Goal: Task Accomplishment & Management: Use online tool/utility

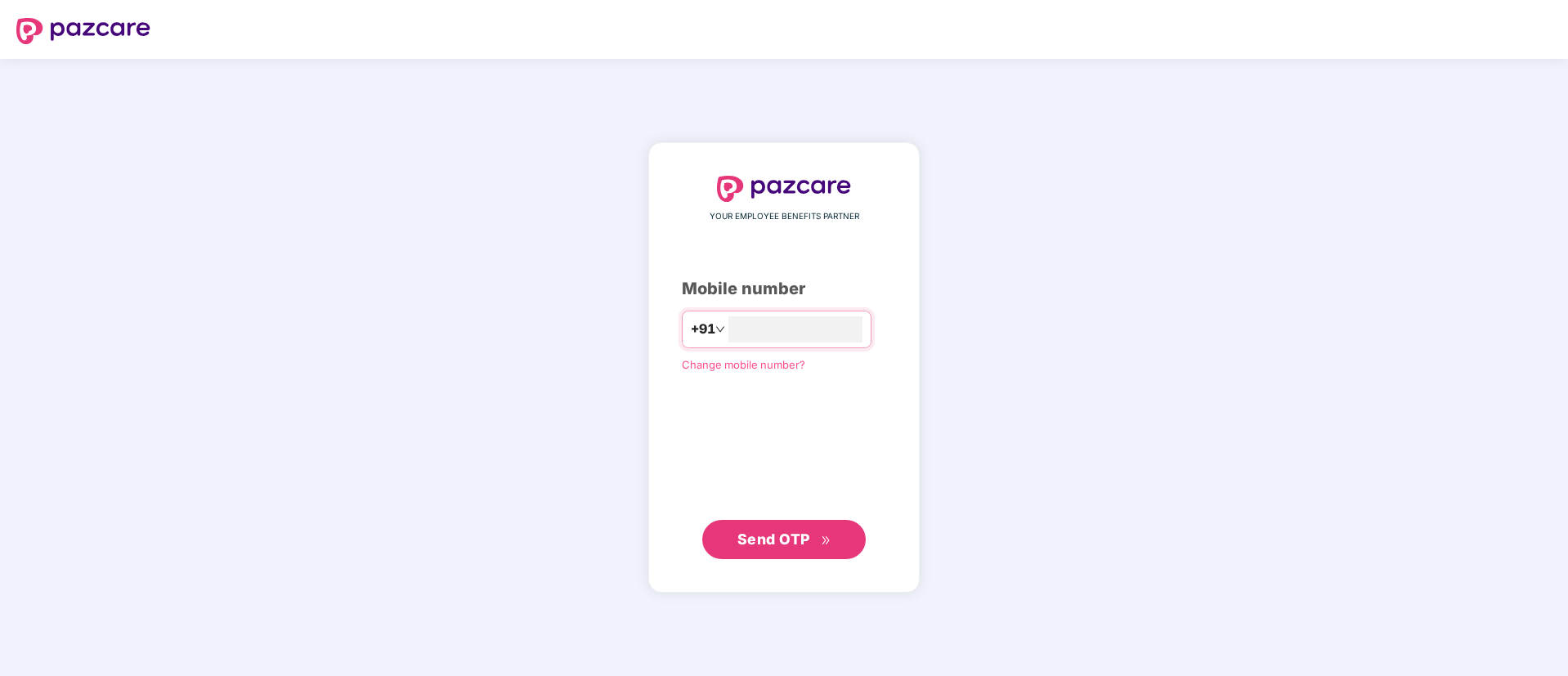
type input "**********"
click at [749, 540] on span "Send OTP" at bounding box center [773, 539] width 73 height 17
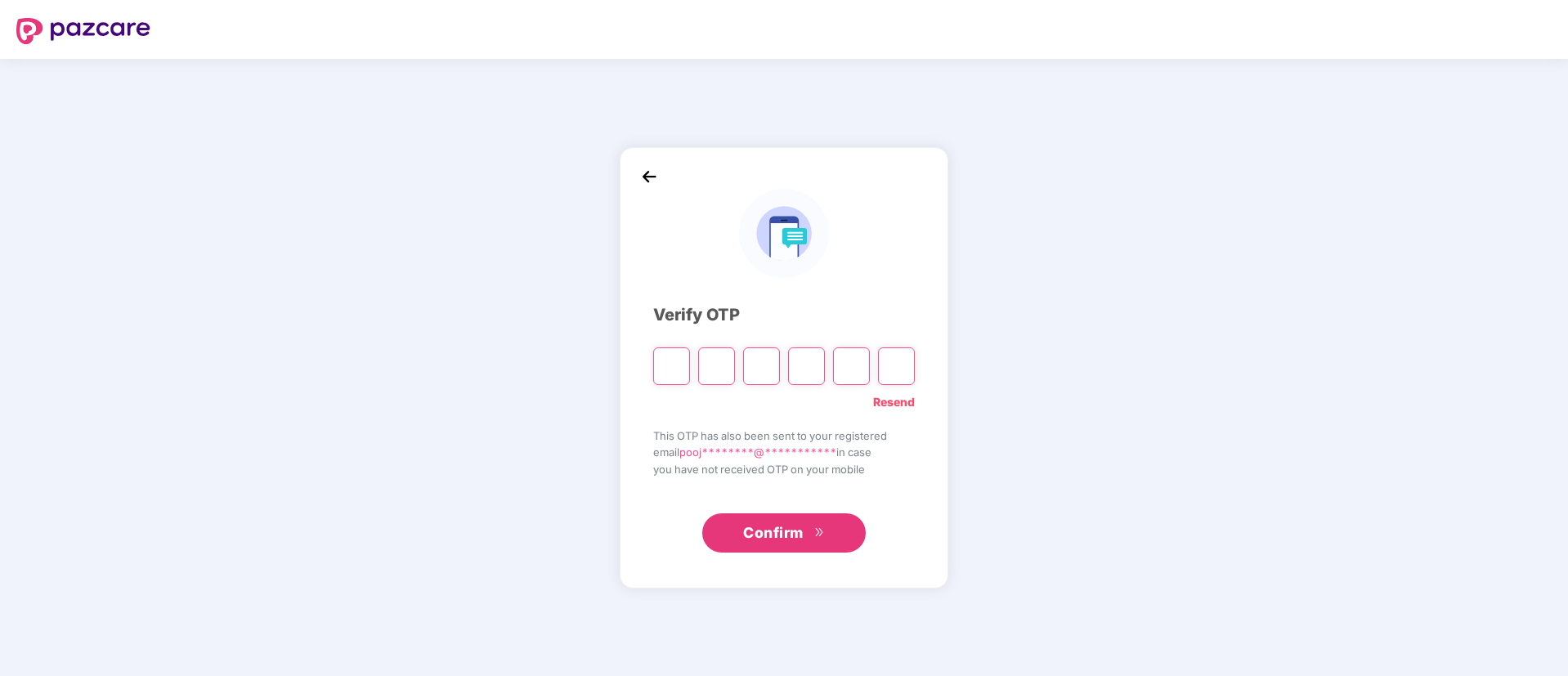
type input "*"
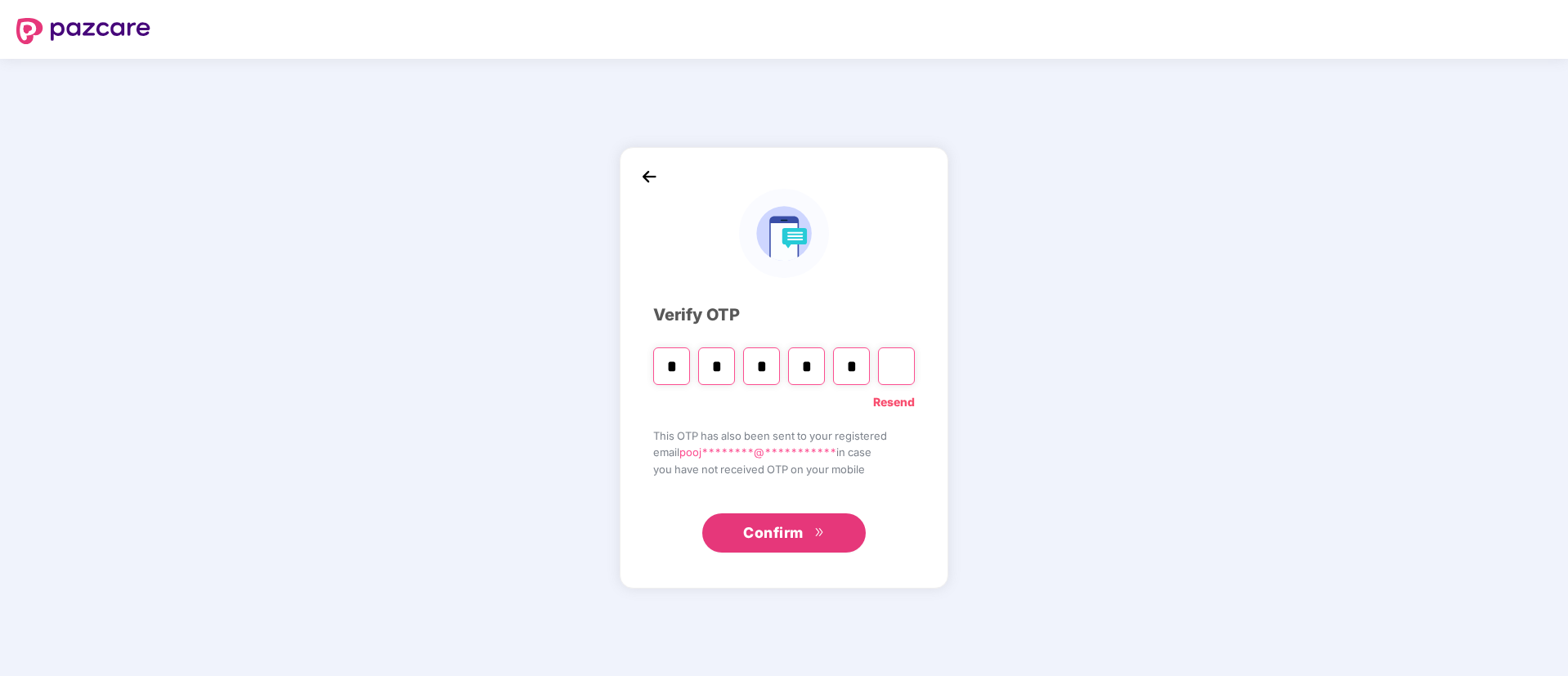
type input "*"
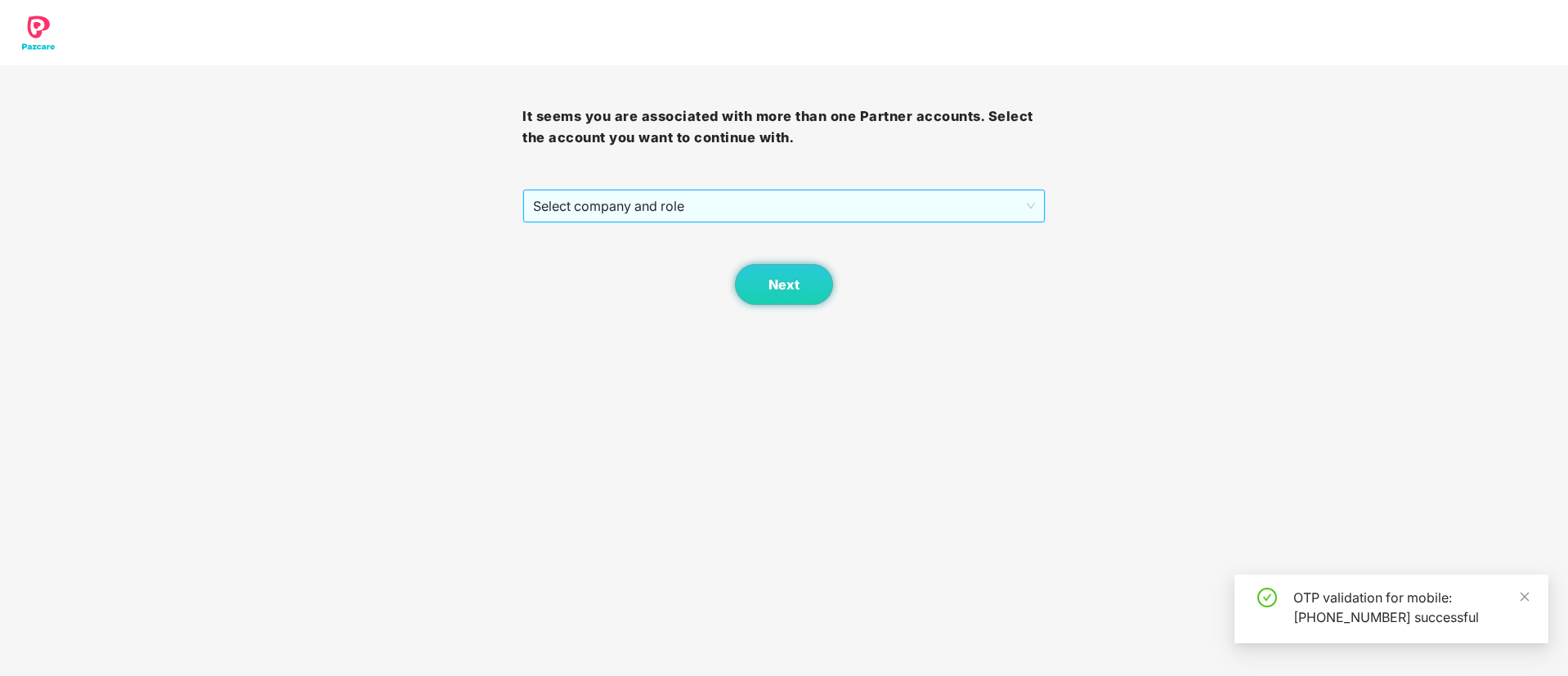
click at [709, 203] on span "Select company and role" at bounding box center [784, 206] width 501 height 31
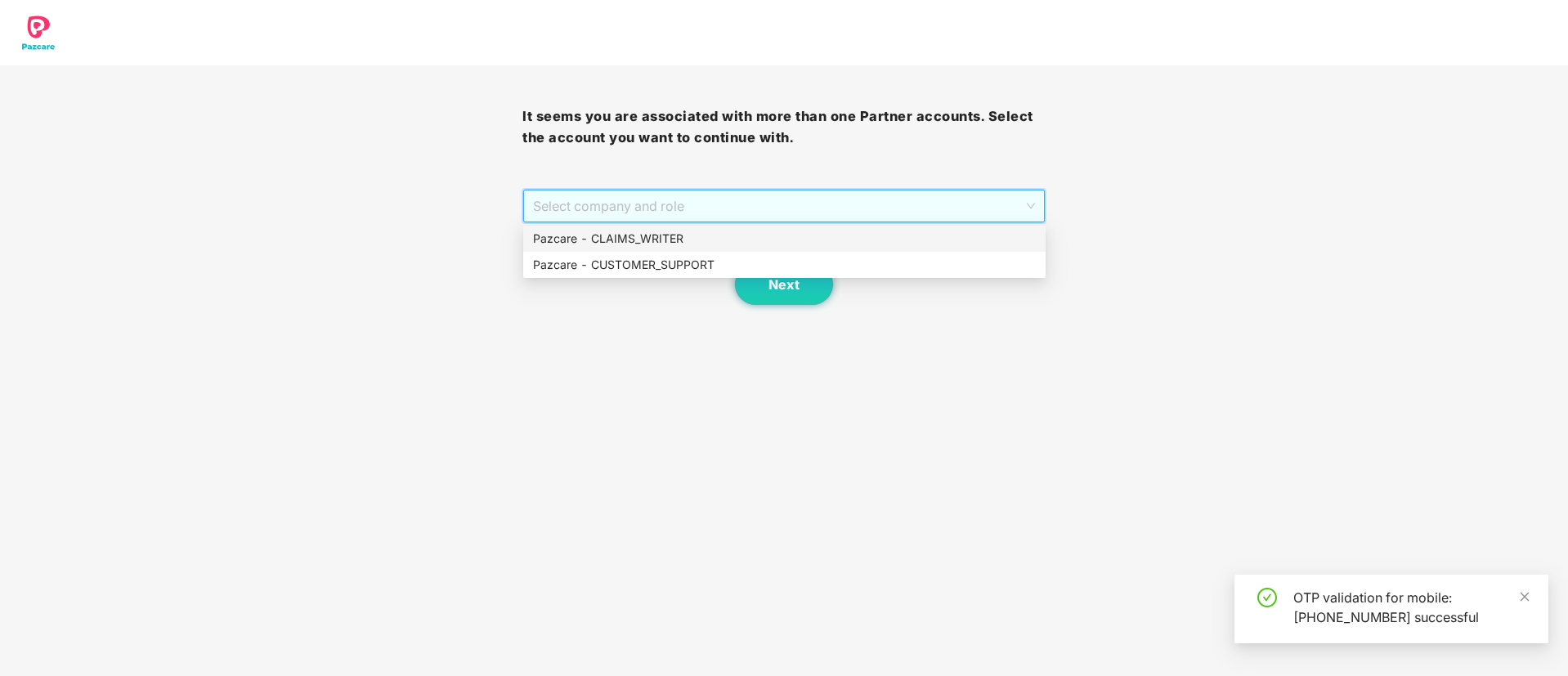
click at [697, 237] on div "Pazcare - CLAIMS_WRITER" at bounding box center [784, 239] width 503 height 18
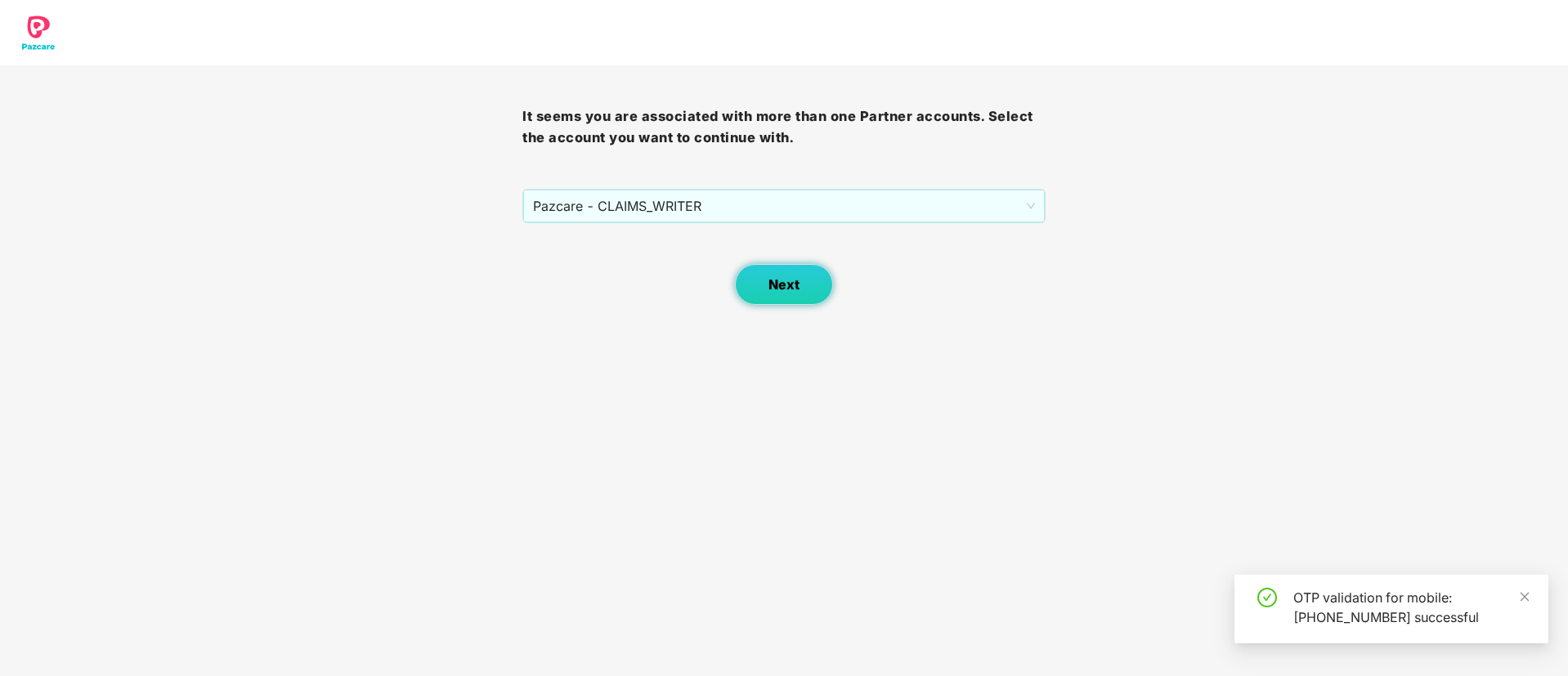
click at [770, 282] on span "Next" at bounding box center [784, 285] width 31 height 16
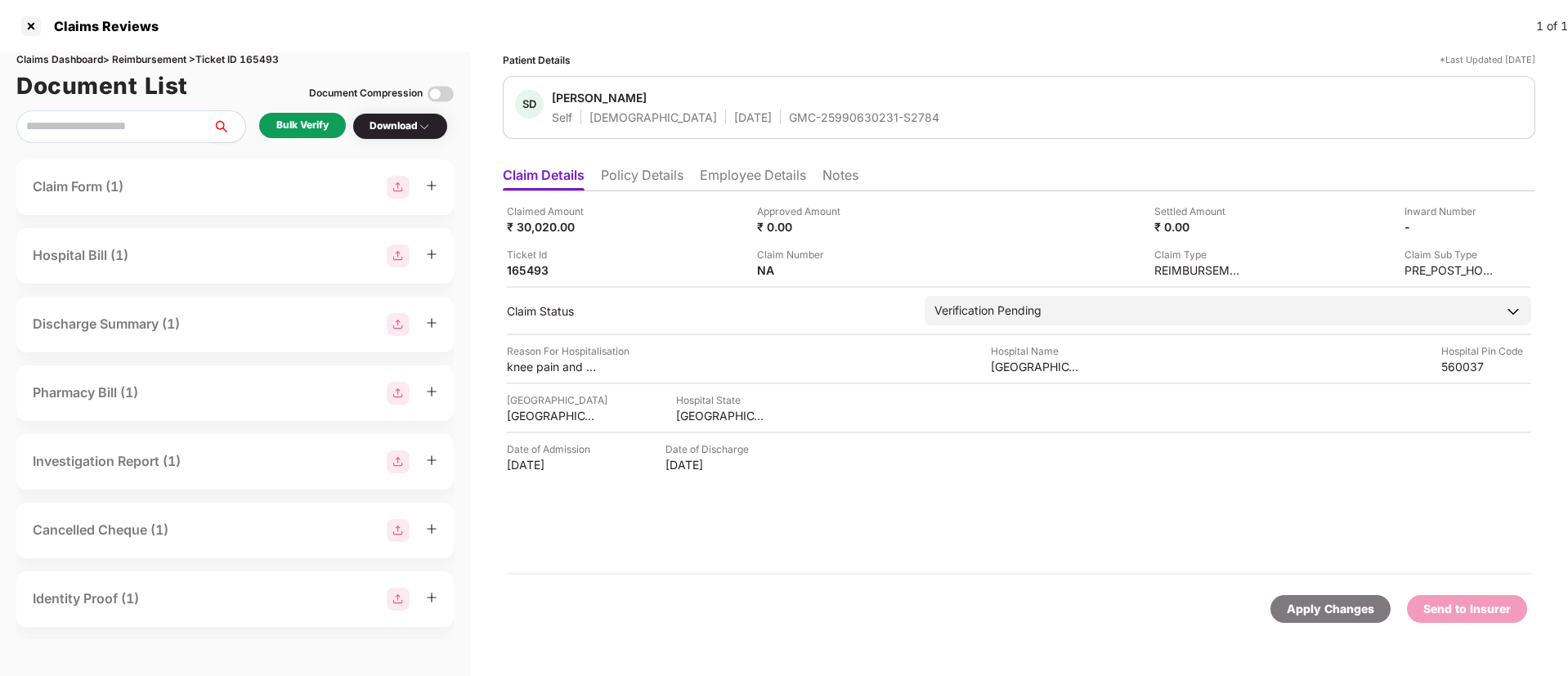
drag, startPoint x: 717, startPoint y: 112, endPoint x: 889, endPoint y: 107, distance: 172.1
click at [889, 107] on div "SD Shubhrank Devnath Self Male 09 Apr 1994 GMC-25990630231-S2784" at bounding box center [1019, 106] width 1008 height 35
click at [889, 109] on div "SD Shubhrank Devnath Self Male 09 Apr 1994 GMC-25990630231-S2784" at bounding box center [1019, 106] width 1008 height 35
drag, startPoint x: 719, startPoint y: 117, endPoint x: 878, endPoint y: 121, distance: 159.1
click at [878, 121] on div "SD Shubhrank Devnath Self Male 09 Apr 1994 GMC-25990630231-S2784" at bounding box center [1019, 106] width 1008 height 35
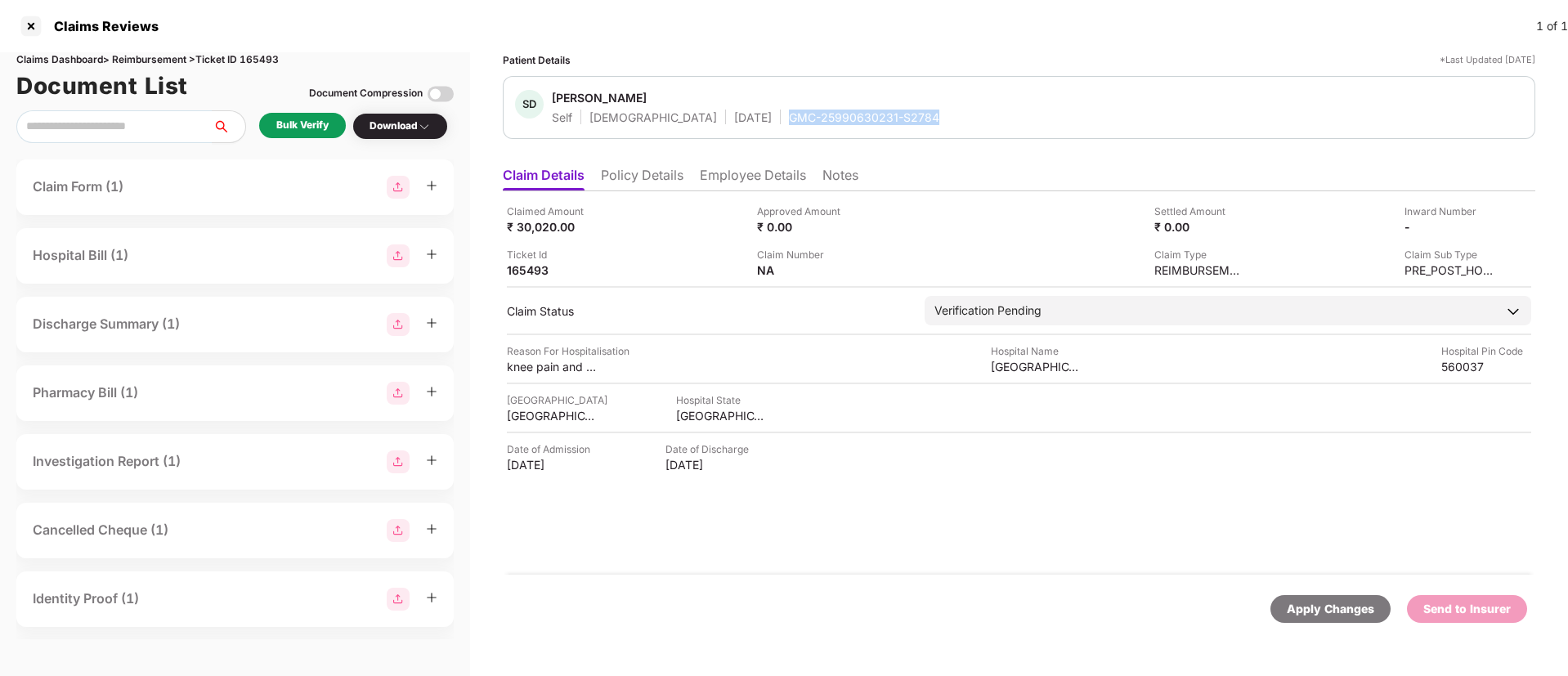
copy div "GMC-25990630231-S2784"
click at [297, 126] on div "Bulk Verify" at bounding box center [302, 125] width 53 height 16
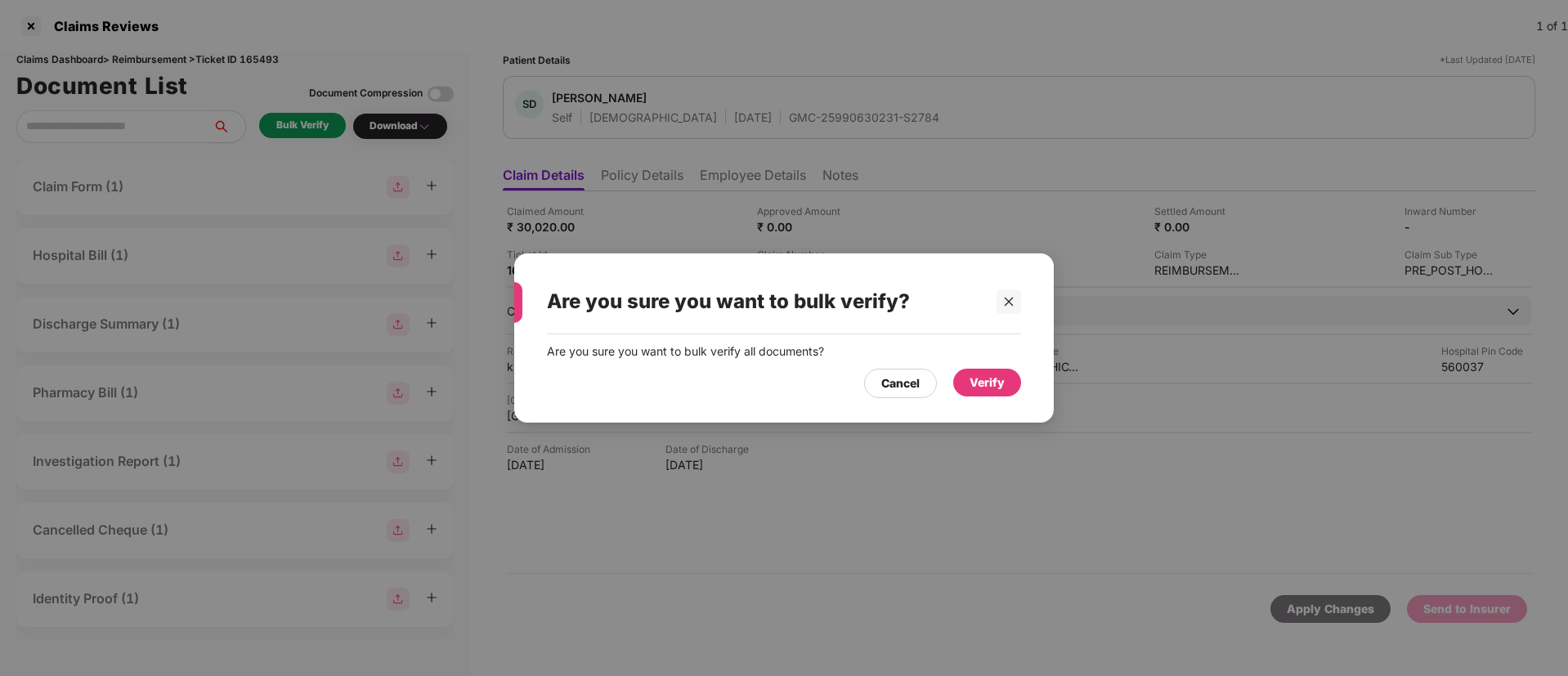
click at [984, 374] on div "Verify" at bounding box center [986, 383] width 35 height 18
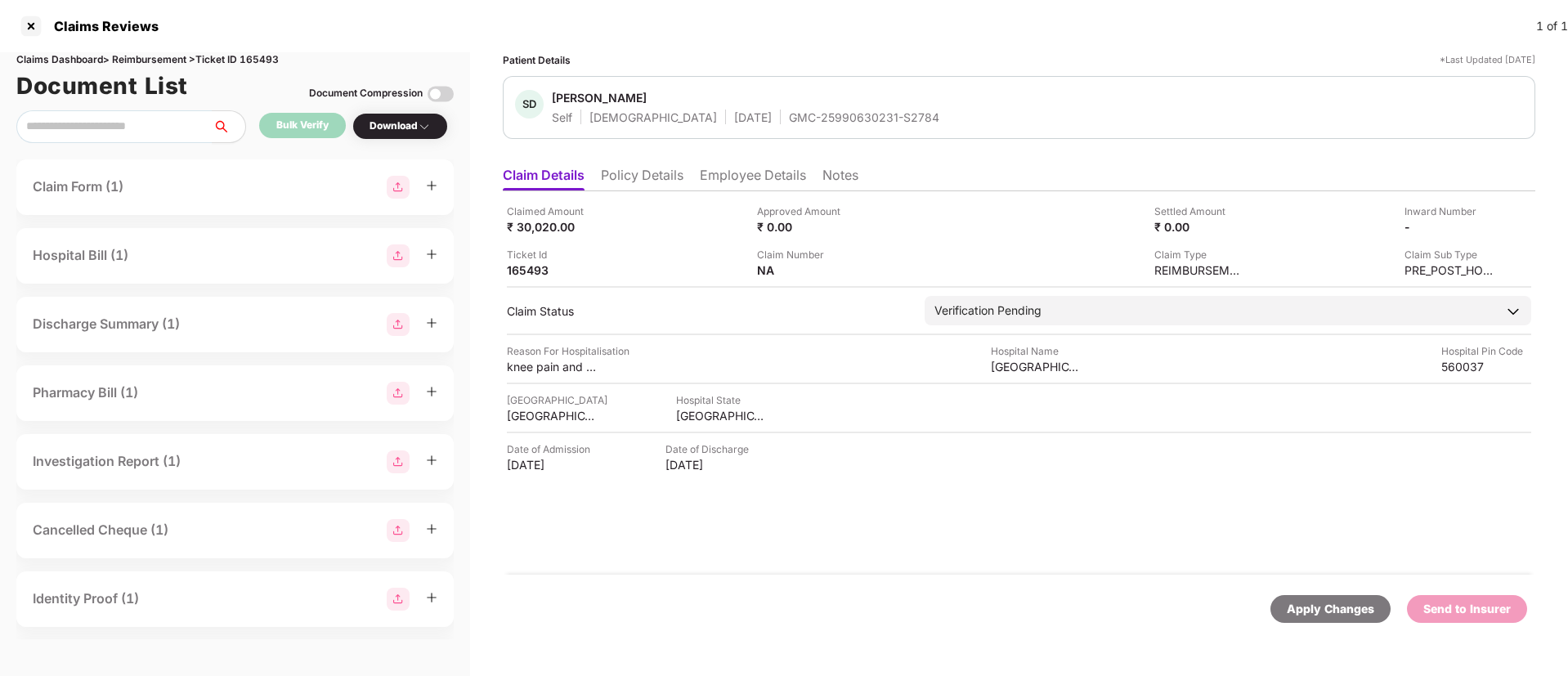
click at [407, 131] on div "Download" at bounding box center [401, 126] width 62 height 16
click at [426, 124] on img at bounding box center [424, 126] width 13 height 13
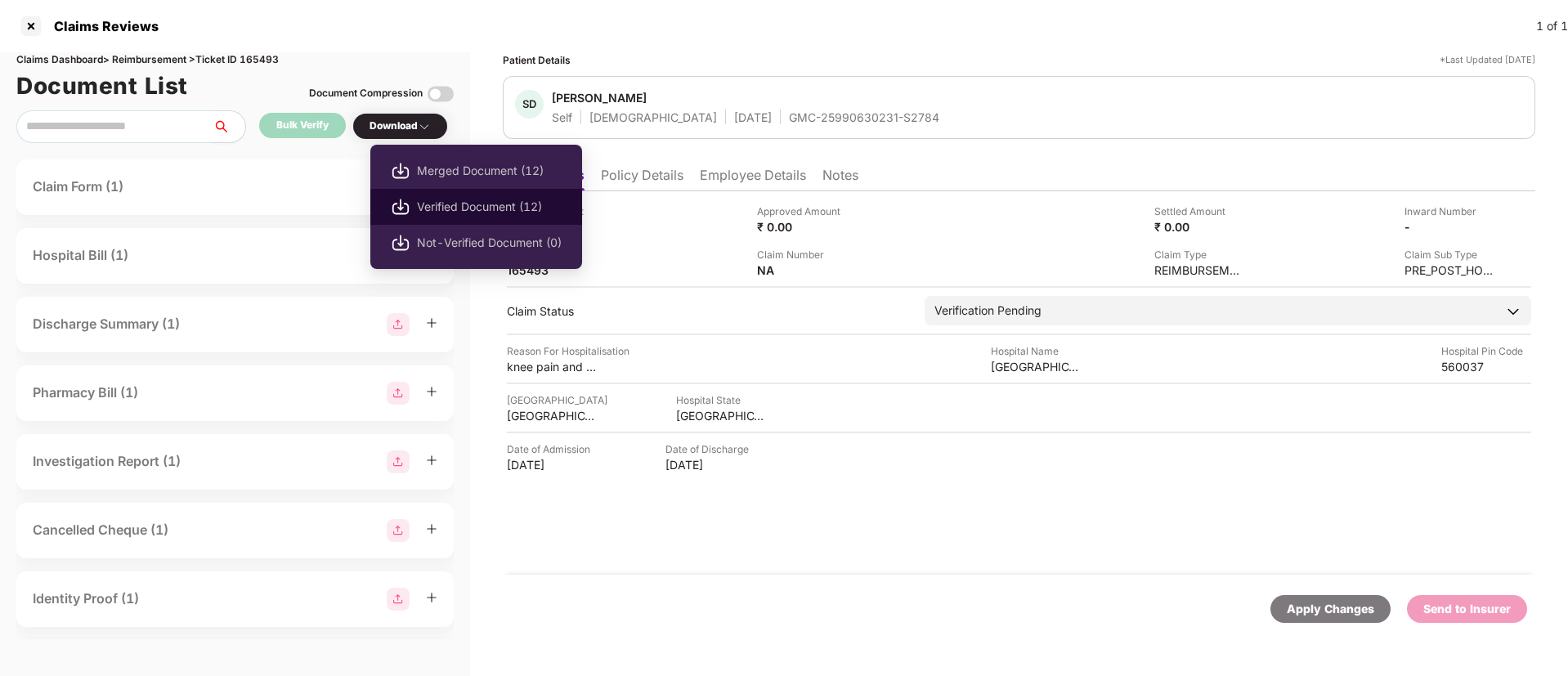
click at [489, 206] on span "Verified Document (12)" at bounding box center [489, 207] width 145 height 18
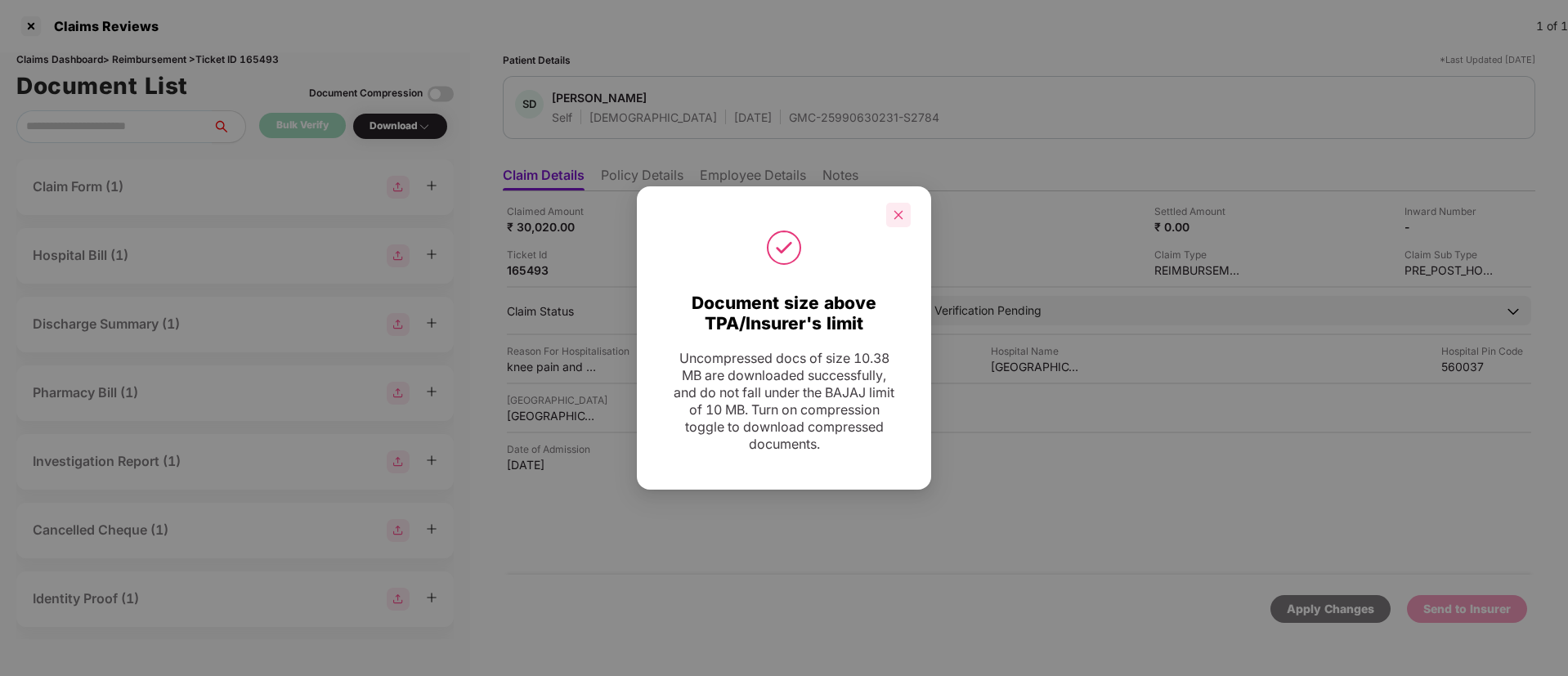
click at [897, 217] on icon "close" at bounding box center [898, 214] width 9 height 9
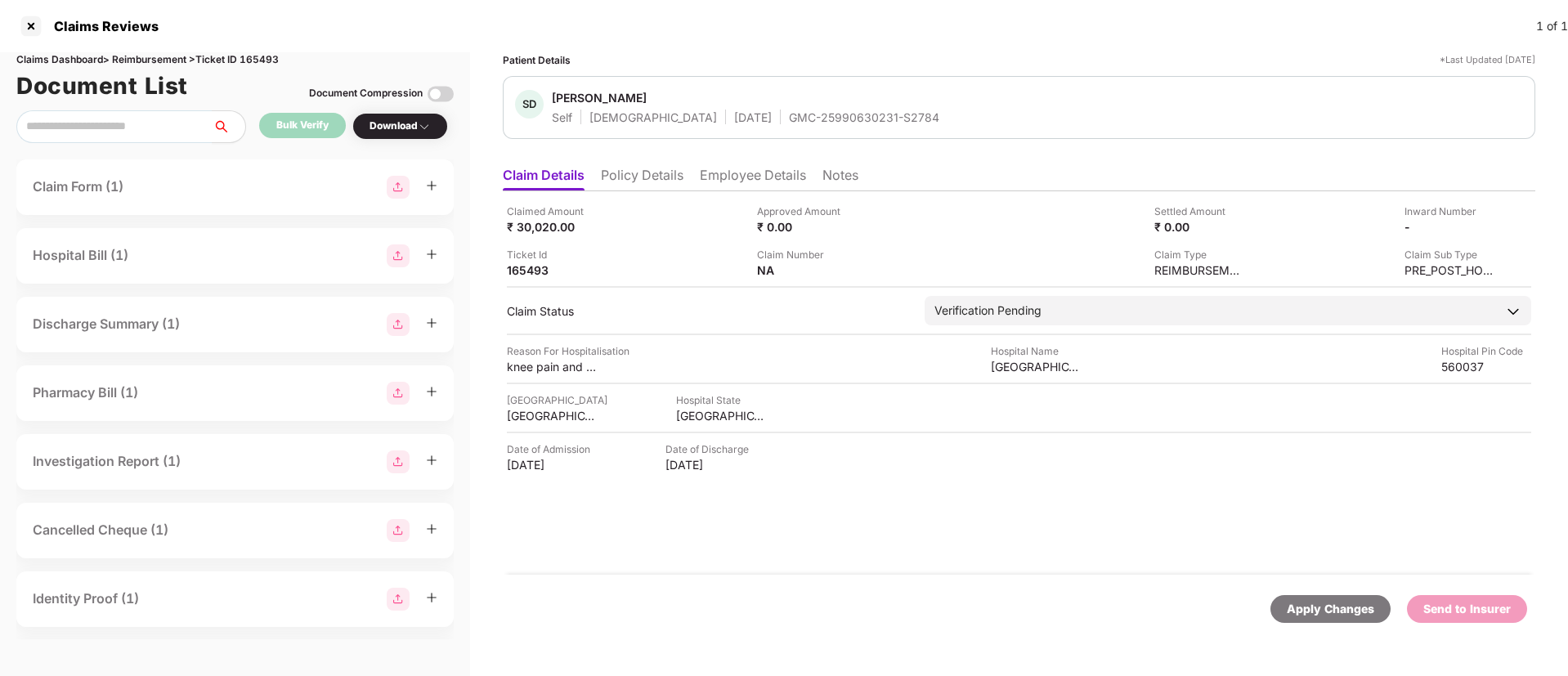
click at [436, 128] on div "Download" at bounding box center [400, 125] width 95 height 27
click at [411, 137] on div "Download" at bounding box center [400, 125] width 95 height 27
click at [417, 128] on div "Download" at bounding box center [401, 126] width 62 height 16
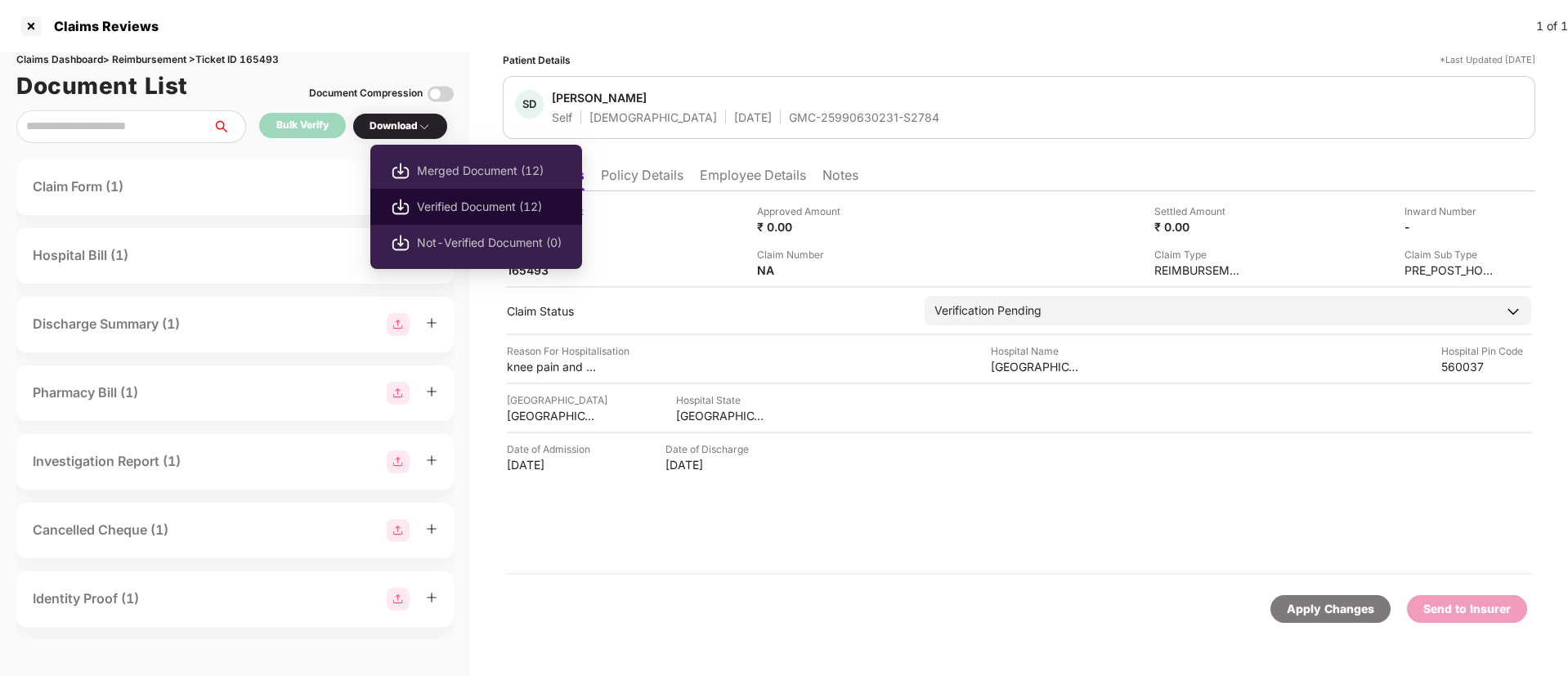
click at [435, 210] on span "Verified Document (12)" at bounding box center [489, 207] width 145 height 18
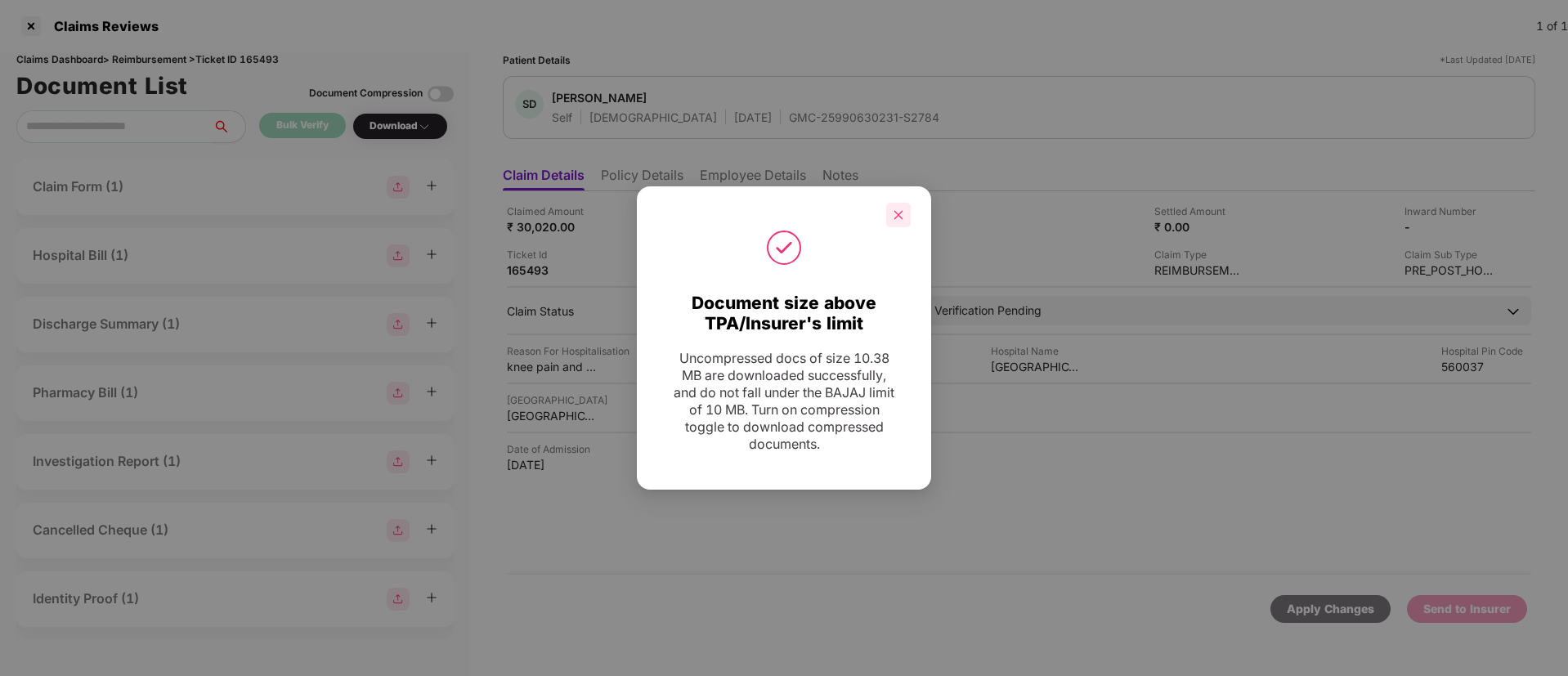
click at [896, 209] on icon "close" at bounding box center [899, 215] width 12 height 12
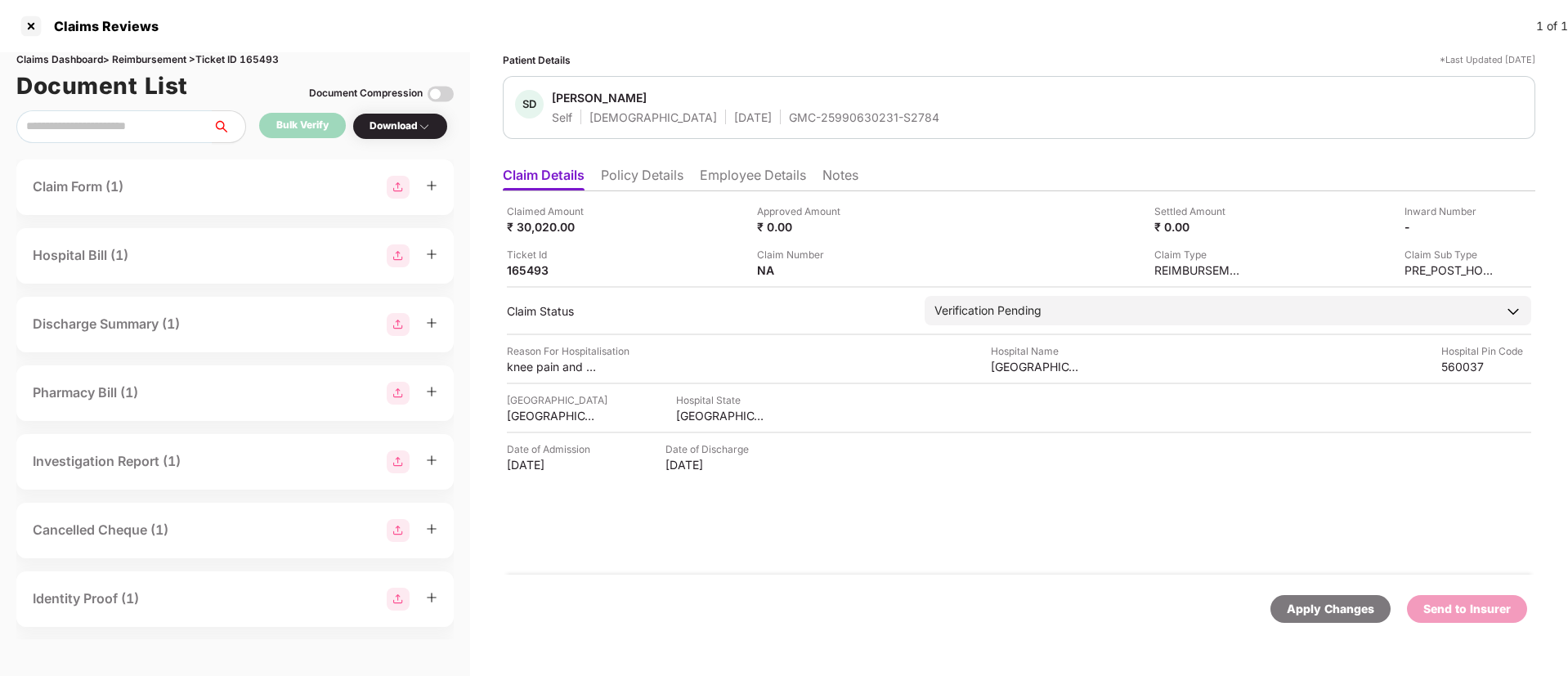
click at [394, 114] on div "Download" at bounding box center [400, 125] width 95 height 27
click at [390, 116] on div "Download" at bounding box center [400, 125] width 95 height 27
click at [413, 124] on div "Download" at bounding box center [401, 126] width 62 height 16
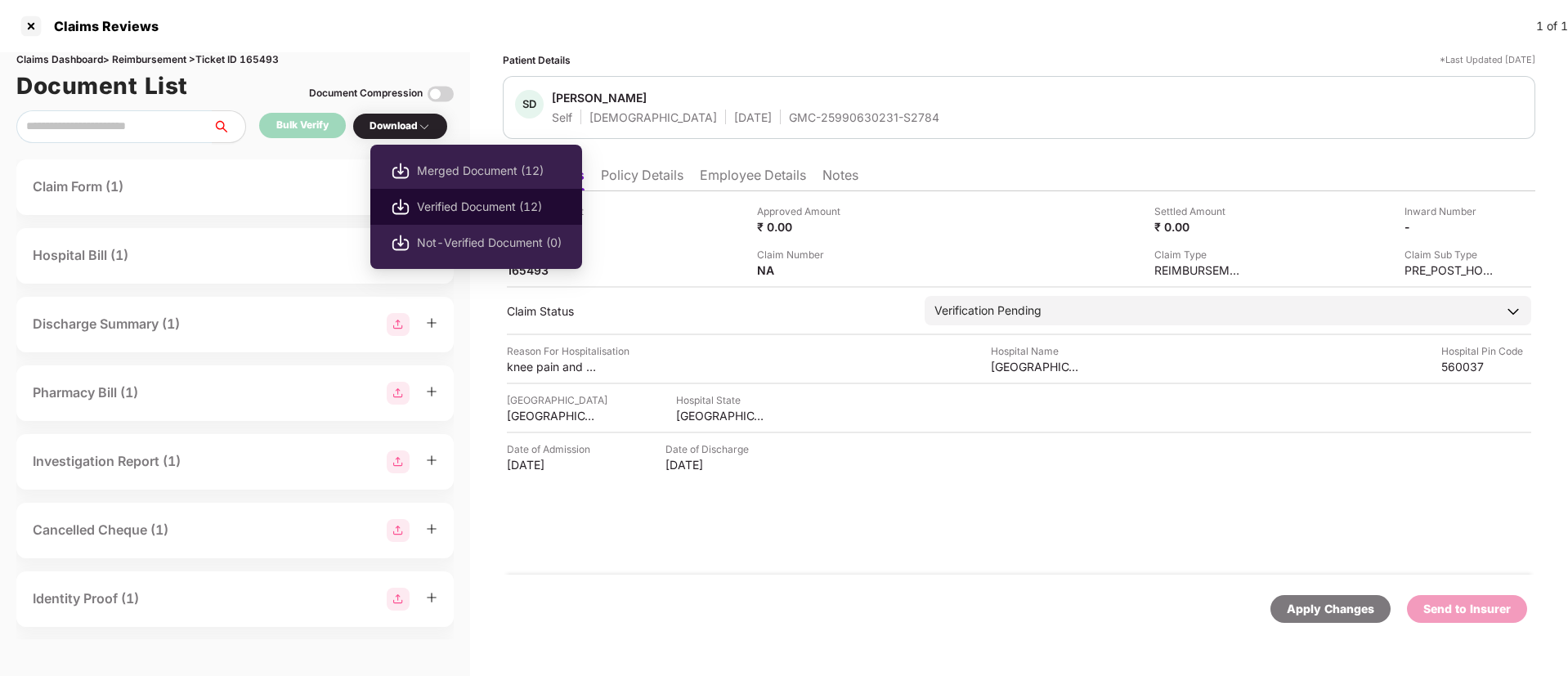
click at [447, 205] on span "Verified Document (12)" at bounding box center [489, 207] width 145 height 18
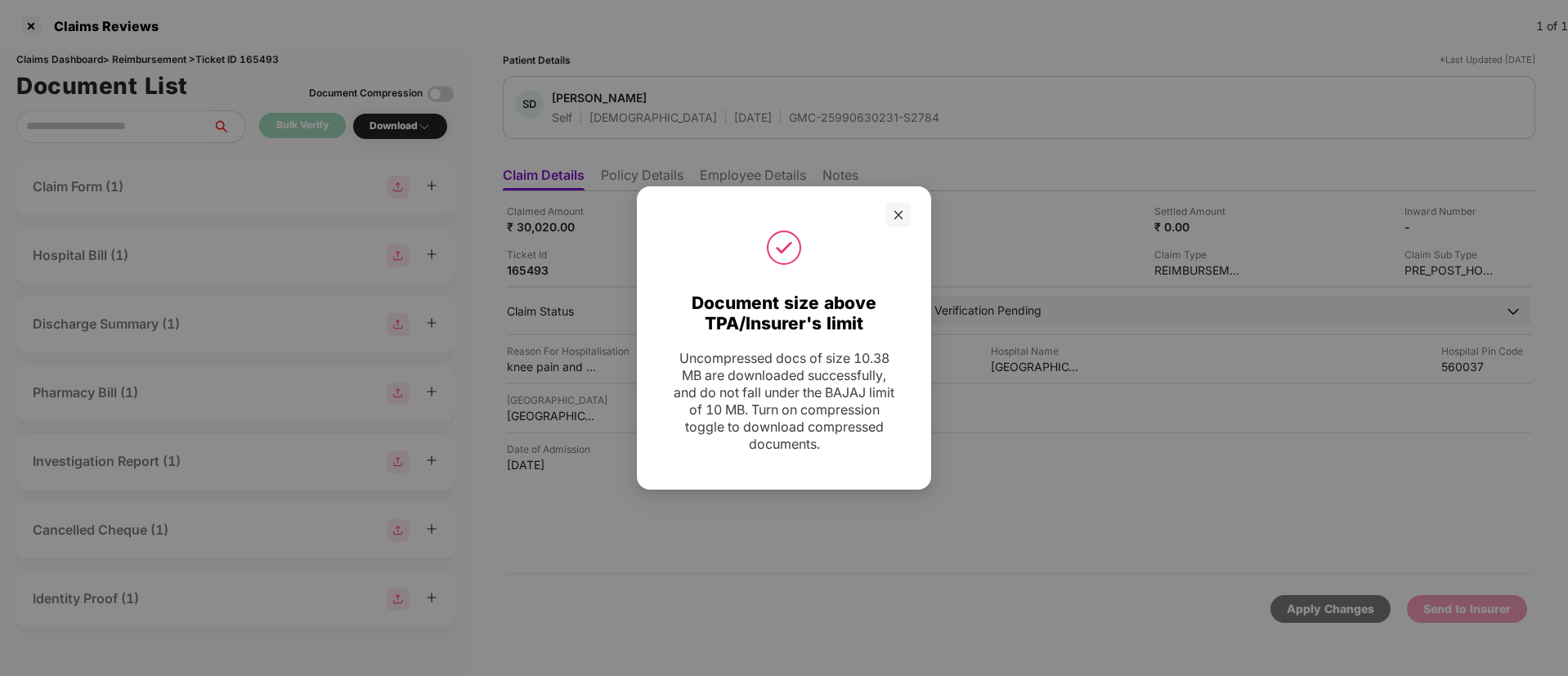
click at [884, 218] on div at bounding box center [784, 215] width 254 height 25
click at [898, 217] on icon "close" at bounding box center [899, 215] width 12 height 12
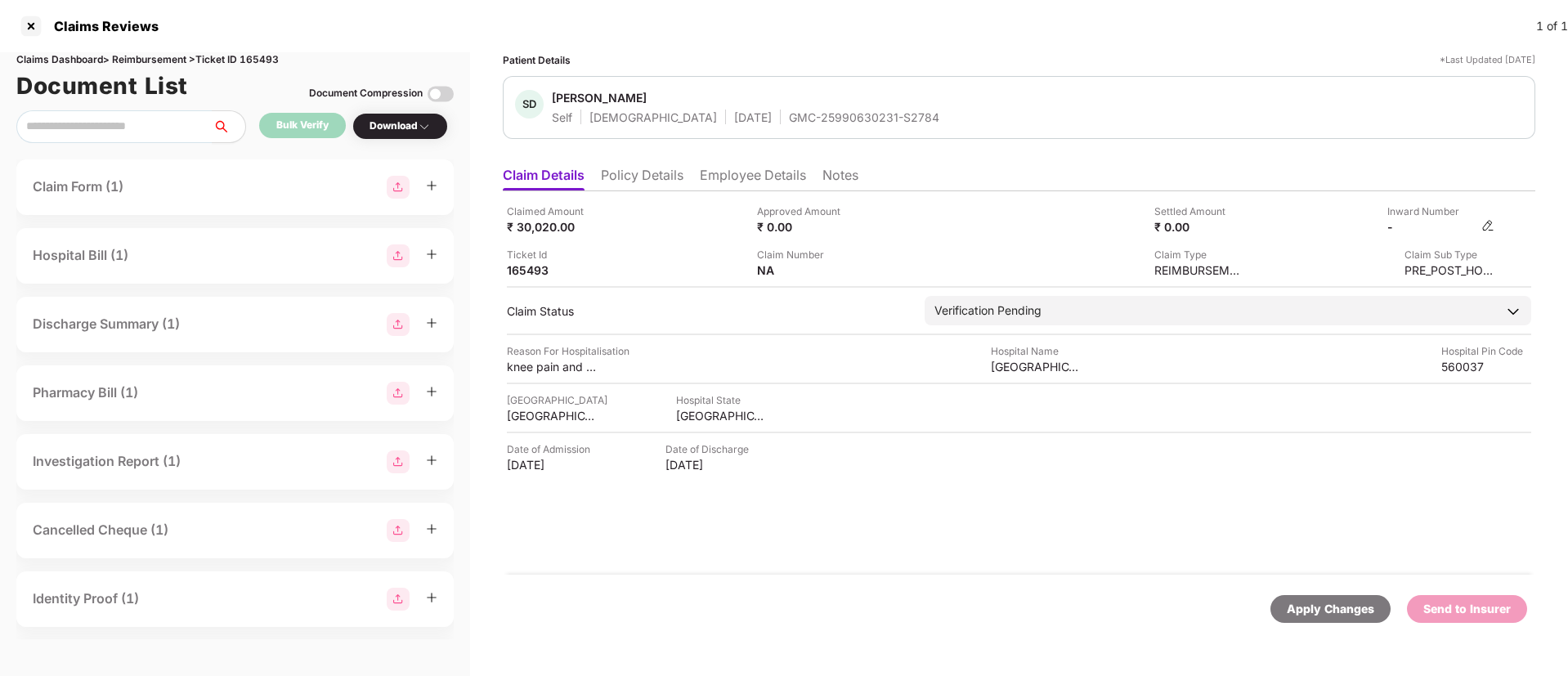
click at [1490, 222] on img at bounding box center [1487, 225] width 13 height 13
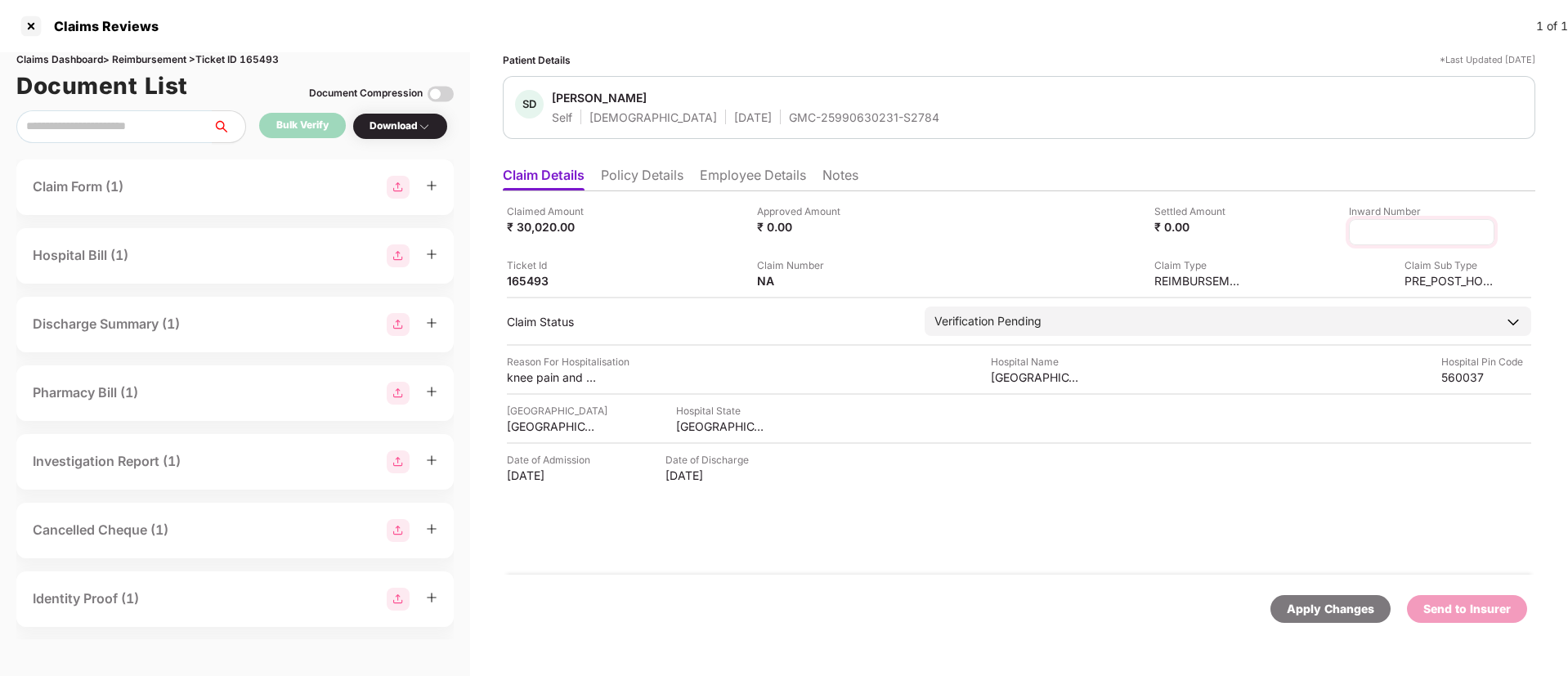
click at [1402, 235] on input at bounding box center [1421, 232] width 117 height 17
type input "**********"
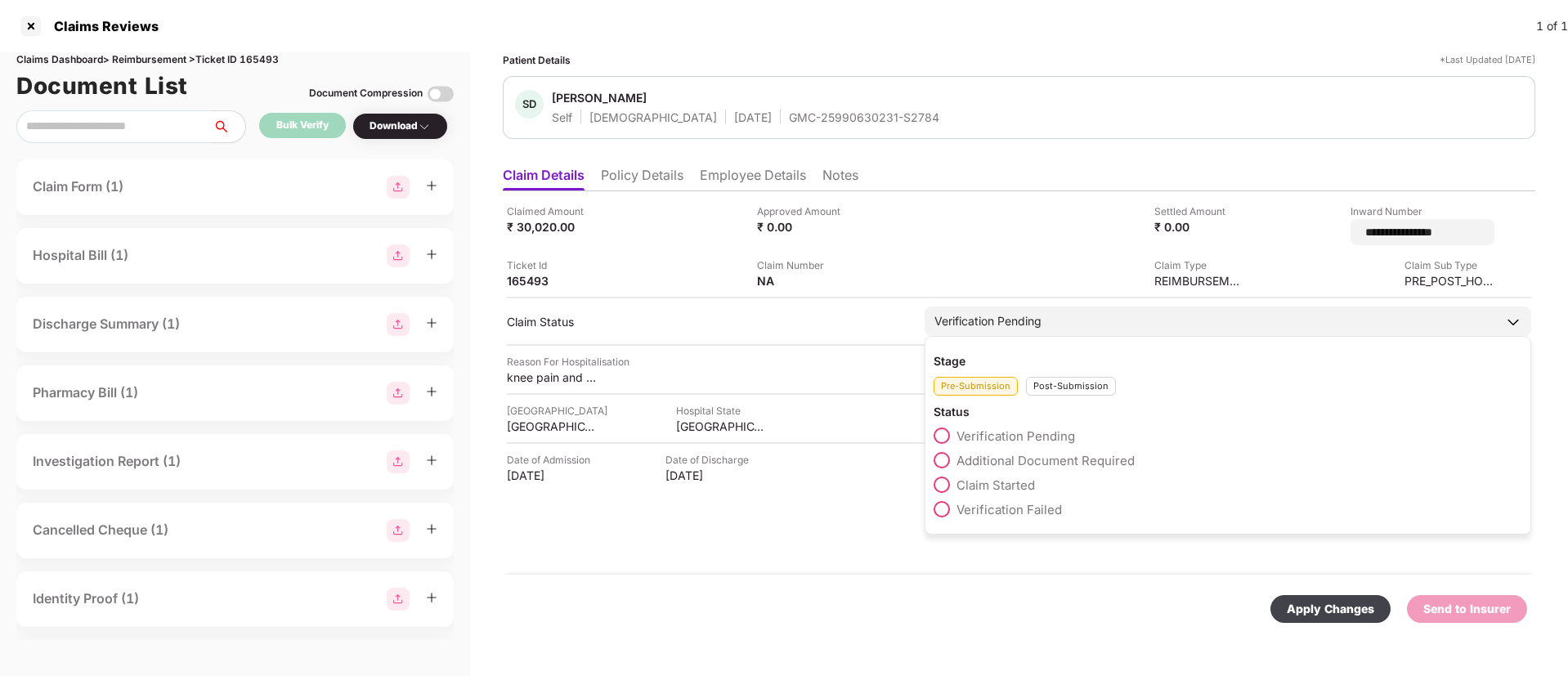
click at [1007, 323] on div "Verification Pending" at bounding box center [1228, 321] width 607 height 30
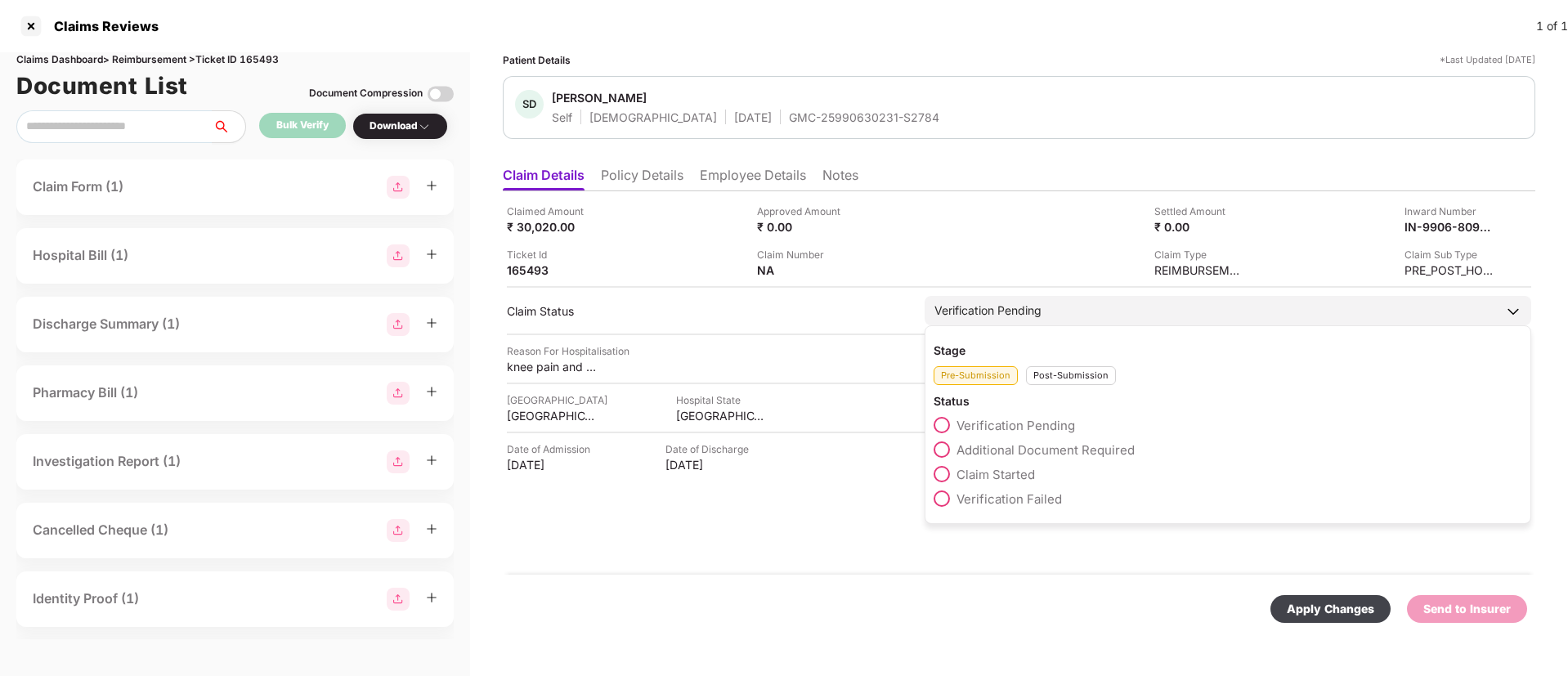
click at [1047, 372] on div "Post-Submission" at bounding box center [1071, 375] width 89 height 19
click at [946, 446] on span at bounding box center [942, 449] width 16 height 16
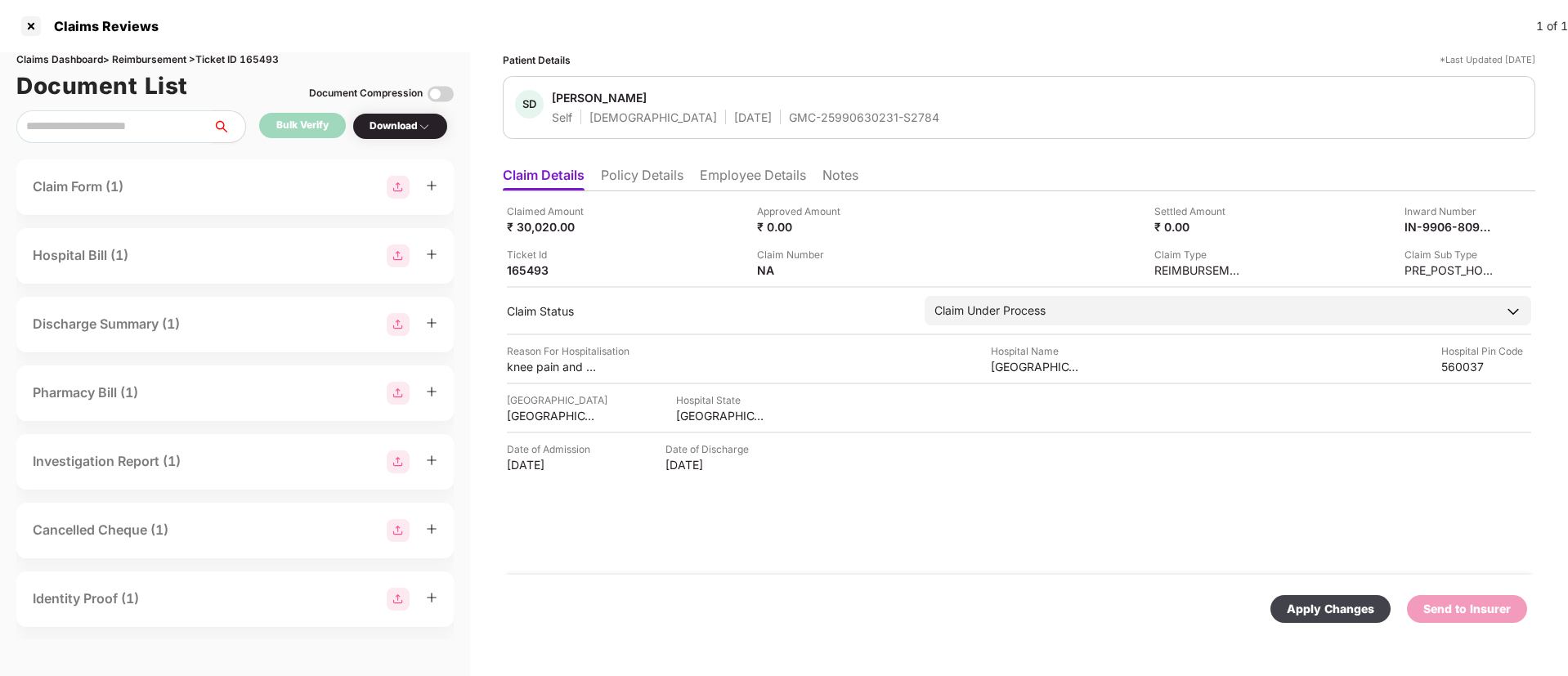
click at [1330, 599] on div "Apply Changes" at bounding box center [1330, 608] width 87 height 18
click at [35, 26] on div at bounding box center [31, 26] width 26 height 26
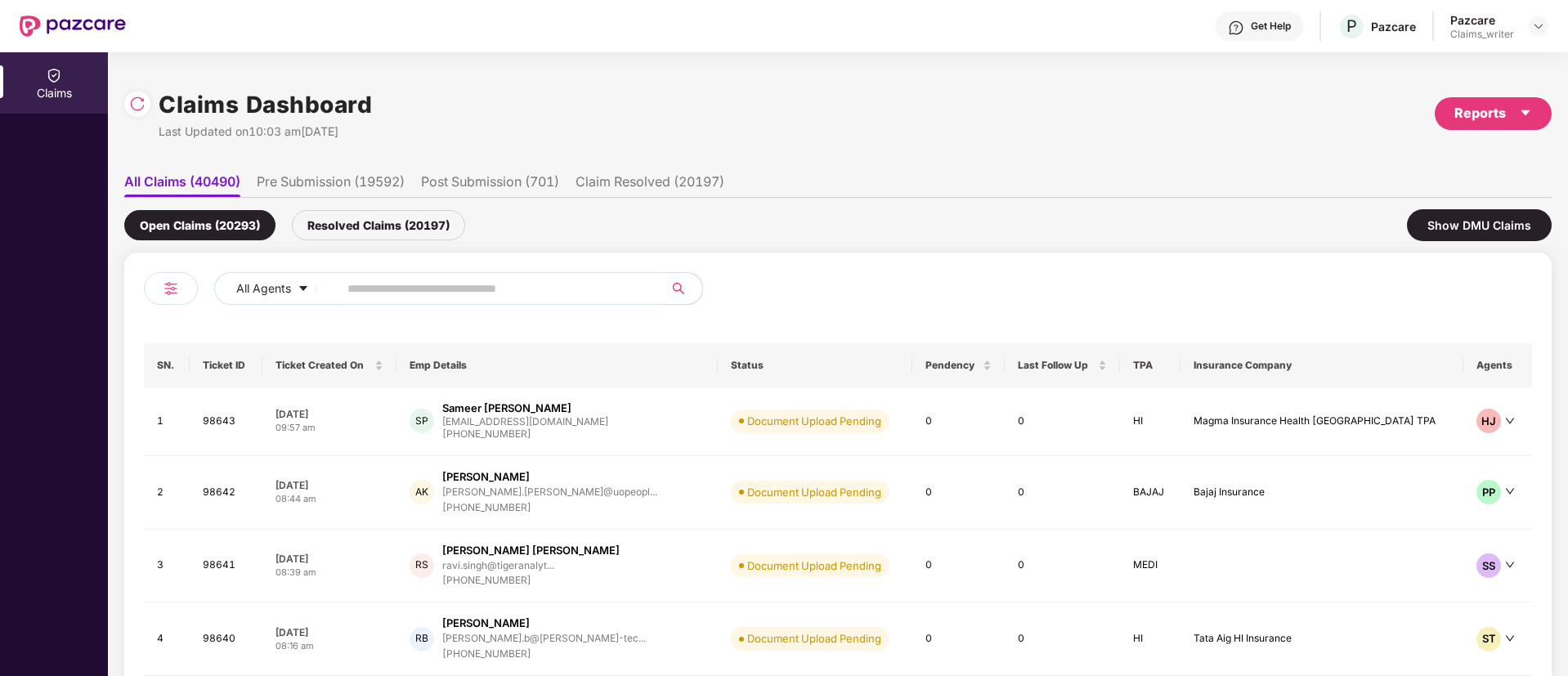
click at [387, 290] on input "text" at bounding box center [493, 288] width 293 height 25
paste input "******"
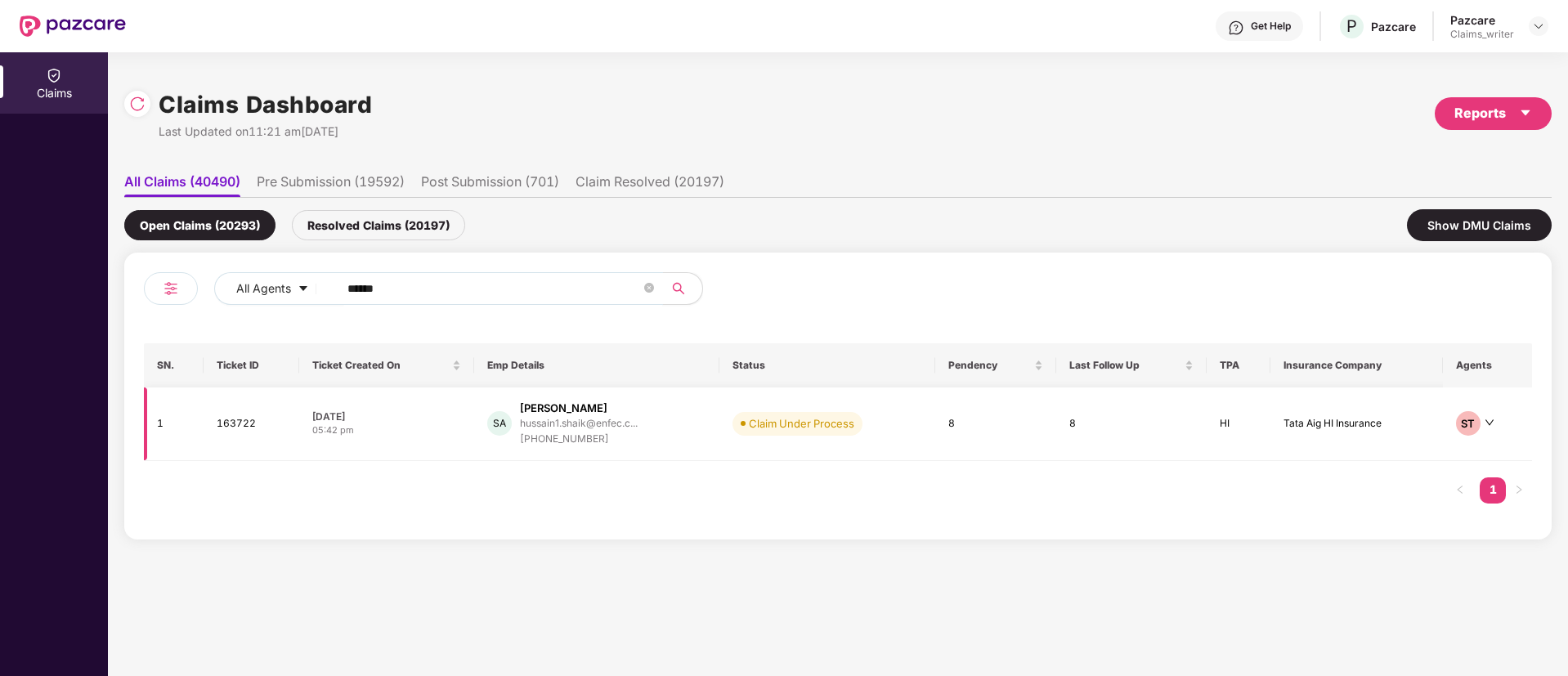
type input "******"
click at [224, 424] on td "163722" at bounding box center [251, 424] width 94 height 74
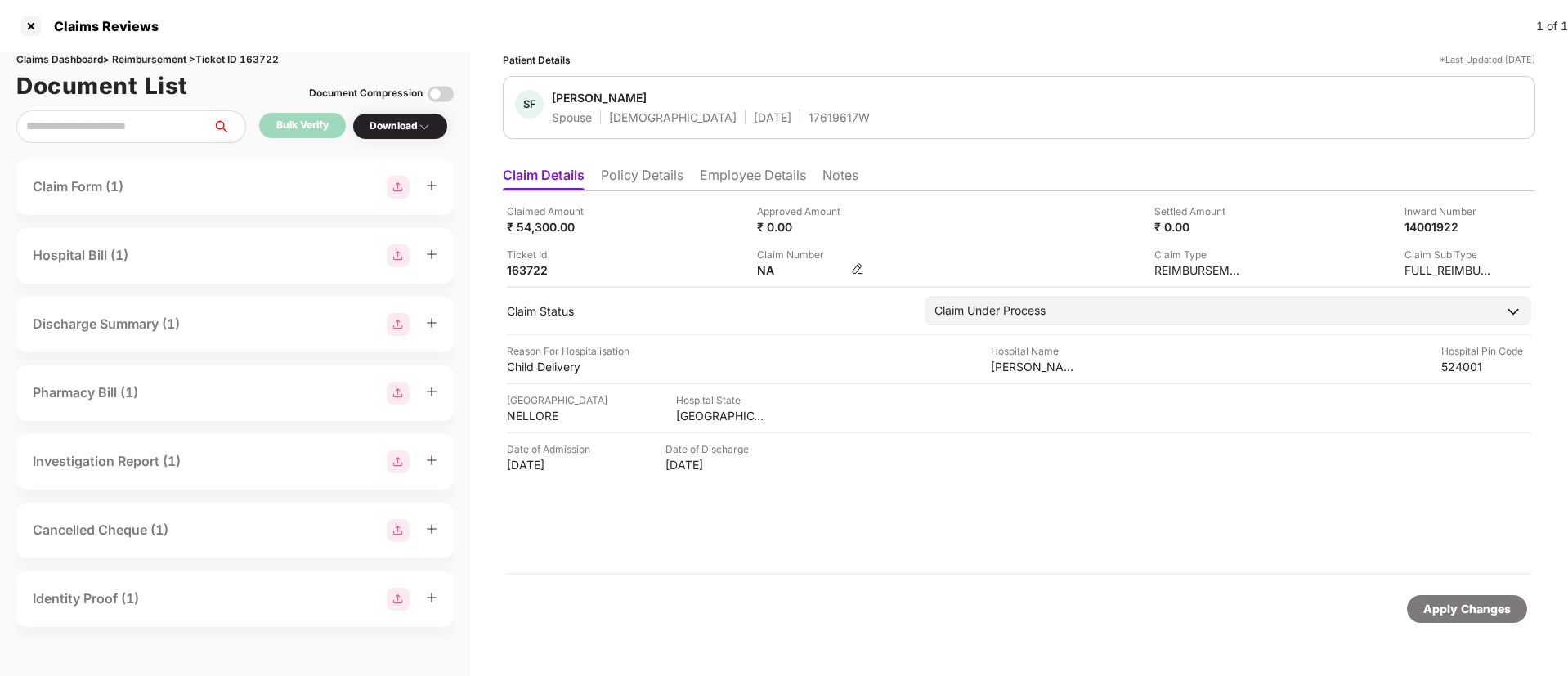
click at [854, 272] on img at bounding box center [857, 268] width 13 height 13
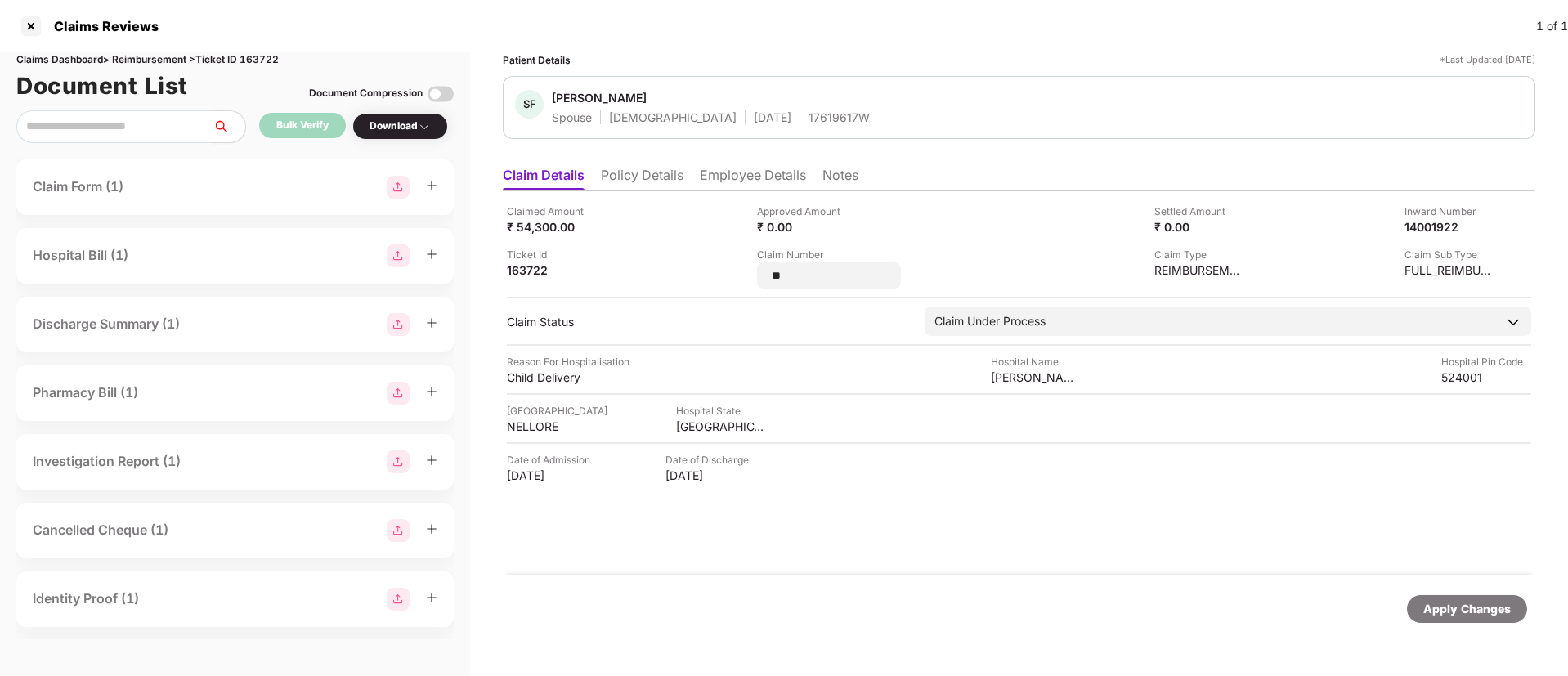
drag, startPoint x: 801, startPoint y: 272, endPoint x: 751, endPoint y: 269, distance: 50.1
click at [751, 269] on div "Claimed Amount ₹ 54,300.00 Approved Amount ₹ 0.00 Settled Amount ₹ 0.00 Inward …" at bounding box center [1019, 246] width 1024 height 84
type input "**********"
click at [1471, 603] on div "Apply Changes" at bounding box center [1467, 608] width 87 height 18
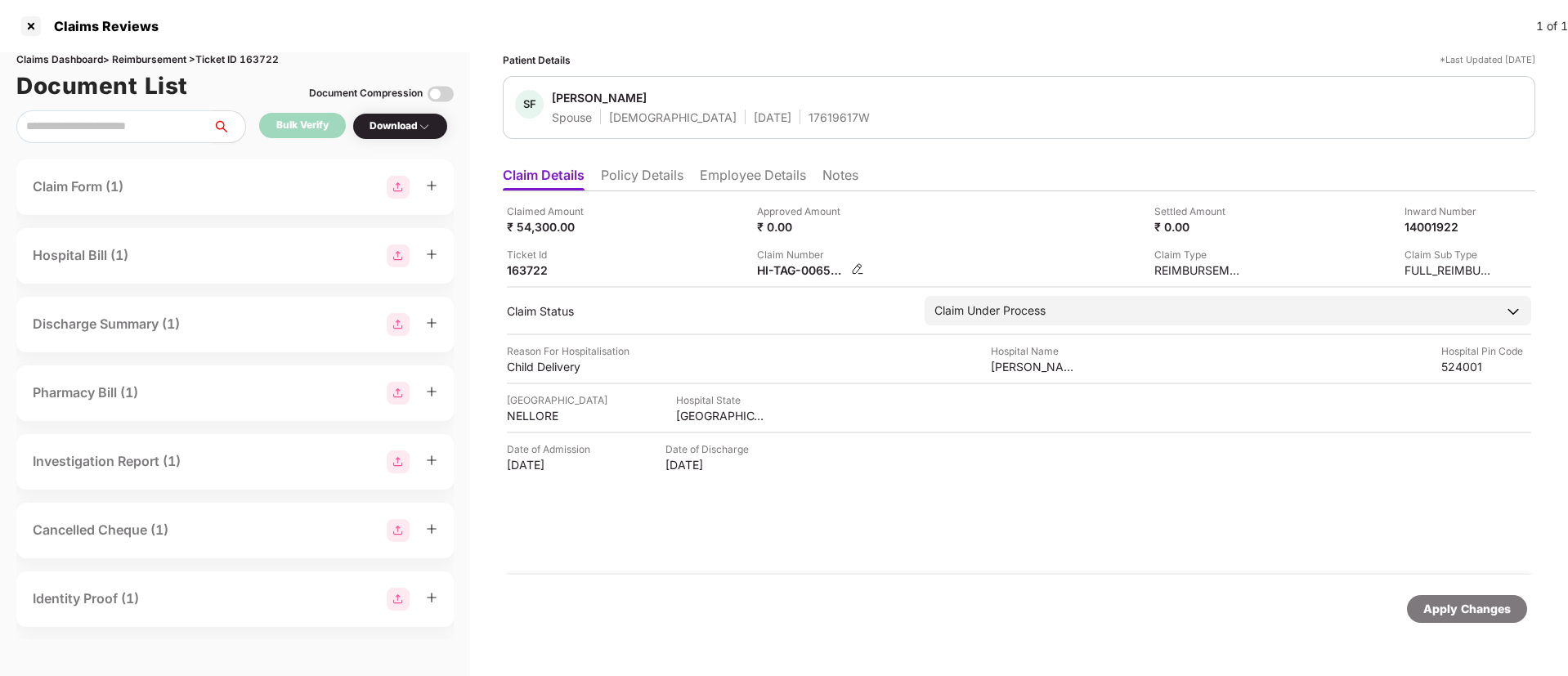
click at [857, 268] on img at bounding box center [857, 268] width 13 height 13
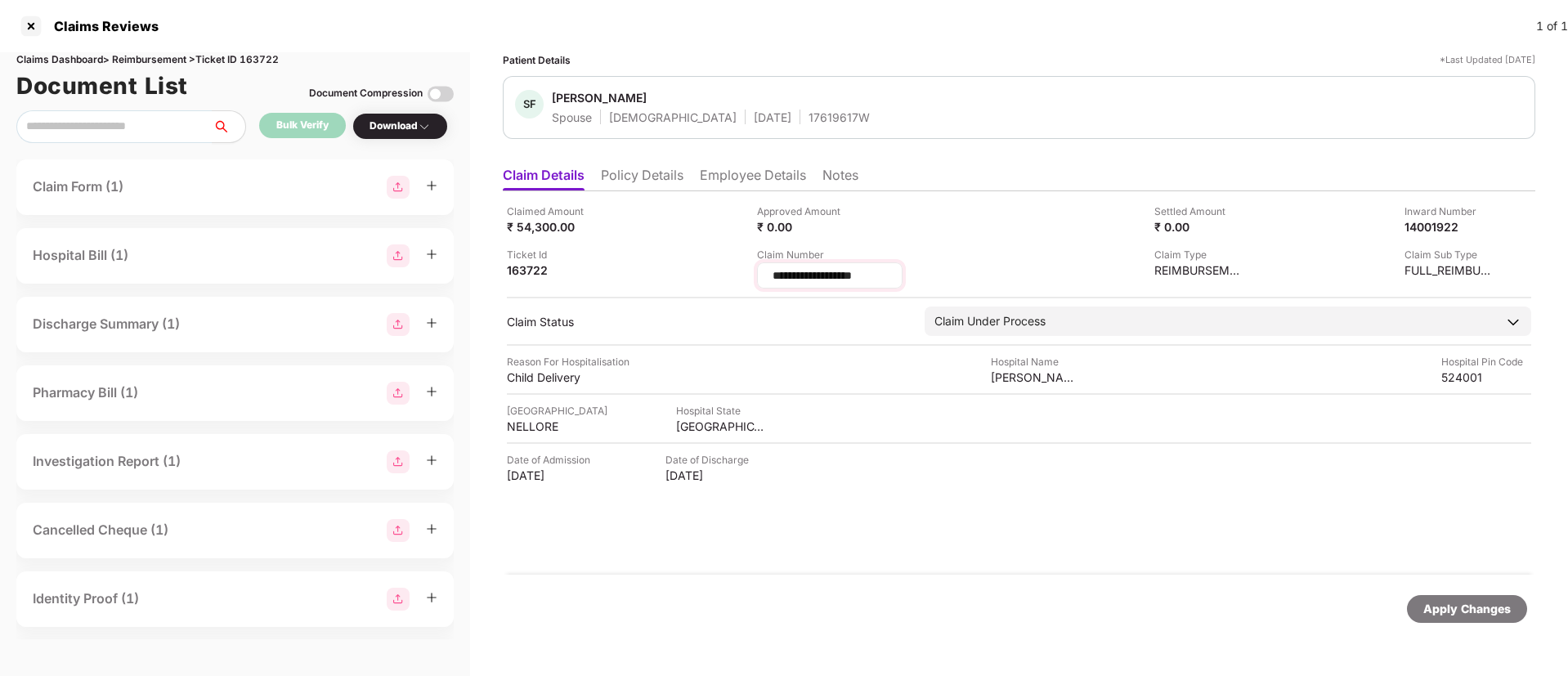
drag, startPoint x: 908, startPoint y: 271, endPoint x: 761, endPoint y: 268, distance: 147.0
click at [761, 268] on div "**********" at bounding box center [829, 275] width 145 height 26
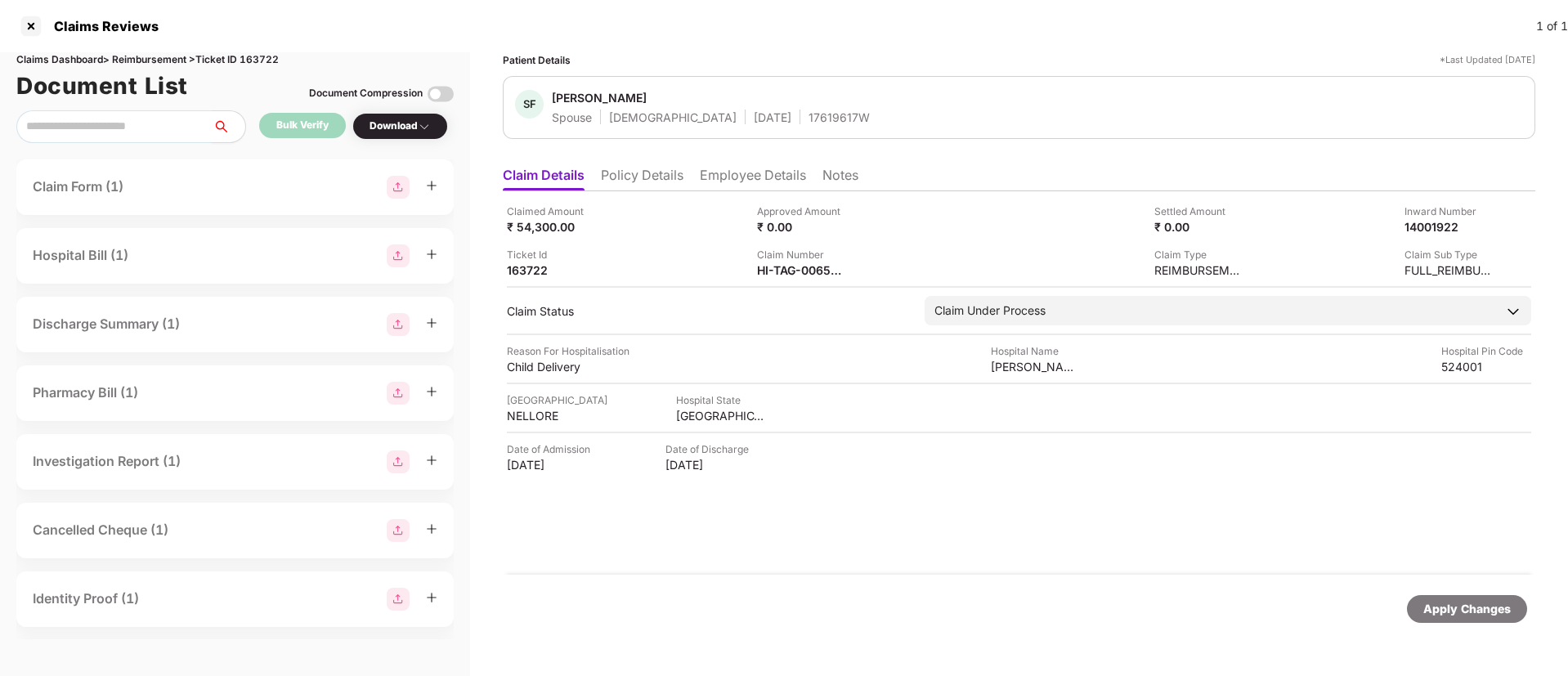
click at [714, 175] on li "Employee Details" at bounding box center [753, 179] width 106 height 24
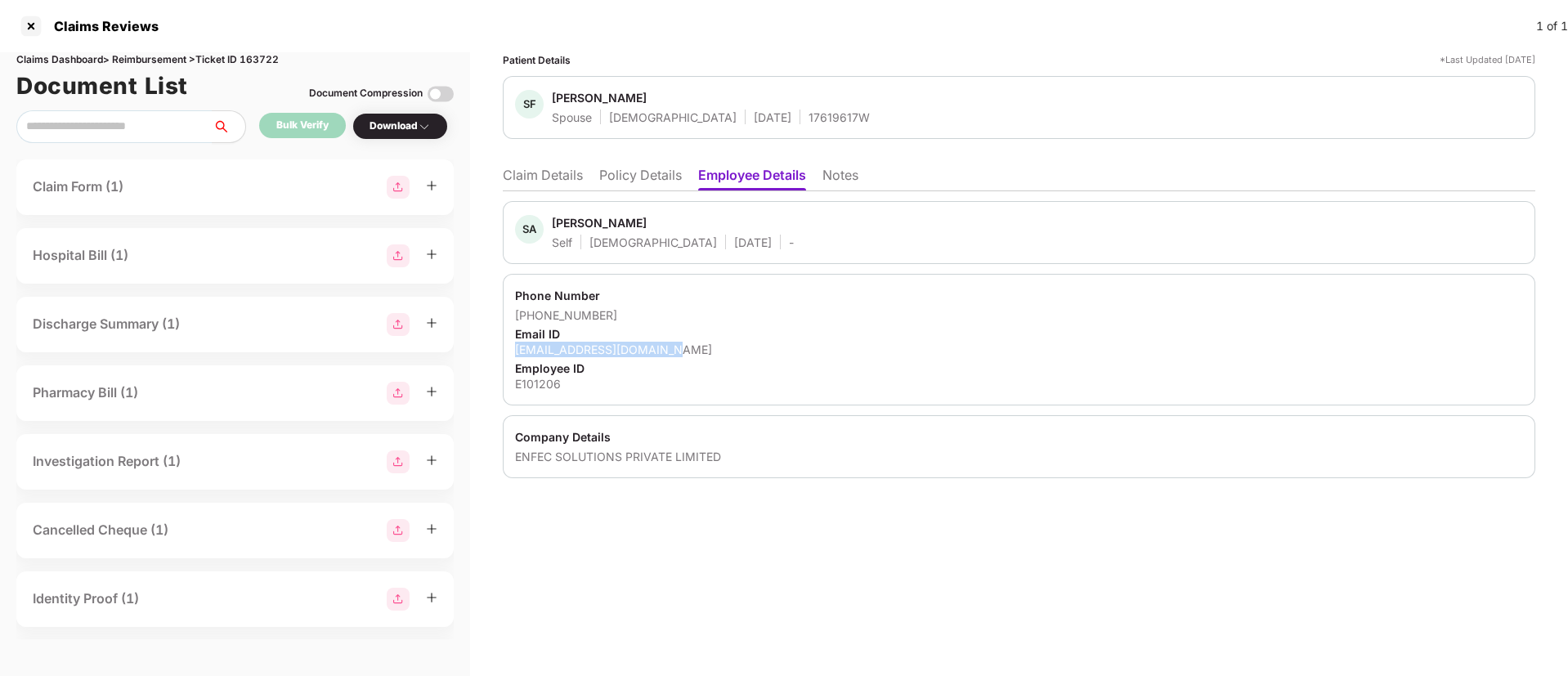
drag, startPoint x: 511, startPoint y: 350, endPoint x: 733, endPoint y: 351, distance: 222.0
click at [733, 351] on div "Phone Number +919133892911 Email ID hussain1.shaik@enfec.com Employee ID E101206" at bounding box center [1019, 339] width 1032 height 131
copy div "hussain1.shaik@enfec.com"
click at [560, 177] on li "Claim Details" at bounding box center [543, 179] width 81 height 24
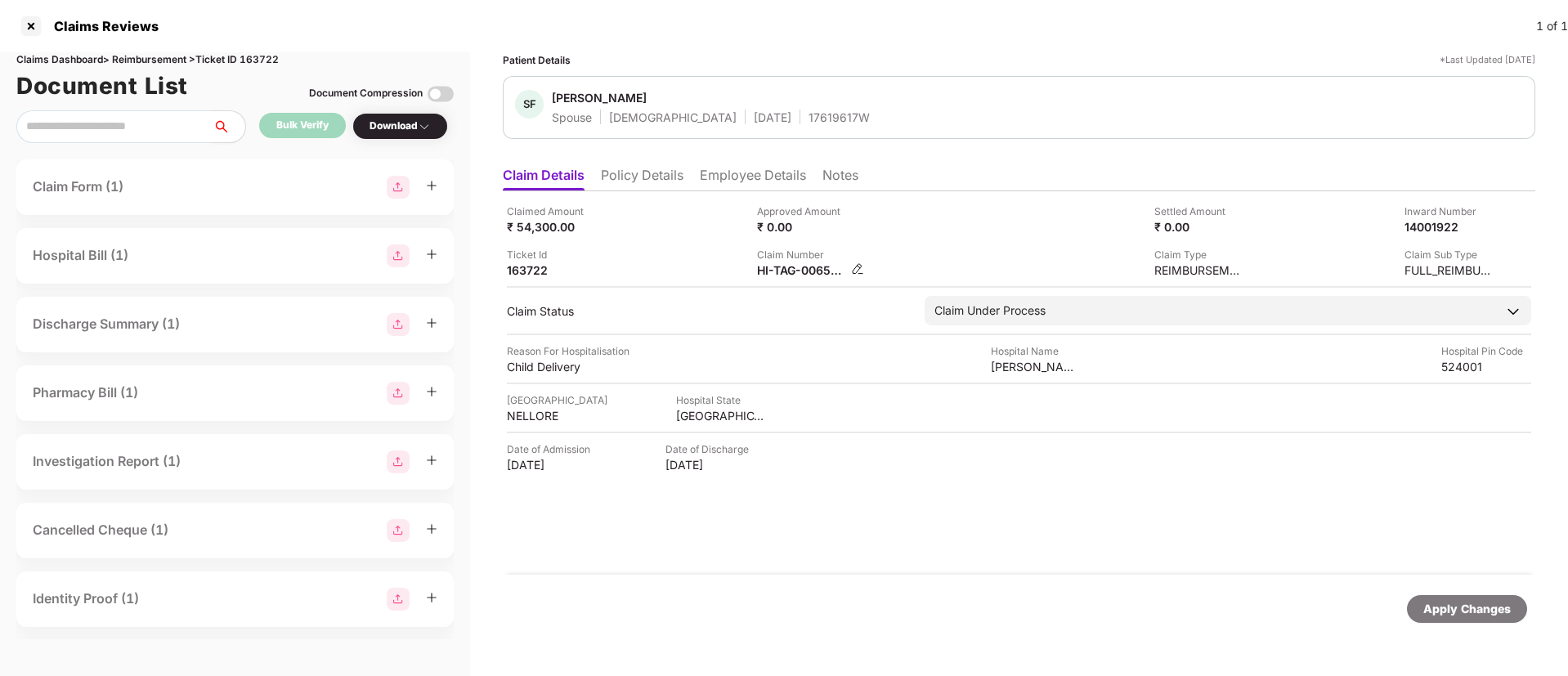
click at [854, 273] on img at bounding box center [857, 268] width 13 height 13
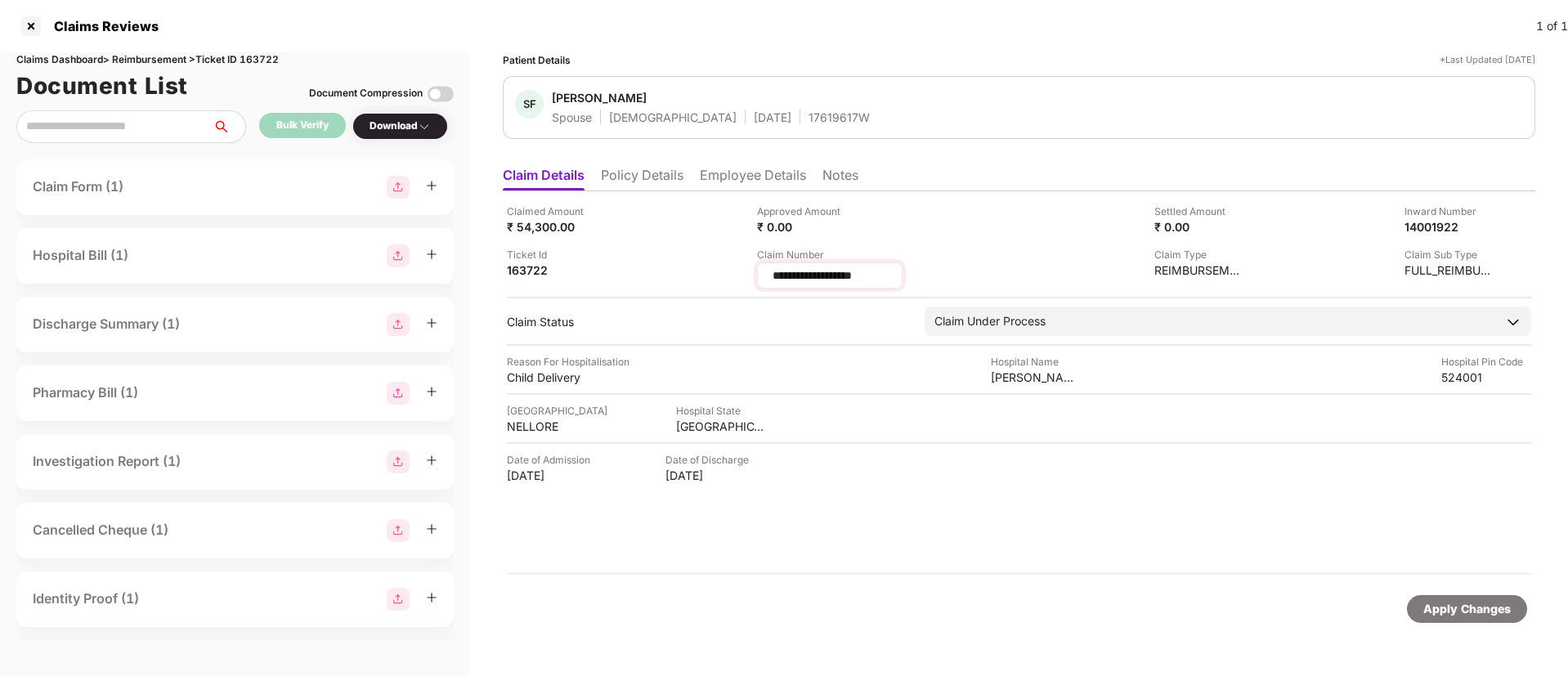
drag, startPoint x: 898, startPoint y: 279, endPoint x: 764, endPoint y: 264, distance: 134.8
click at [764, 264] on div "**********" at bounding box center [829, 275] width 145 height 26
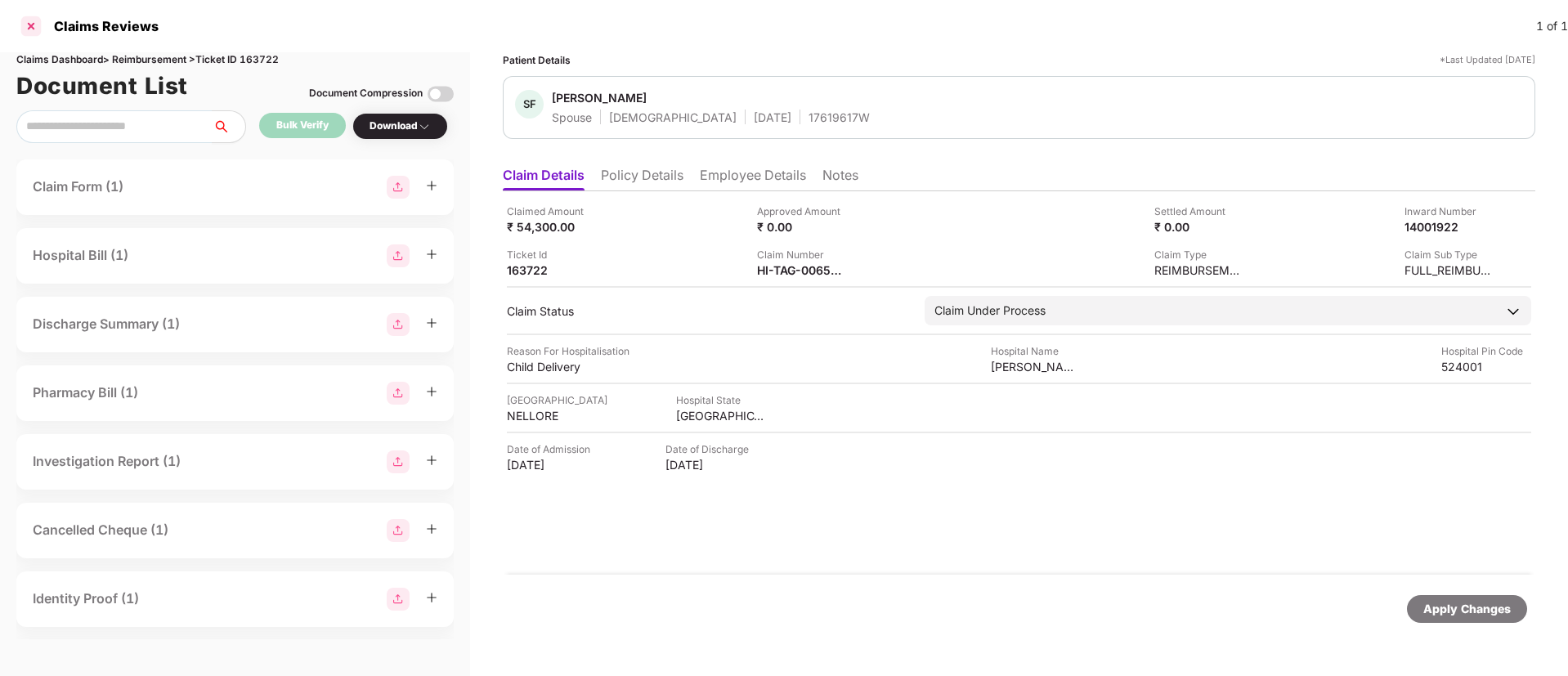
click at [35, 21] on div at bounding box center [31, 26] width 26 height 26
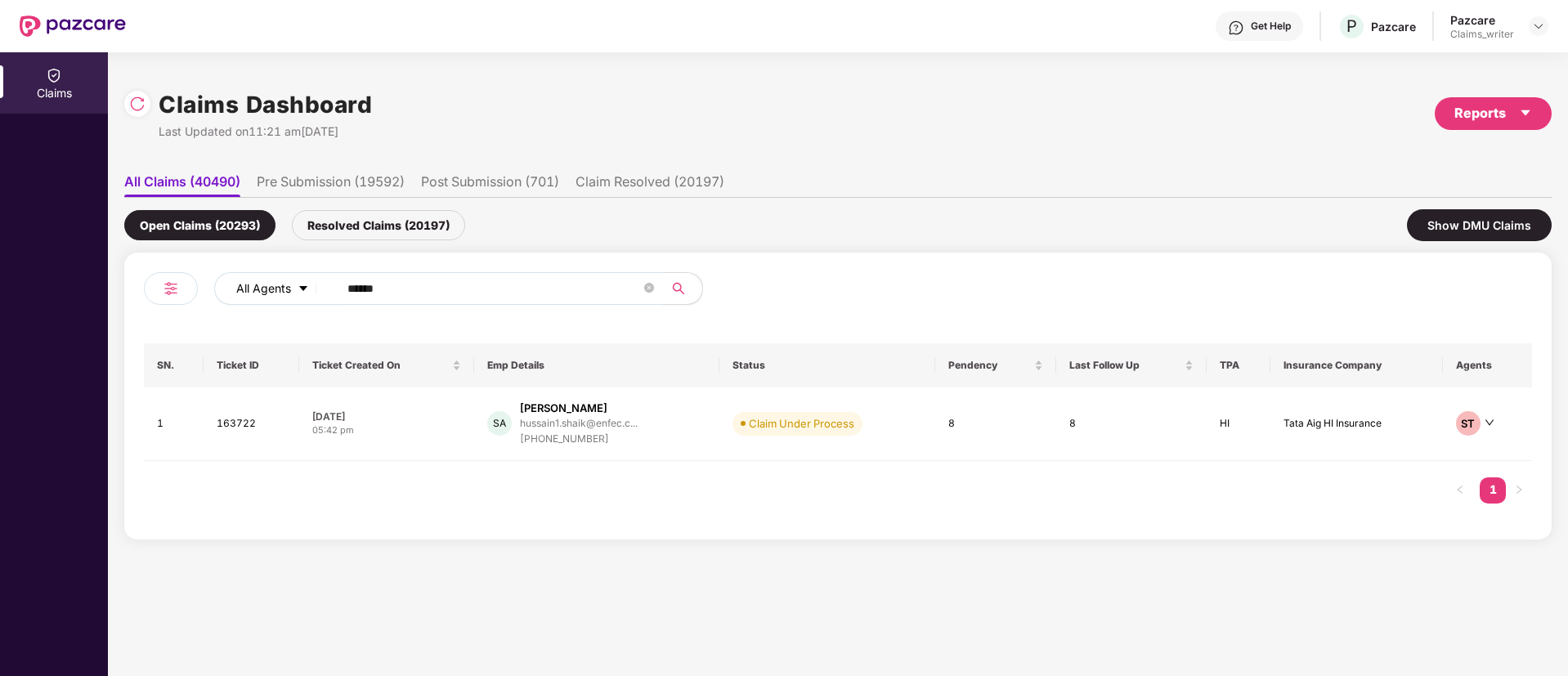
drag, startPoint x: 406, startPoint y: 291, endPoint x: 287, endPoint y: 273, distance: 120.4
click at [287, 273] on div "All Agents ******" at bounding box center [630, 288] width 833 height 33
paste input "text"
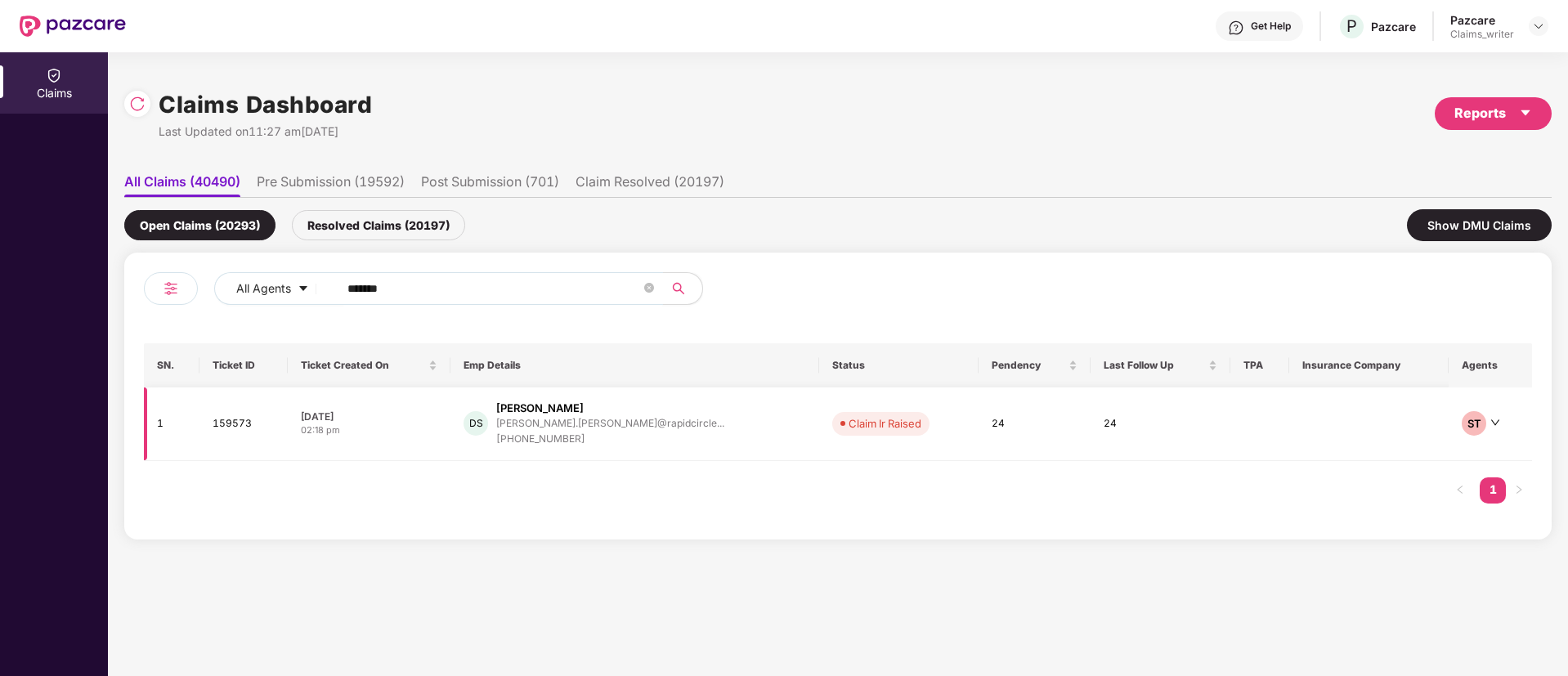
type input "******"
click at [245, 414] on td "159573" at bounding box center [244, 424] width 88 height 74
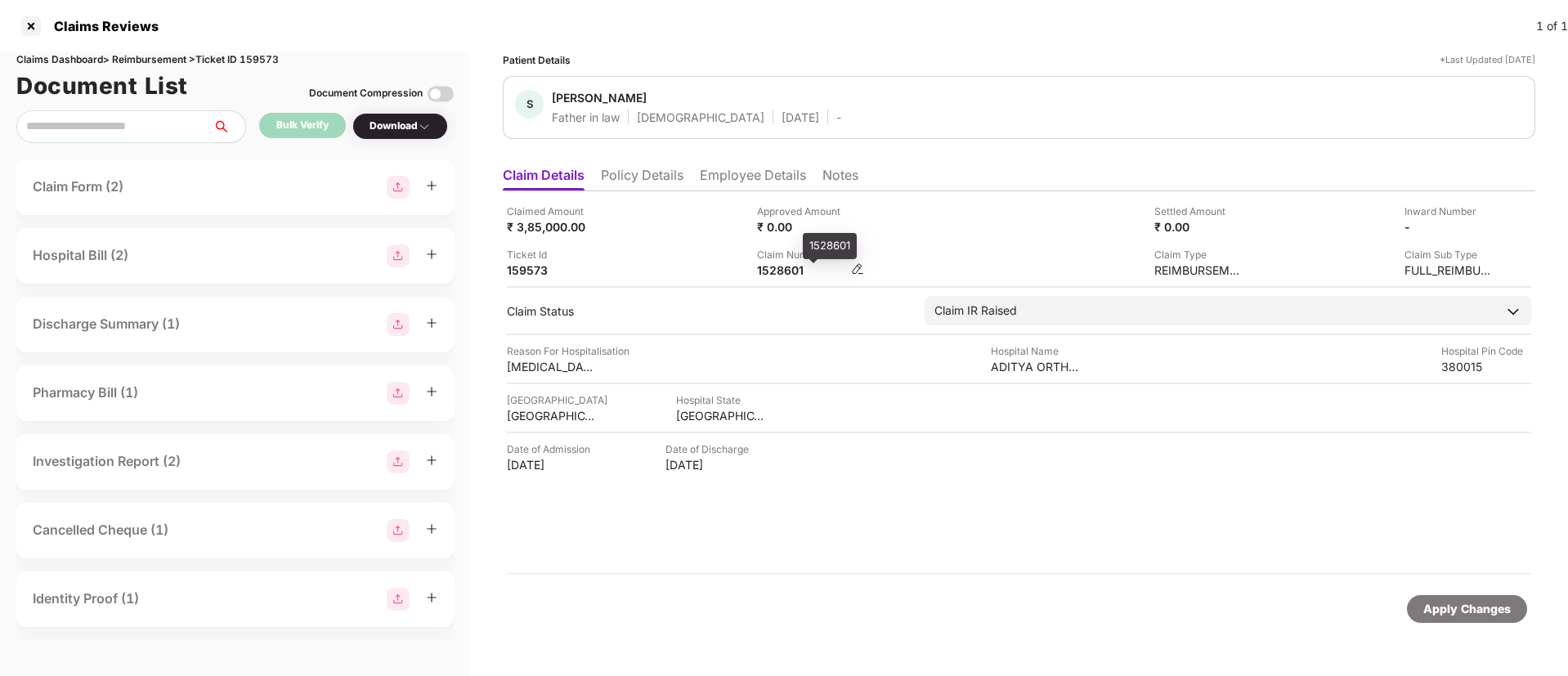
click at [775, 268] on div "1528601" at bounding box center [801, 270] width 89 height 16
copy div "1528601"
click at [720, 181] on li "Employee Details" at bounding box center [753, 179] width 106 height 24
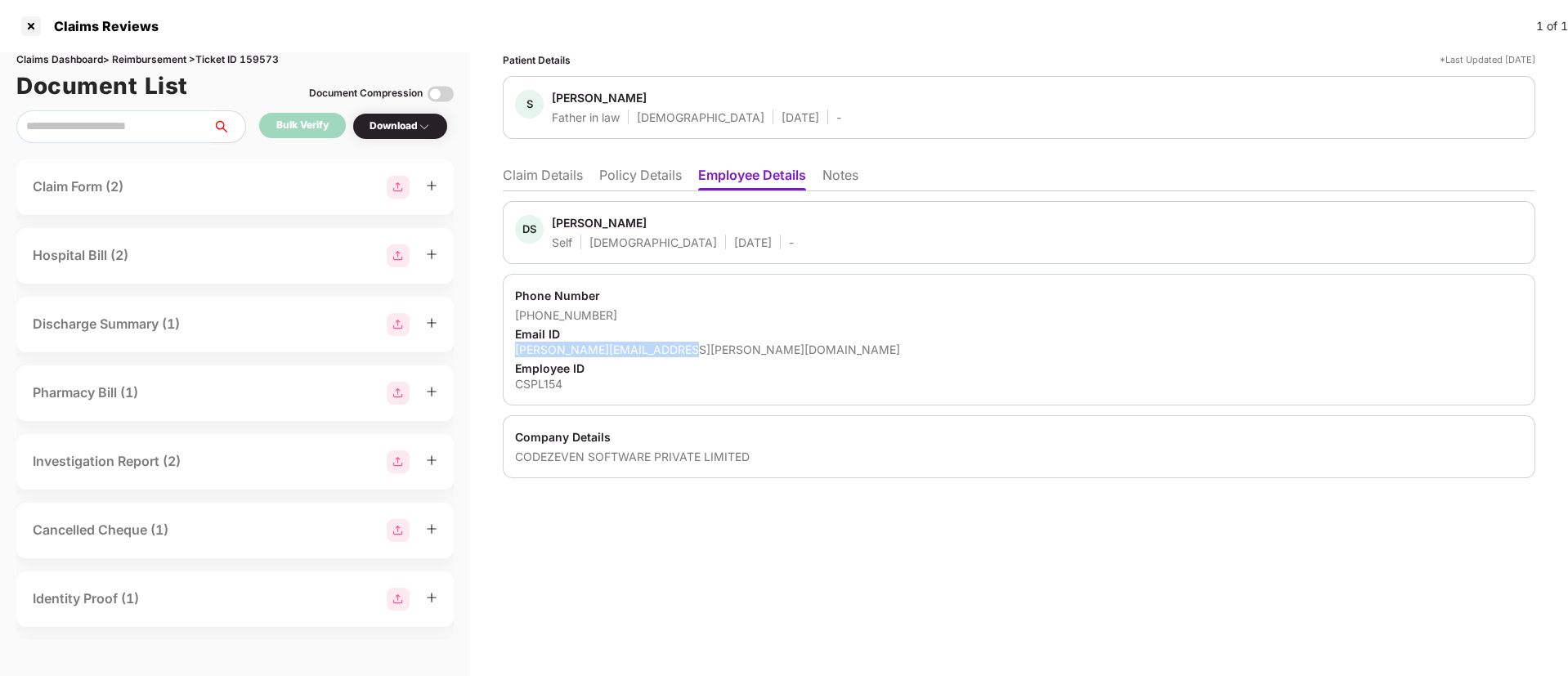
drag, startPoint x: 518, startPoint y: 351, endPoint x: 683, endPoint y: 347, distance: 165.0
click at [683, 347] on div "dipen.shah@rapidcircle.com" at bounding box center [1019, 350] width 1008 height 16
copy div "dipen.shah@rapidcircle.com"
click at [26, 32] on div at bounding box center [31, 26] width 26 height 26
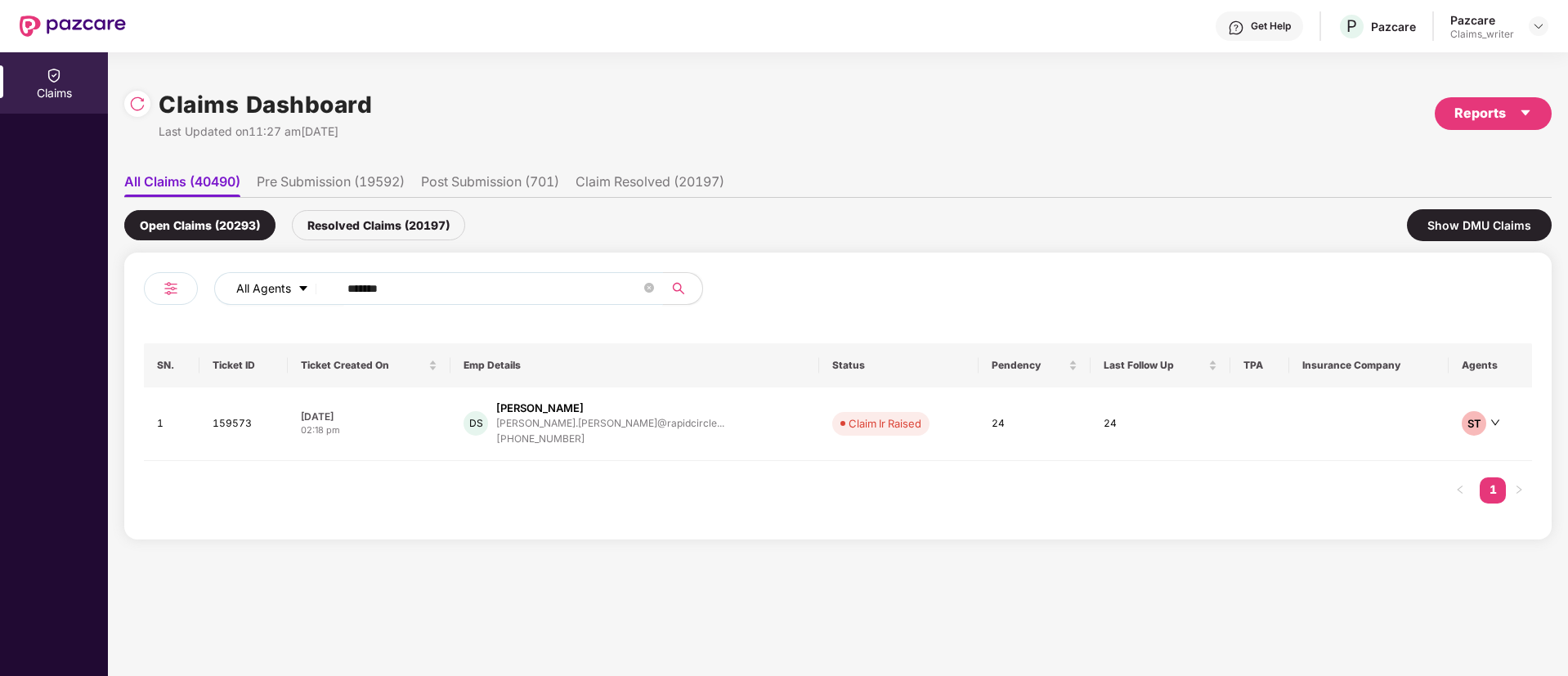
drag, startPoint x: 368, startPoint y: 301, endPoint x: 277, endPoint y: 287, distance: 92.1
click at [277, 287] on div "All Agents ******" at bounding box center [630, 288] width 833 height 33
paste input "text"
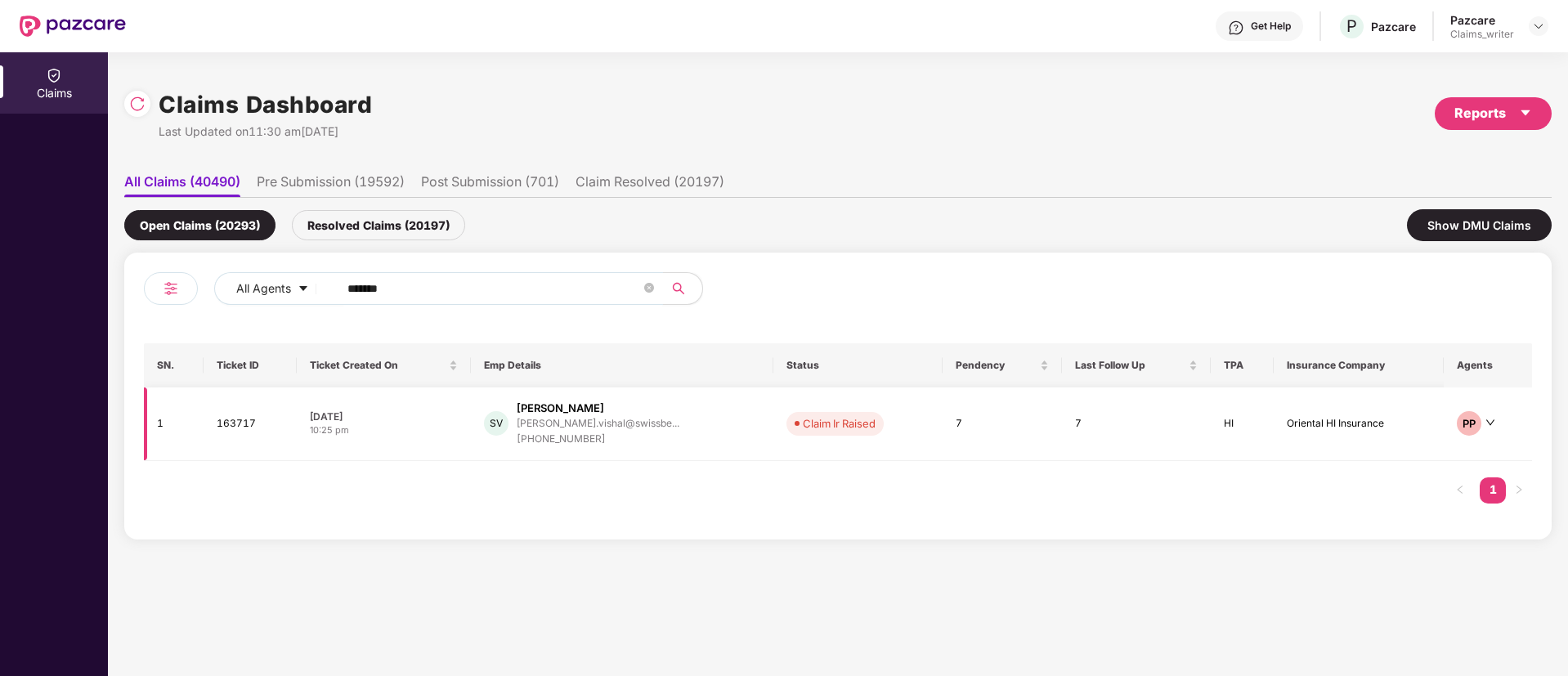
type input "******"
click at [233, 427] on td "163717" at bounding box center [251, 424] width 94 height 74
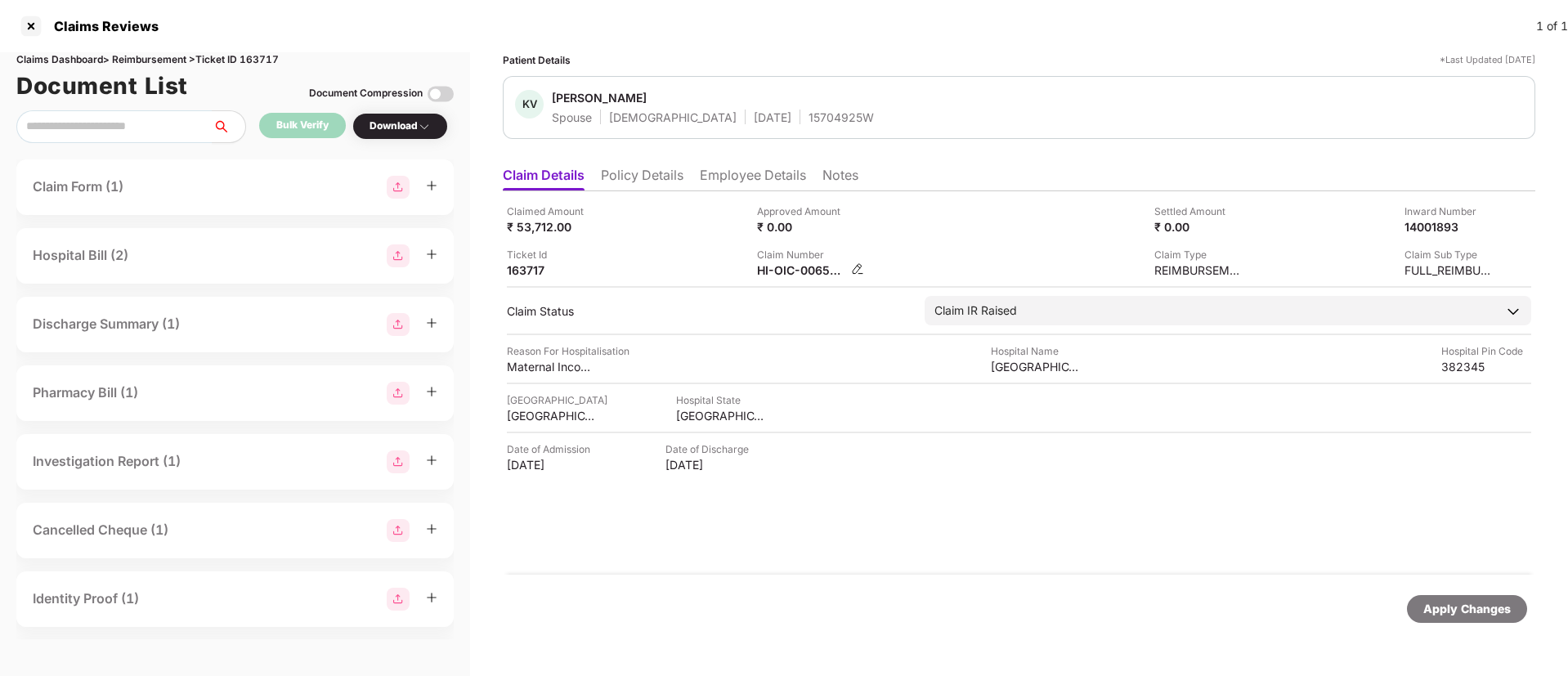
click at [855, 264] on img at bounding box center [857, 268] width 13 height 13
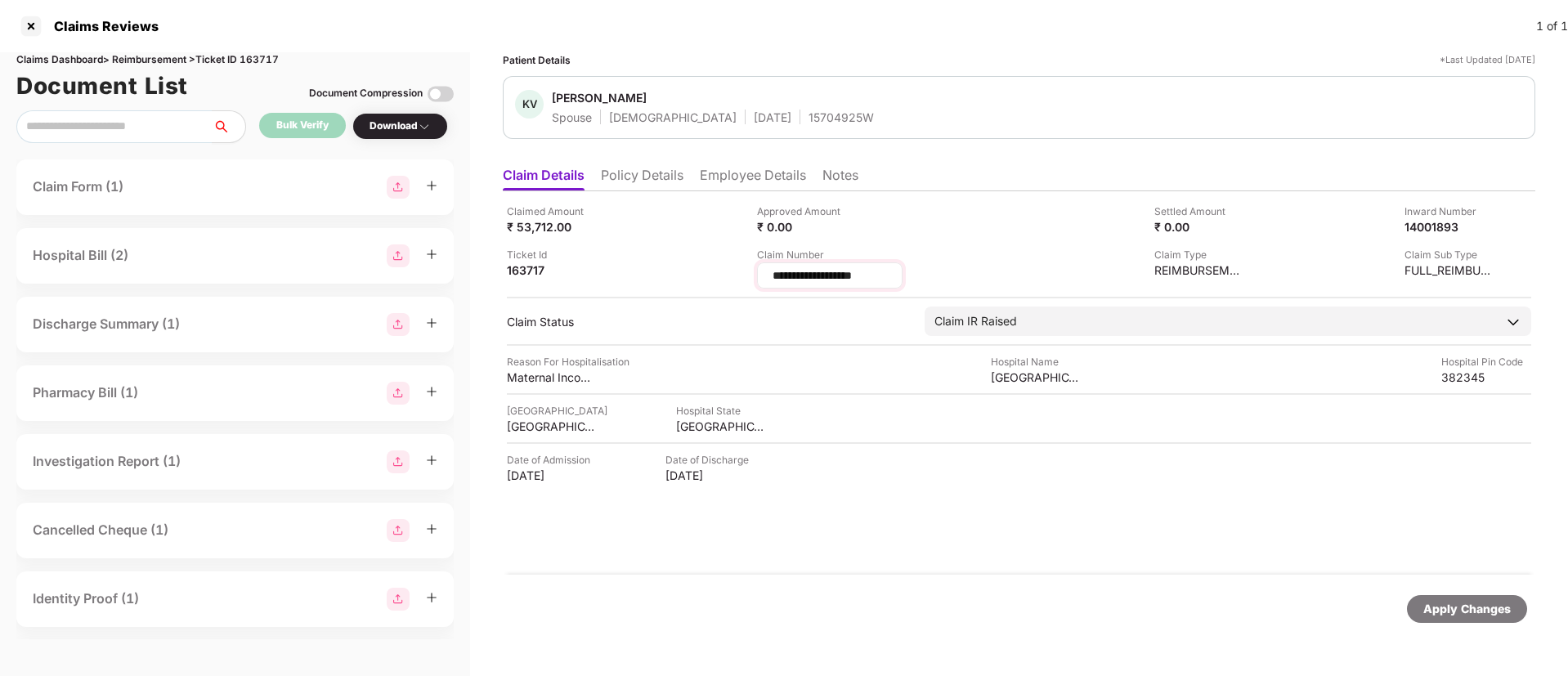
drag, startPoint x: 903, startPoint y: 274, endPoint x: 768, endPoint y: 271, distance: 135.0
click at [768, 271] on div "**********" at bounding box center [829, 275] width 145 height 26
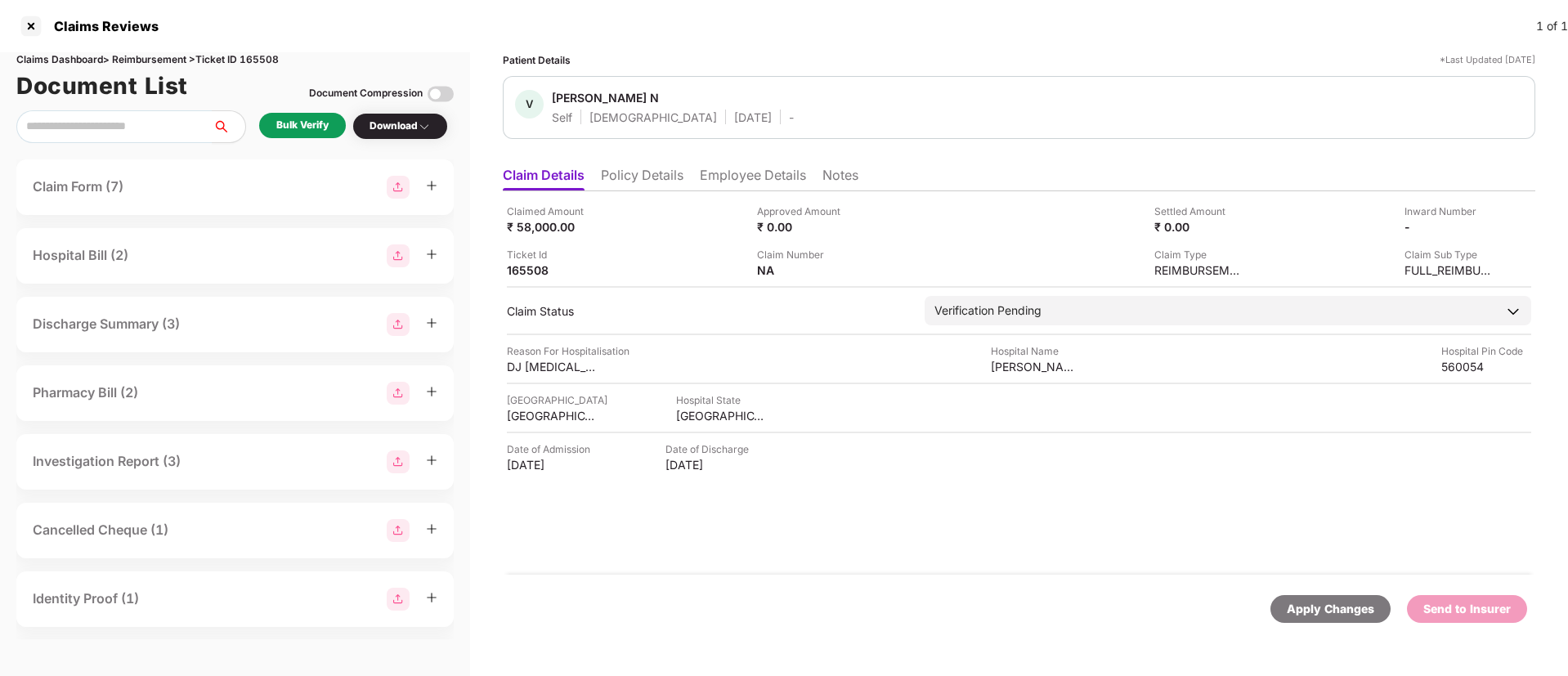
click at [640, 174] on li "Policy Details" at bounding box center [641, 179] width 83 height 24
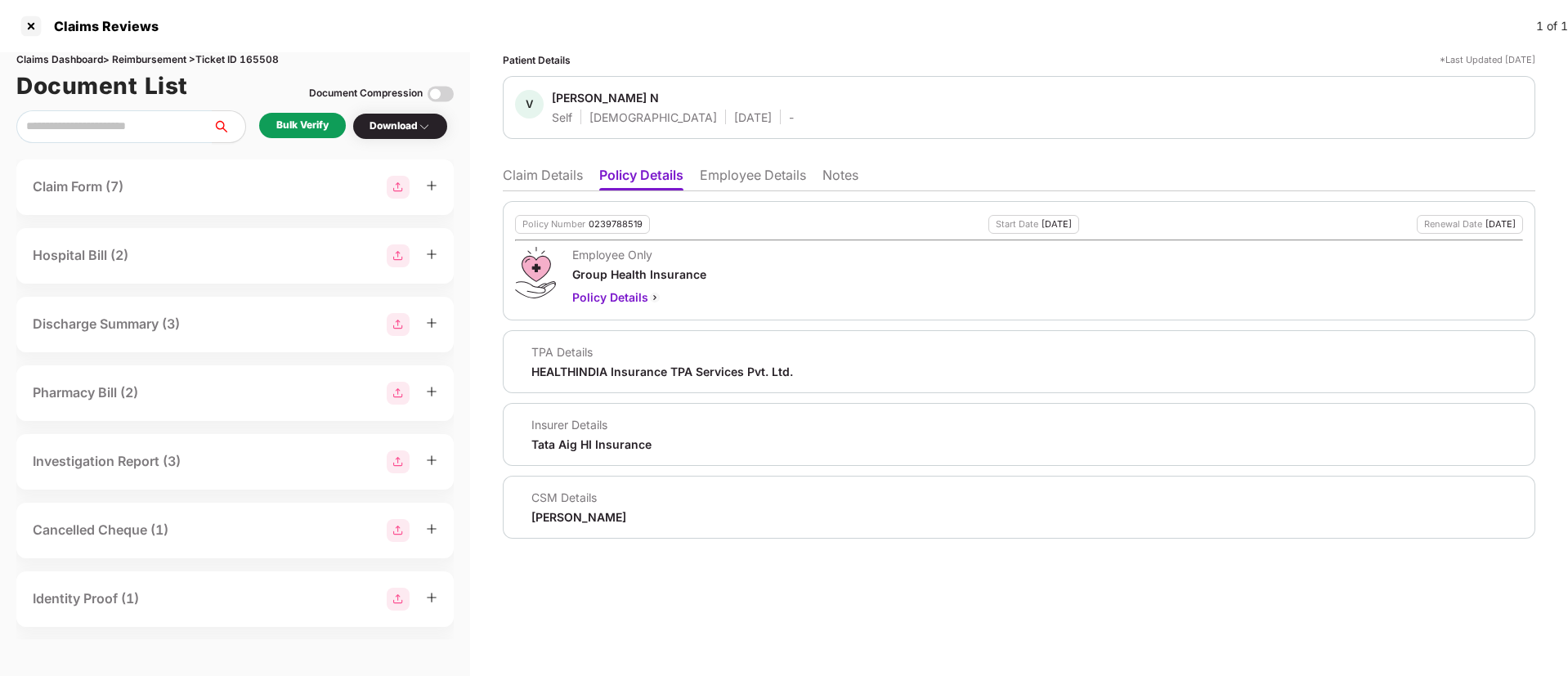
click at [710, 180] on li "Employee Details" at bounding box center [753, 179] width 106 height 24
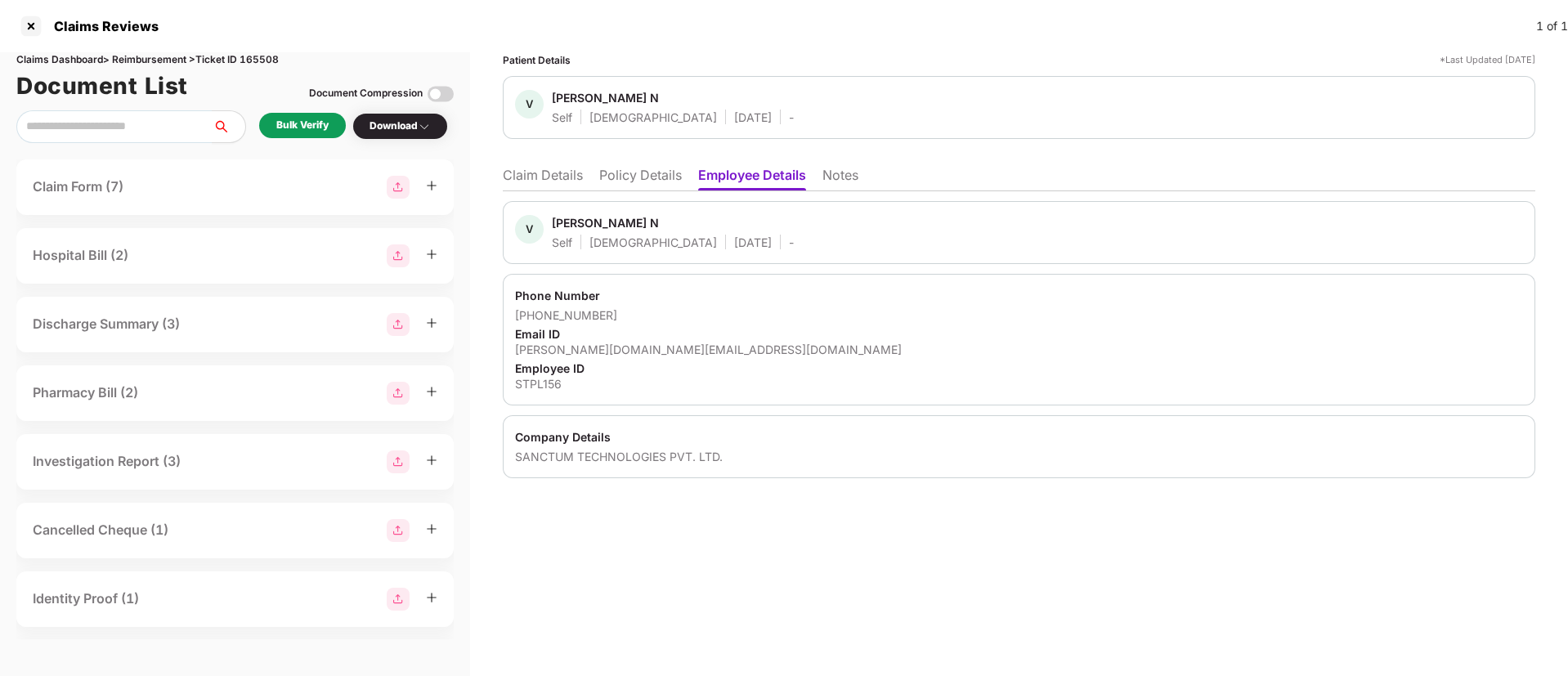
click at [285, 131] on div "Bulk Verify" at bounding box center [302, 125] width 53 height 16
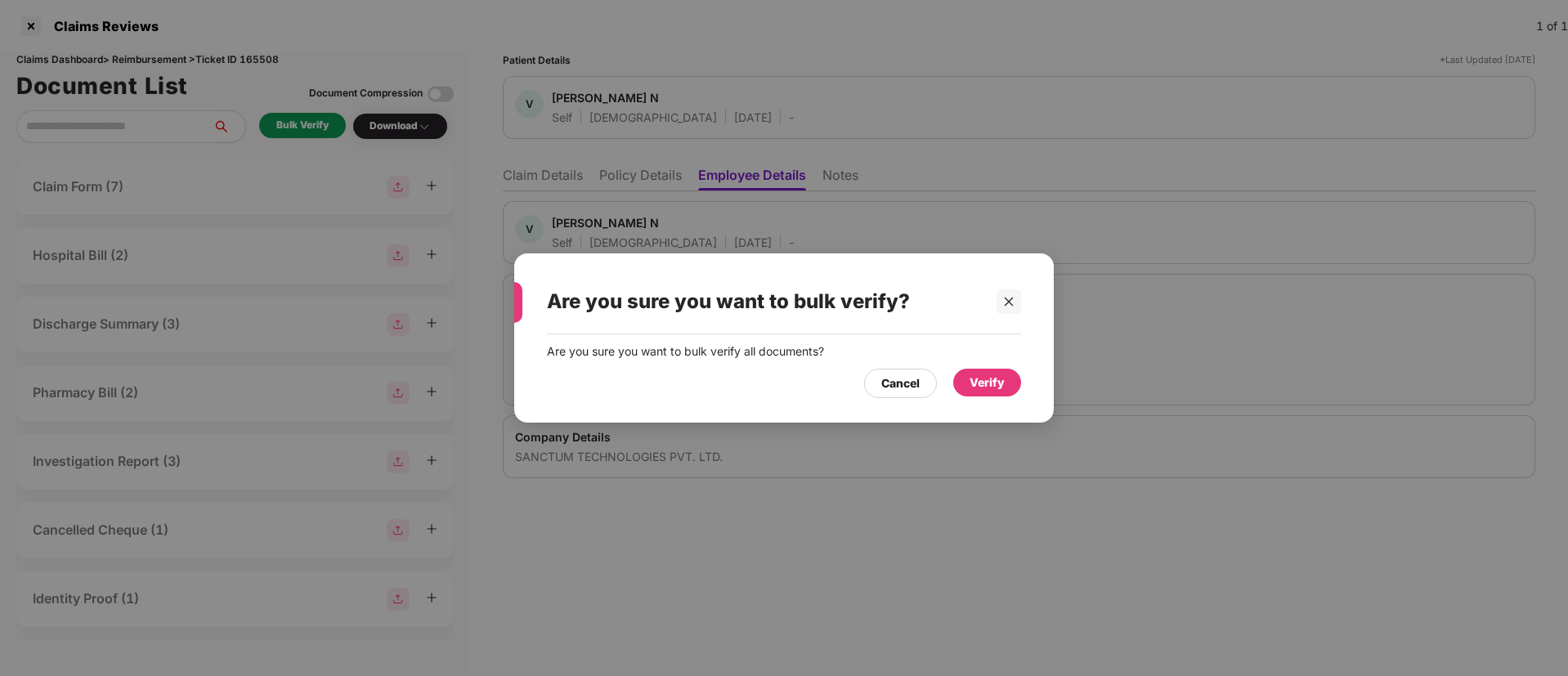
click at [990, 392] on div "Verify" at bounding box center [987, 383] width 68 height 28
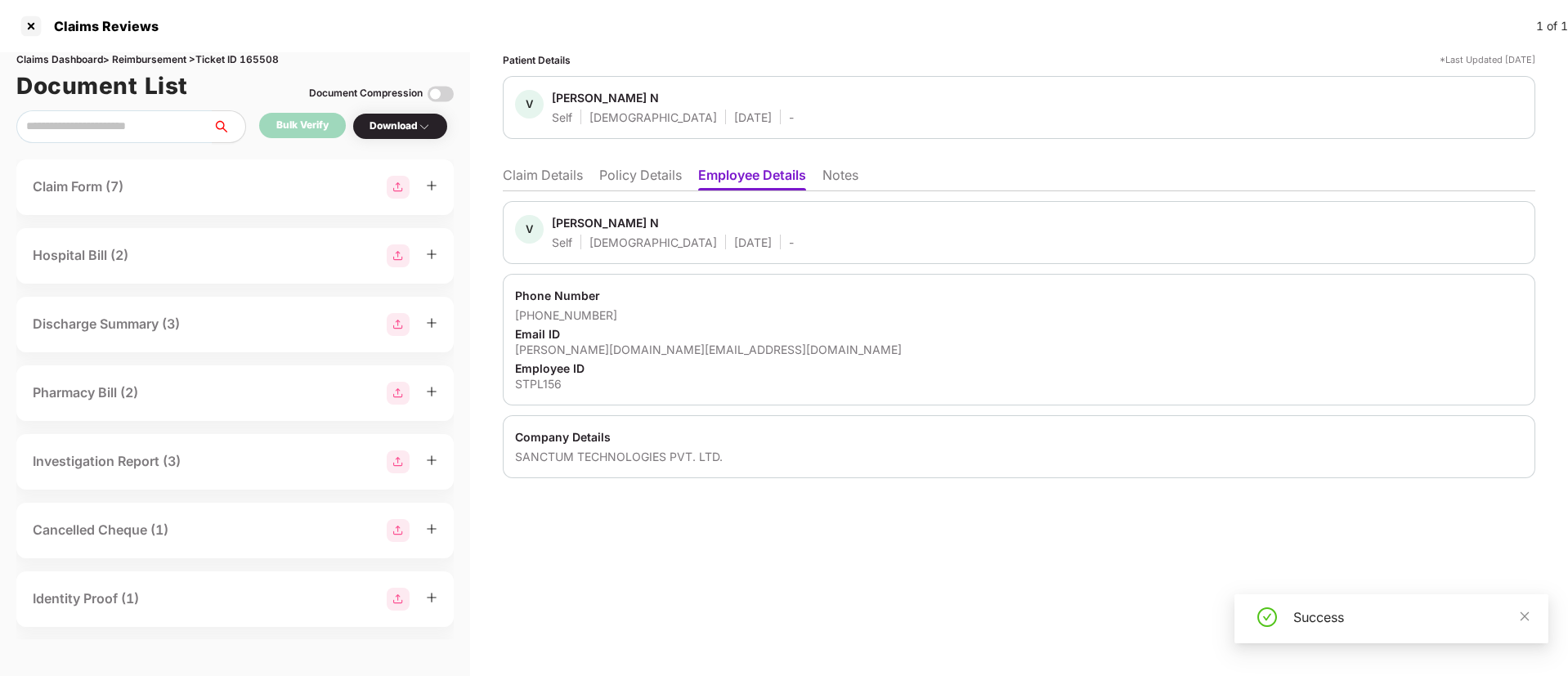
click at [912, 364] on div "Employee ID" at bounding box center [1019, 369] width 1008 height 16
click at [640, 513] on div "Patient Details *Last Updated 14 Aug 2025 V Vinodh N Self Male 05 June 1997 - C…" at bounding box center [1019, 364] width 1098 height 623
click at [619, 183] on li "Policy Details" at bounding box center [640, 179] width 83 height 24
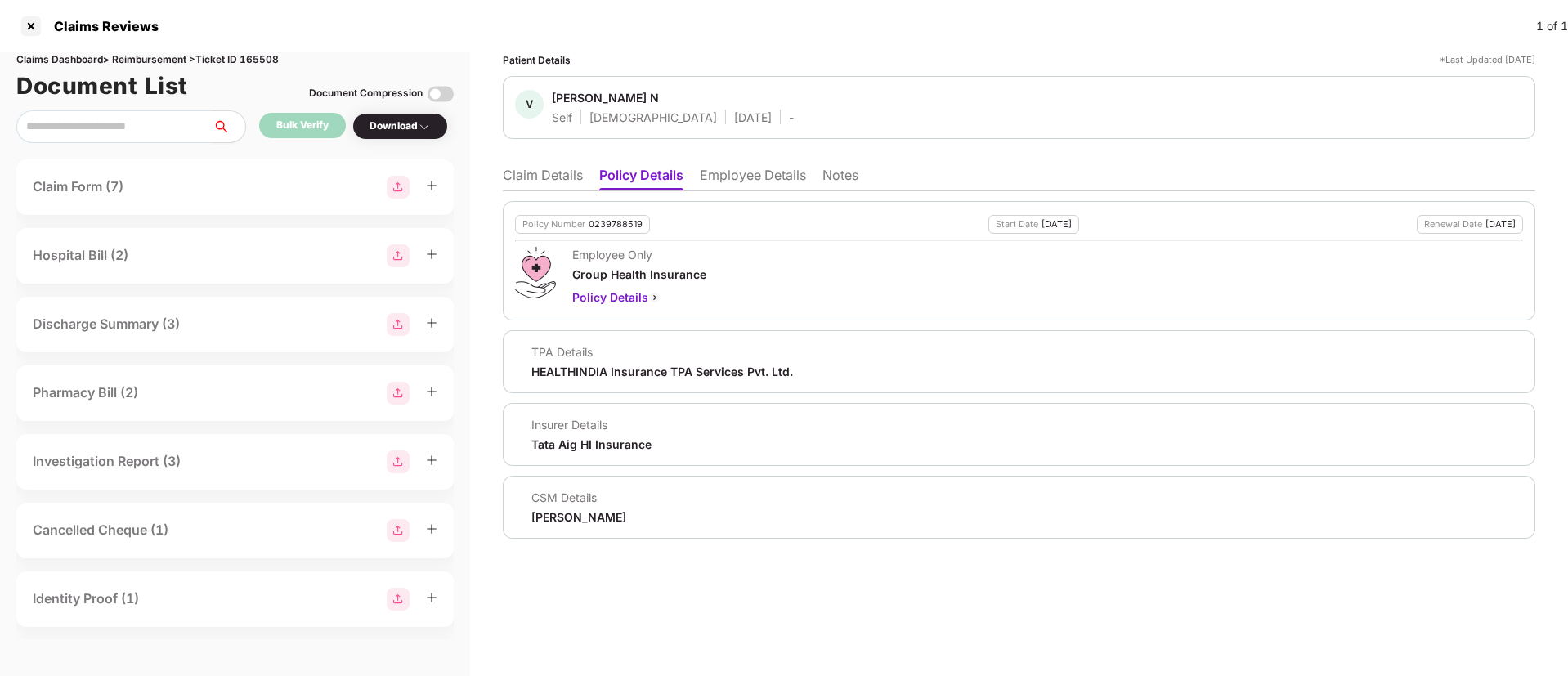
drag, startPoint x: 520, startPoint y: 517, endPoint x: 643, endPoint y: 517, distance: 123.0
click at [643, 517] on div "CSM Details Punith Arumugam" at bounding box center [1019, 506] width 1008 height 35
copy div "Punith Arumugam"
drag, startPoint x: 553, startPoint y: 99, endPoint x: 605, endPoint y: 100, distance: 52.0
click at [605, 100] on span "Vinodh N" at bounding box center [672, 99] width 242 height 20
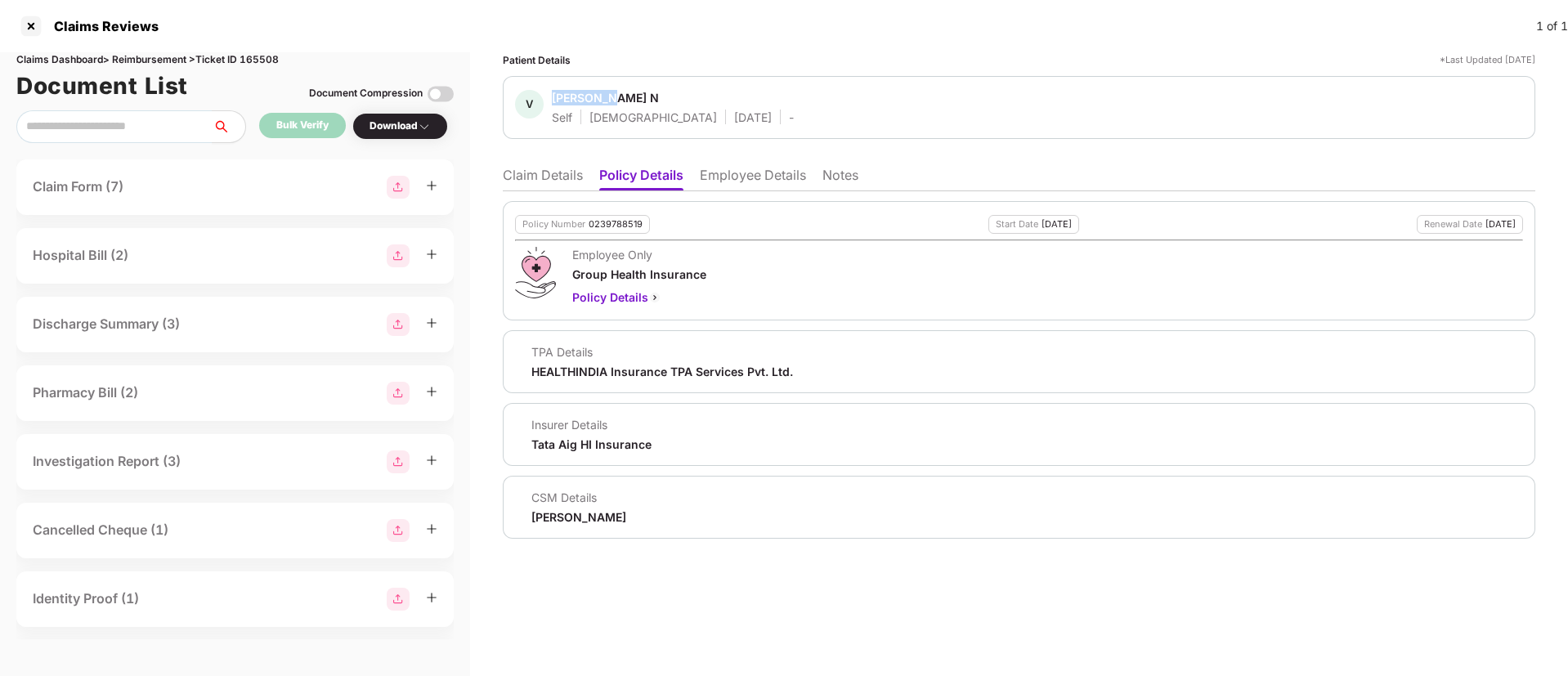
copy div "Vinodh N"
click at [752, 189] on li "Employee Details" at bounding box center [753, 179] width 106 height 24
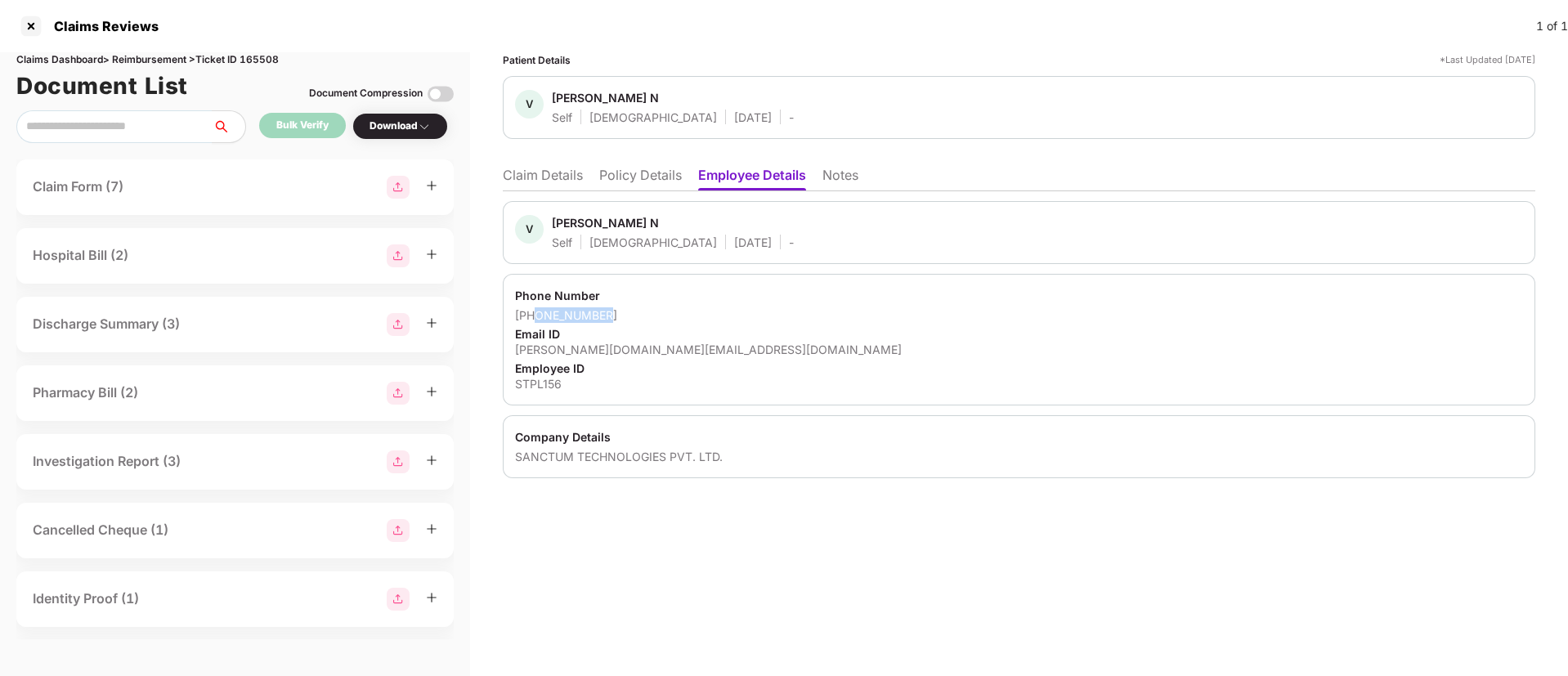
drag, startPoint x: 534, startPoint y: 309, endPoint x: 619, endPoint y: 311, distance: 85.0
click at [619, 311] on div "+917892726719" at bounding box center [1019, 315] width 1008 height 16
copy div "7892726719"
drag, startPoint x: 508, startPoint y: 347, endPoint x: 659, endPoint y: 353, distance: 151.1
click at [659, 353] on div "Phone Number +917892726719 Email ID vinodh.sk.va@gmail.com Employee ID STPL156" at bounding box center [1019, 339] width 1032 height 131
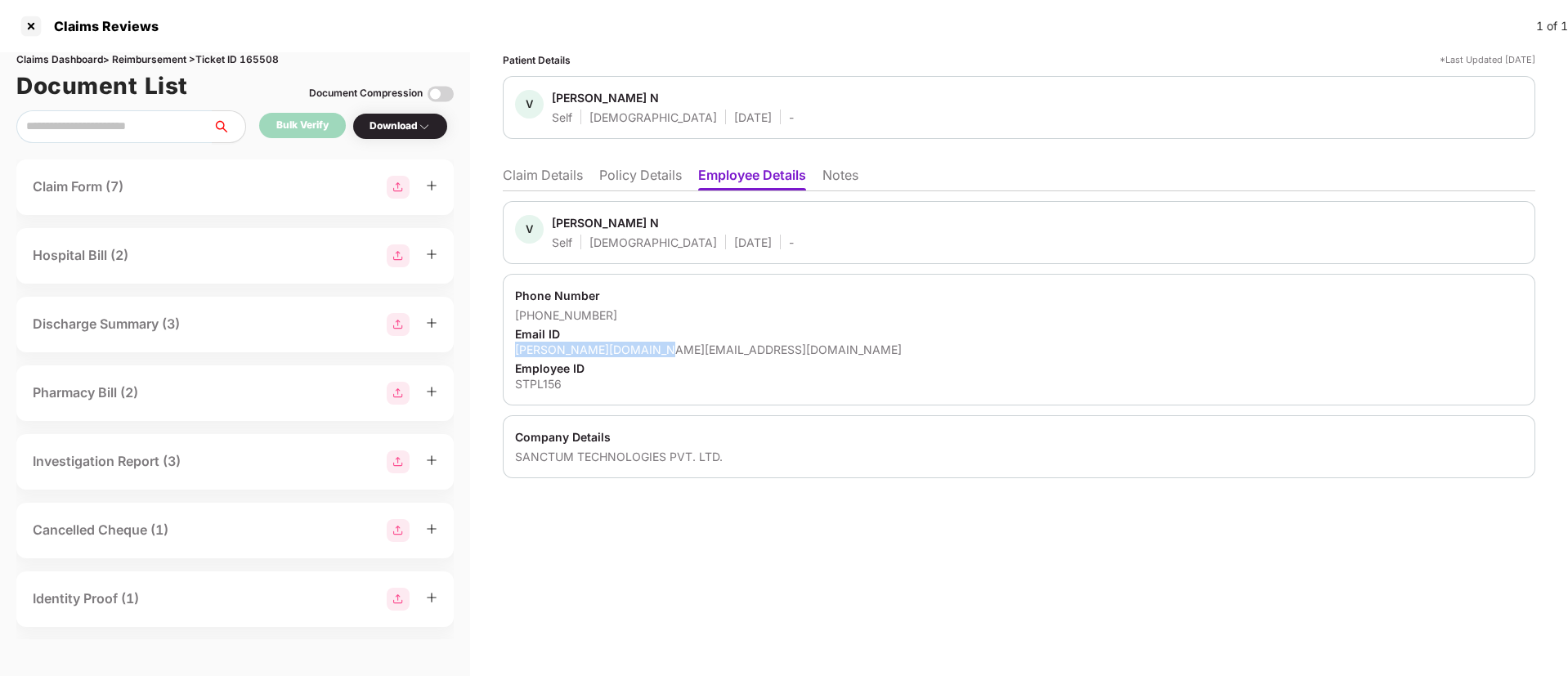
copy div "vinodh.sk.va@gmail.com"
drag, startPoint x: 512, startPoint y: 380, endPoint x: 571, endPoint y: 385, distance: 59.2
click at [571, 385] on div "Phone Number +917892726719 Email ID vinodh.sk.va@gmail.com Employee ID STPL156" at bounding box center [1019, 339] width 1032 height 131
copy div "STPL156"
drag, startPoint x: 517, startPoint y: 453, endPoint x: 721, endPoint y: 458, distance: 204.1
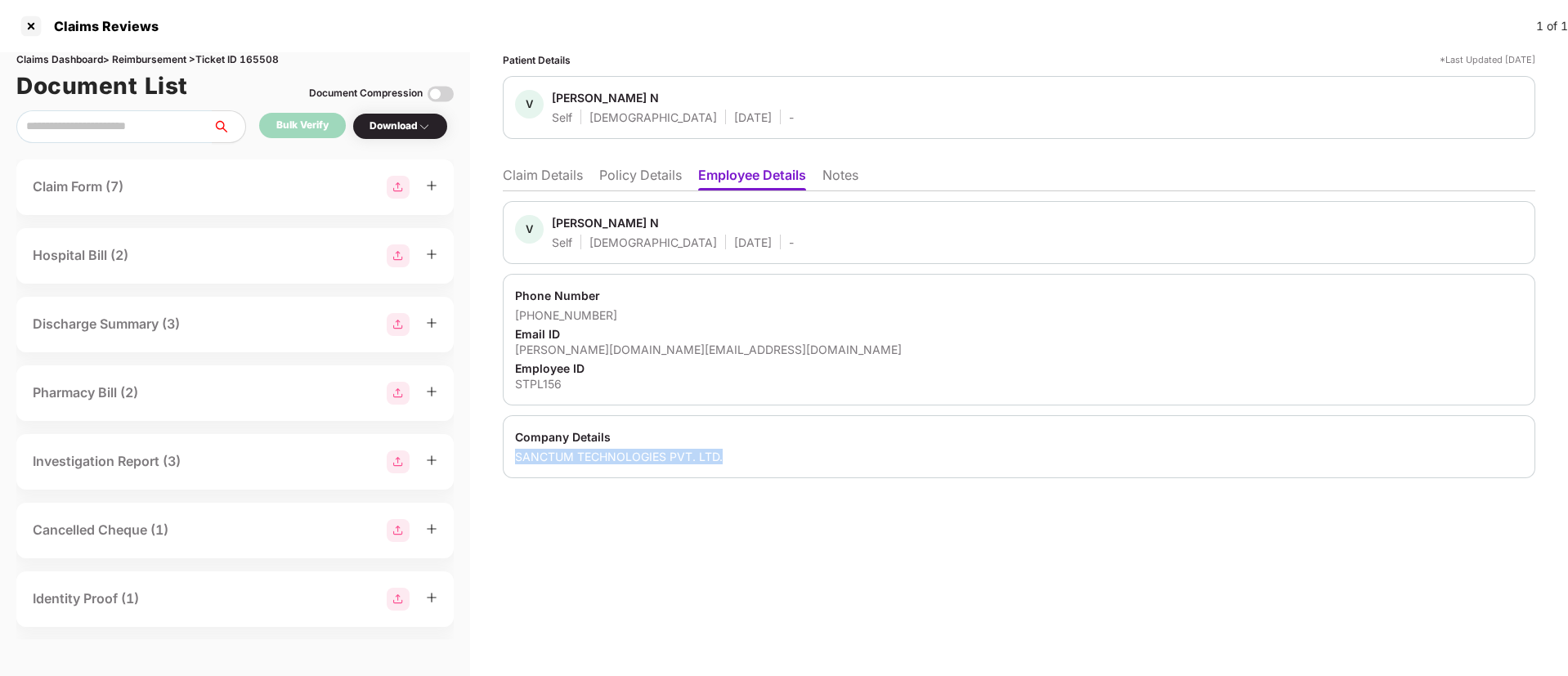
click at [721, 458] on div "SANCTUM TECHNOLOGIES PVT. LTD." at bounding box center [1019, 456] width 1008 height 16
copy div "SANCTUM TECHNOLOGIES PVT. LTD."
click at [757, 294] on div "Phone Number" at bounding box center [1019, 295] width 1008 height 16
click at [757, 592] on div "Patient Details *Last Updated 14 Aug 2025 V Vinodh N Self Male 05 June 1997 - C…" at bounding box center [1019, 364] width 1098 height 623
click at [652, 586] on div "Patient Details *Last Updated 14 Aug 2025 V Vinodh N Self Male 05 June 1997 - C…" at bounding box center [1019, 364] width 1098 height 623
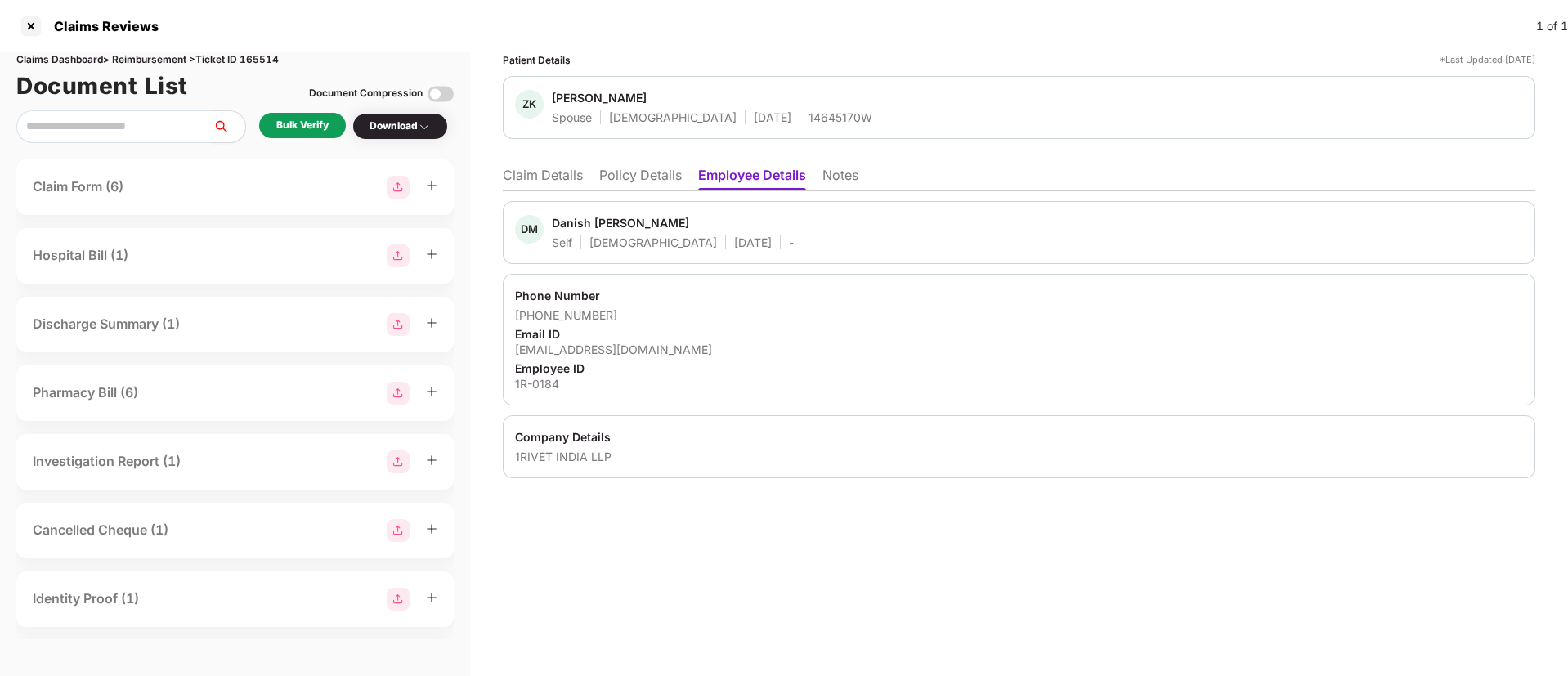
click at [319, 129] on div "Bulk Verify" at bounding box center [302, 125] width 53 height 16
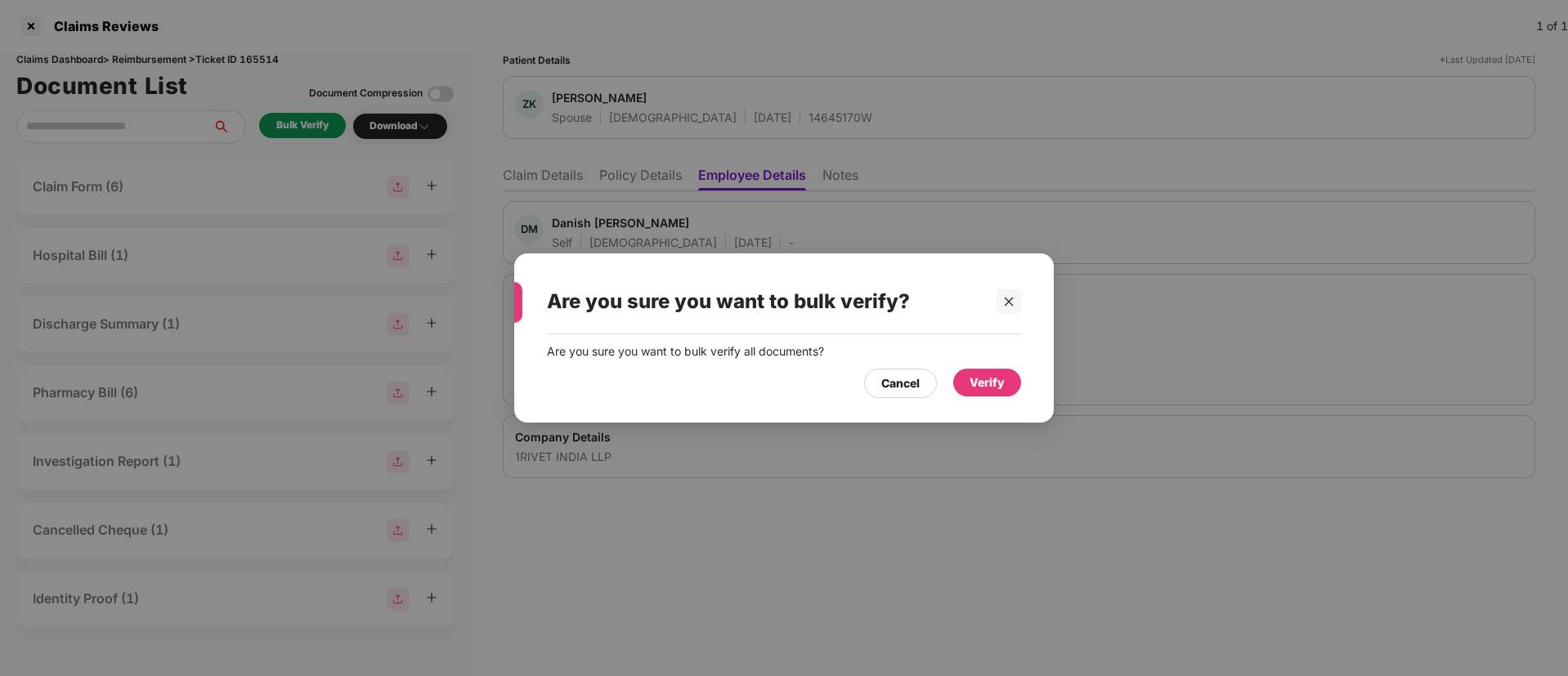
click at [993, 386] on div "Verify" at bounding box center [986, 383] width 35 height 18
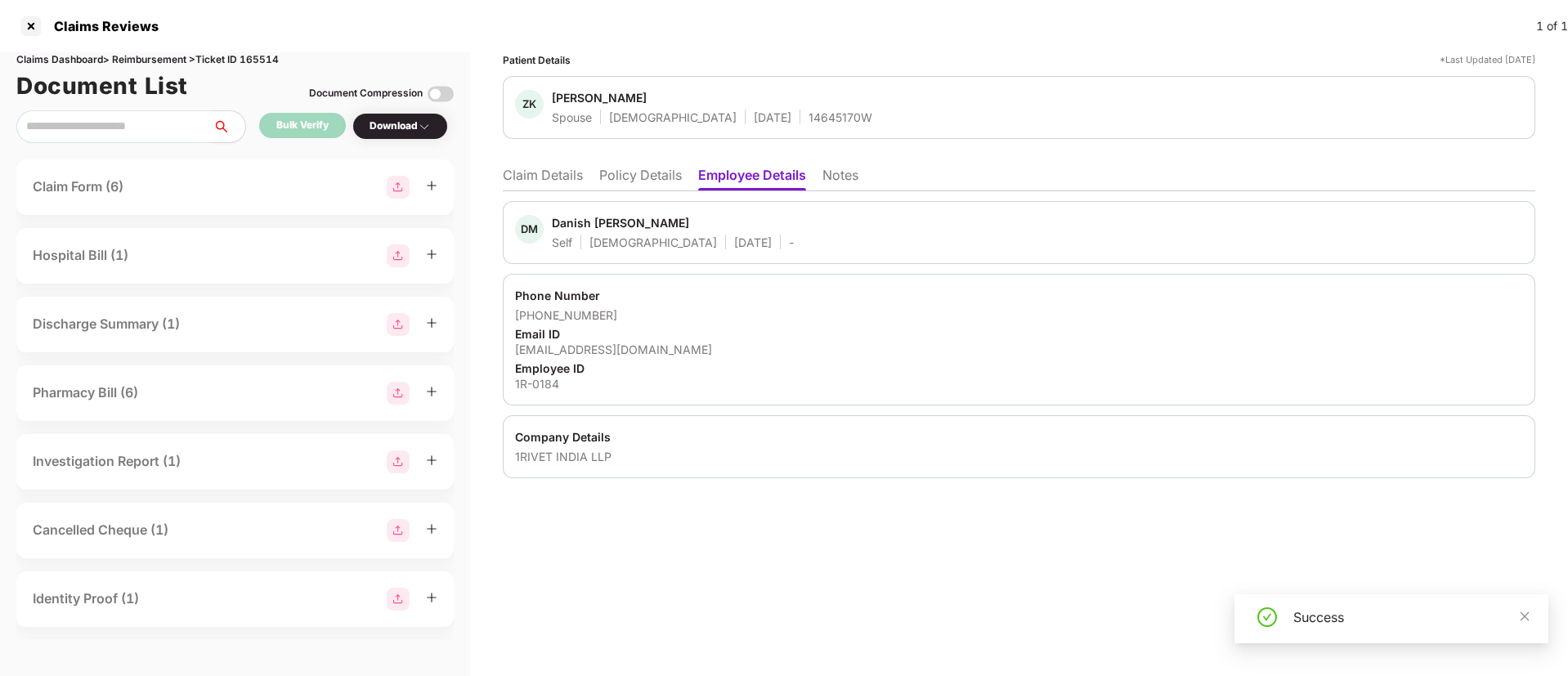
click at [412, 118] on div "Download" at bounding box center [401, 126] width 62 height 16
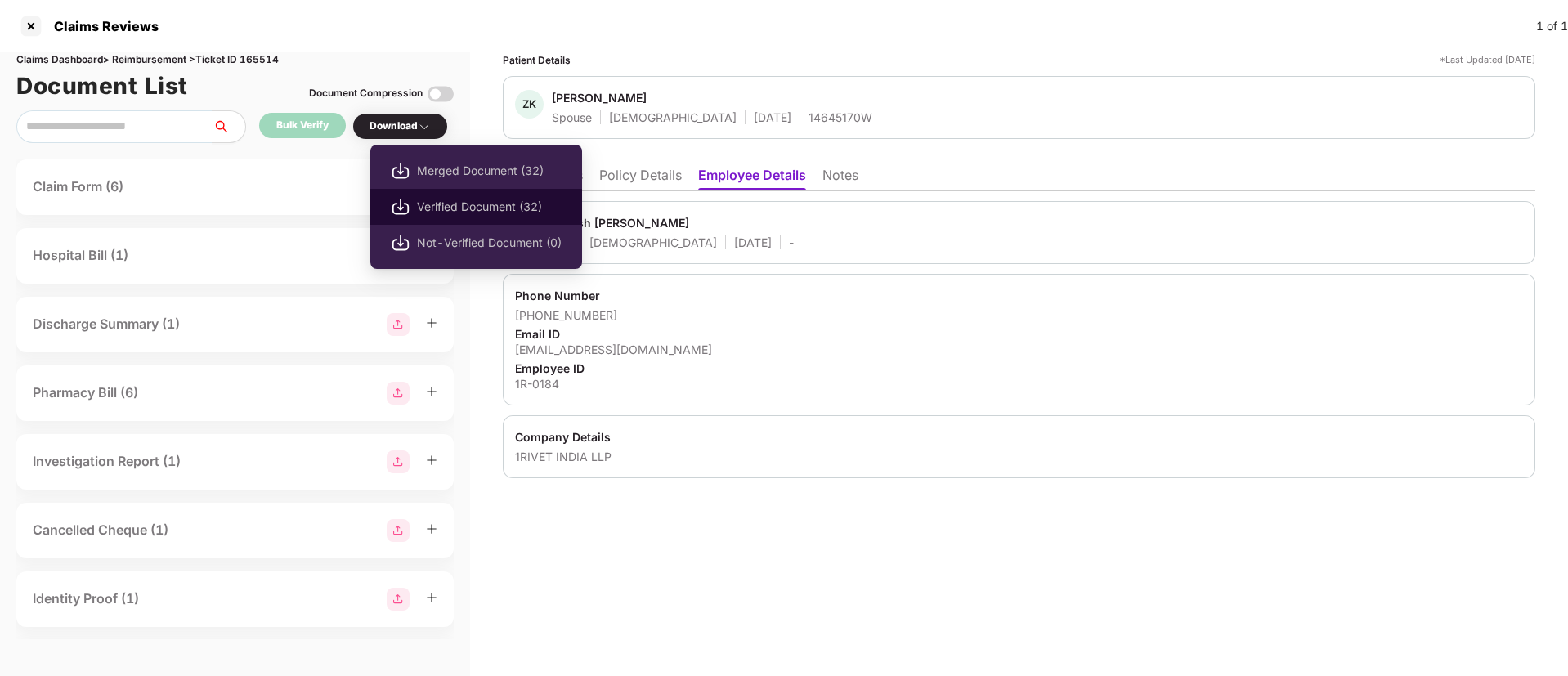
click at [436, 204] on span "Verified Document (32)" at bounding box center [489, 207] width 145 height 18
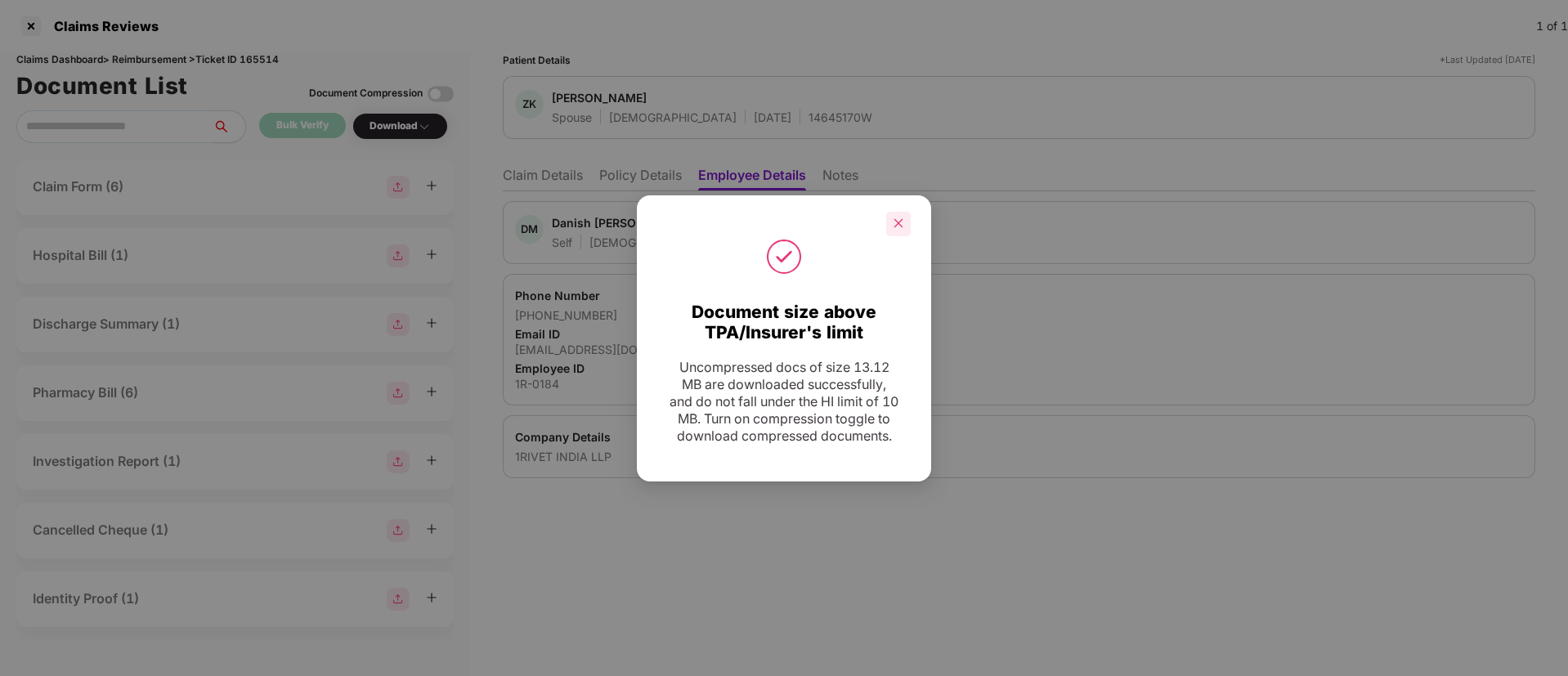
click at [890, 212] on div at bounding box center [898, 224] width 25 height 25
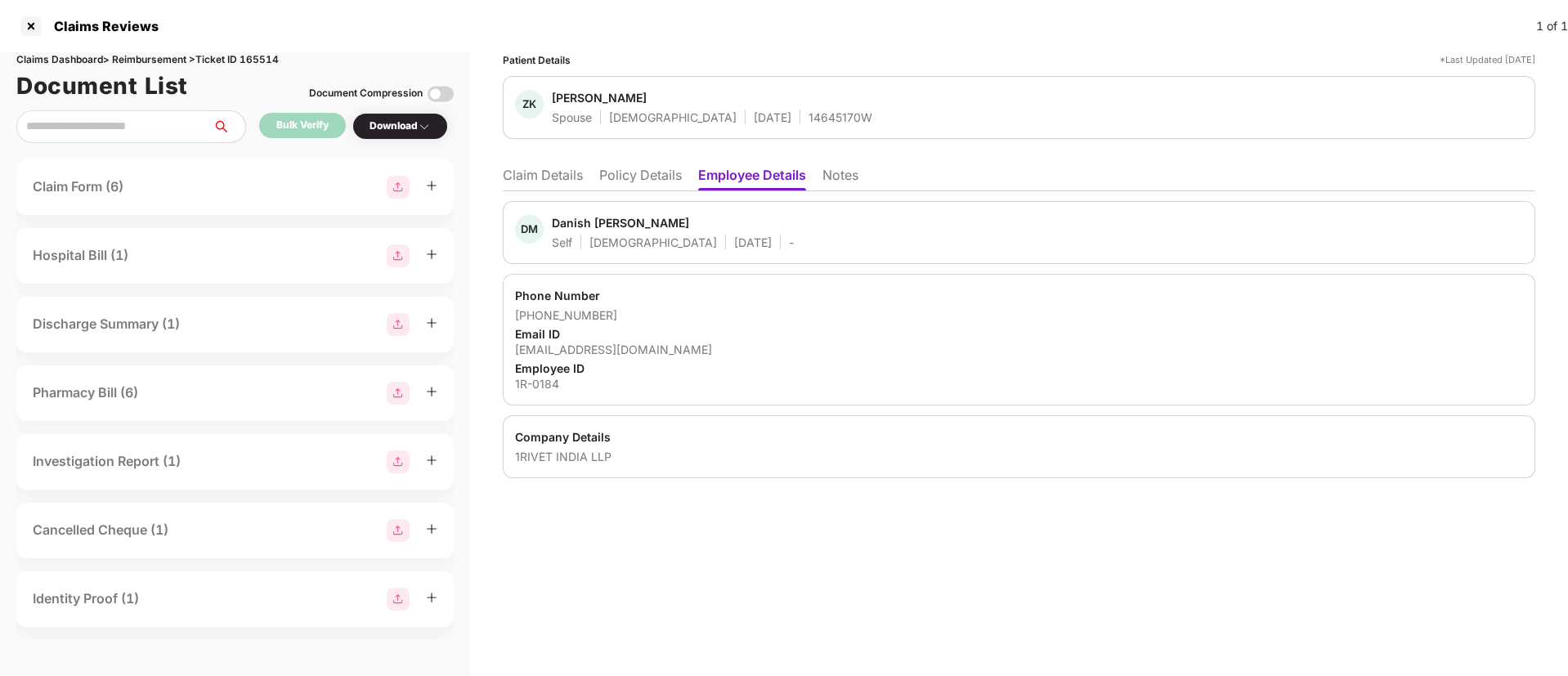
click at [577, 180] on li "Claim Details" at bounding box center [543, 179] width 81 height 24
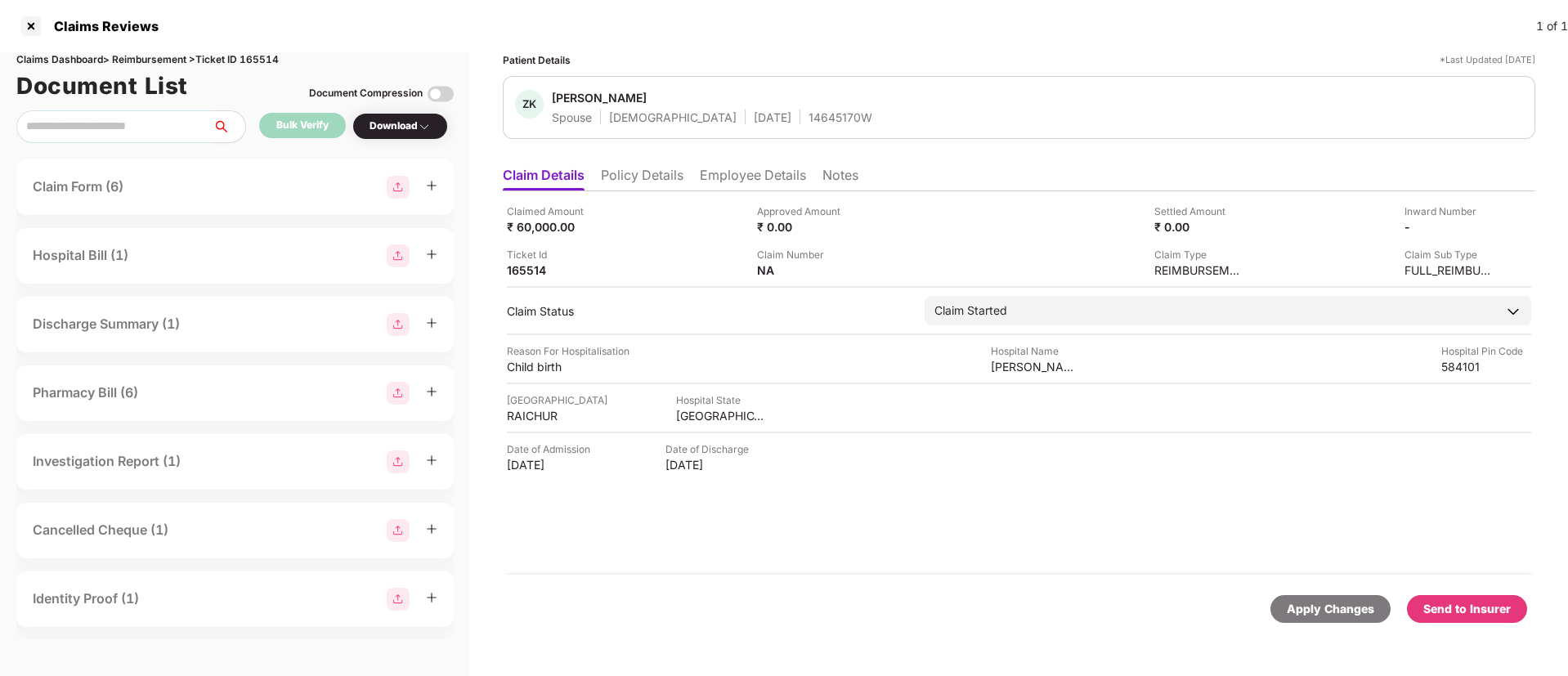
click at [1445, 613] on div "Send to Insurer" at bounding box center [1467, 608] width 87 height 18
click at [618, 177] on li "Policy Details" at bounding box center [641, 179] width 83 height 24
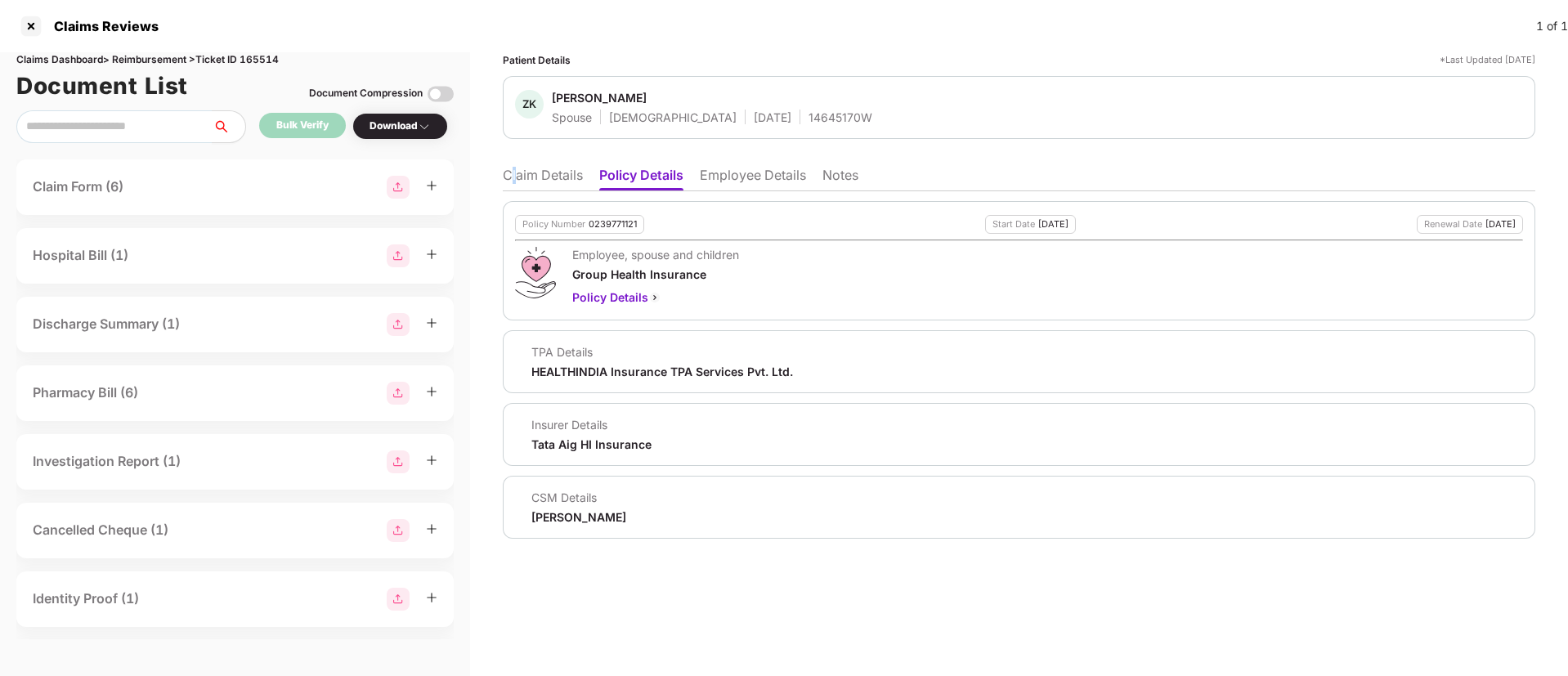
click at [516, 182] on li "Claim Details" at bounding box center [543, 179] width 81 height 24
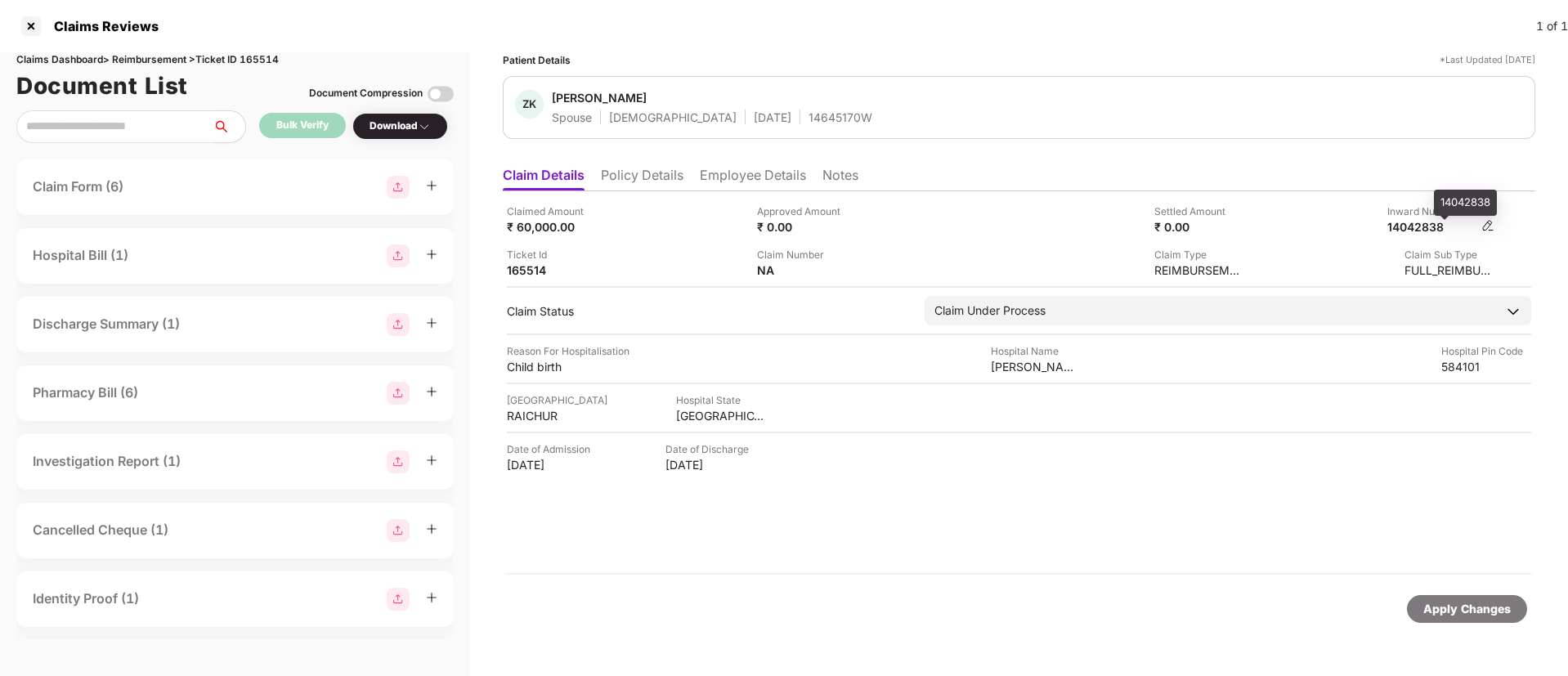
click at [1427, 222] on div "14042838" at bounding box center [1432, 227] width 89 height 16
copy div "14042838"
click at [604, 173] on li "Policy Details" at bounding box center [641, 179] width 83 height 24
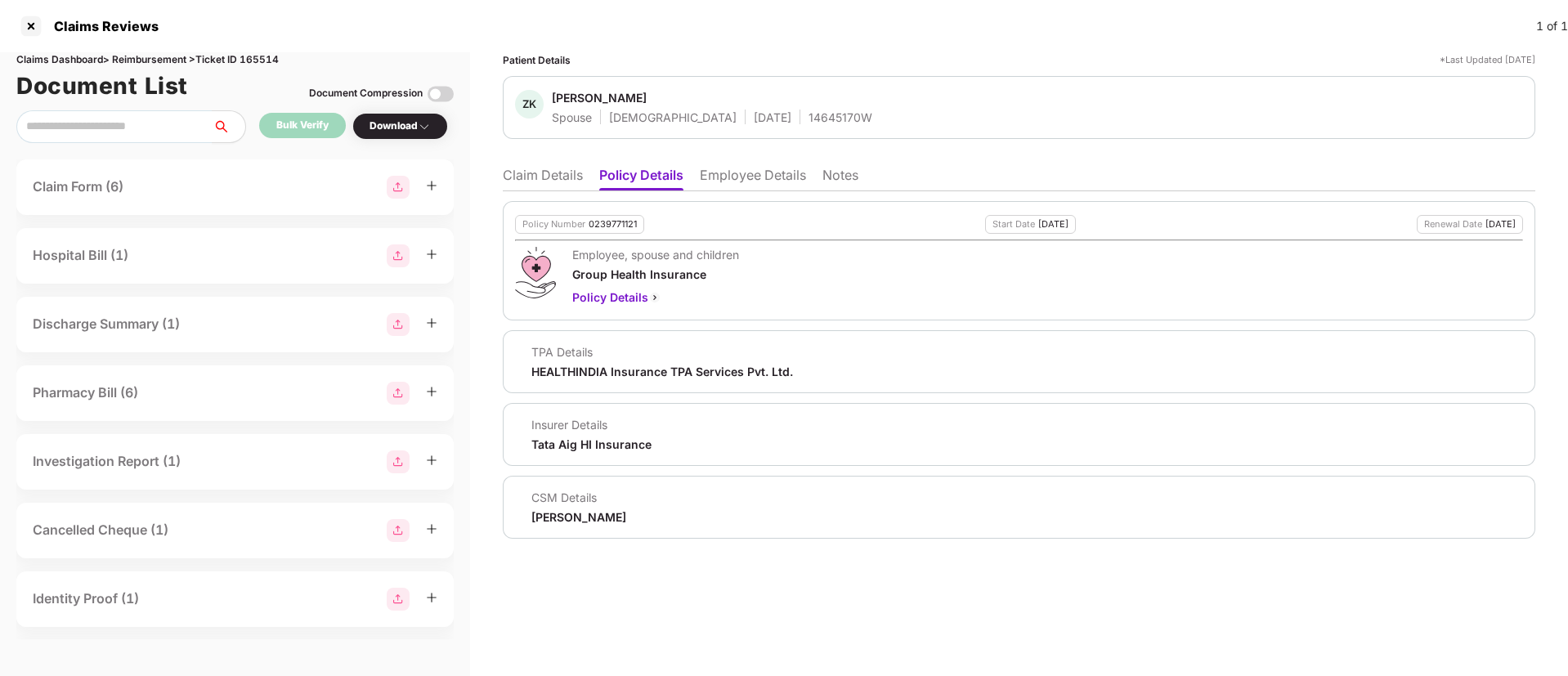
click at [562, 178] on li "Claim Details" at bounding box center [543, 179] width 81 height 24
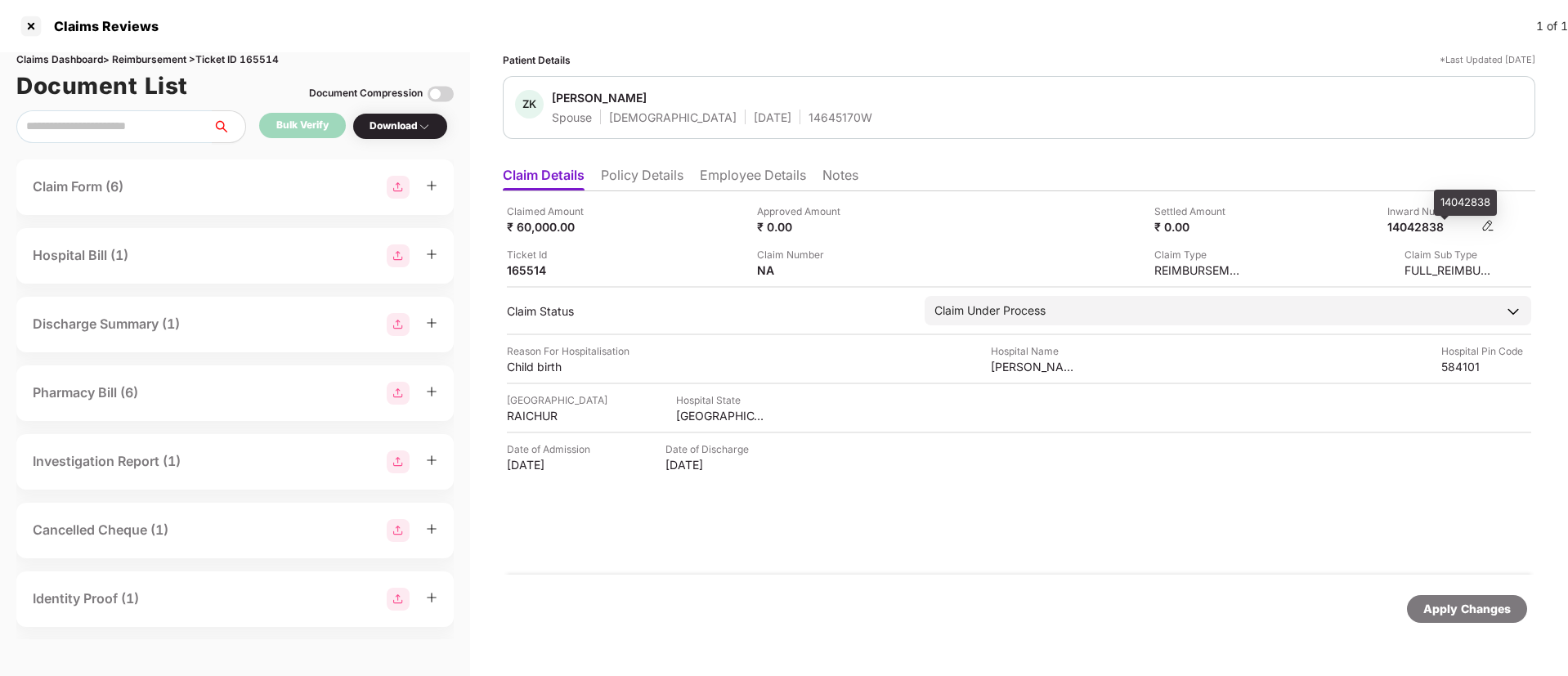
click at [1422, 224] on div "14042838" at bounding box center [1432, 227] width 89 height 16
copy div "14042838"
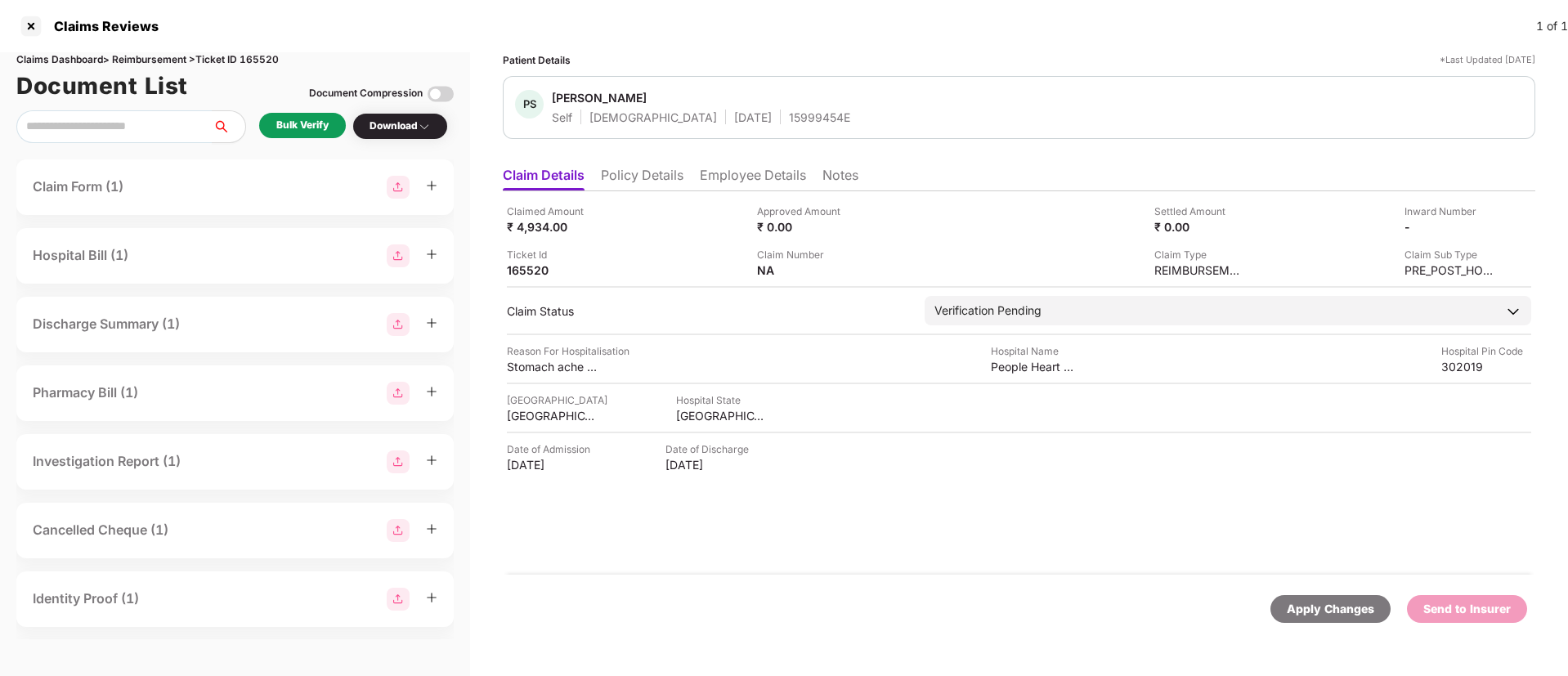
click at [324, 124] on div "Bulk Verify" at bounding box center [302, 125] width 53 height 16
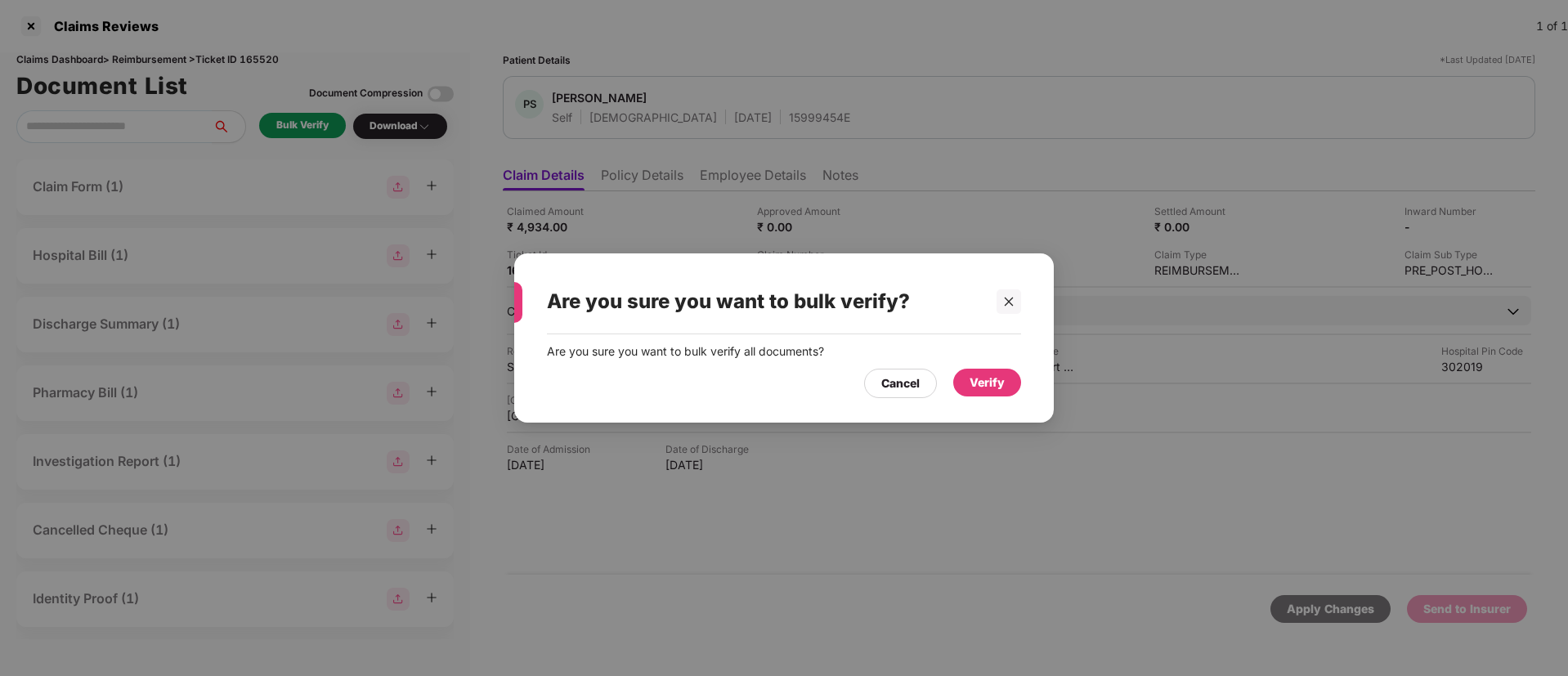
click at [1003, 384] on div "Verify" at bounding box center [986, 383] width 35 height 18
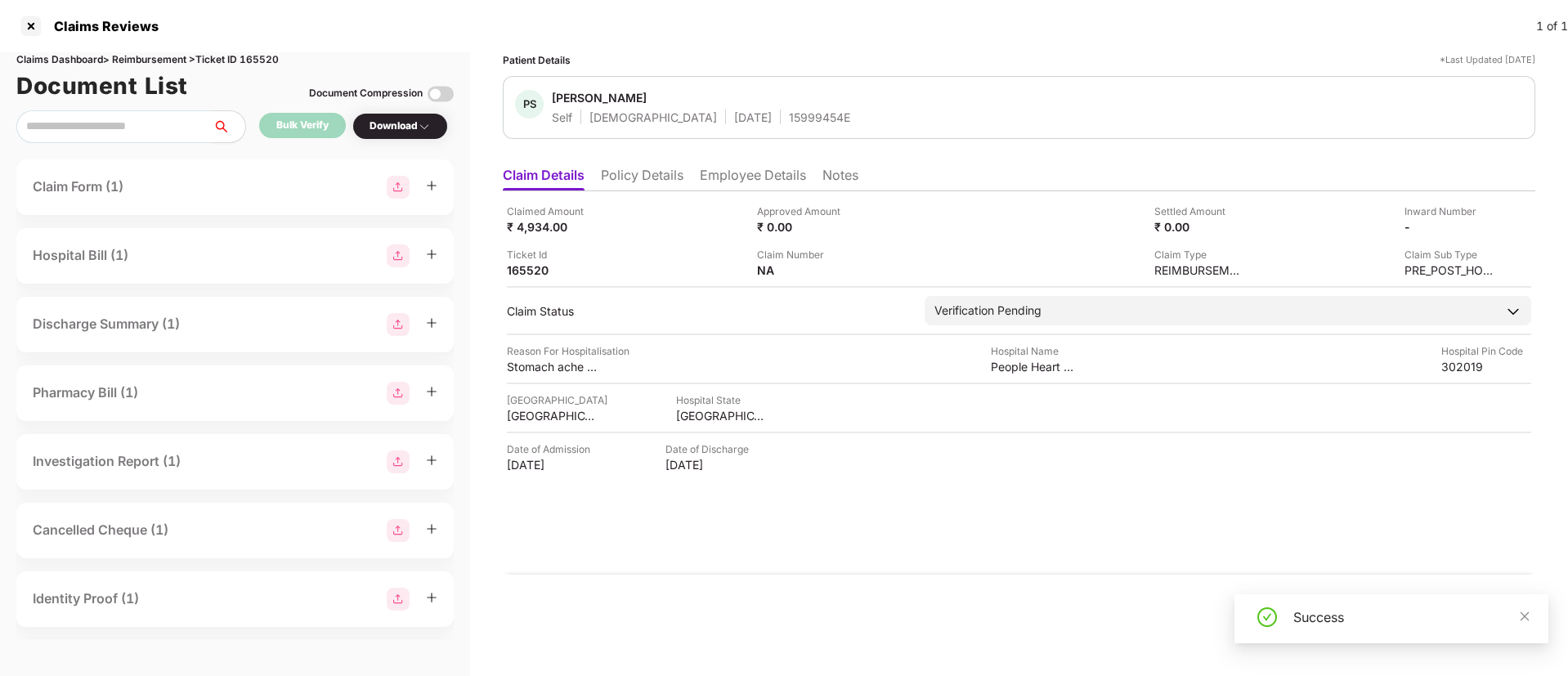
click at [412, 126] on div "Download" at bounding box center [401, 126] width 62 height 16
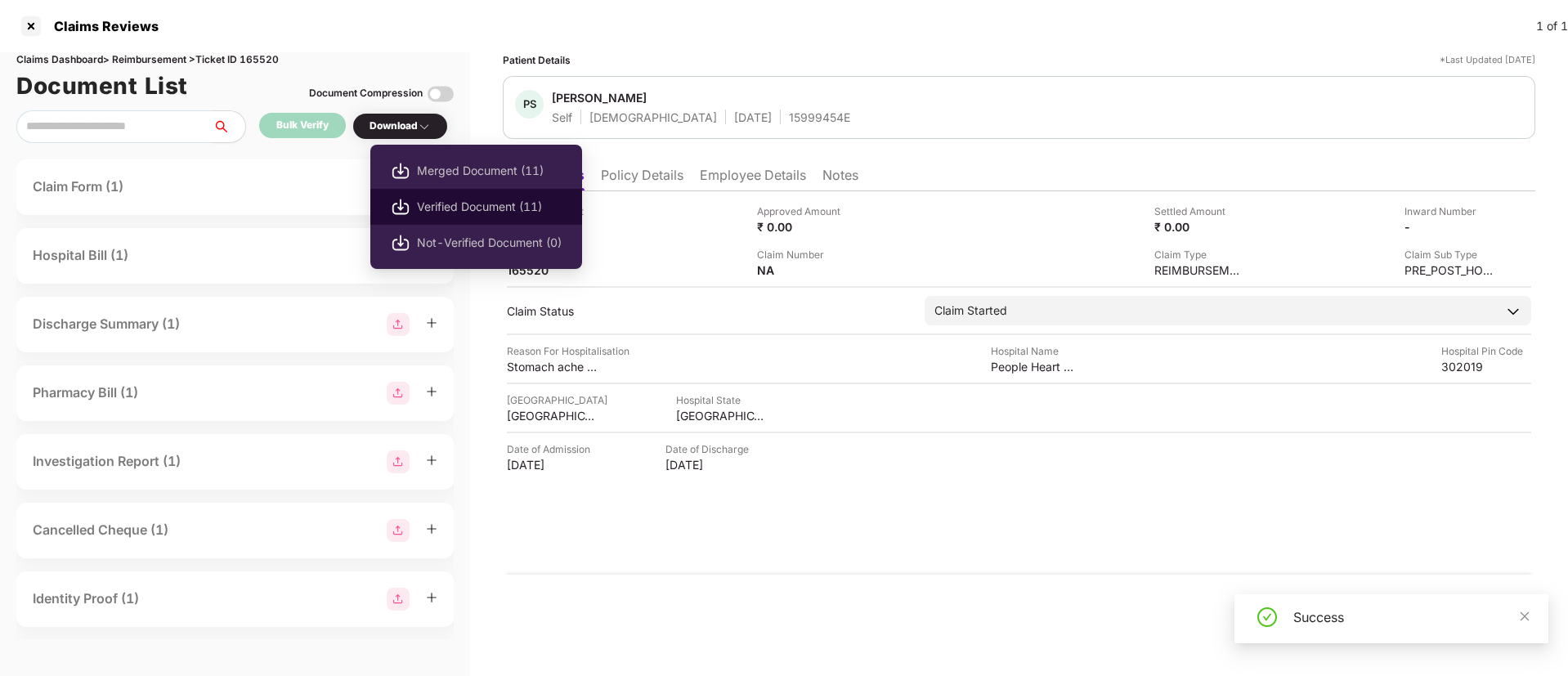
click at [466, 200] on span "Verified Document (11)" at bounding box center [489, 207] width 145 height 18
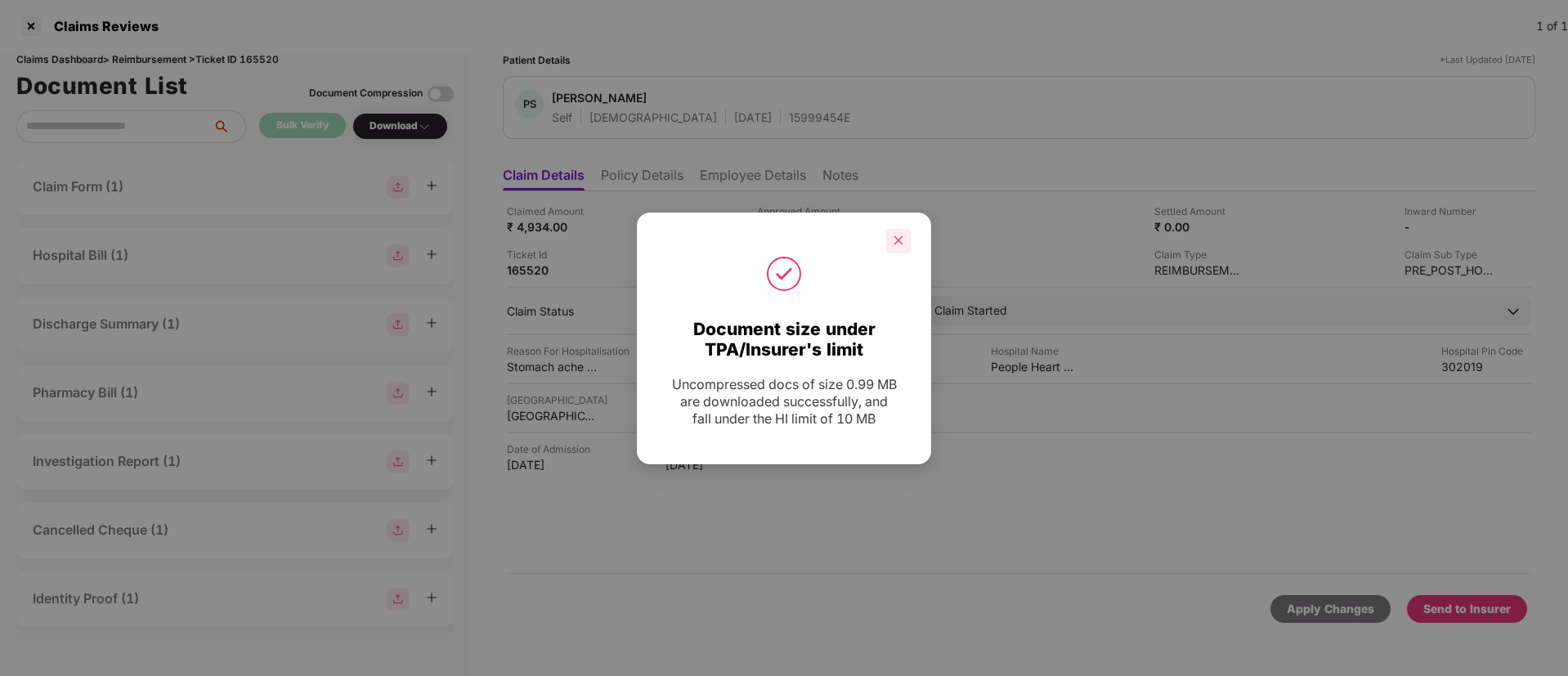
click at [901, 233] on div at bounding box center [898, 241] width 25 height 25
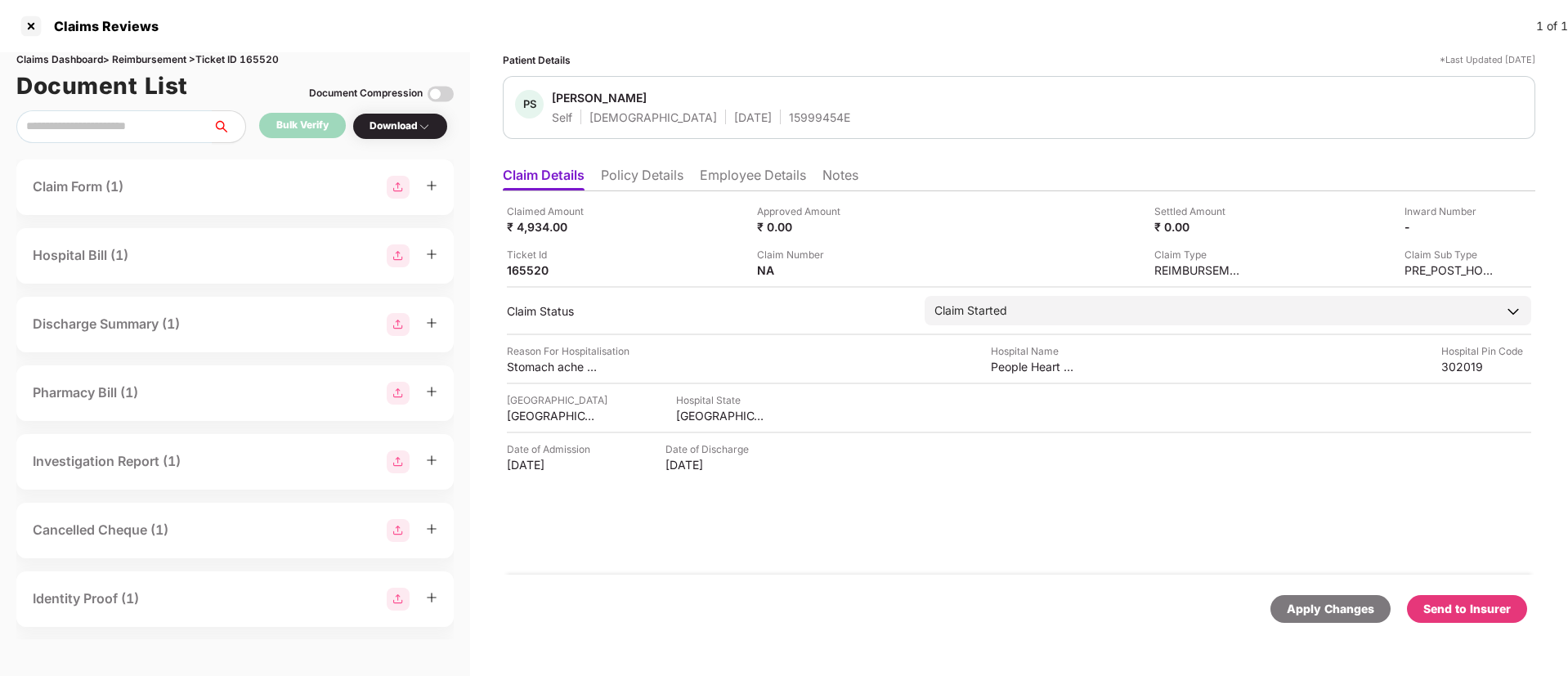
click at [424, 135] on div "Download" at bounding box center [400, 125] width 95 height 27
click at [416, 127] on div "Download" at bounding box center [401, 126] width 62 height 16
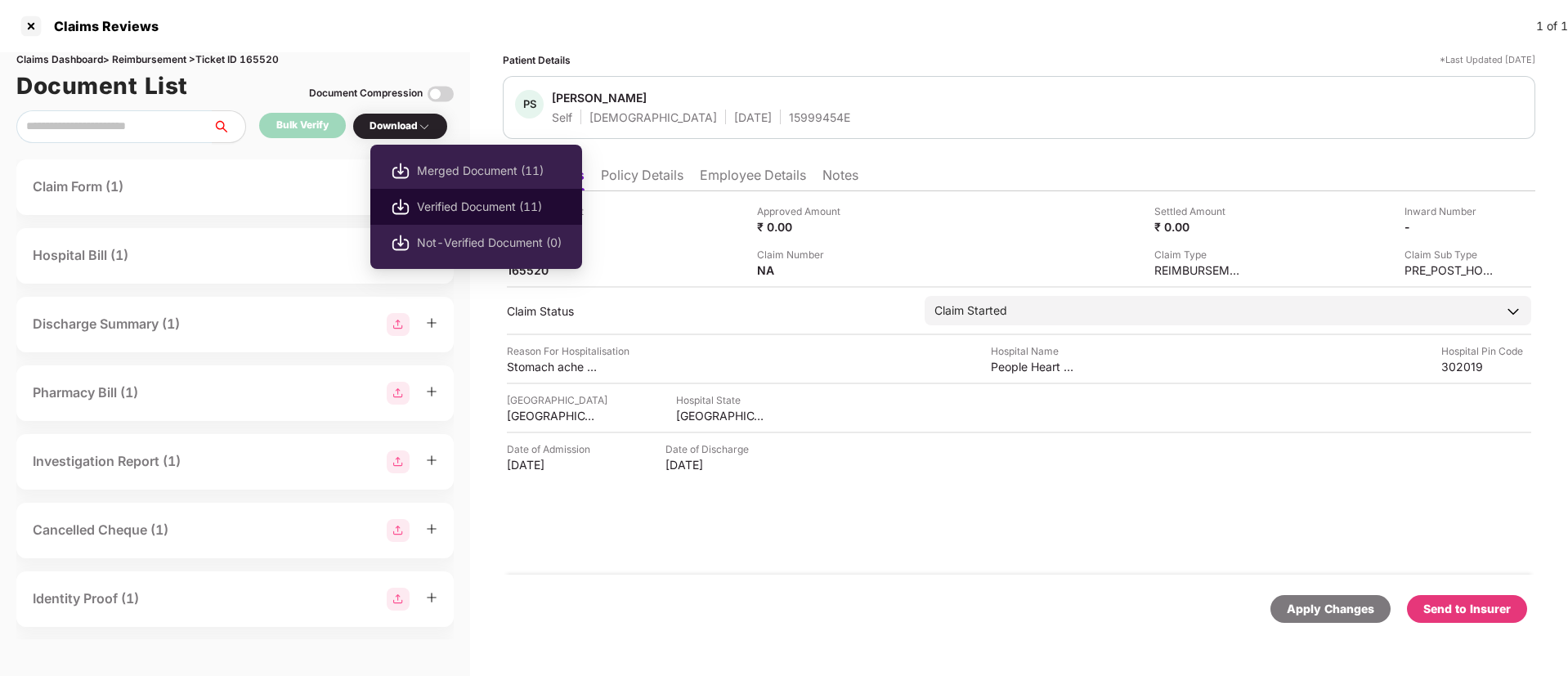
click at [452, 208] on span "Verified Document (11)" at bounding box center [489, 207] width 145 height 18
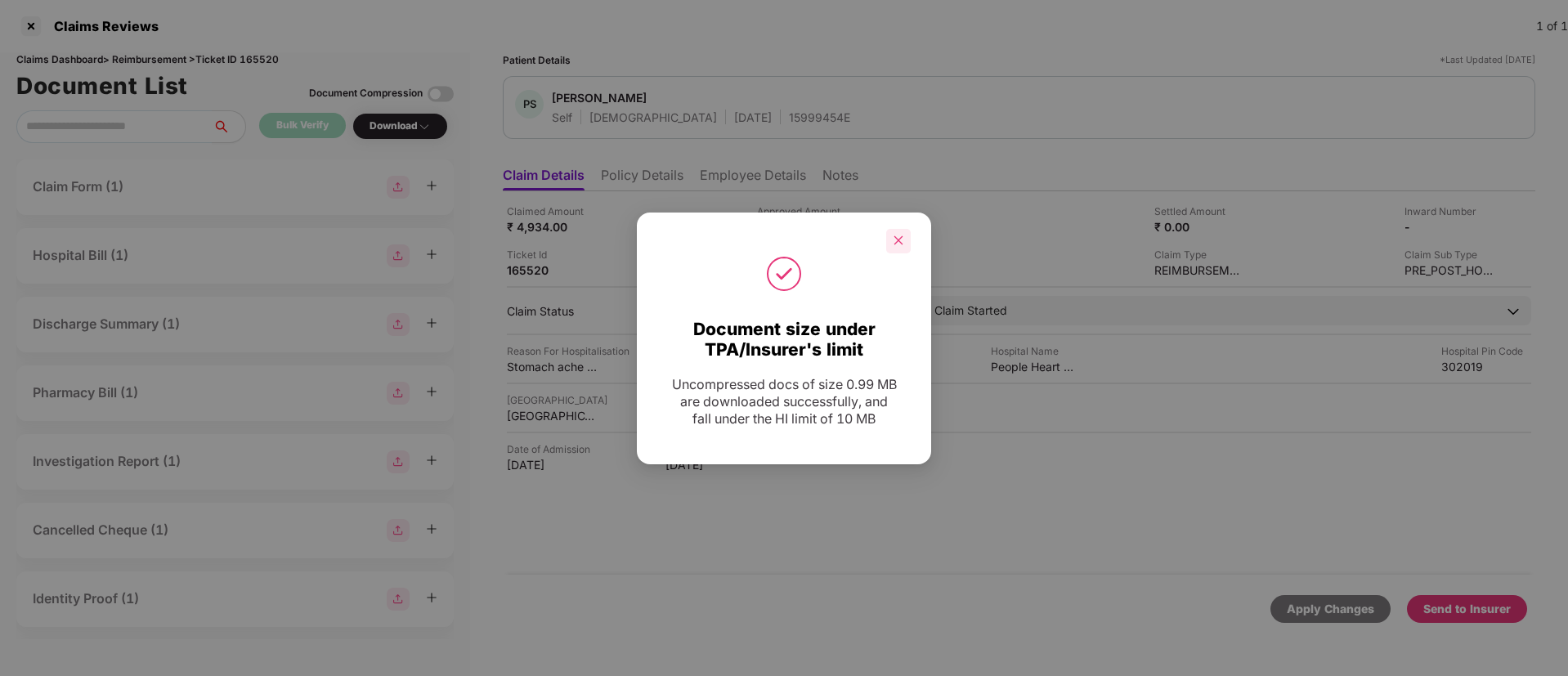
click at [891, 241] on div at bounding box center [898, 241] width 25 height 25
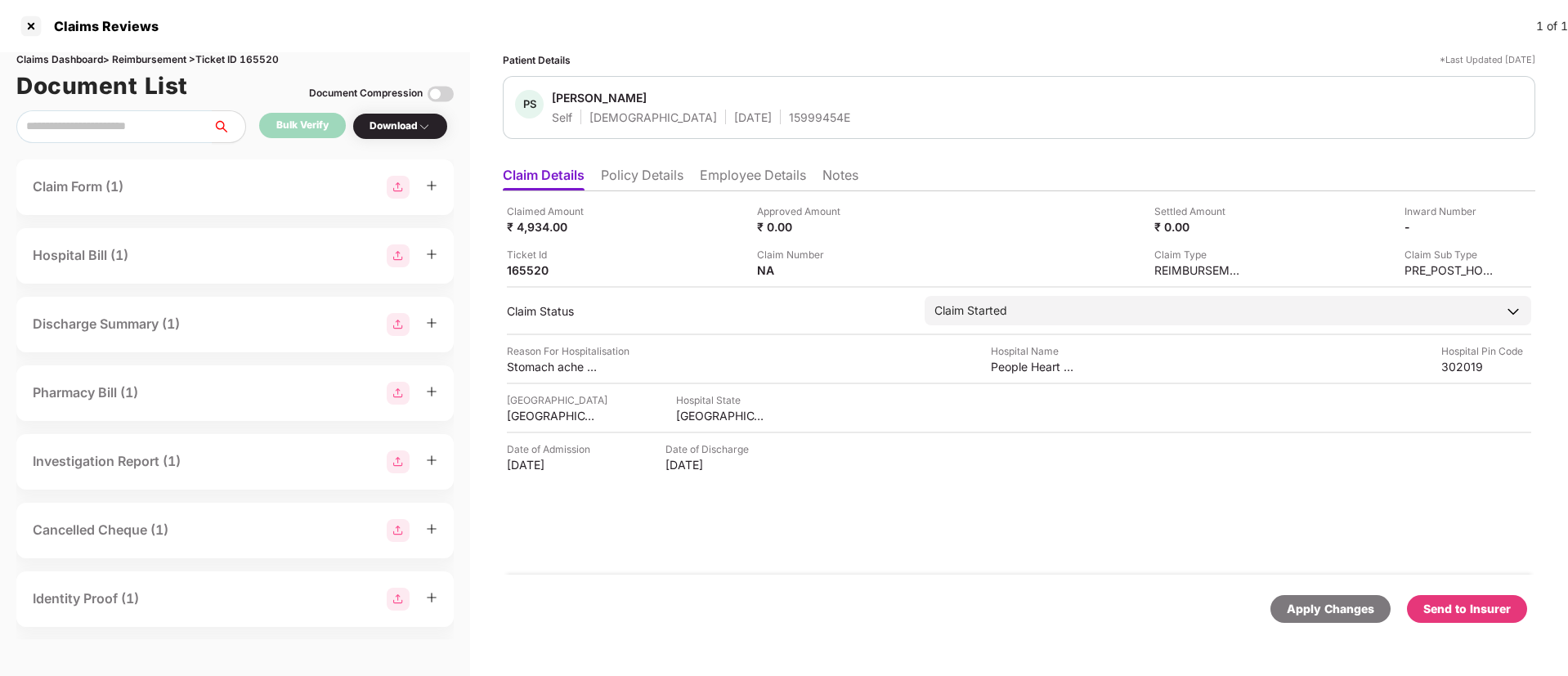
click at [1449, 603] on div "Send to Insurer" at bounding box center [1467, 608] width 87 height 18
click at [623, 174] on li "Policy Details" at bounding box center [641, 179] width 83 height 24
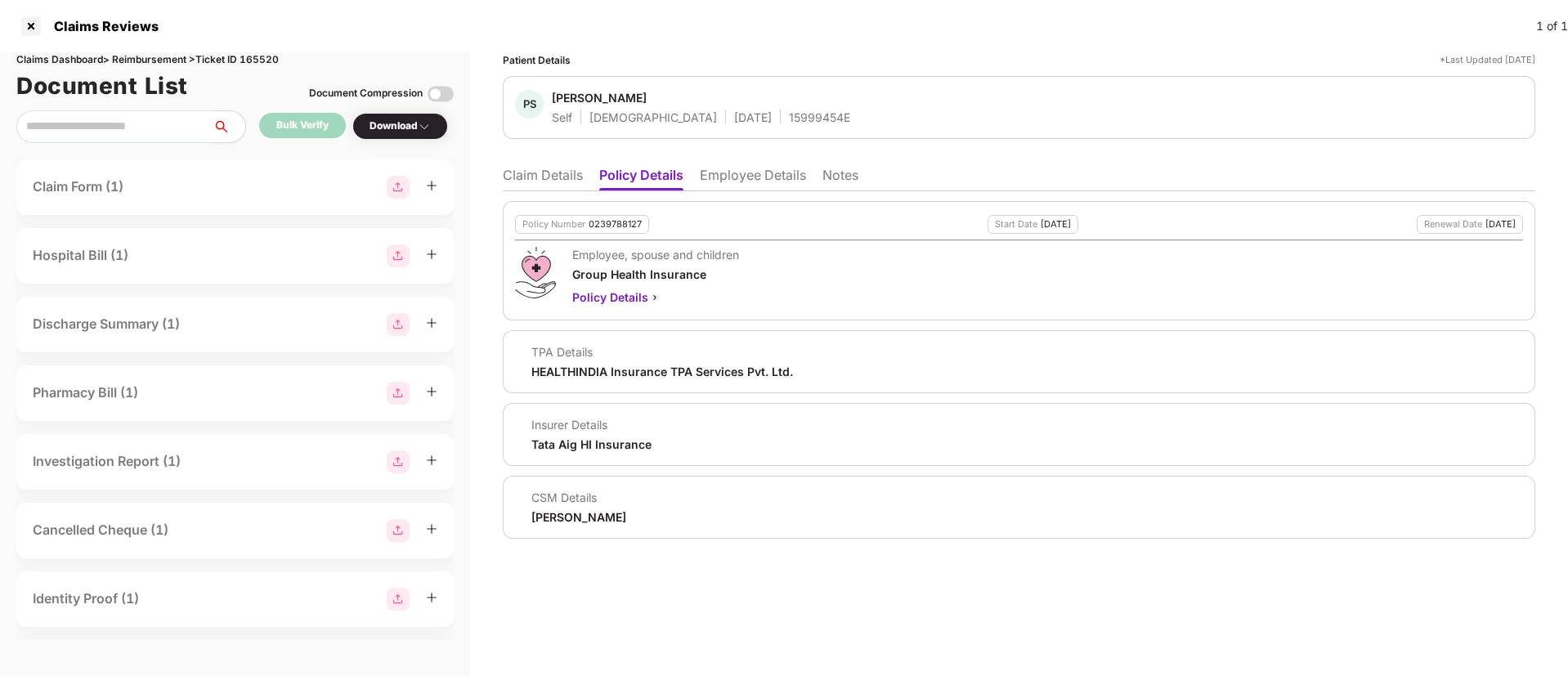
click at [734, 173] on li "Employee Details" at bounding box center [753, 179] width 106 height 24
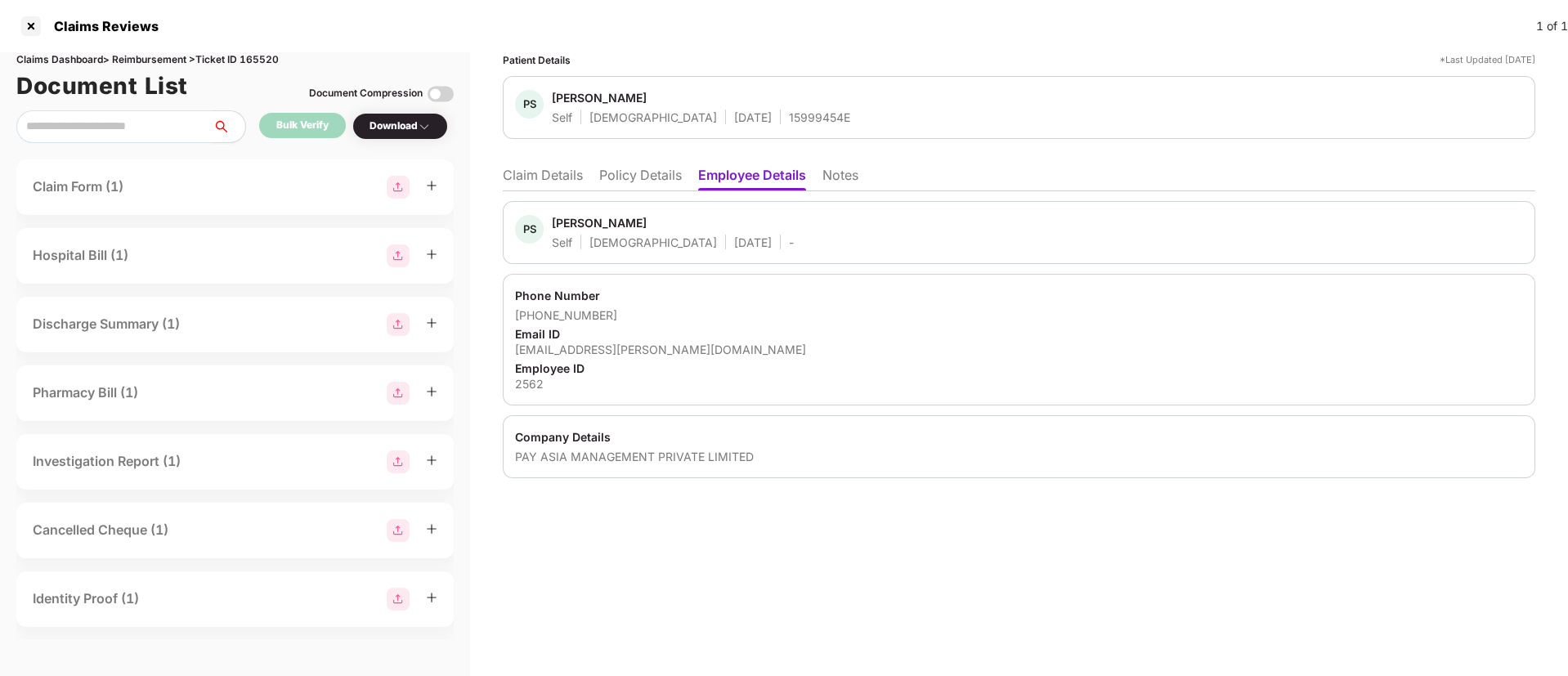
click at [643, 175] on li "Policy Details" at bounding box center [640, 179] width 83 height 24
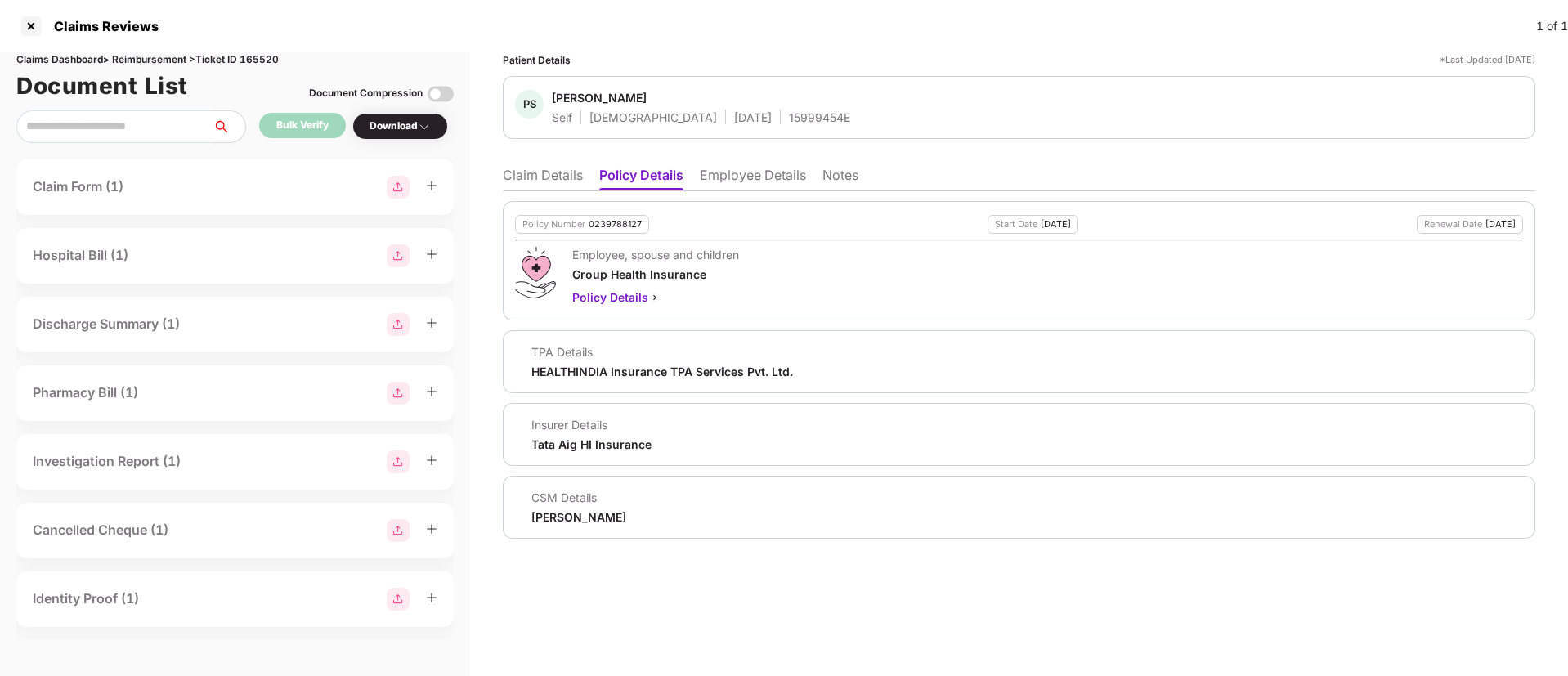
click at [536, 186] on li "Claim Details" at bounding box center [543, 179] width 81 height 24
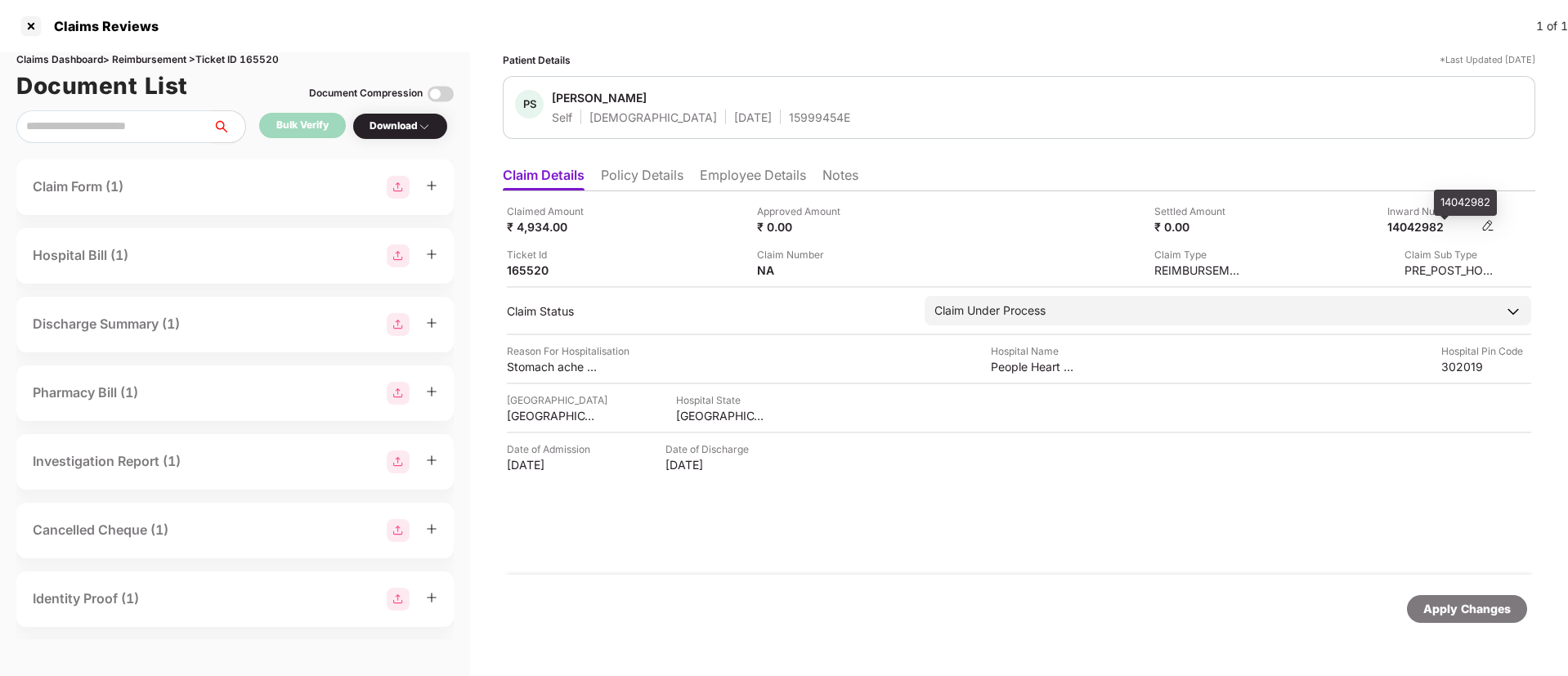
click at [1414, 228] on div "14042982" at bounding box center [1432, 227] width 89 height 16
copy div "14042982"
click at [669, 175] on li "Policy Details" at bounding box center [641, 179] width 83 height 24
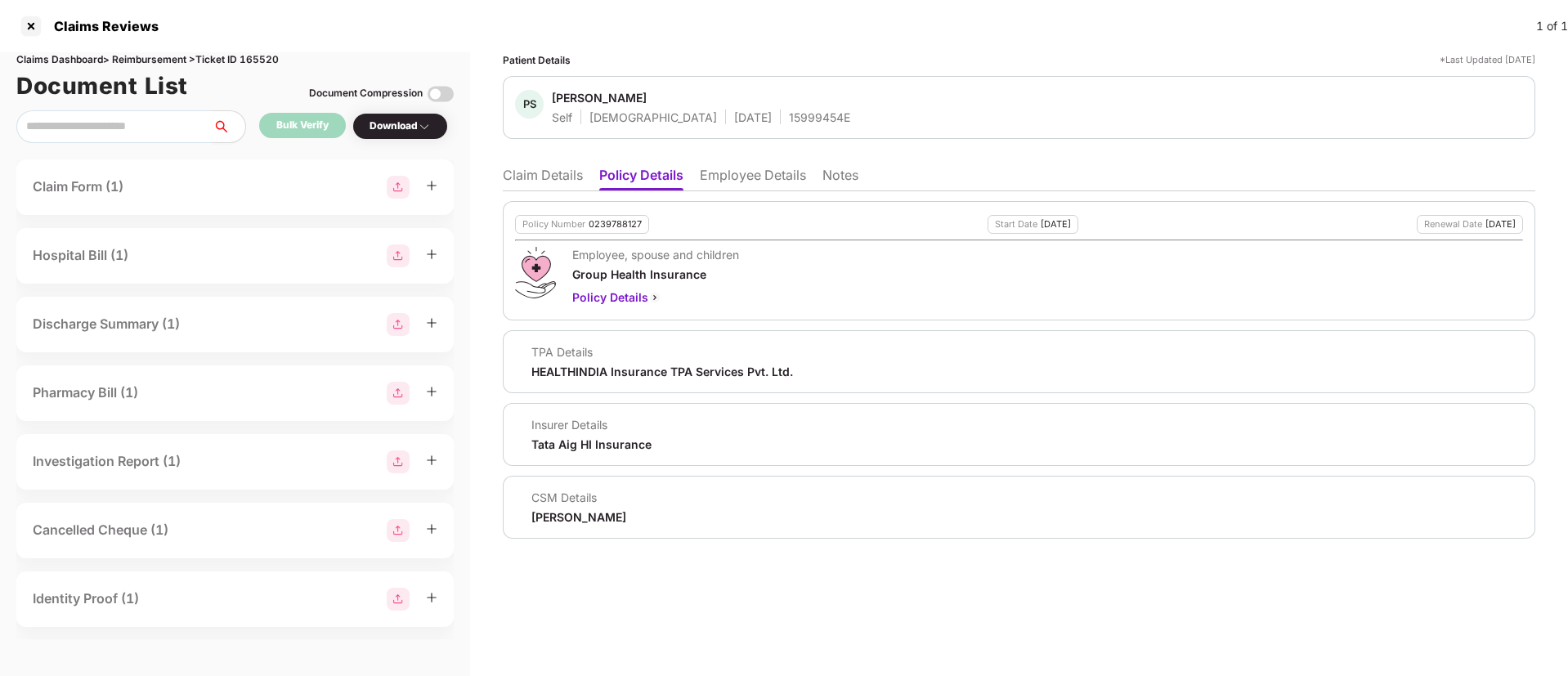
click at [569, 169] on li "Claim Details" at bounding box center [543, 179] width 81 height 24
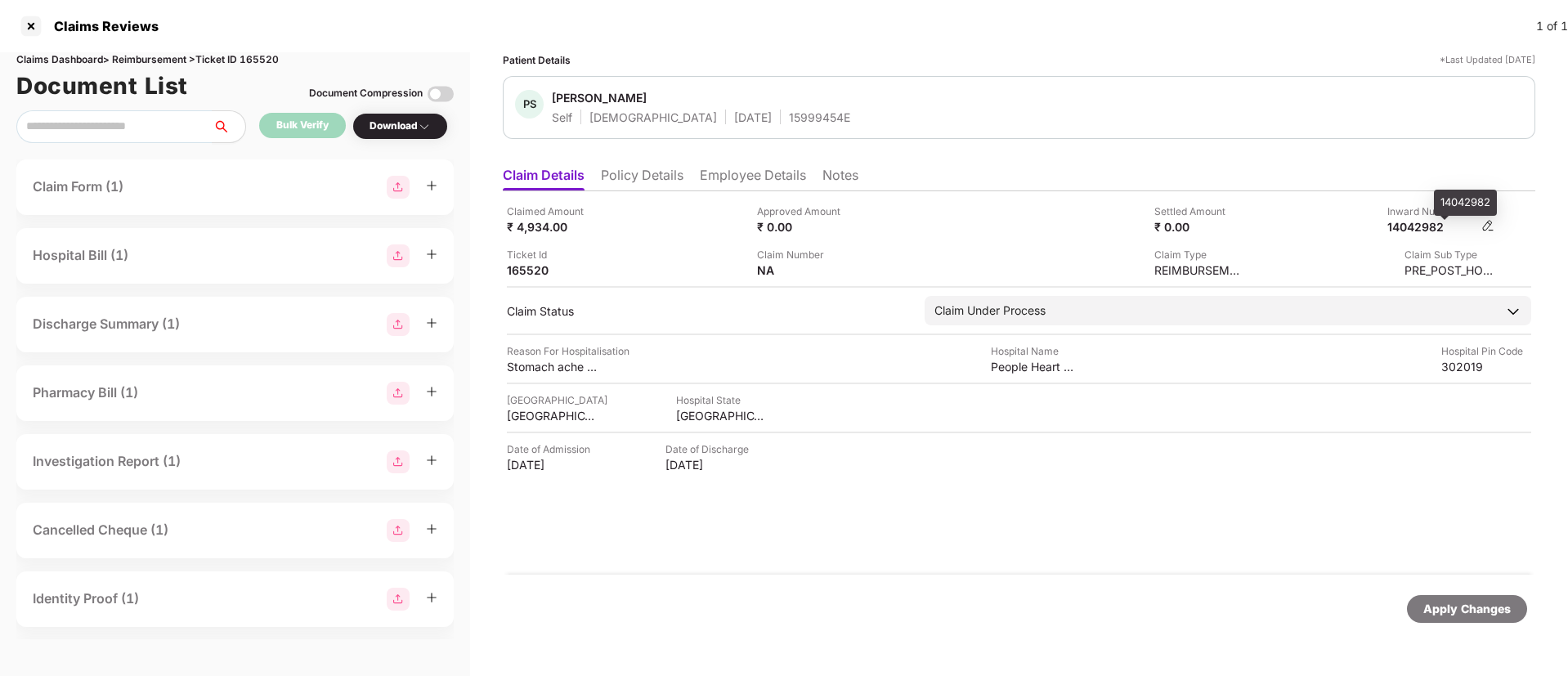
click at [1408, 227] on div "14042982" at bounding box center [1432, 227] width 89 height 16
copy div "14042982"
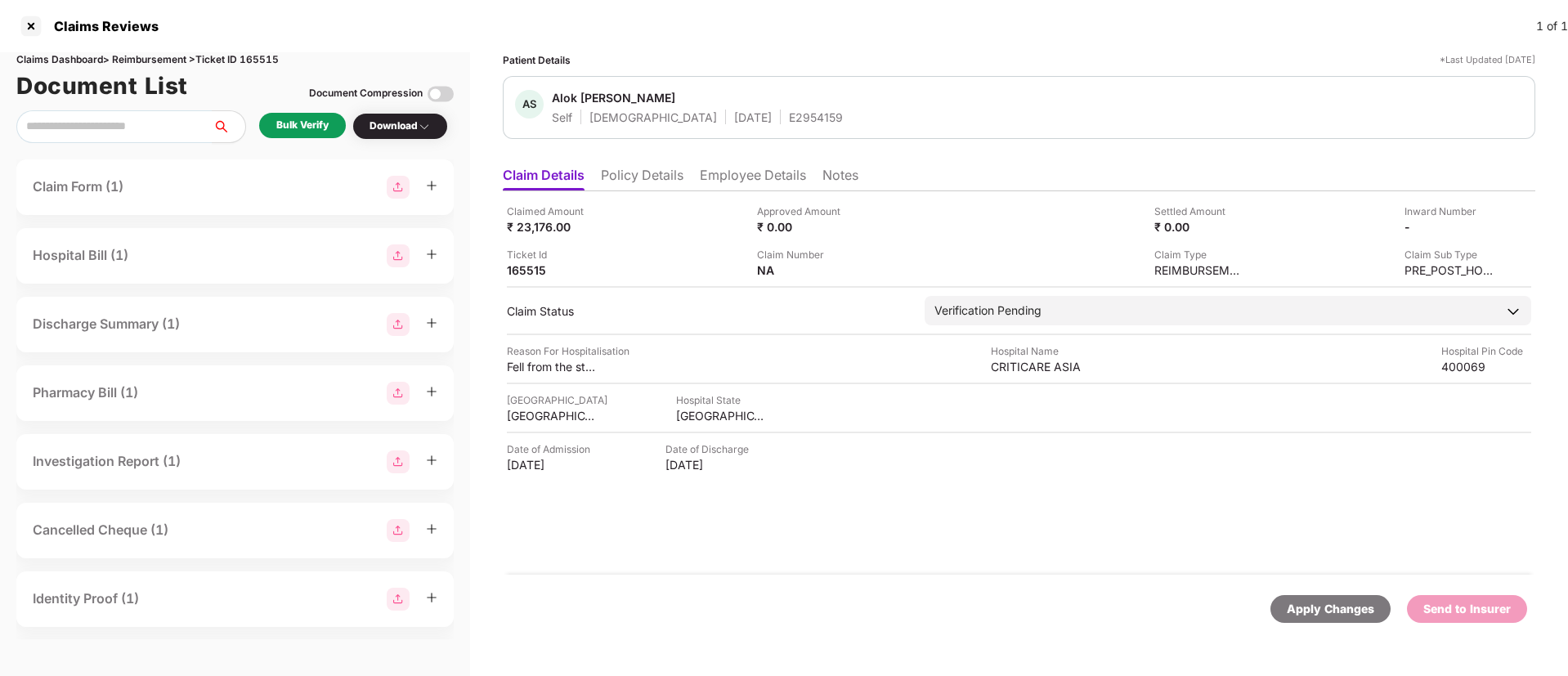
drag, startPoint x: 669, startPoint y: 181, endPoint x: 685, endPoint y: 188, distance: 17.5
click at [669, 180] on li "Policy Details" at bounding box center [641, 179] width 83 height 24
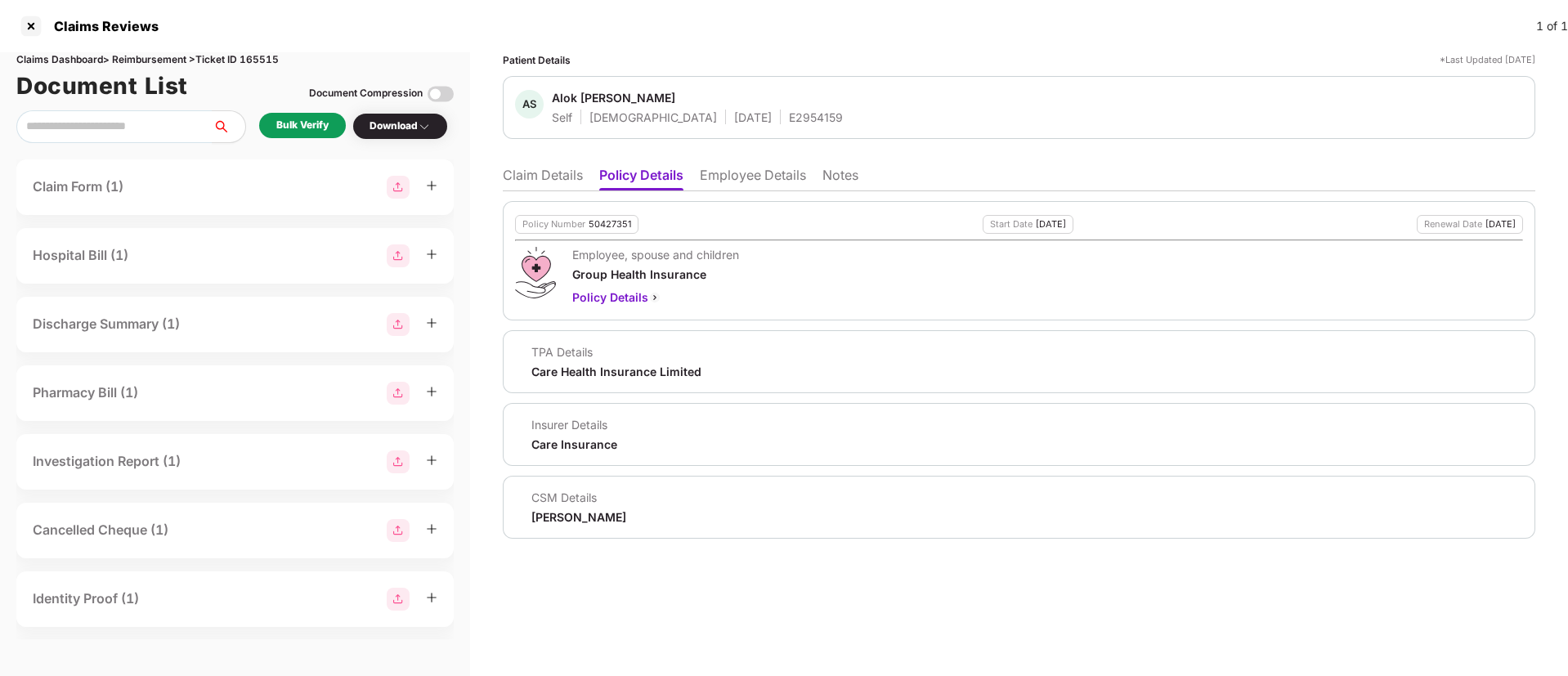
click at [605, 228] on div "50427351" at bounding box center [610, 224] width 43 height 11
copy div "50427351"
click at [788, 121] on div "E2954159" at bounding box center [815, 117] width 54 height 16
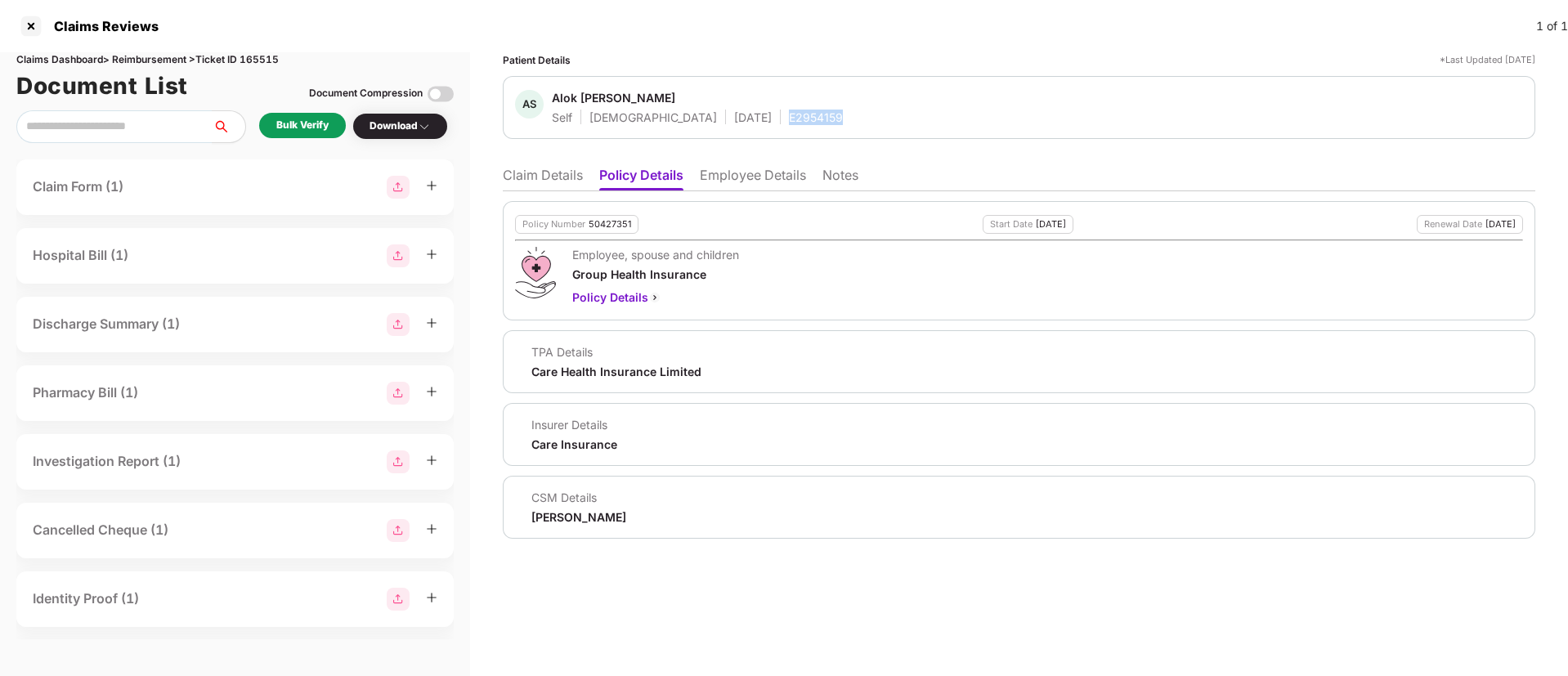
copy div "E2954159"
click at [522, 175] on li "Claim Details" at bounding box center [543, 179] width 81 height 24
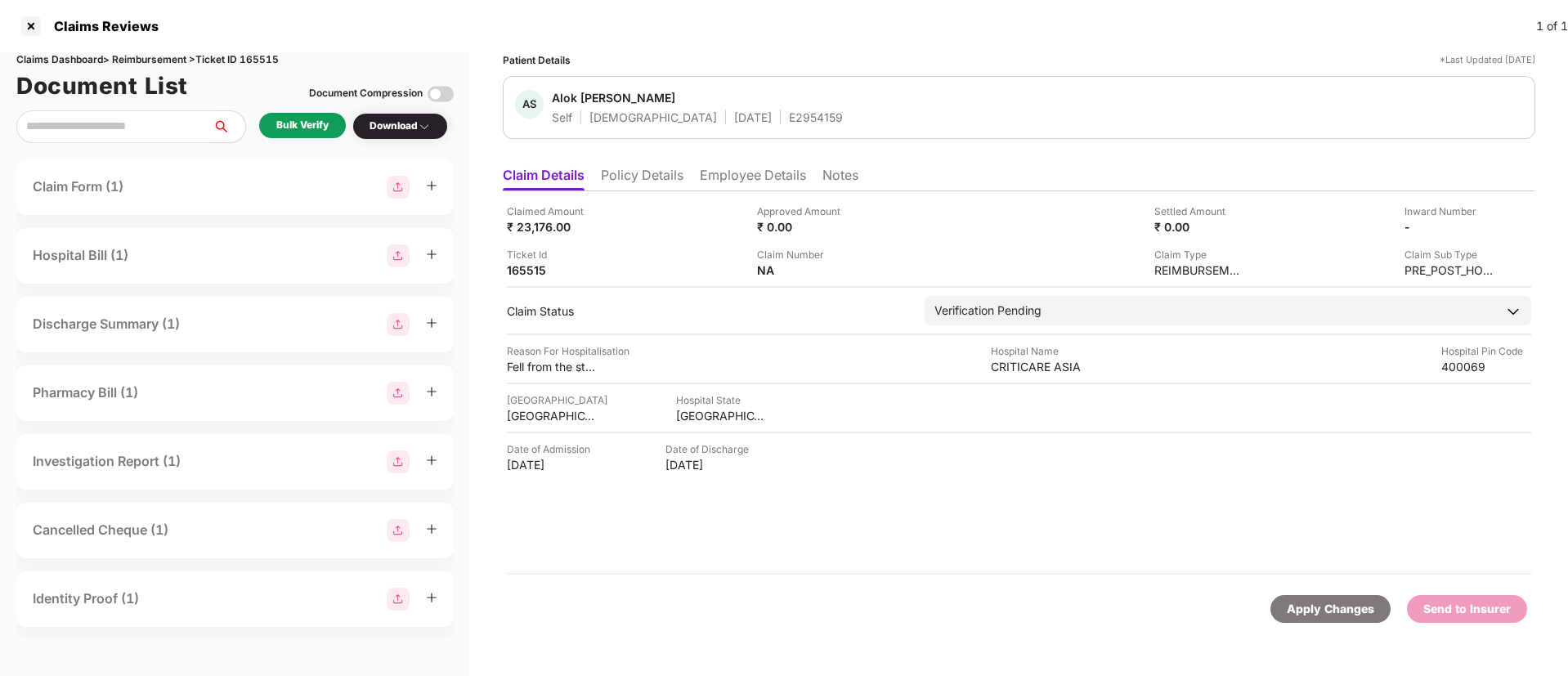
click at [290, 127] on div "Bulk Verify" at bounding box center [302, 125] width 53 height 16
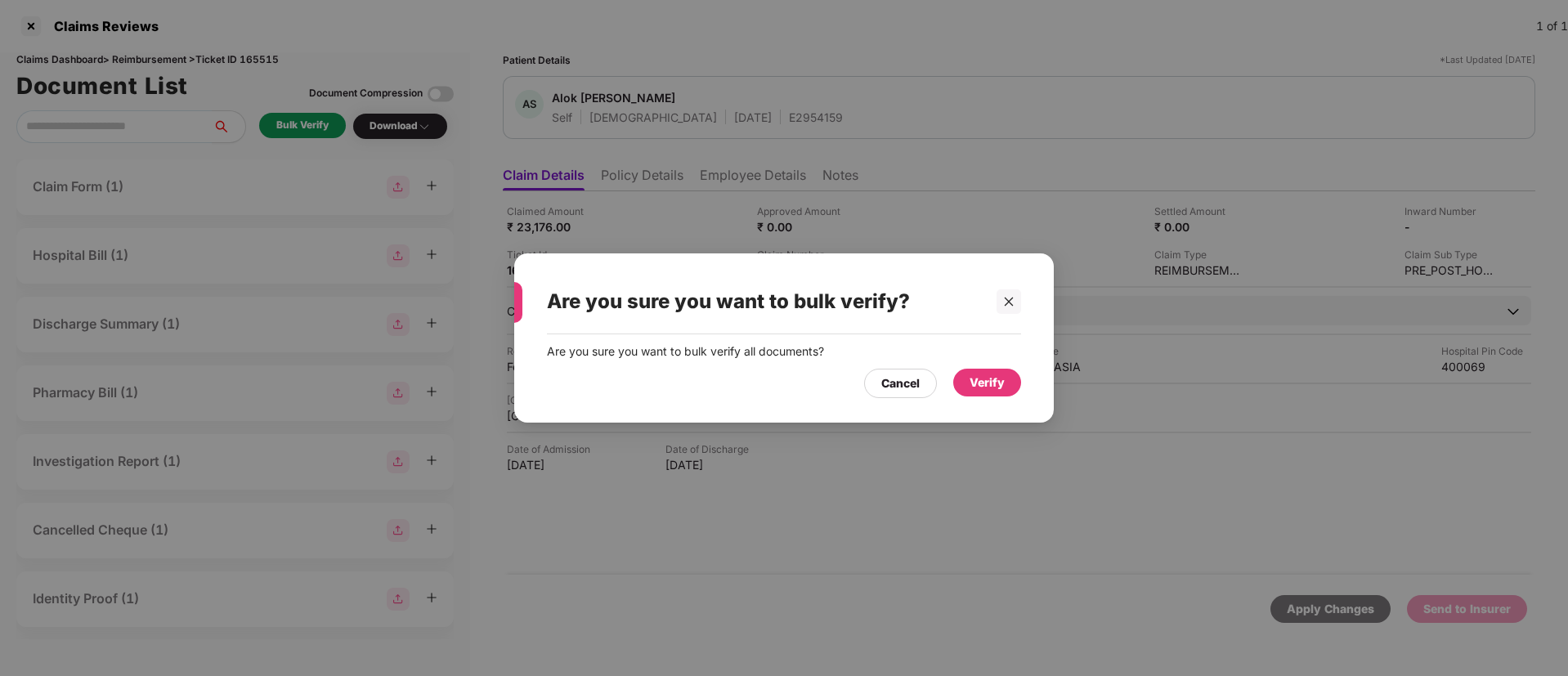
click at [997, 387] on div "Verify" at bounding box center [986, 383] width 35 height 18
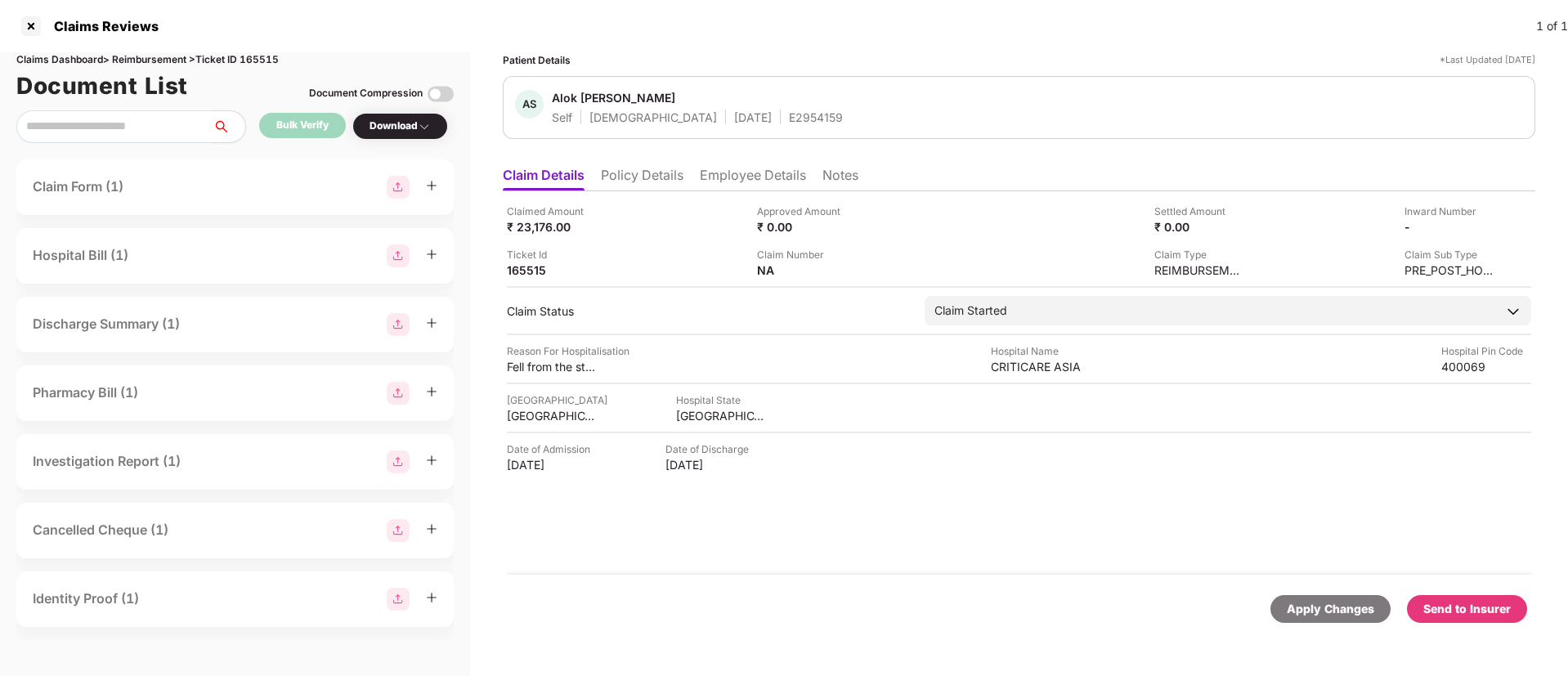
click at [401, 129] on div "Download" at bounding box center [401, 126] width 62 height 16
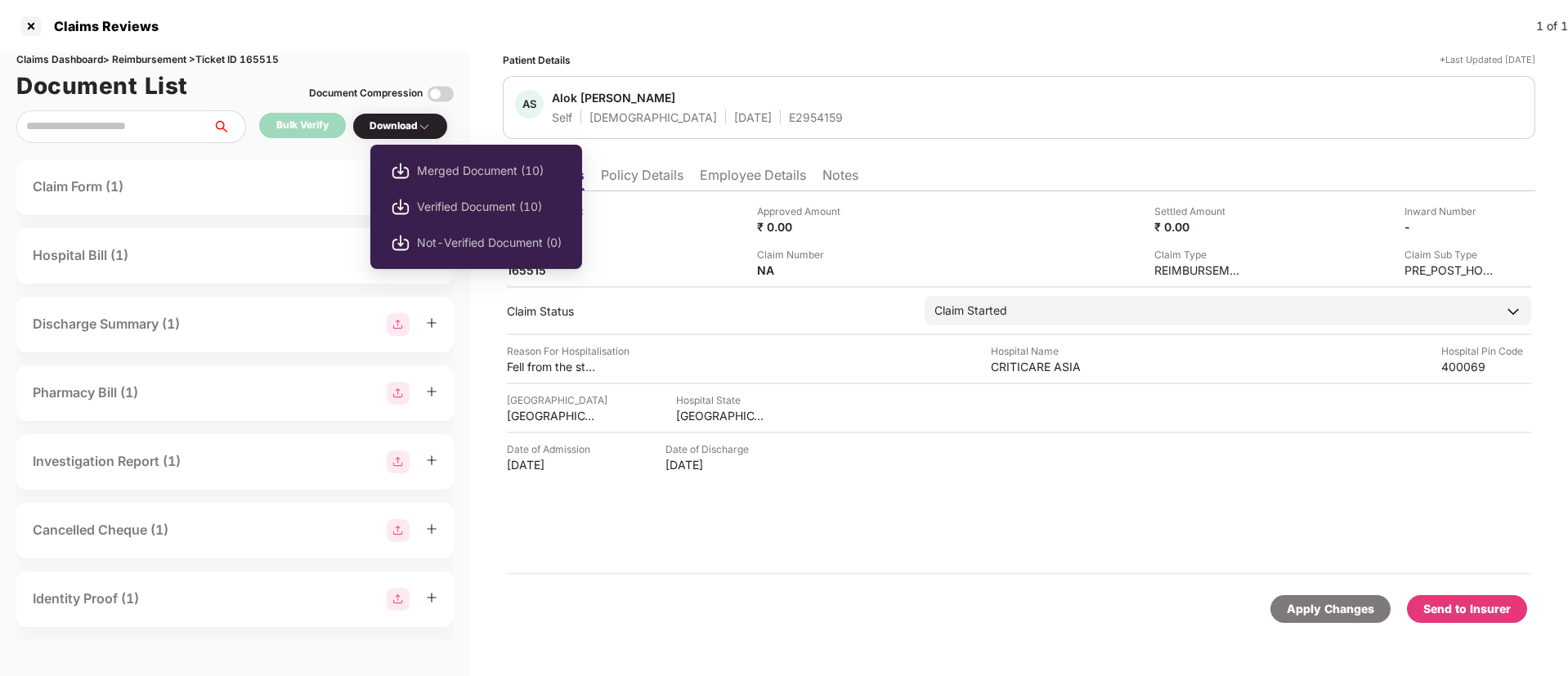
click at [427, 123] on img at bounding box center [424, 126] width 13 height 13
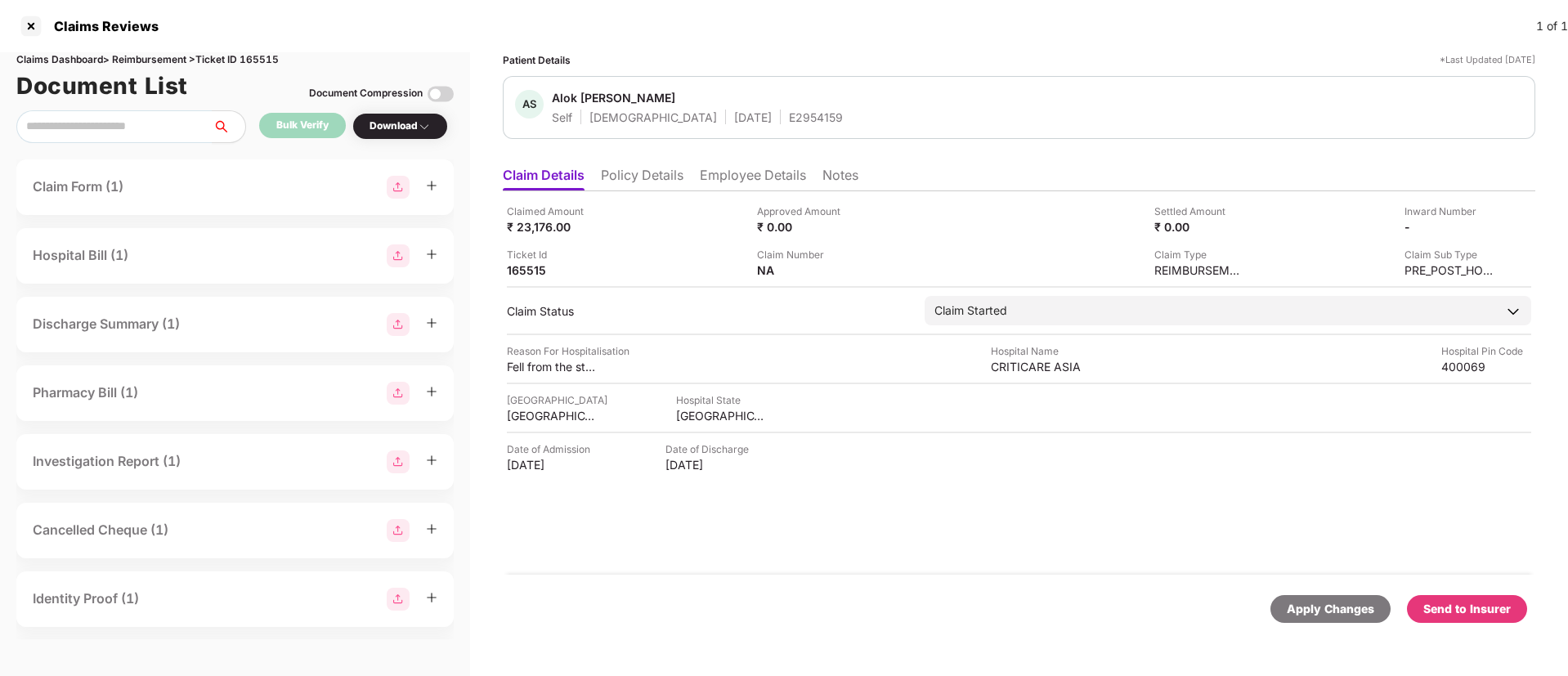
click at [427, 123] on img at bounding box center [424, 126] width 13 height 13
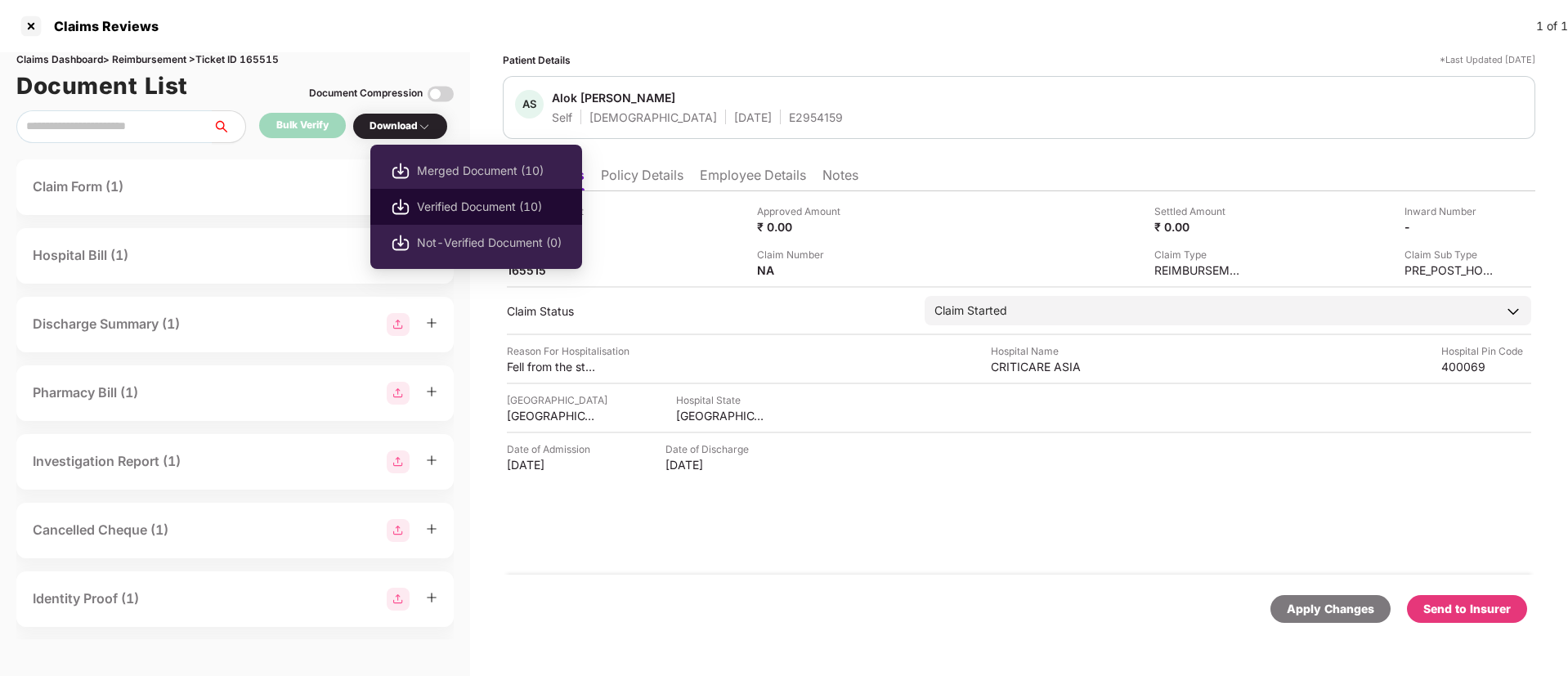
click at [465, 205] on span "Verified Document (10)" at bounding box center [489, 207] width 145 height 18
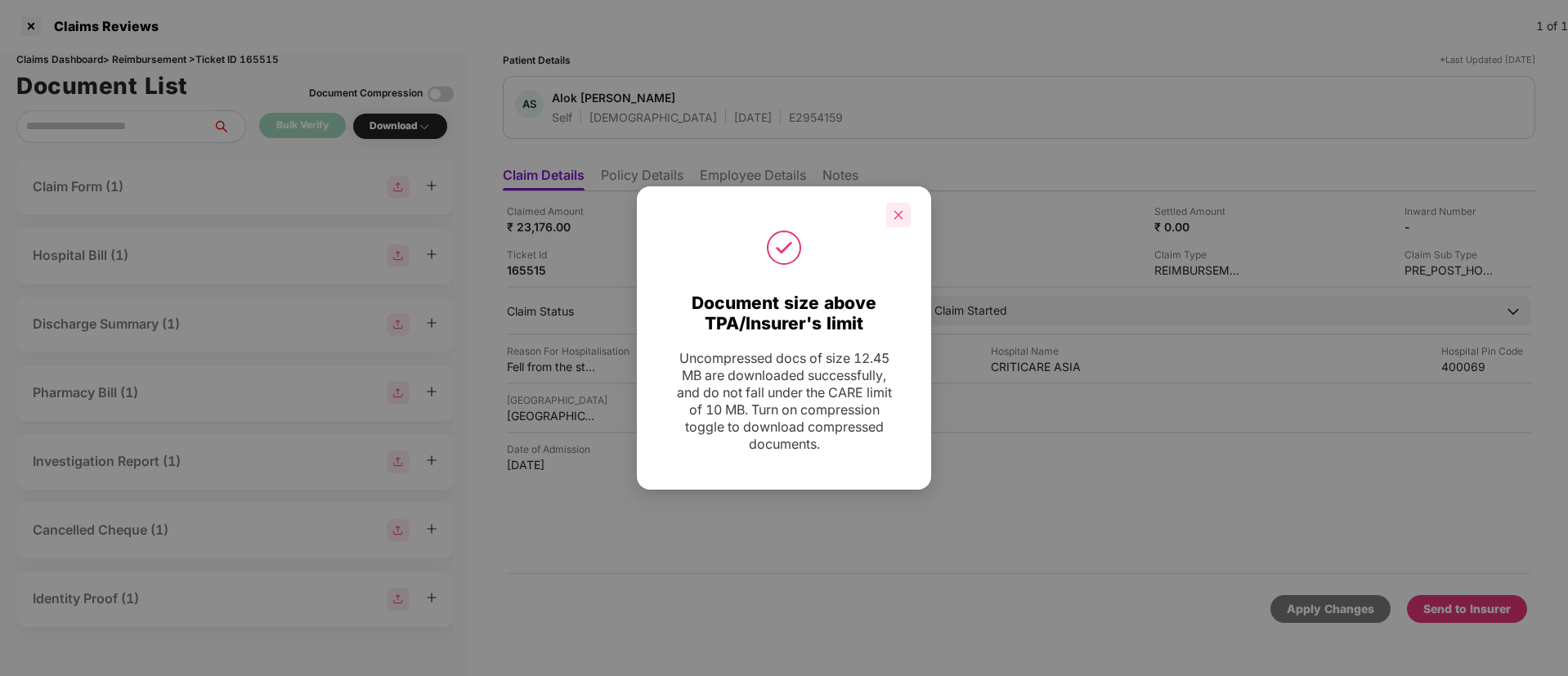
click at [898, 214] on icon "close" at bounding box center [899, 215] width 12 height 12
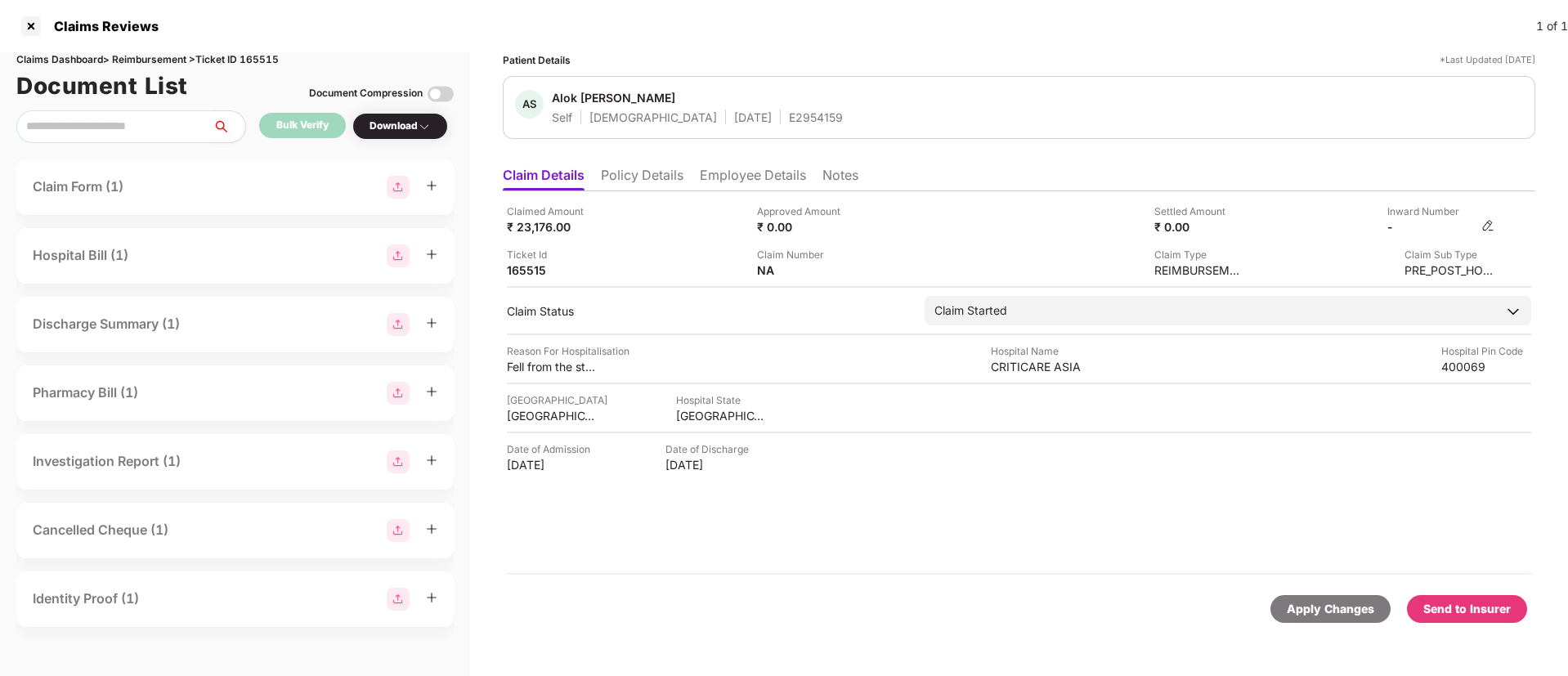
click at [1485, 229] on img at bounding box center [1487, 225] width 13 height 13
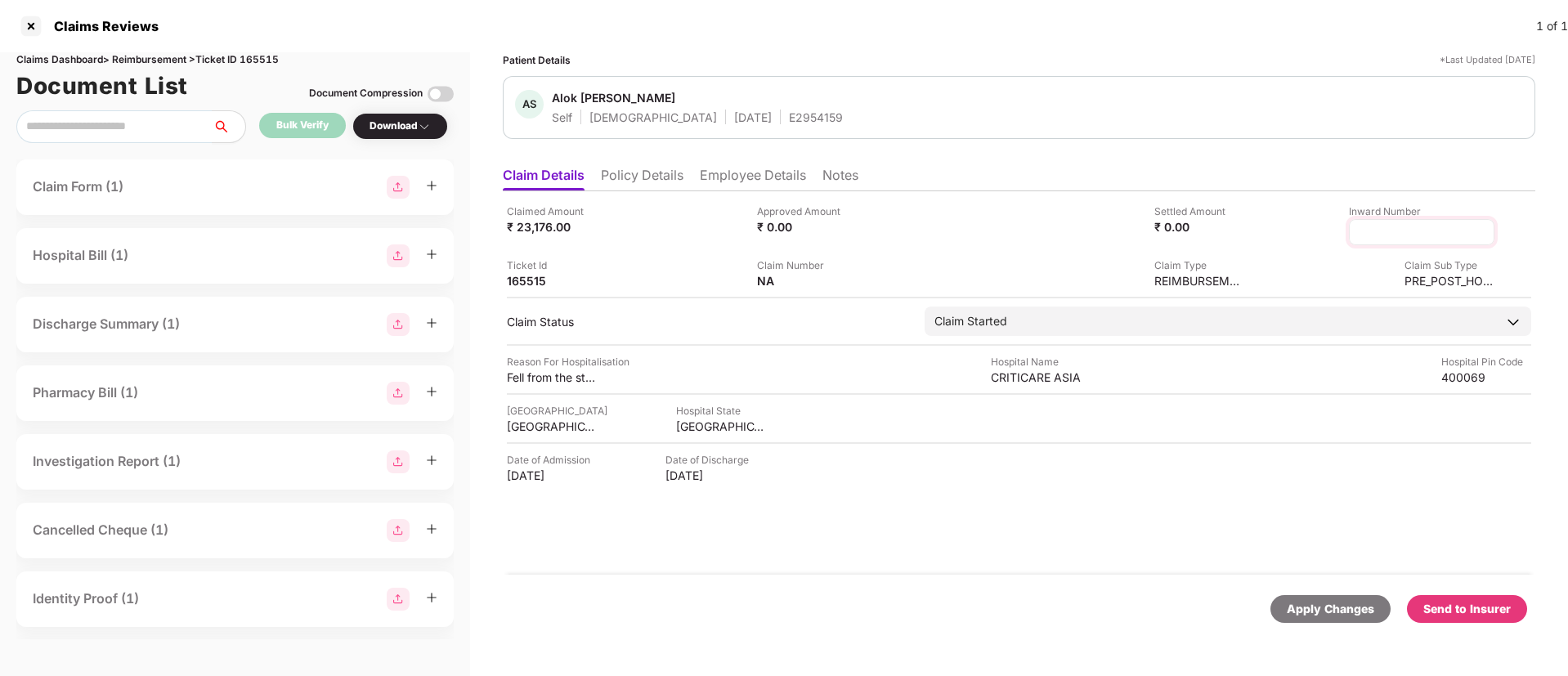
click at [1429, 233] on input at bounding box center [1421, 232] width 117 height 17
type input "**********"
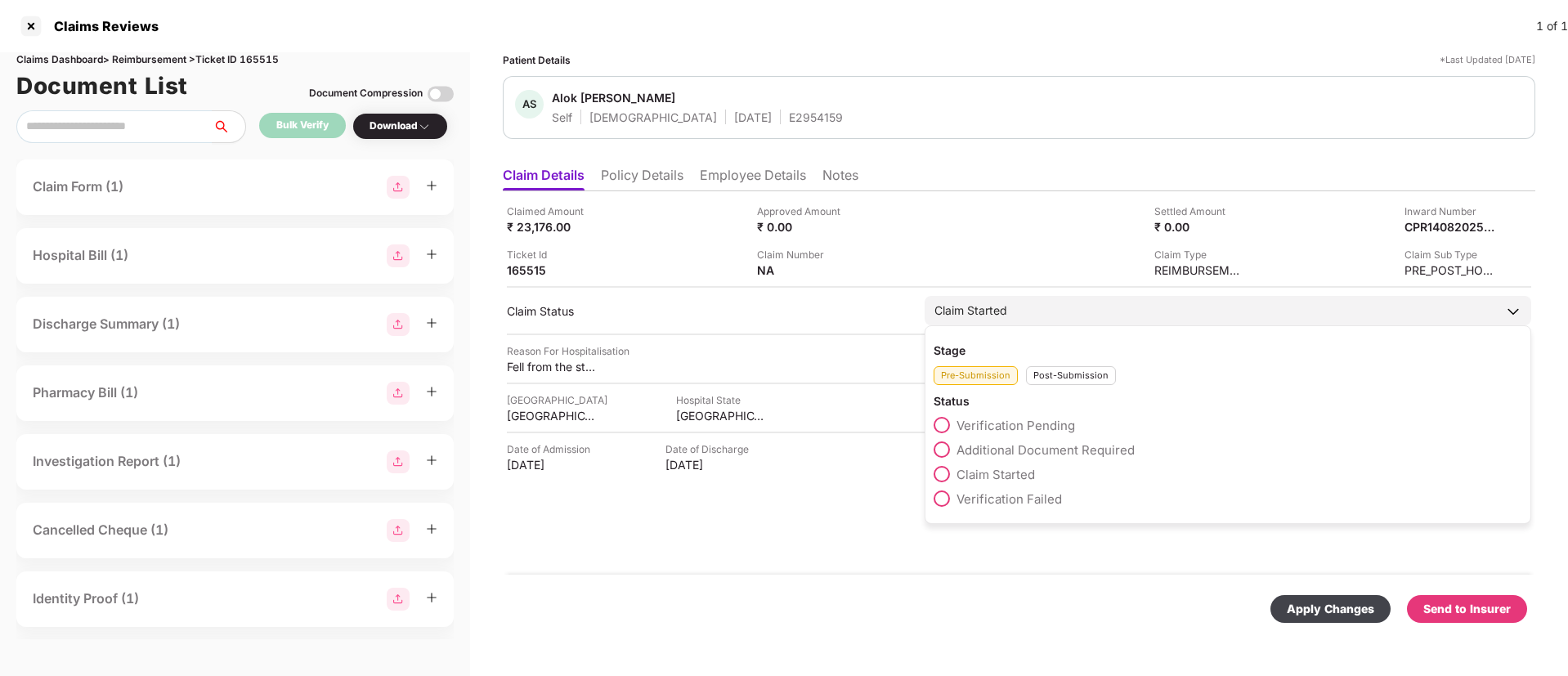
click at [1000, 321] on div "Claim Started" at bounding box center [1228, 311] width 607 height 30
click at [1055, 374] on div "Post-Submission" at bounding box center [1071, 375] width 89 height 19
click at [943, 452] on span at bounding box center [942, 449] width 16 height 16
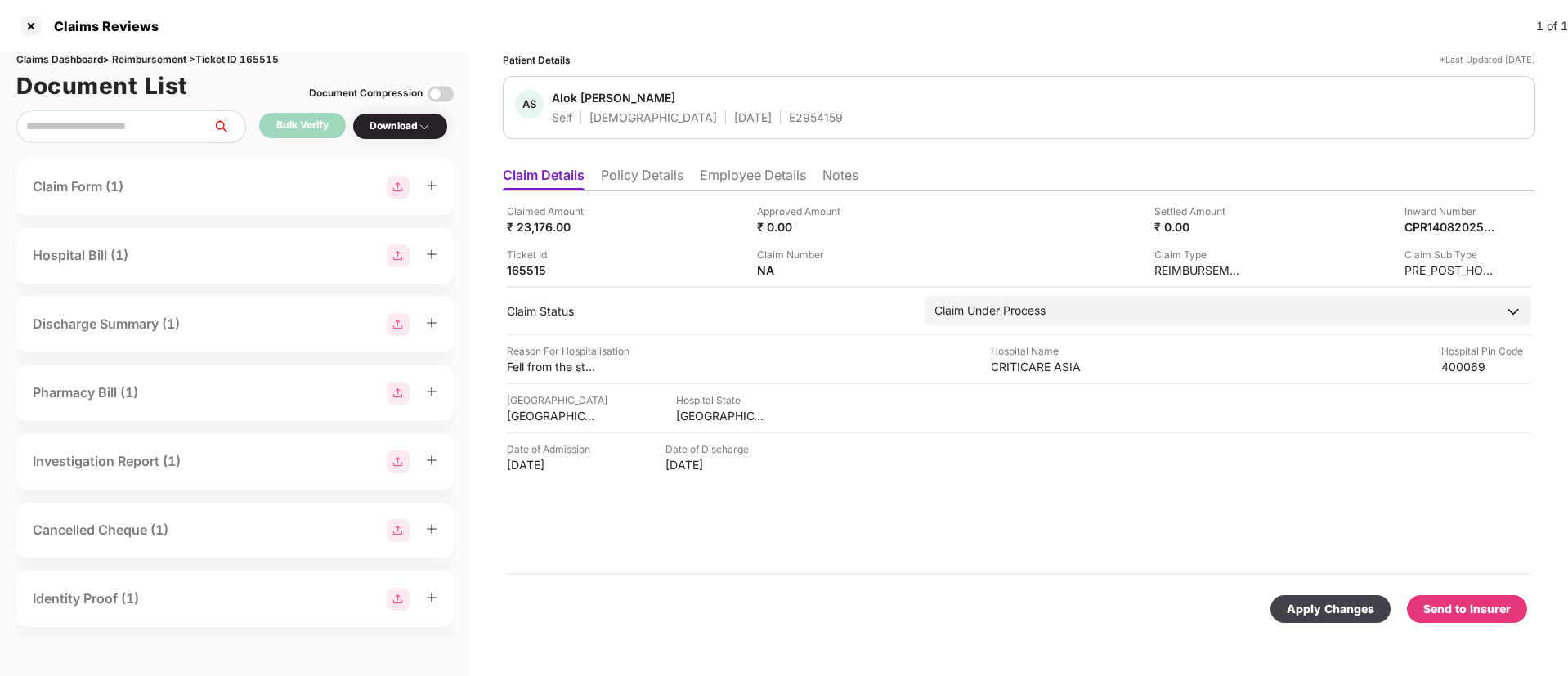
click at [1332, 611] on div "Apply Changes" at bounding box center [1330, 608] width 87 height 18
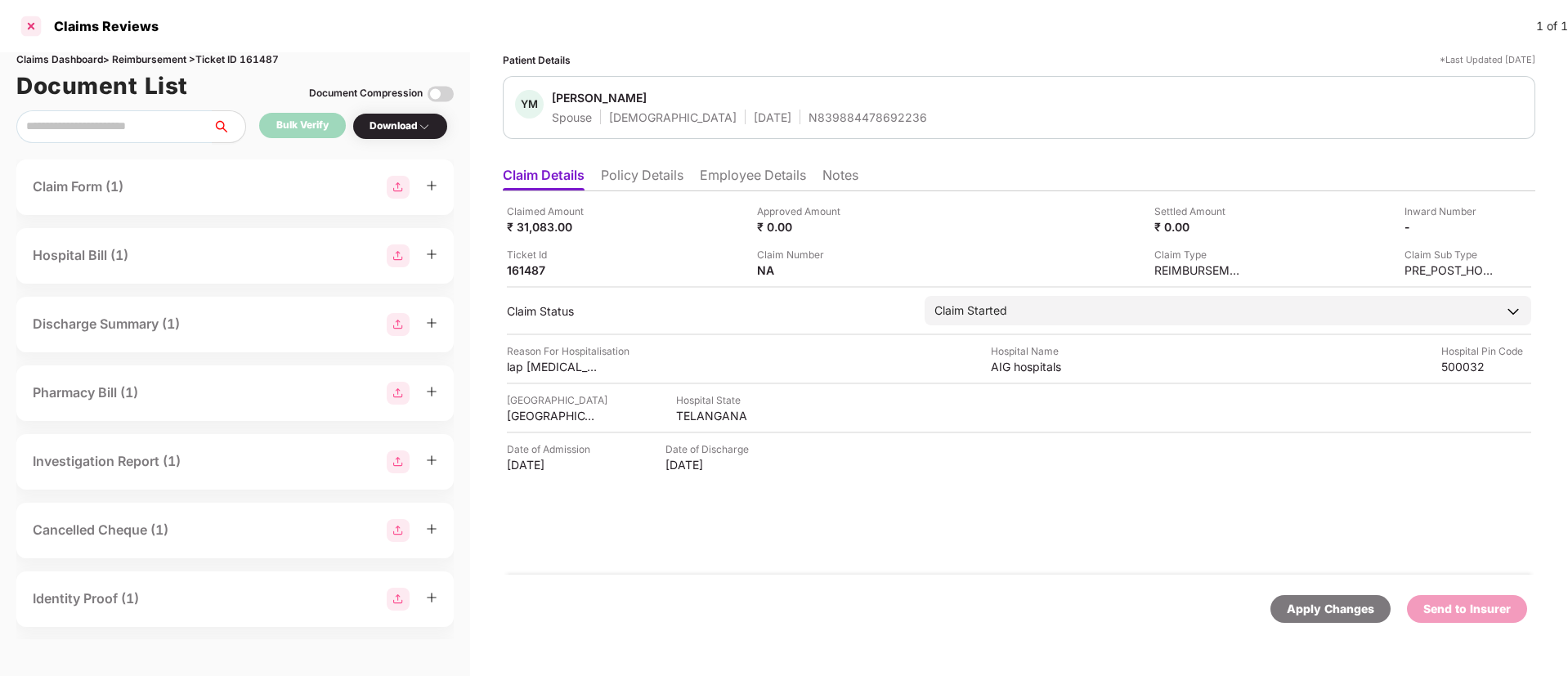
click at [30, 25] on div at bounding box center [31, 26] width 26 height 26
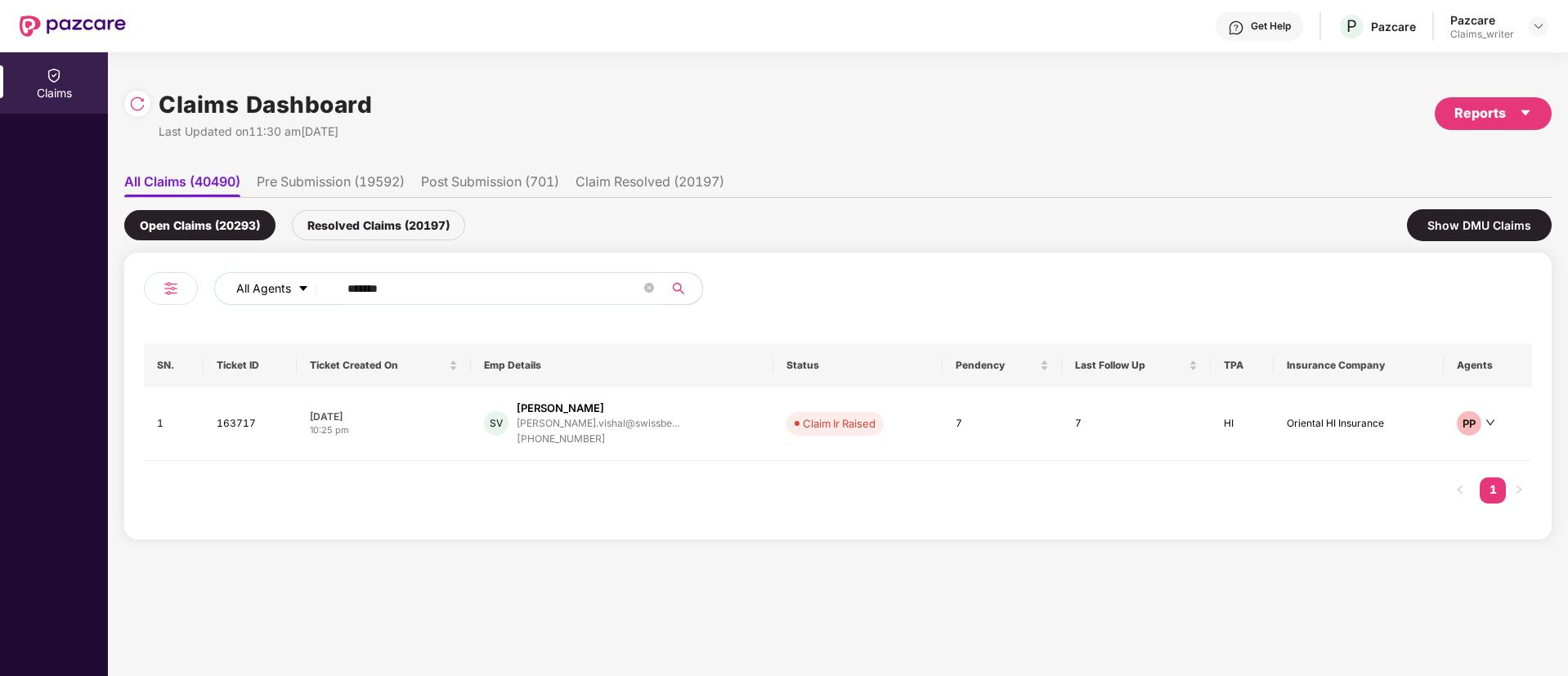
drag, startPoint x: 423, startPoint y: 294, endPoint x: 323, endPoint y: 282, distance: 100.7
click at [323, 282] on div "All Agents ******" at bounding box center [630, 288] width 833 height 33
paste input "text"
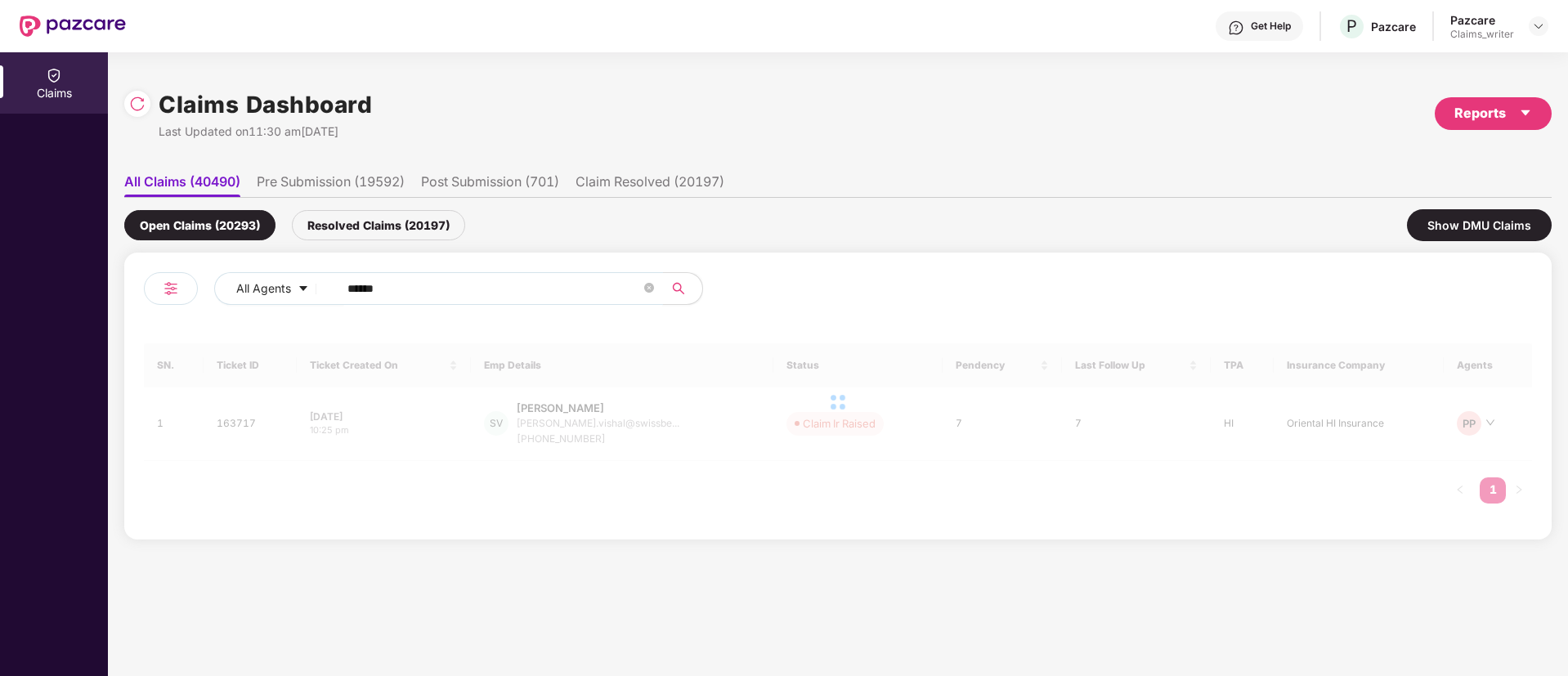
type input "******"
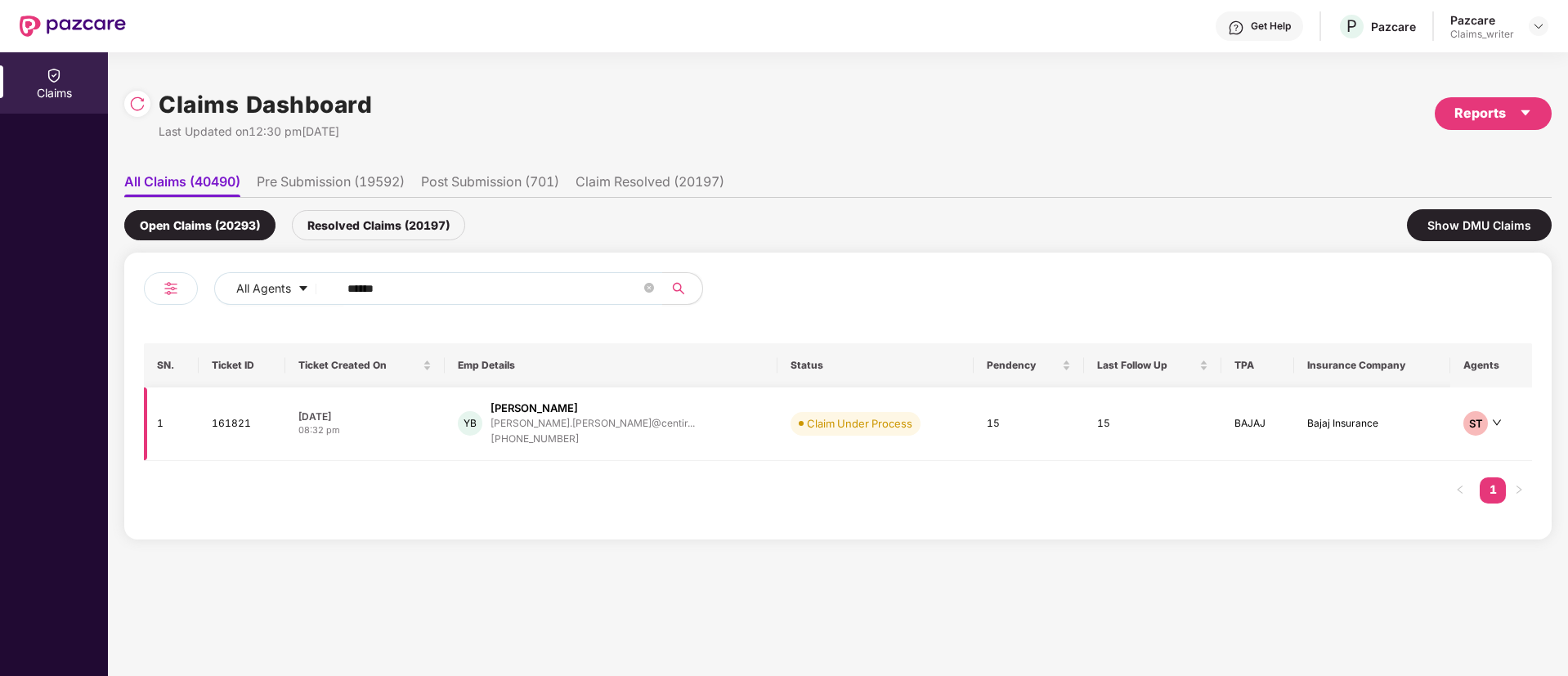
click at [230, 422] on td "161821" at bounding box center [242, 424] width 87 height 74
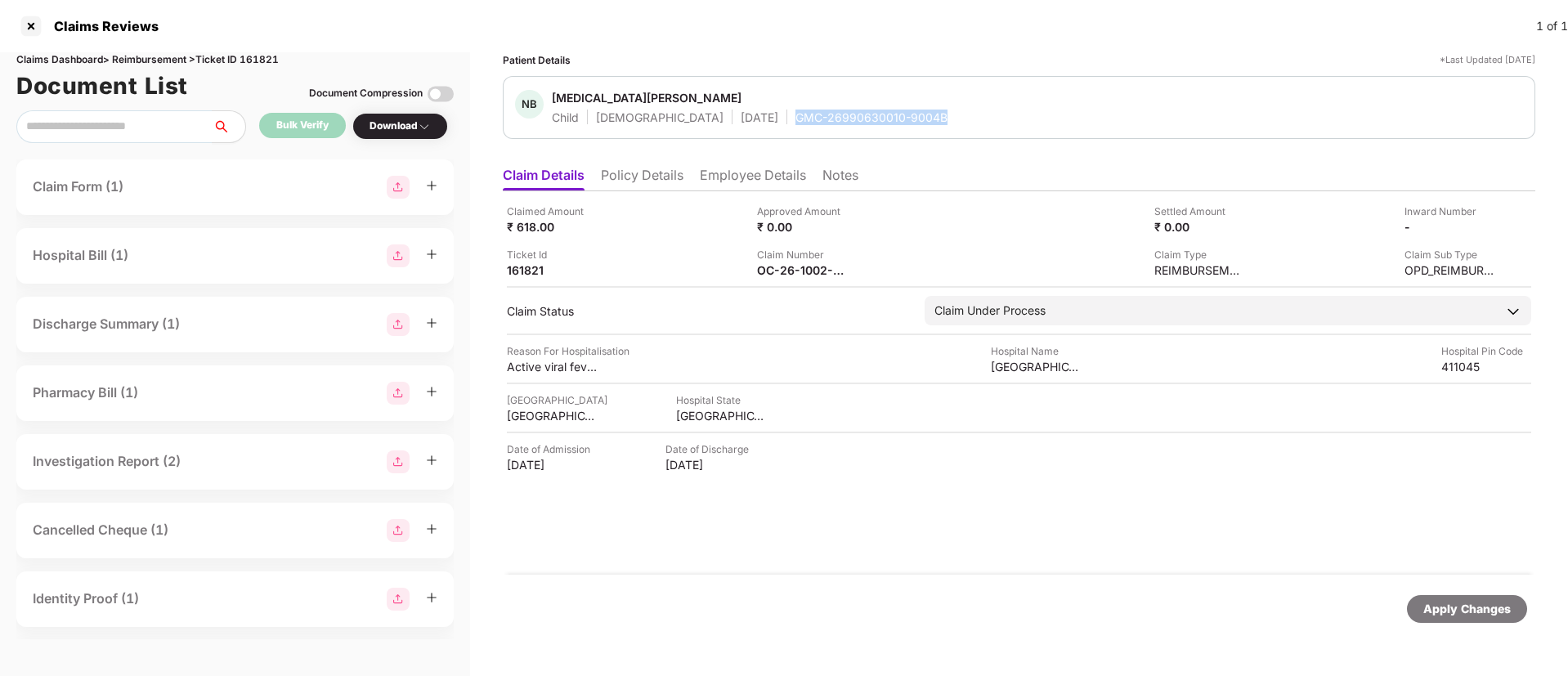
drag, startPoint x: 742, startPoint y: 117, endPoint x: 952, endPoint y: 130, distance: 210.4
click at [952, 130] on div "NB Nikita Bansode Child Female 01 Sept 2010 GMC-26990630010-9004B" at bounding box center [1019, 106] width 1032 height 63
copy div "GMC-26990630010-9004B"
click at [952, 130] on div "NB Nikita Bansode Child Female 01 Sept 2010 GMC-26990630010-9004B" at bounding box center [1019, 106] width 1032 height 63
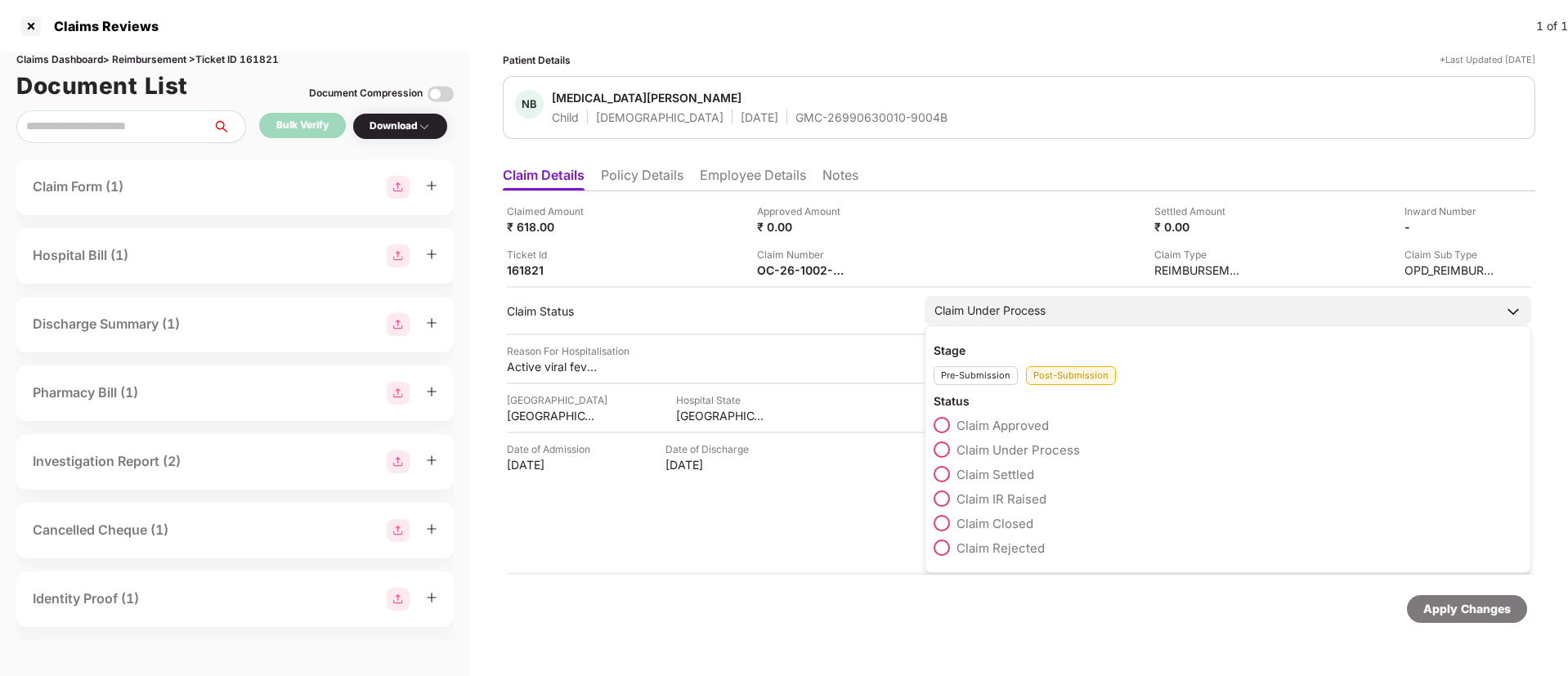
click at [949, 422] on span at bounding box center [942, 424] width 16 height 16
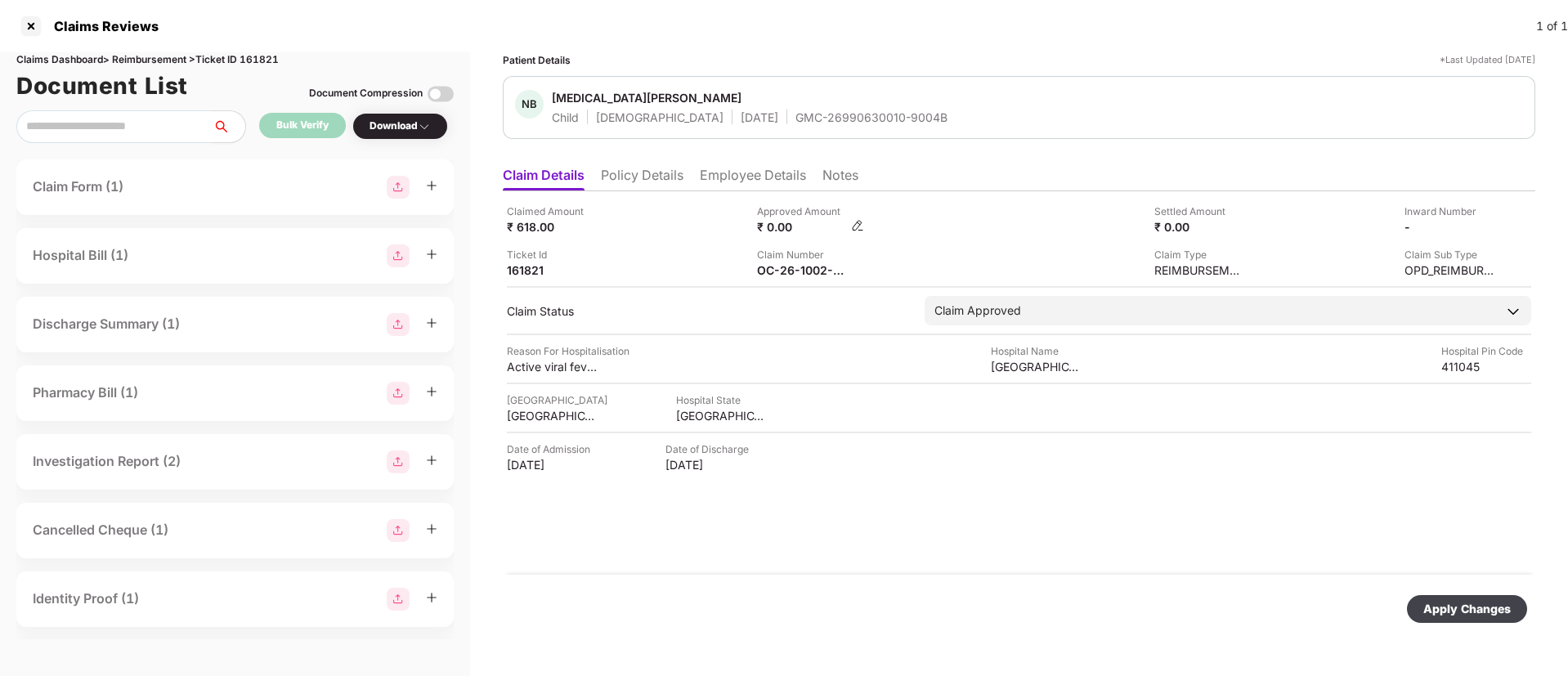
click at [861, 221] on img at bounding box center [857, 225] width 13 height 13
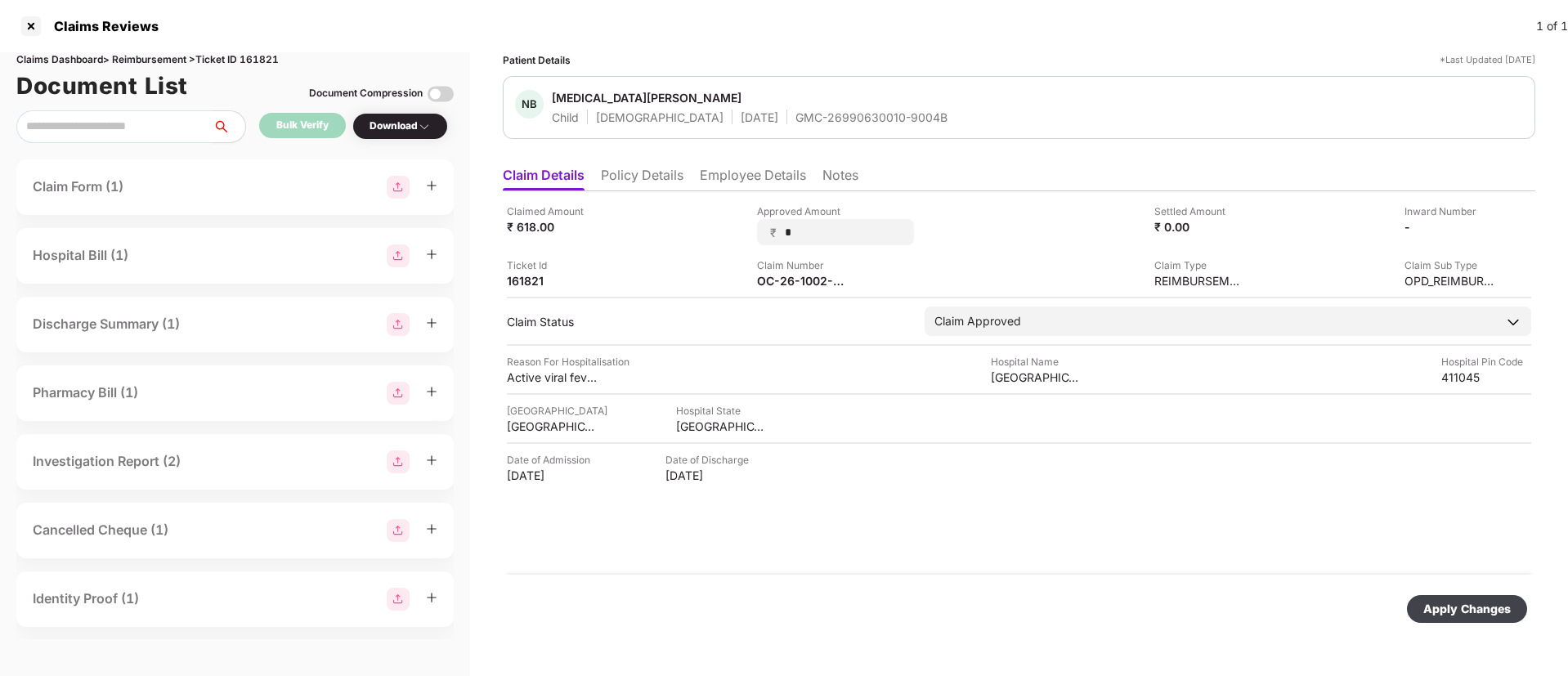
drag, startPoint x: 796, startPoint y: 237, endPoint x: 742, endPoint y: 226, distance: 55.1
click at [742, 226] on div "Claimed Amount ₹ 618.00 Approved Amount ₹ * Settled Amount ₹ 0.00 Inward Number…" at bounding box center [1019, 246] width 1024 height 84
type input "***"
click at [1461, 599] on div "Apply Changes" at bounding box center [1467, 608] width 87 height 18
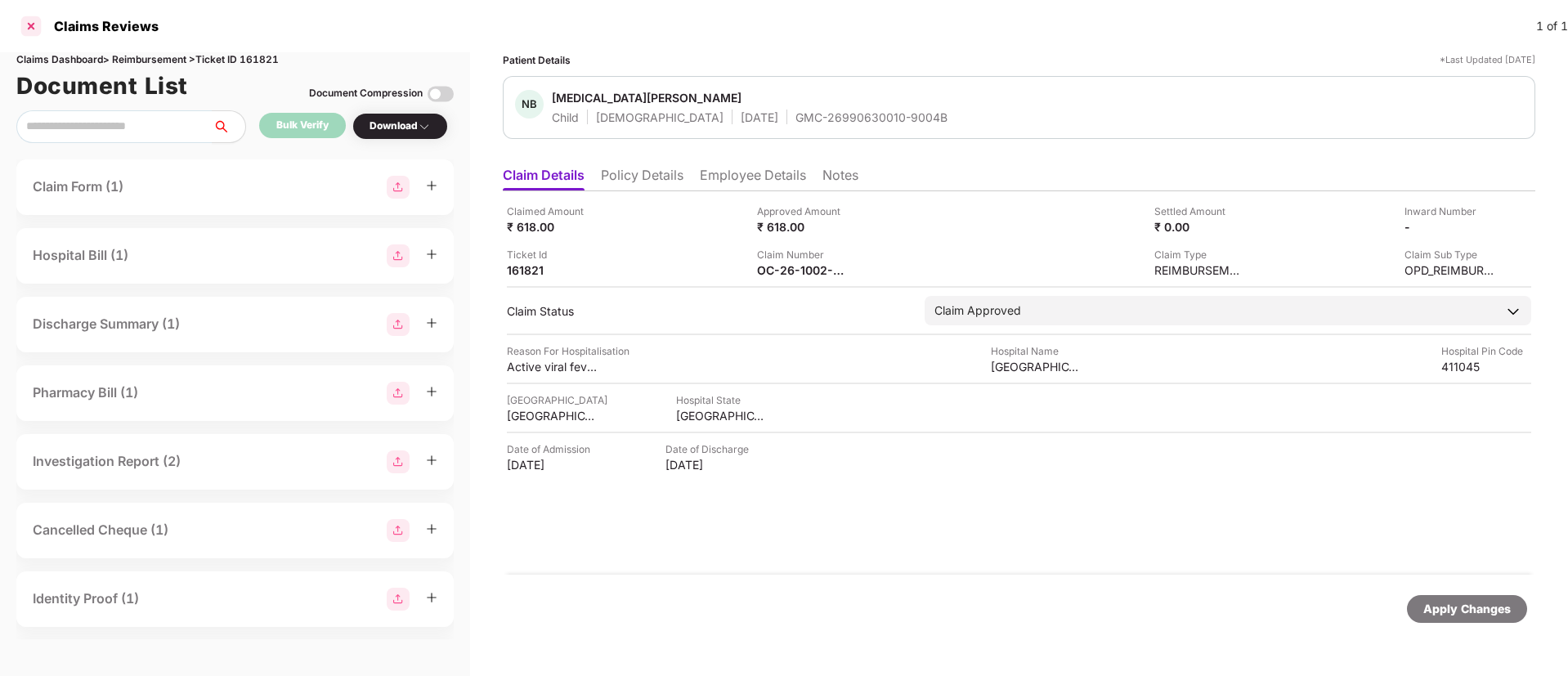
click at [25, 30] on div at bounding box center [31, 26] width 26 height 26
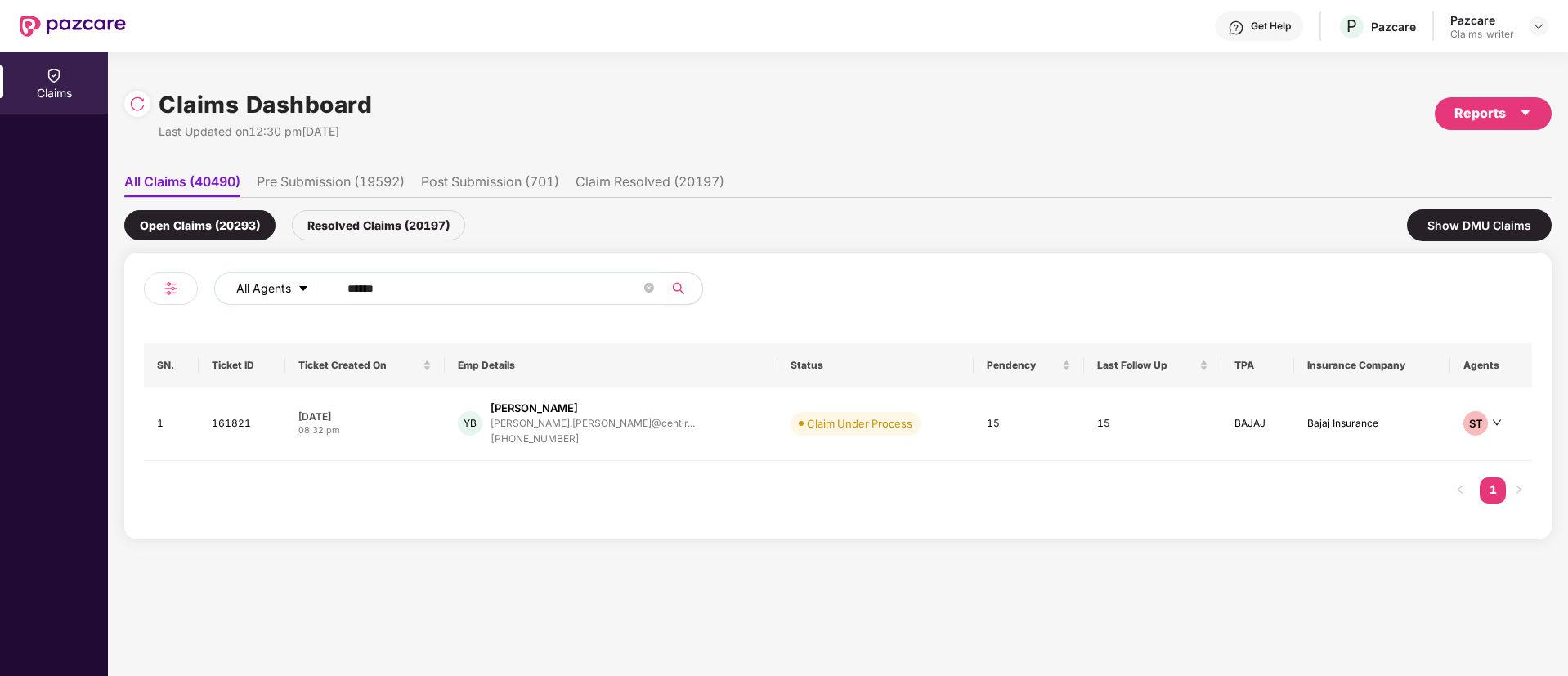
drag, startPoint x: 420, startPoint y: 296, endPoint x: 320, endPoint y: 287, distance: 100.4
click at [320, 287] on div "All Agents ******" at bounding box center [630, 288] width 833 height 33
paste input "text"
type input "******"
click at [238, 434] on td "156396" at bounding box center [245, 424] width 89 height 74
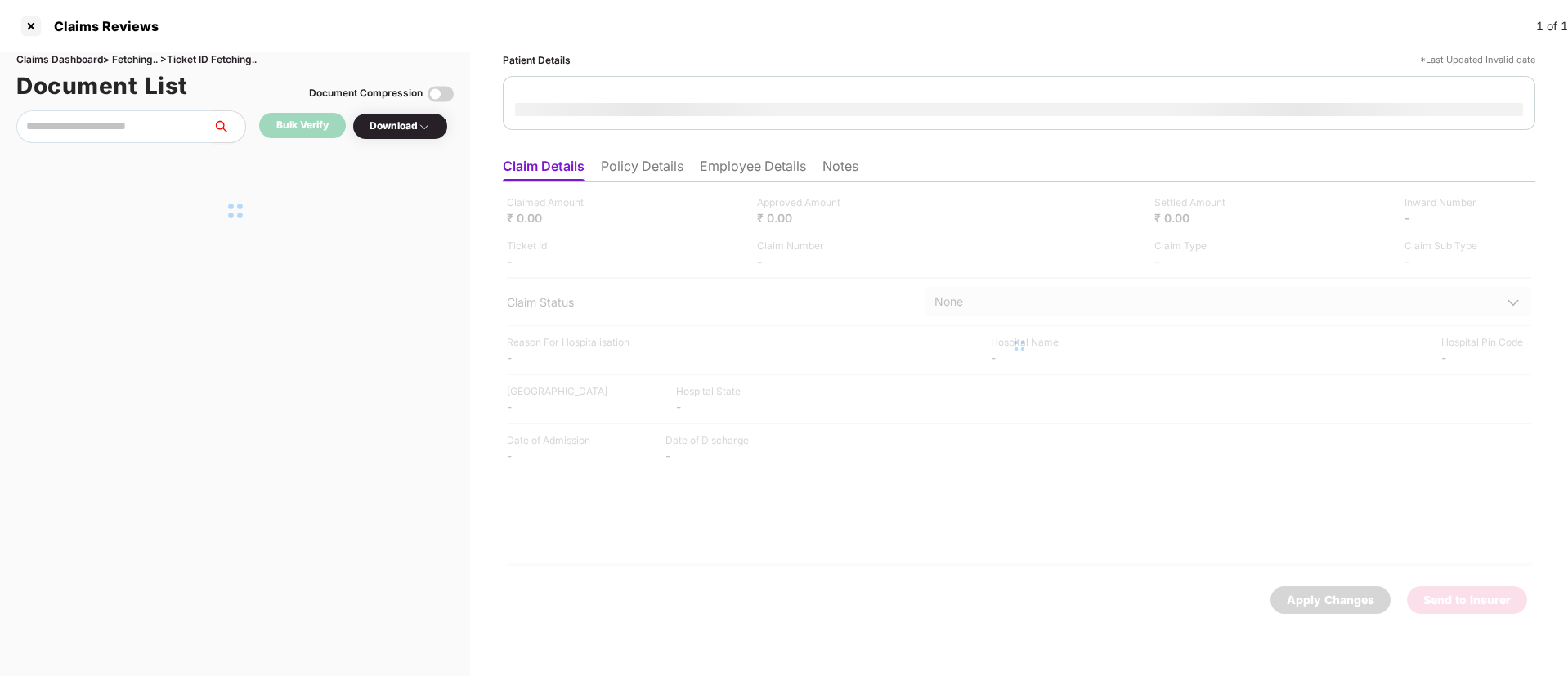
click at [405, 135] on div "Download" at bounding box center [400, 125] width 95 height 27
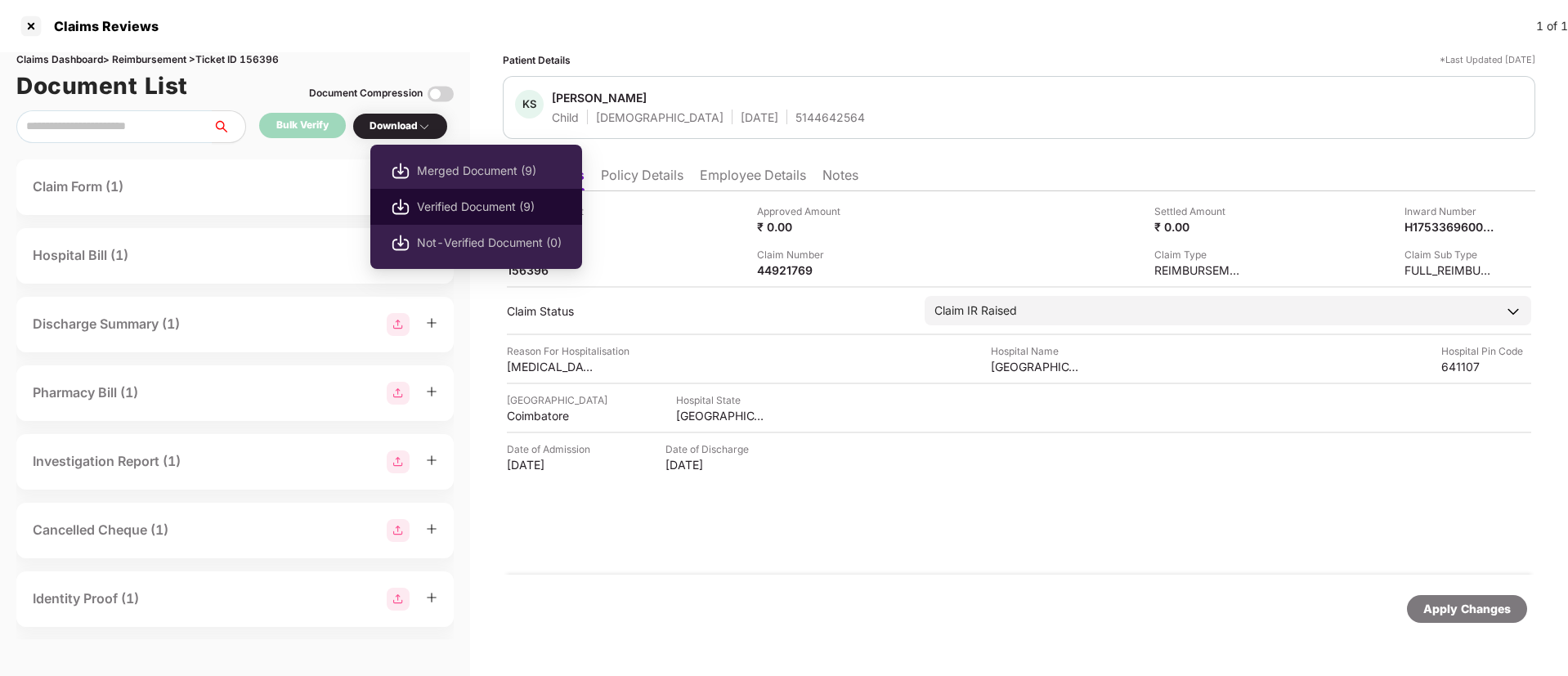
click at [446, 208] on span "Verified Document (9)" at bounding box center [489, 207] width 145 height 18
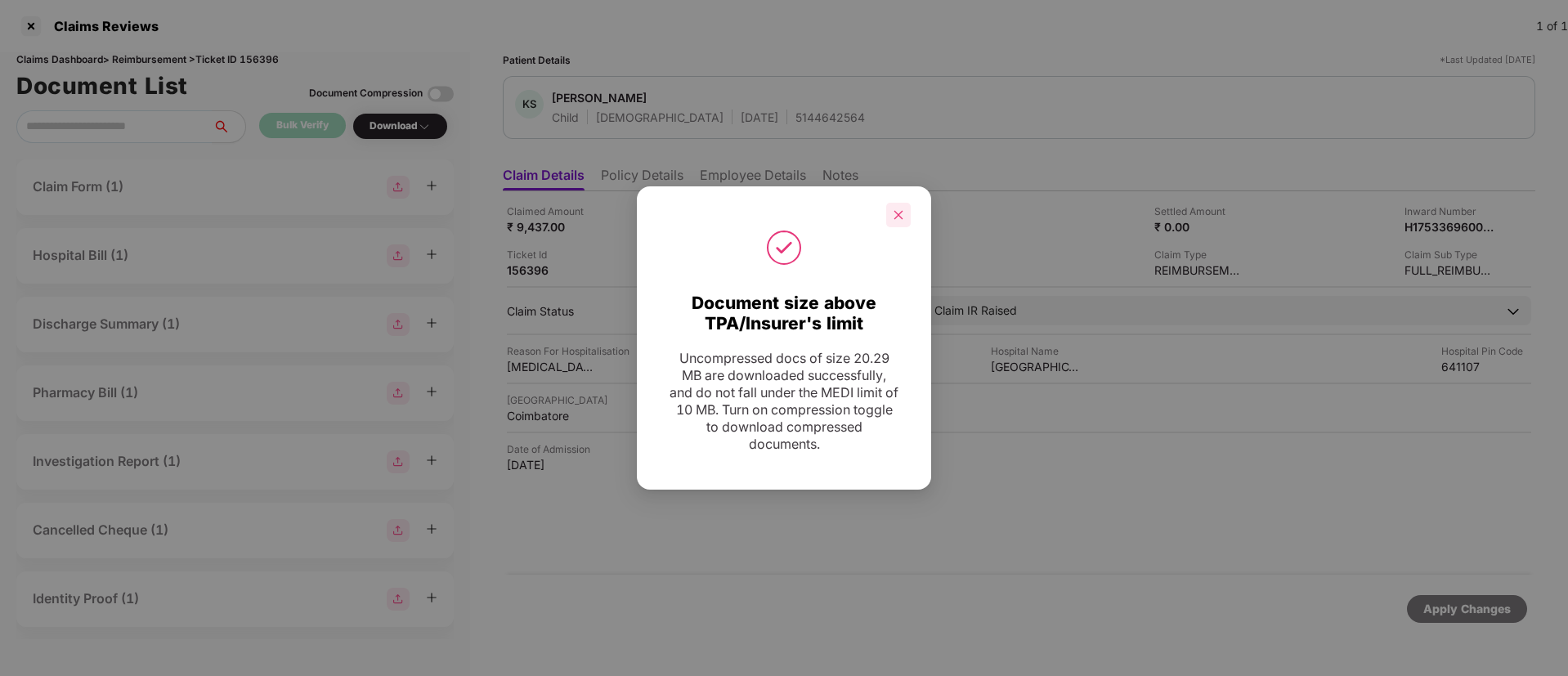
click at [893, 224] on div at bounding box center [898, 215] width 25 height 25
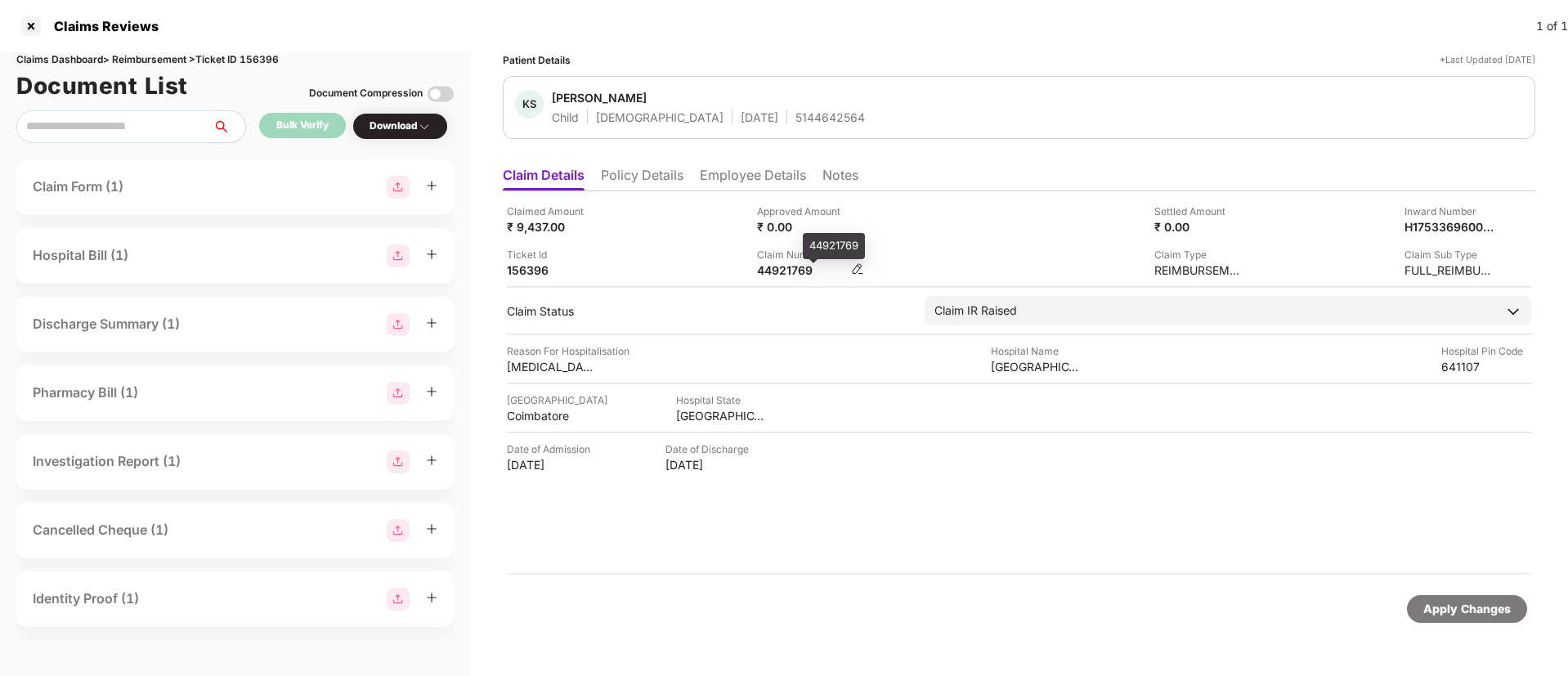
click at [791, 265] on div "44921769" at bounding box center [801, 270] width 89 height 16
copy div "44921769"
click at [36, 21] on div at bounding box center [31, 26] width 26 height 26
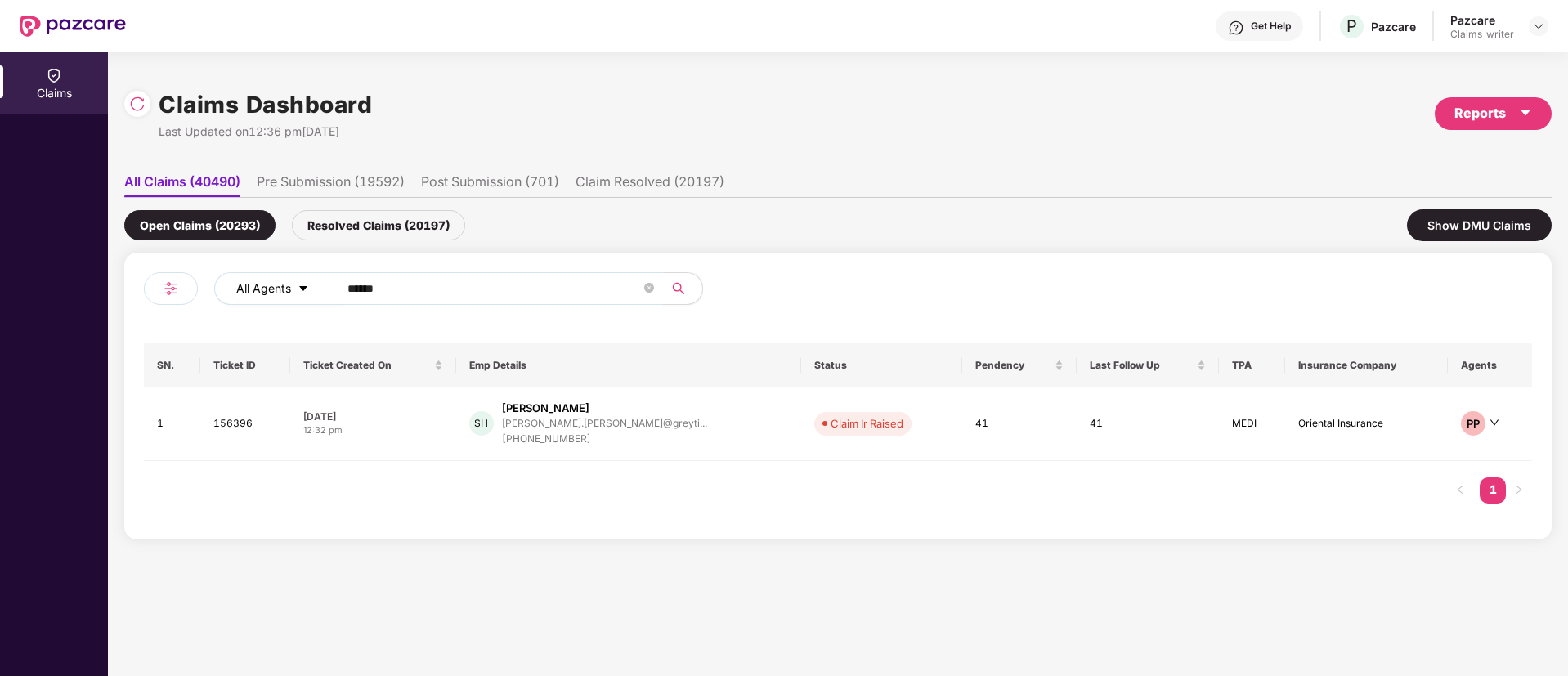
drag, startPoint x: 431, startPoint y: 297, endPoint x: 289, endPoint y: 286, distance: 142.4
click at [289, 286] on div "All Agents ******" at bounding box center [630, 288] width 833 height 33
paste input "text"
type input "******"
click at [231, 432] on td "160394" at bounding box center [250, 424] width 93 height 74
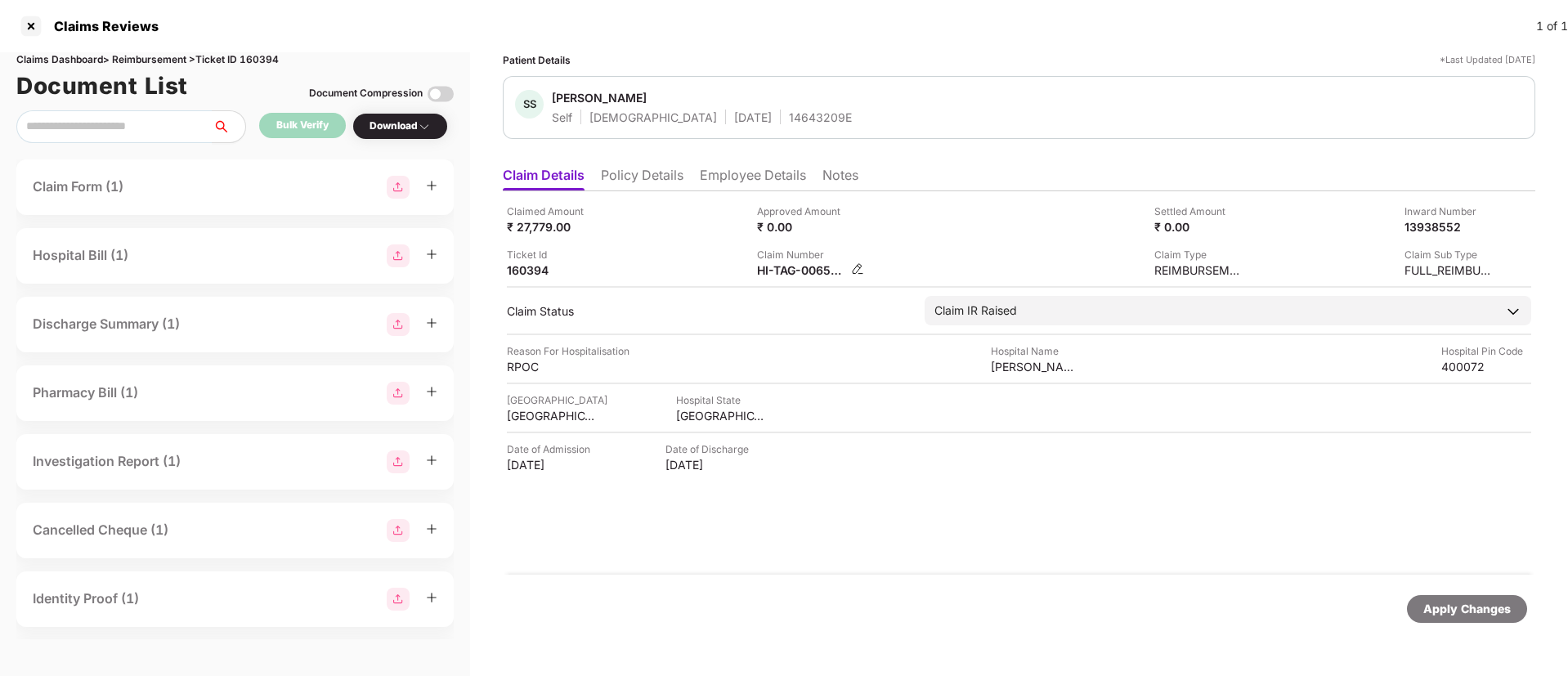
click at [855, 266] on img at bounding box center [857, 268] width 13 height 13
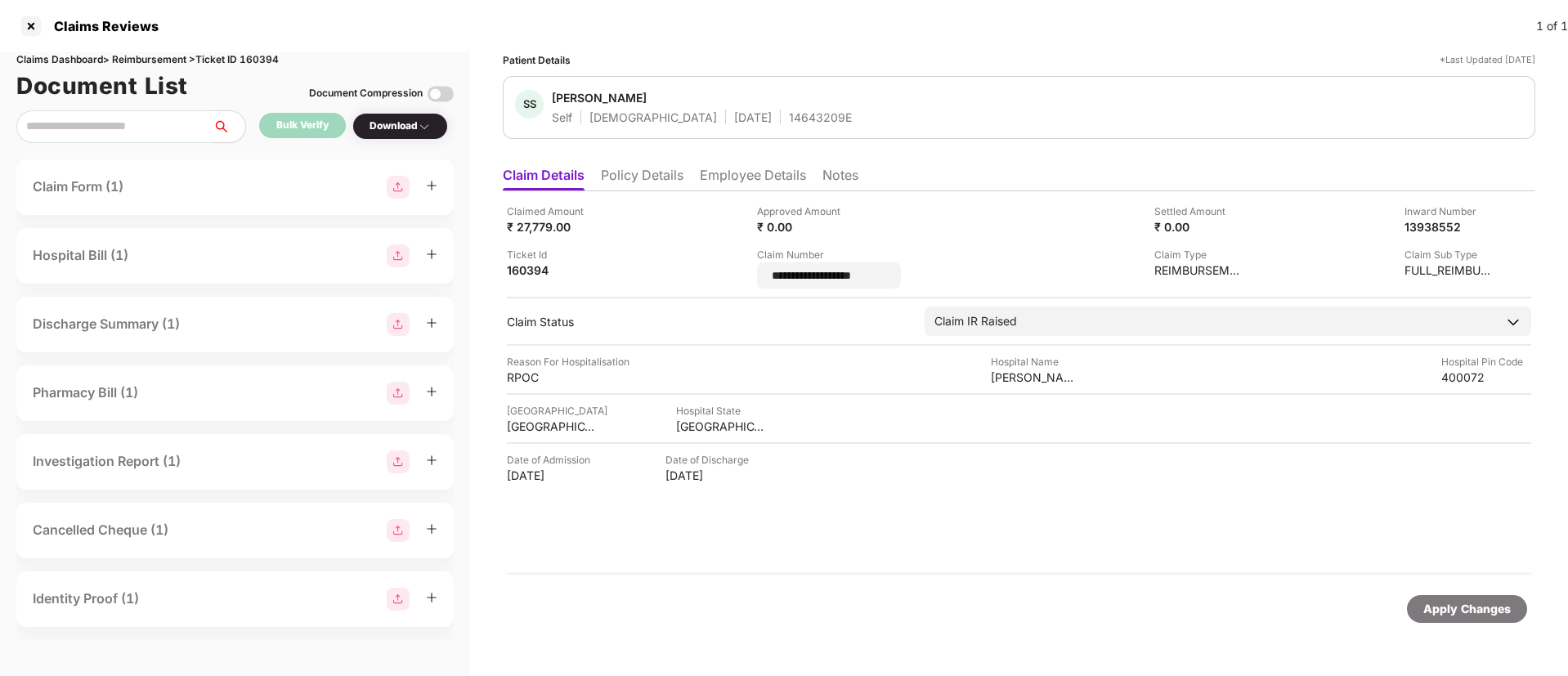
drag, startPoint x: 897, startPoint y: 266, endPoint x: 728, endPoint y: 273, distance: 169.1
click at [728, 273] on div "**********" at bounding box center [1019, 246] width 1024 height 84
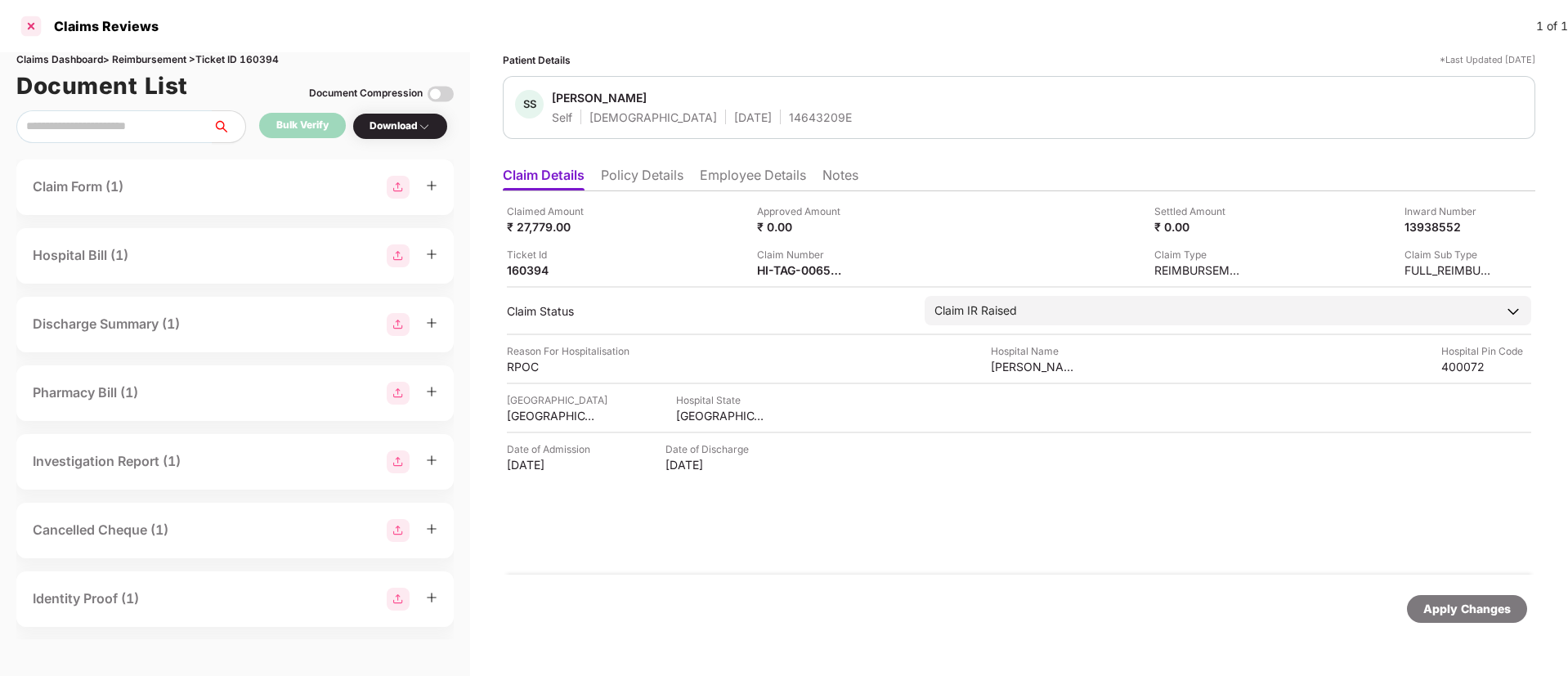
click at [30, 29] on div at bounding box center [31, 26] width 26 height 26
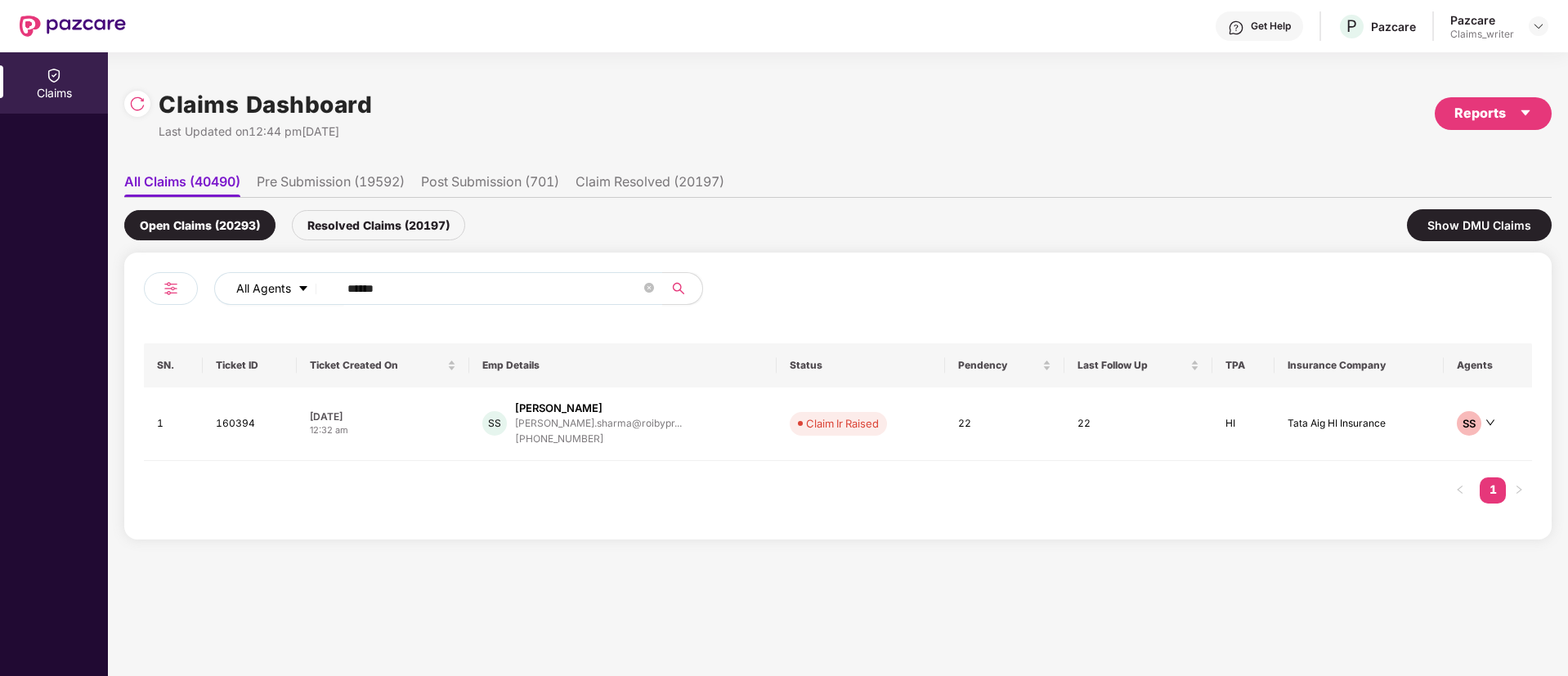
drag, startPoint x: 416, startPoint y: 274, endPoint x: 301, endPoint y: 273, distance: 115.0
click at [301, 273] on div "All Agents ******" at bounding box center [630, 288] width 833 height 33
drag, startPoint x: 370, startPoint y: 297, endPoint x: 330, endPoint y: 287, distance: 41.2
click at [330, 287] on span "******" at bounding box center [495, 288] width 335 height 33
paste input "text"
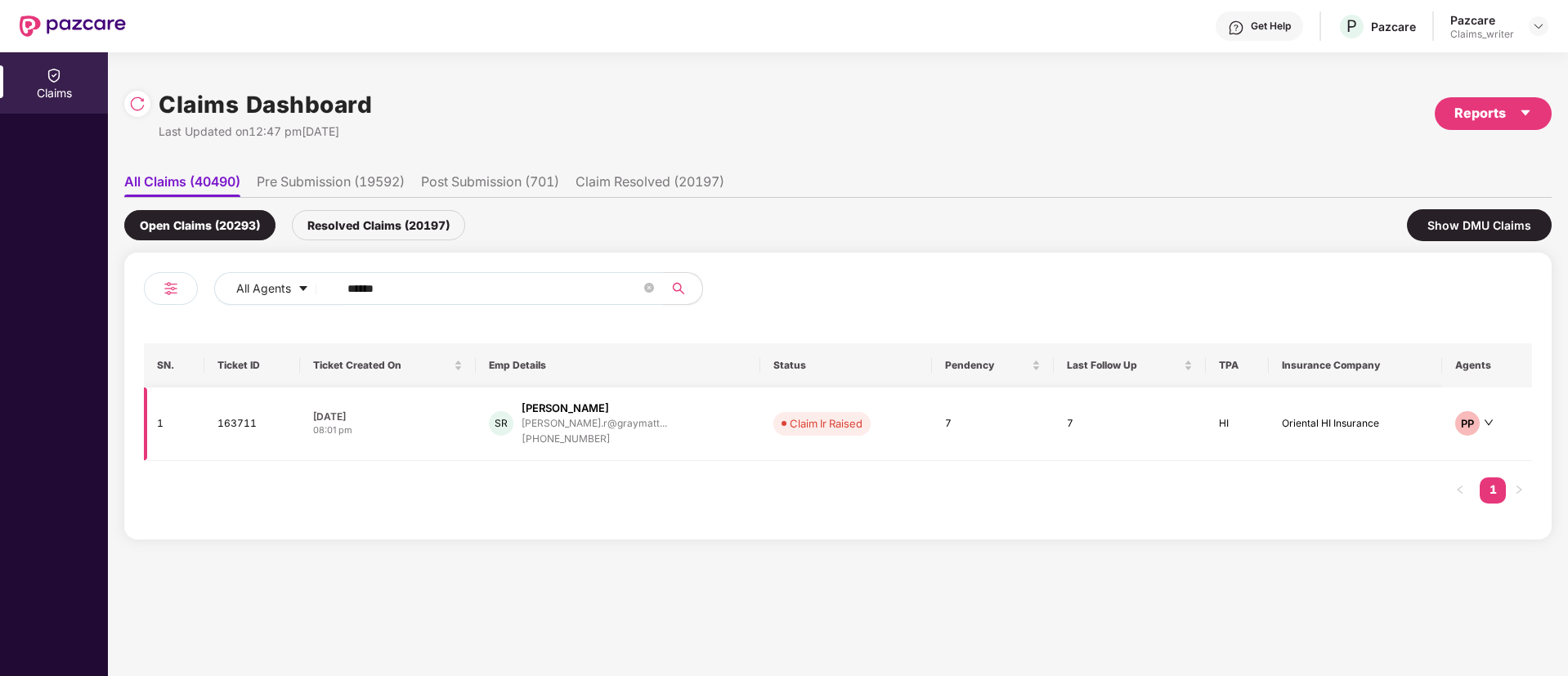
type input "******"
click at [248, 422] on td "163711" at bounding box center [253, 424] width 95 height 74
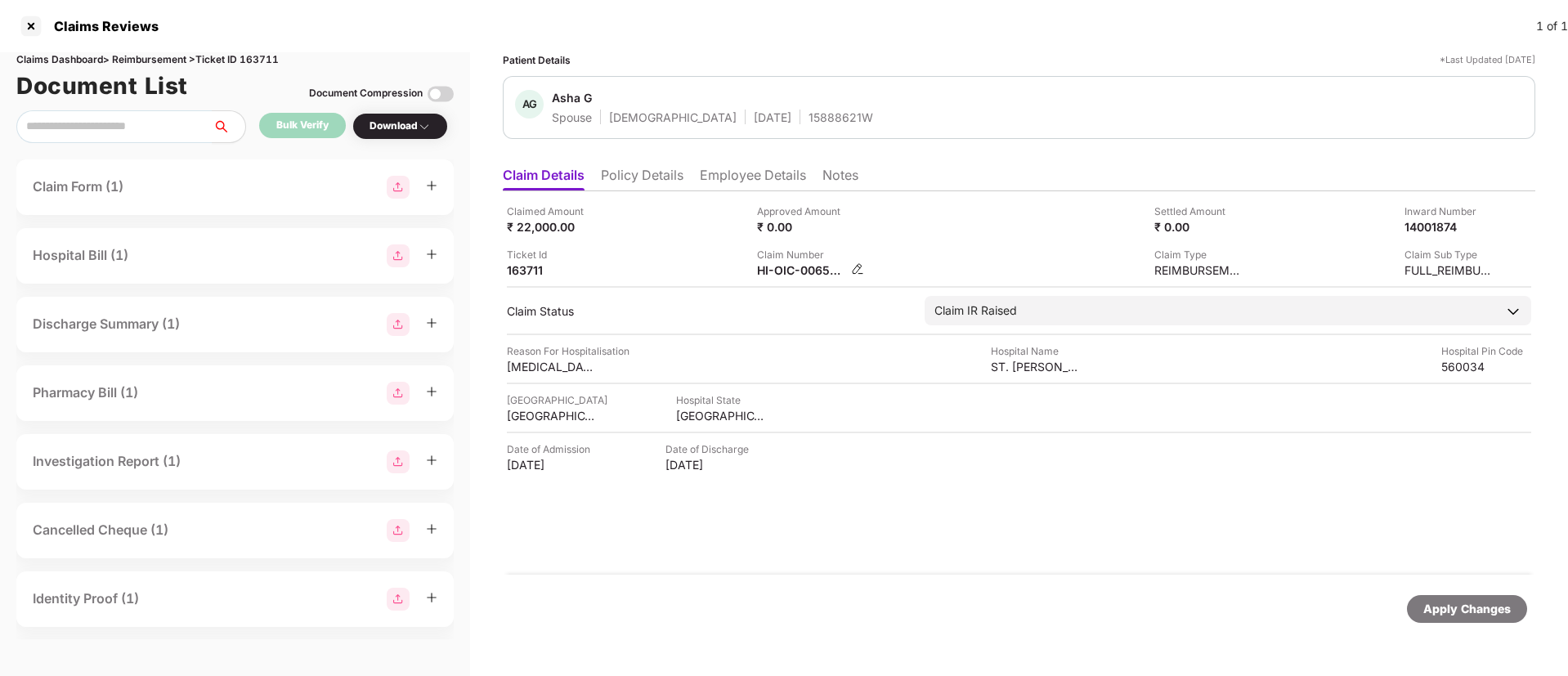
click at [850, 268] on div "HI-OIC-006545133(0)" at bounding box center [810, 270] width 107 height 16
click at [852, 265] on img at bounding box center [857, 268] width 13 height 13
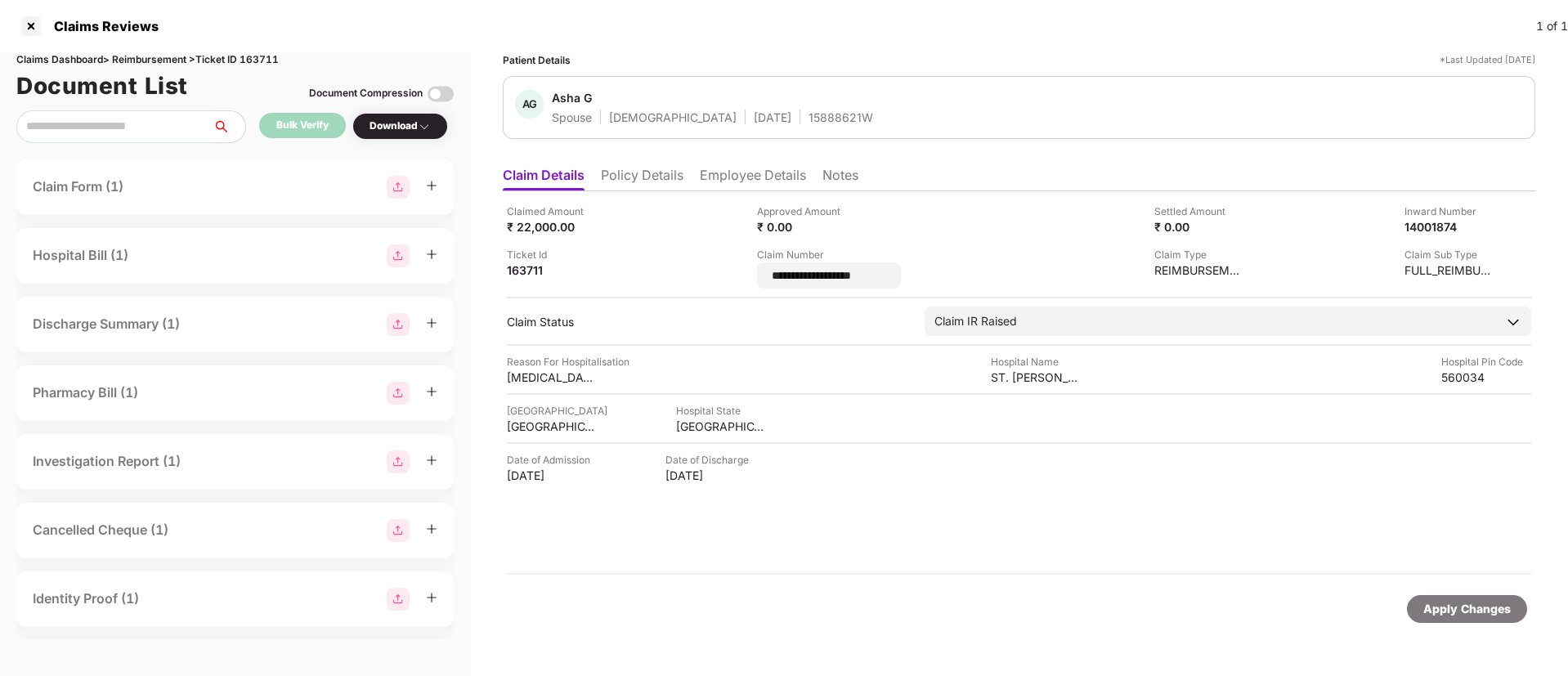
drag, startPoint x: 900, startPoint y: 274, endPoint x: 753, endPoint y: 280, distance: 147.1
click at [753, 280] on div "**********" at bounding box center [1019, 246] width 1024 height 84
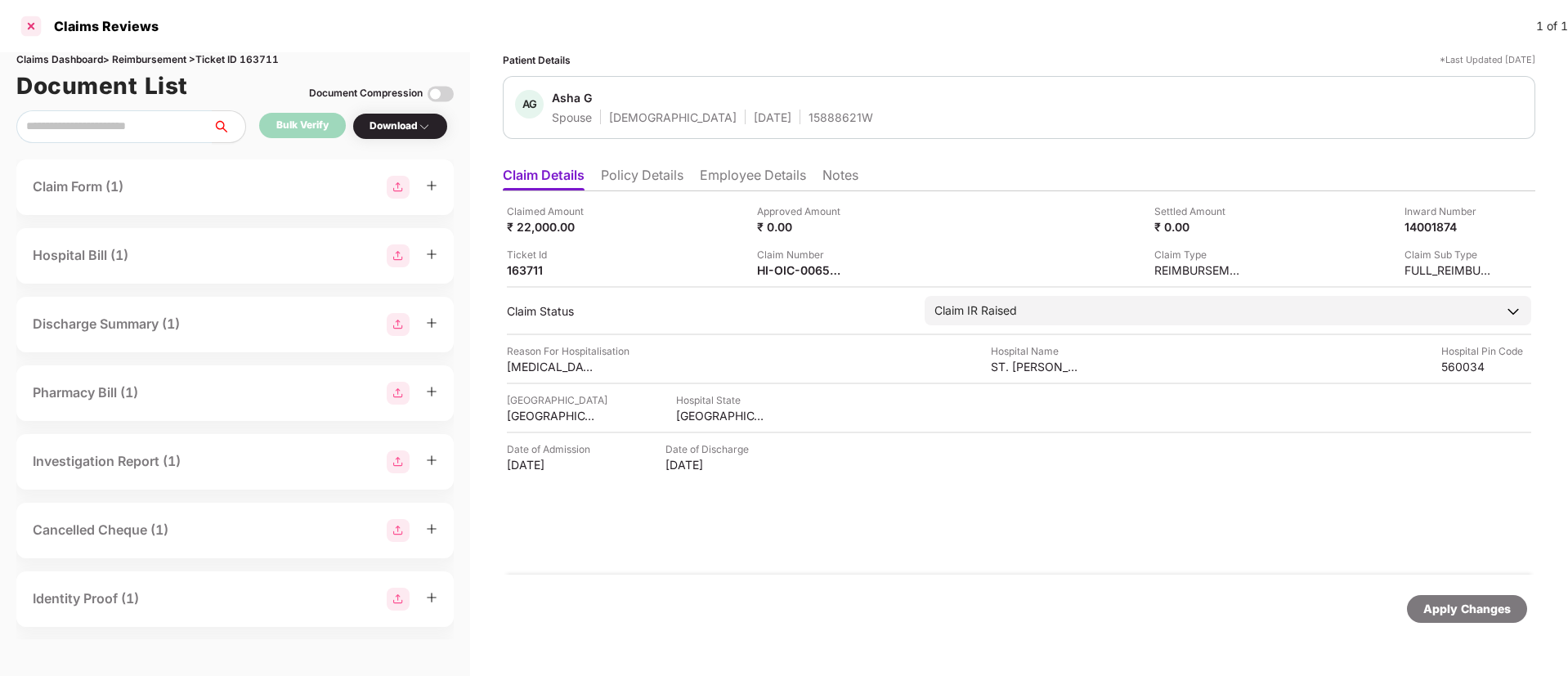
click at [26, 35] on div at bounding box center [31, 26] width 26 height 26
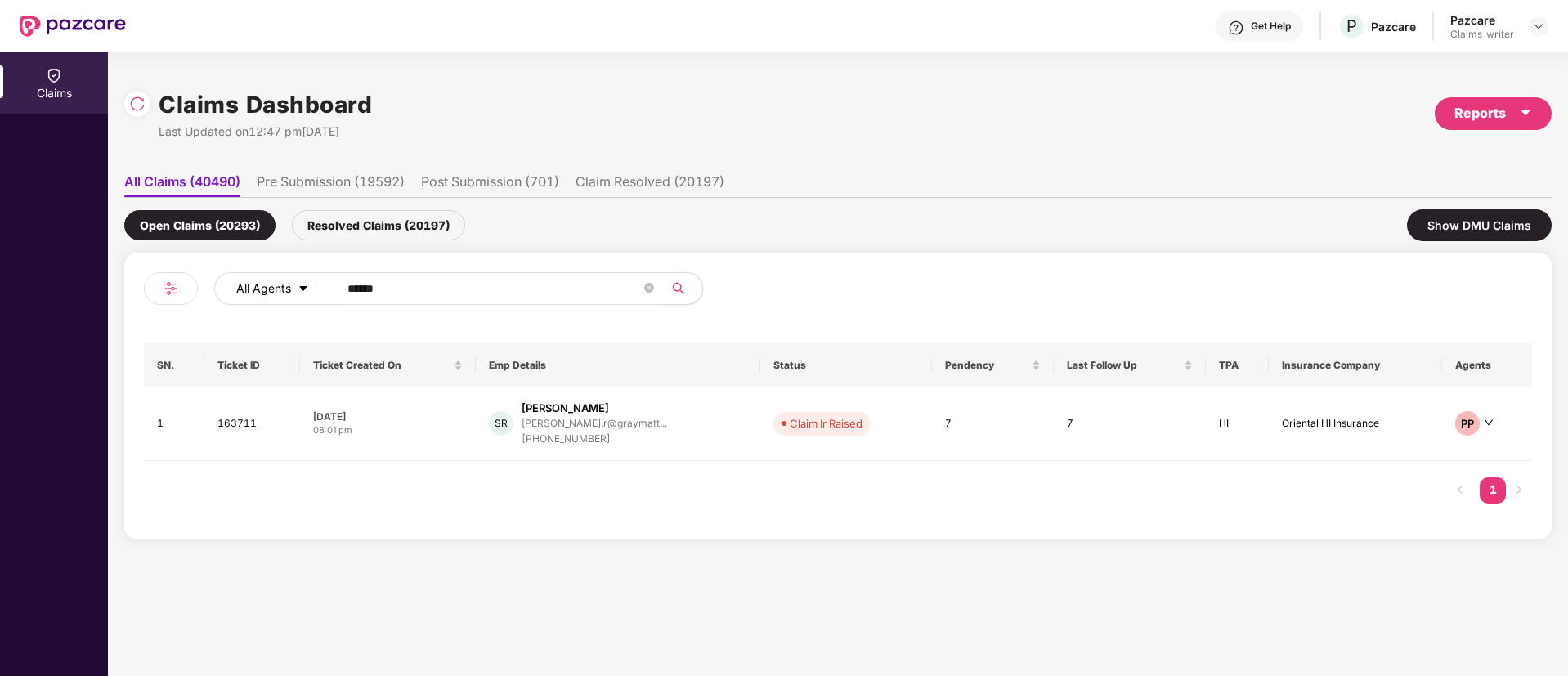
drag, startPoint x: 462, startPoint y: 291, endPoint x: 289, endPoint y: 277, distance: 173.6
click at [289, 277] on div "All Agents ******" at bounding box center [630, 288] width 833 height 33
paste input "text"
type input "******"
click at [245, 430] on td "164055" at bounding box center [254, 424] width 97 height 74
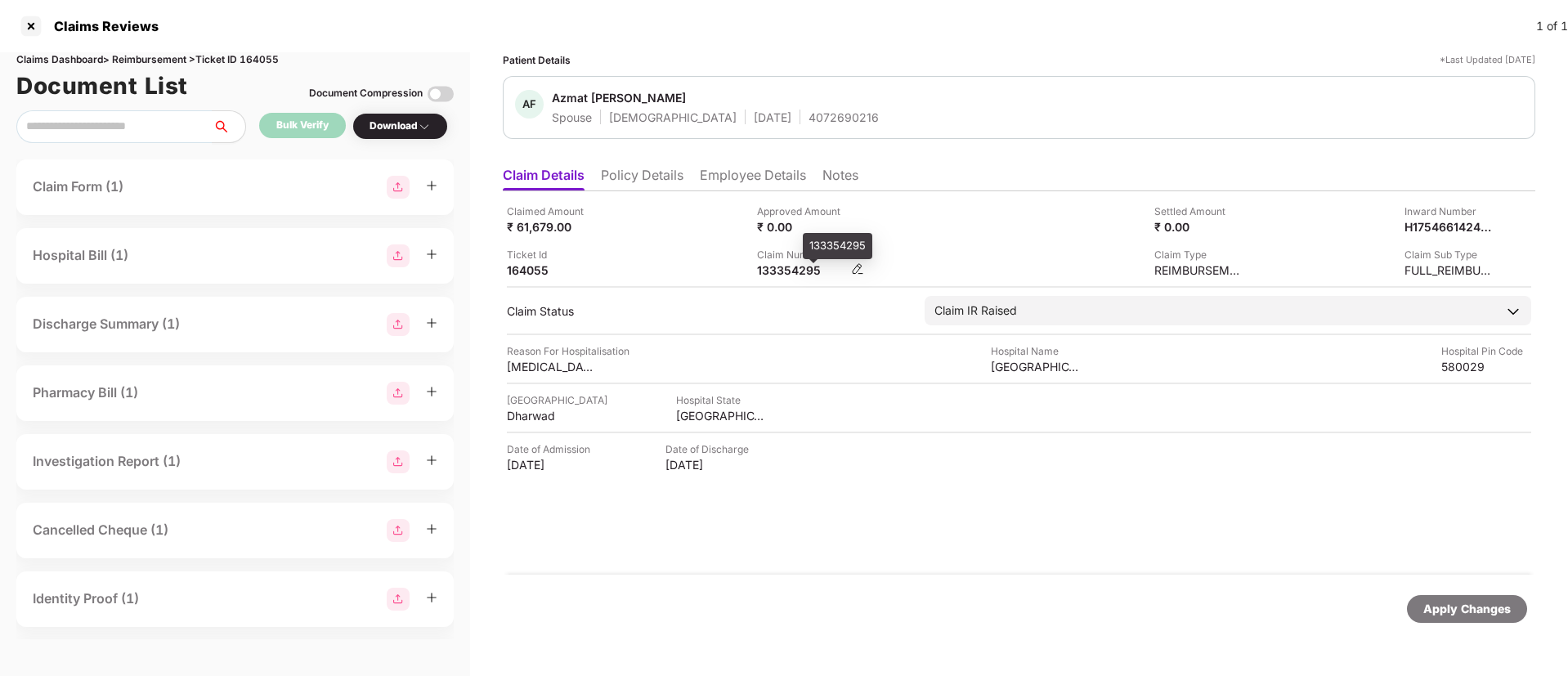
click at [785, 271] on div "133354295" at bounding box center [801, 270] width 89 height 16
copy div "133354295"
click at [26, 25] on div at bounding box center [31, 26] width 26 height 26
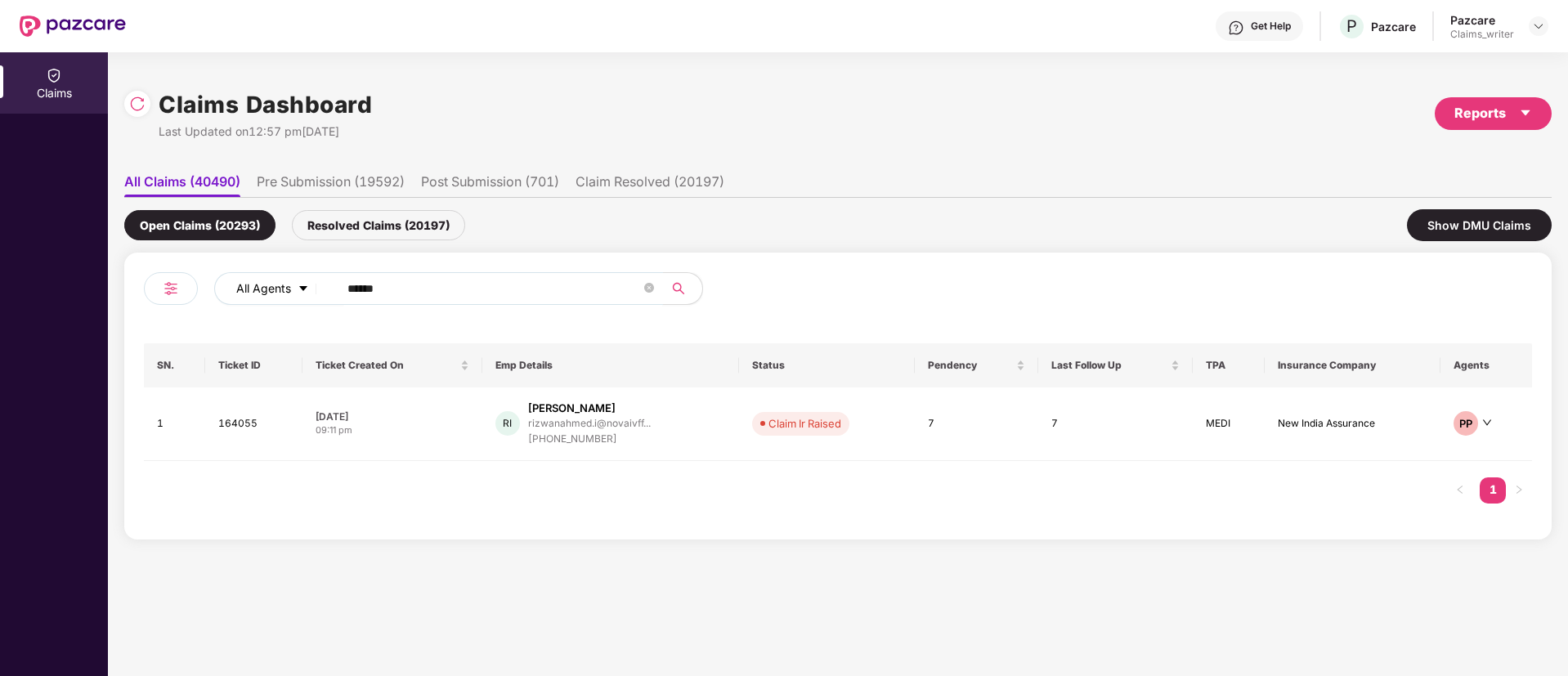
drag, startPoint x: 403, startPoint y: 290, endPoint x: 312, endPoint y: 284, distance: 91.2
click at [312, 284] on div "All Agents ******" at bounding box center [630, 288] width 833 height 33
paste input "text"
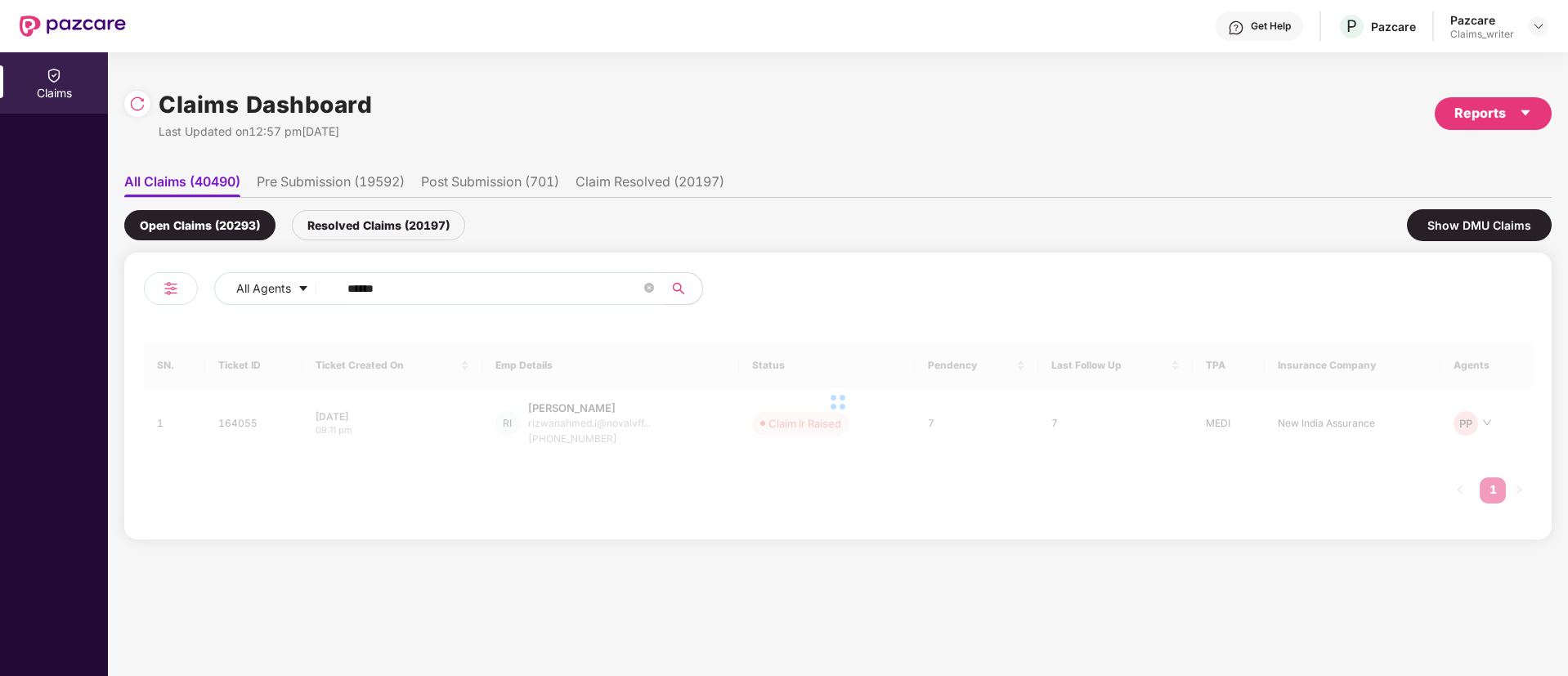
type input "******"
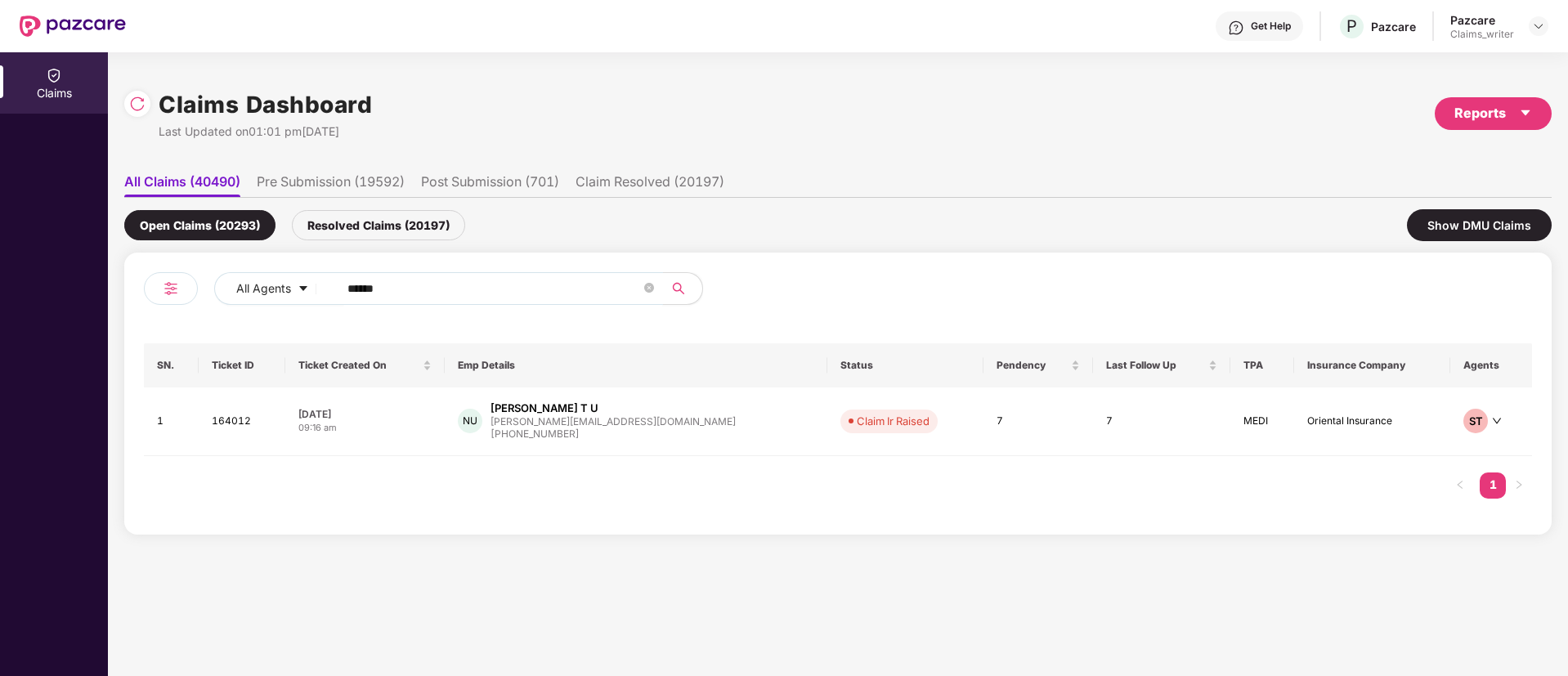
drag, startPoint x: 407, startPoint y: 290, endPoint x: 387, endPoint y: 290, distance: 20.0
click at [394, 290] on input "******" at bounding box center [493, 288] width 293 height 25
click at [258, 411] on td "164012" at bounding box center [242, 422] width 87 height 69
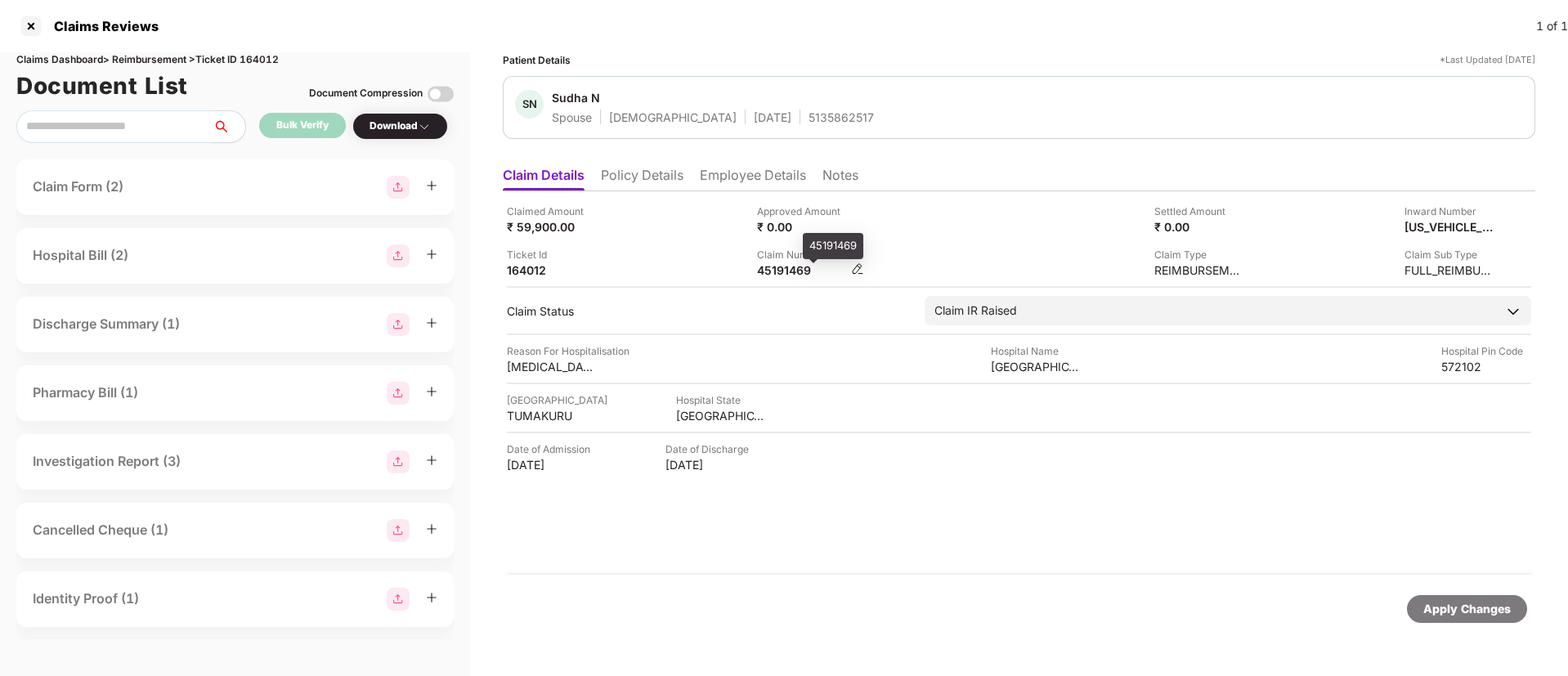
click at [785, 269] on div "45191469" at bounding box center [801, 270] width 89 height 16
copy div "45191469"
click at [25, 31] on div at bounding box center [31, 26] width 26 height 26
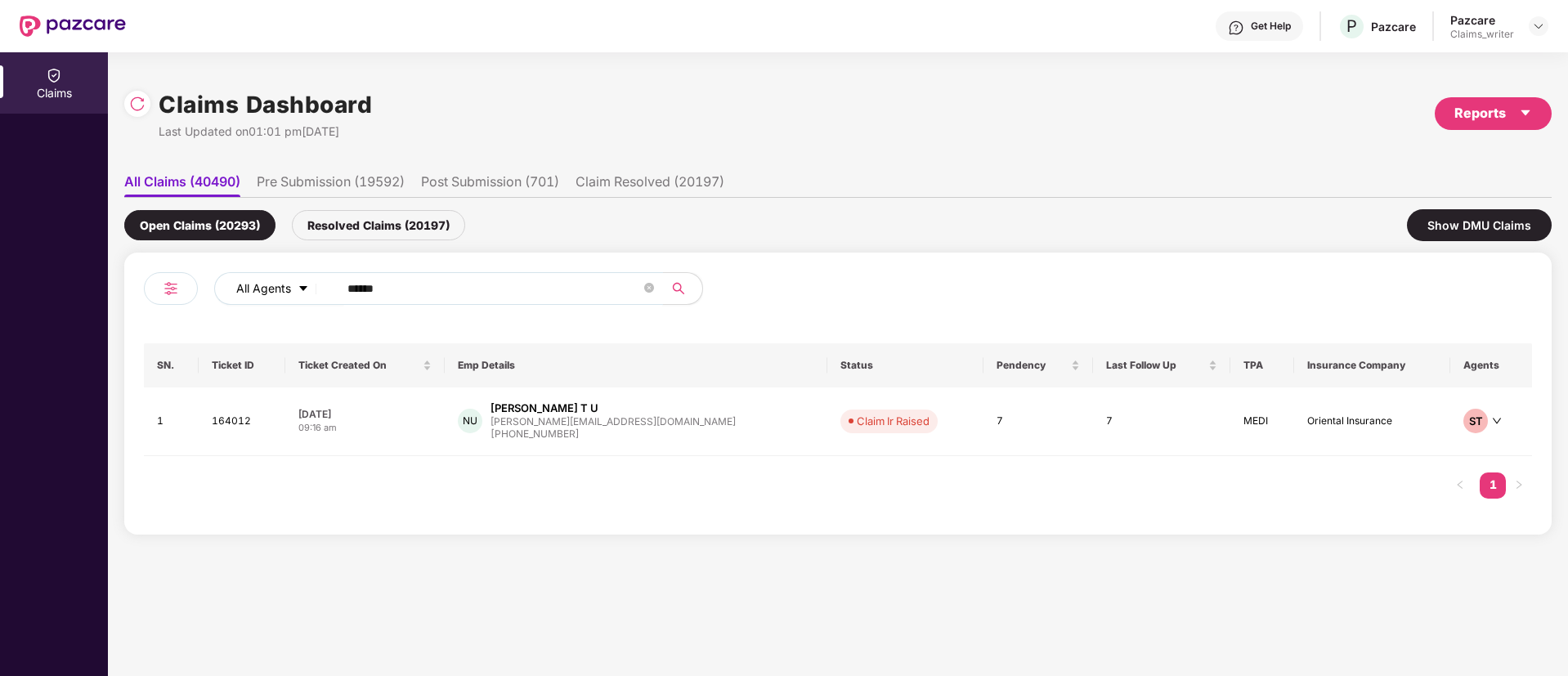
drag, startPoint x: 416, startPoint y: 289, endPoint x: 297, endPoint y: 279, distance: 119.4
click at [297, 279] on div "All Agents ******" at bounding box center [630, 288] width 833 height 33
paste input "text"
type input "******"
click at [238, 423] on td "156718" at bounding box center [244, 424] width 88 height 74
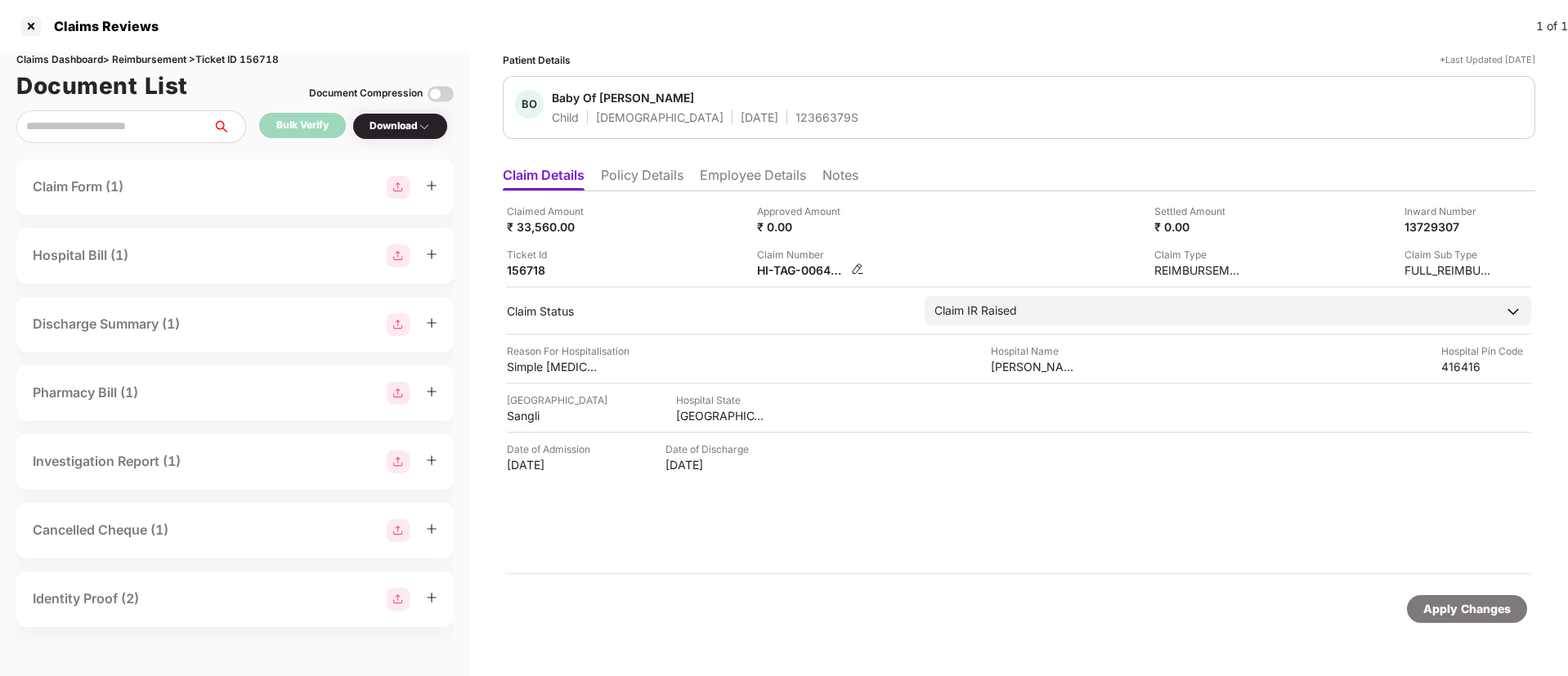
click at [856, 270] on img at bounding box center [857, 268] width 13 height 13
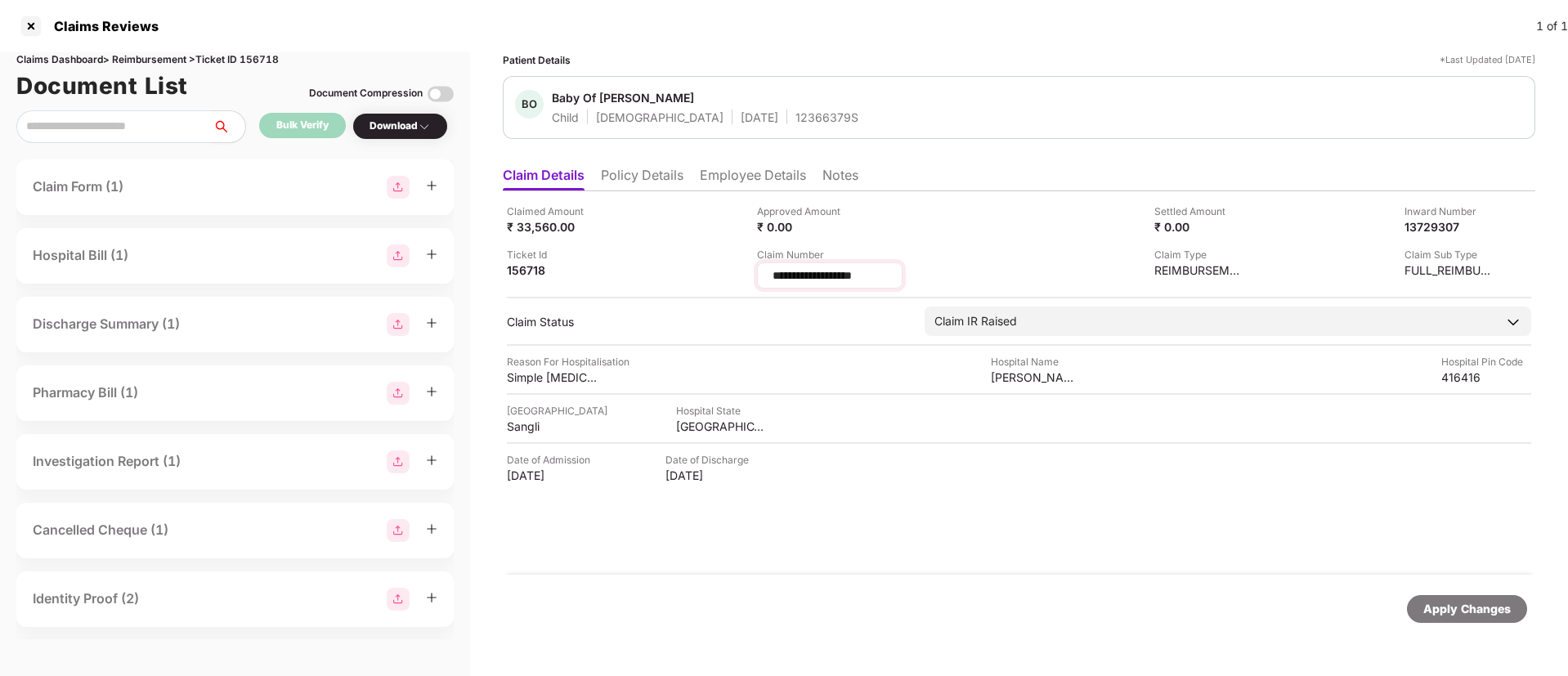
drag, startPoint x: 923, startPoint y: 272, endPoint x: 775, endPoint y: 268, distance: 148.1
click at [775, 268] on input "**********" at bounding box center [829, 275] width 117 height 17
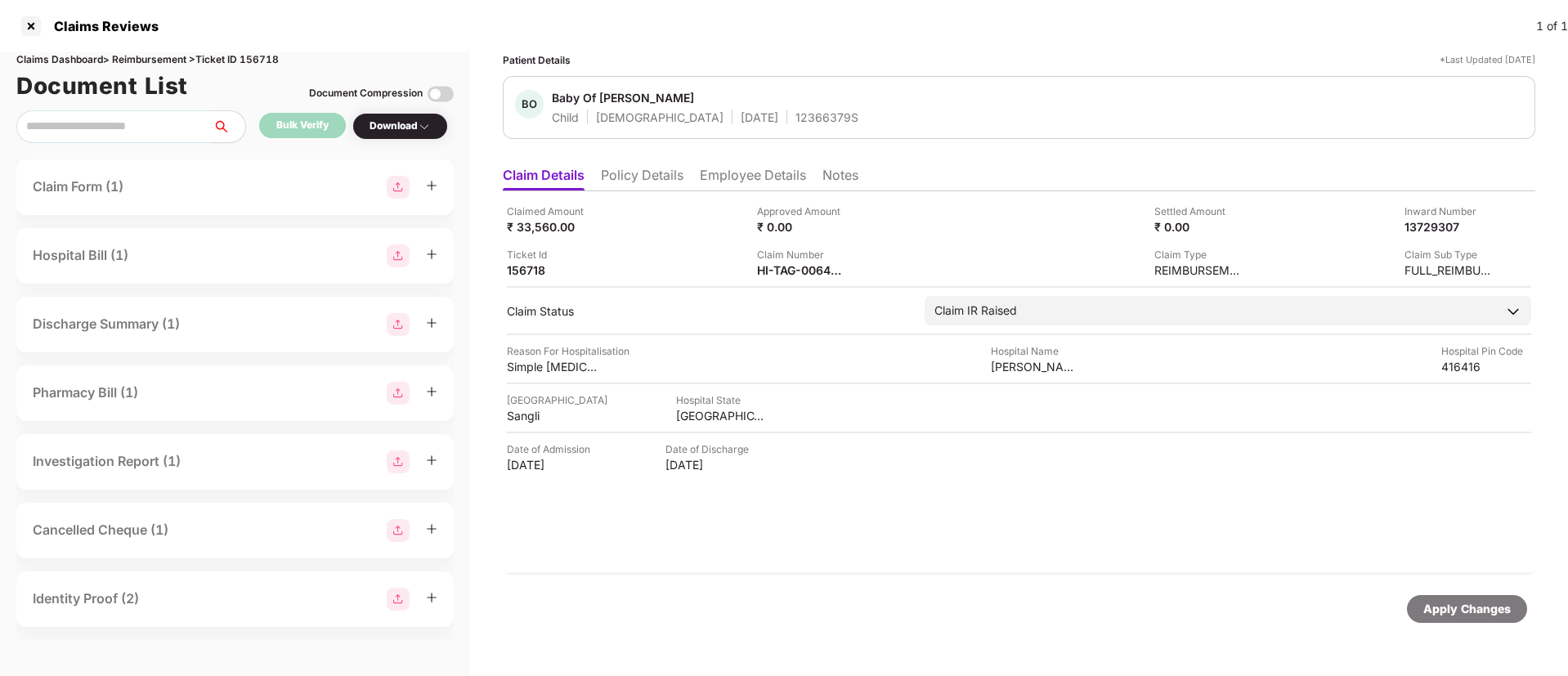
click at [650, 175] on li "Policy Details" at bounding box center [641, 179] width 83 height 24
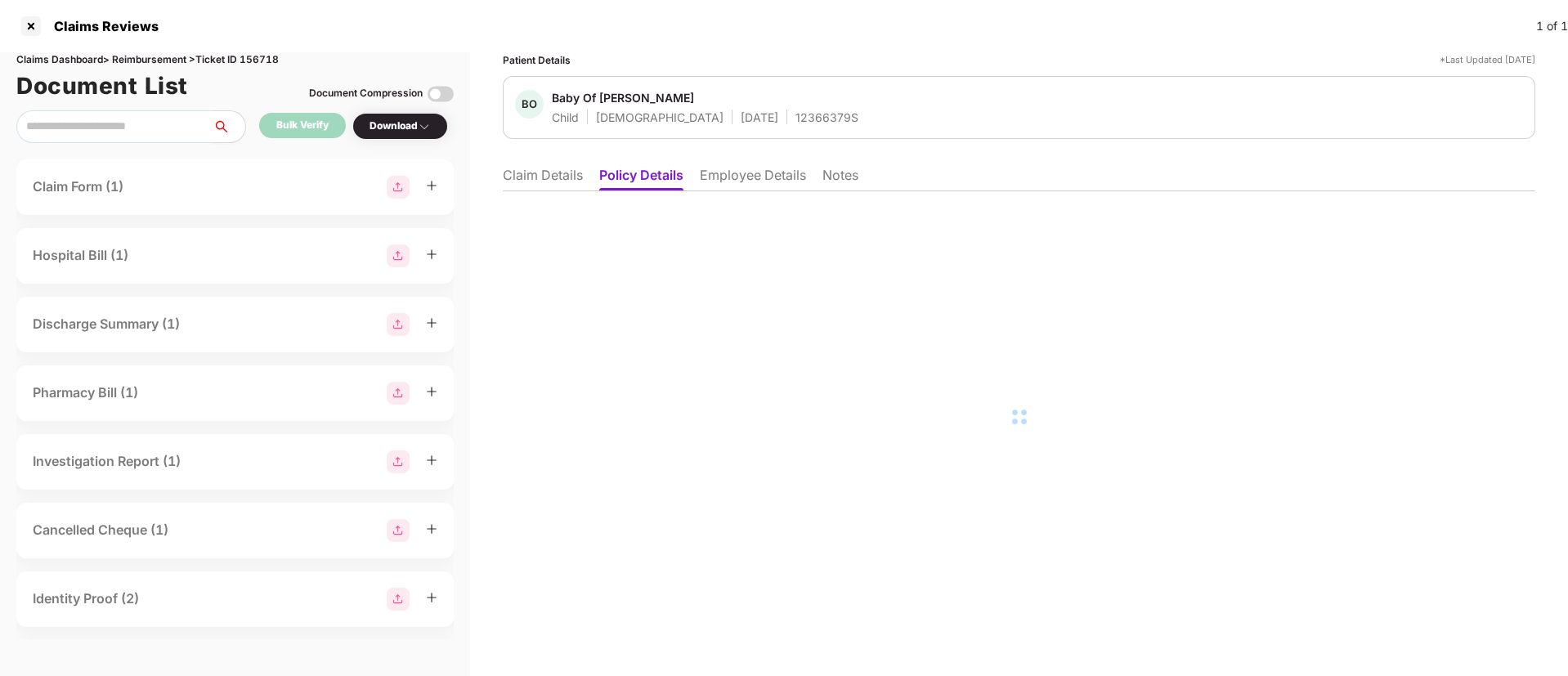
click at [704, 169] on li "Employee Details" at bounding box center [753, 179] width 106 height 24
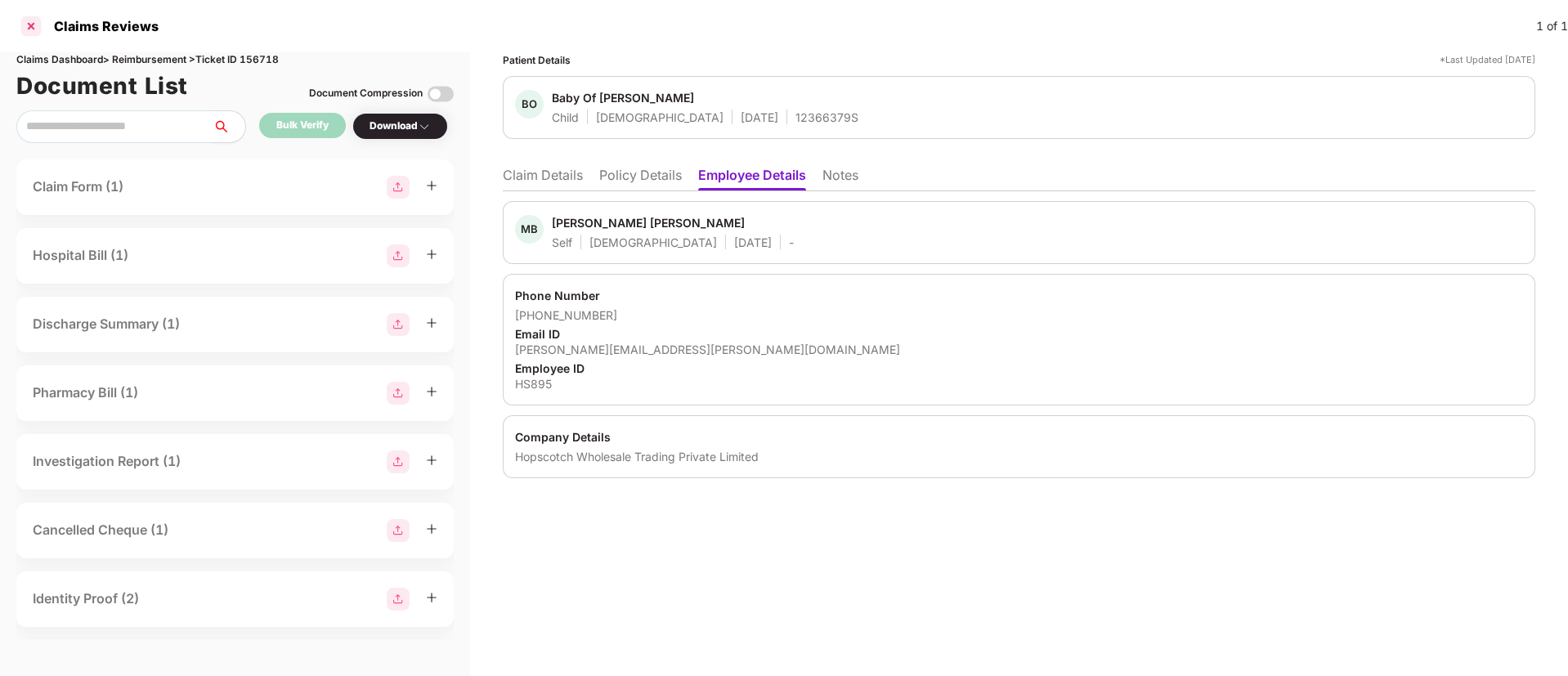
click at [29, 29] on div at bounding box center [31, 26] width 26 height 26
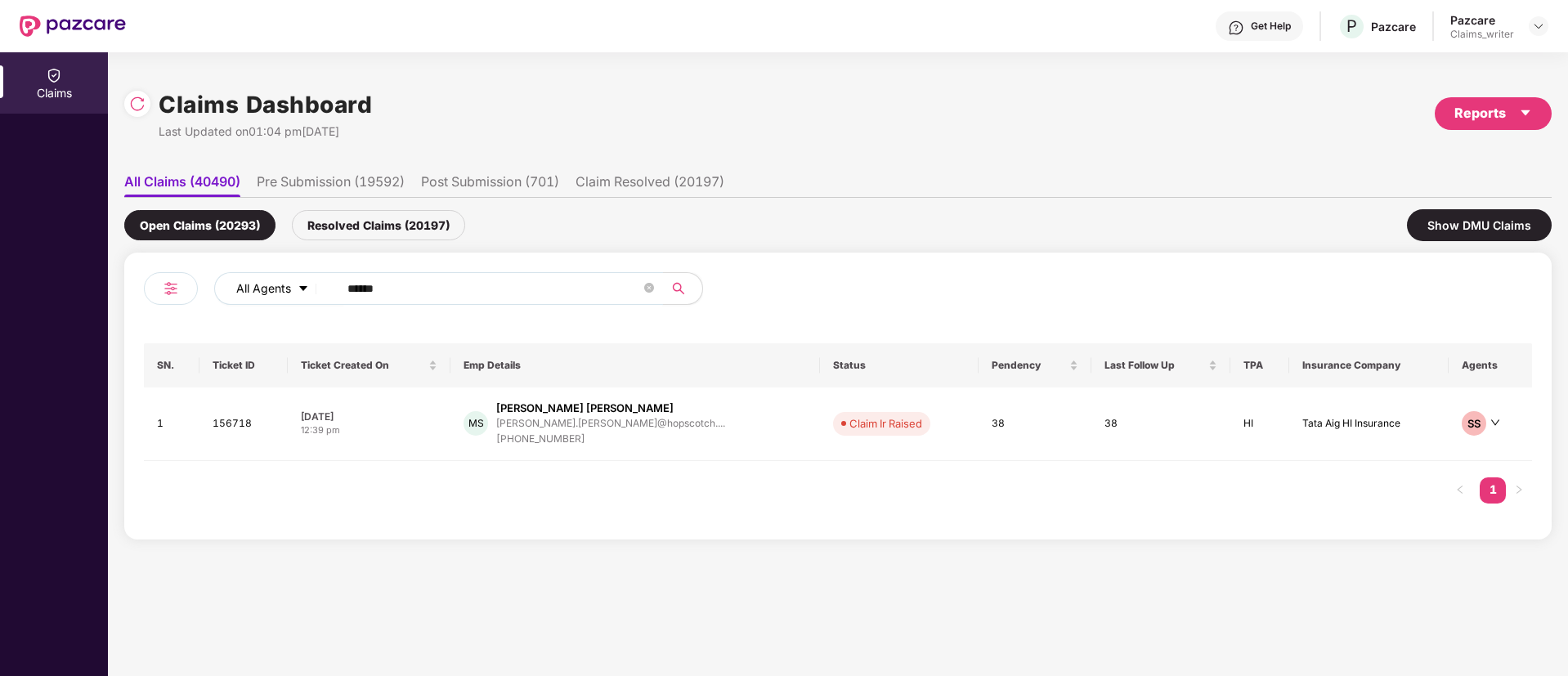
drag, startPoint x: 439, startPoint y: 283, endPoint x: 319, endPoint y: 287, distance: 120.1
click at [322, 287] on div "All Agents ******" at bounding box center [630, 288] width 833 height 33
paste input "text"
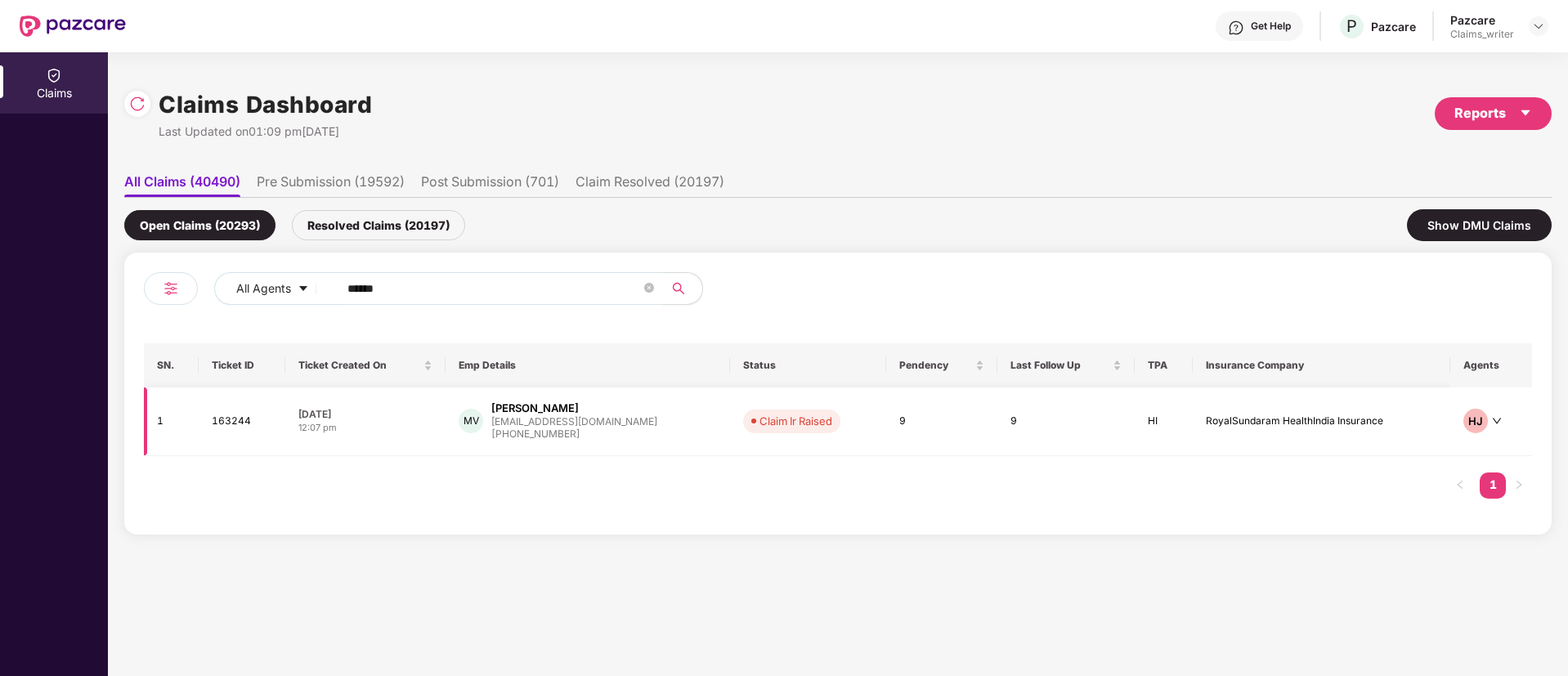
type input "******"
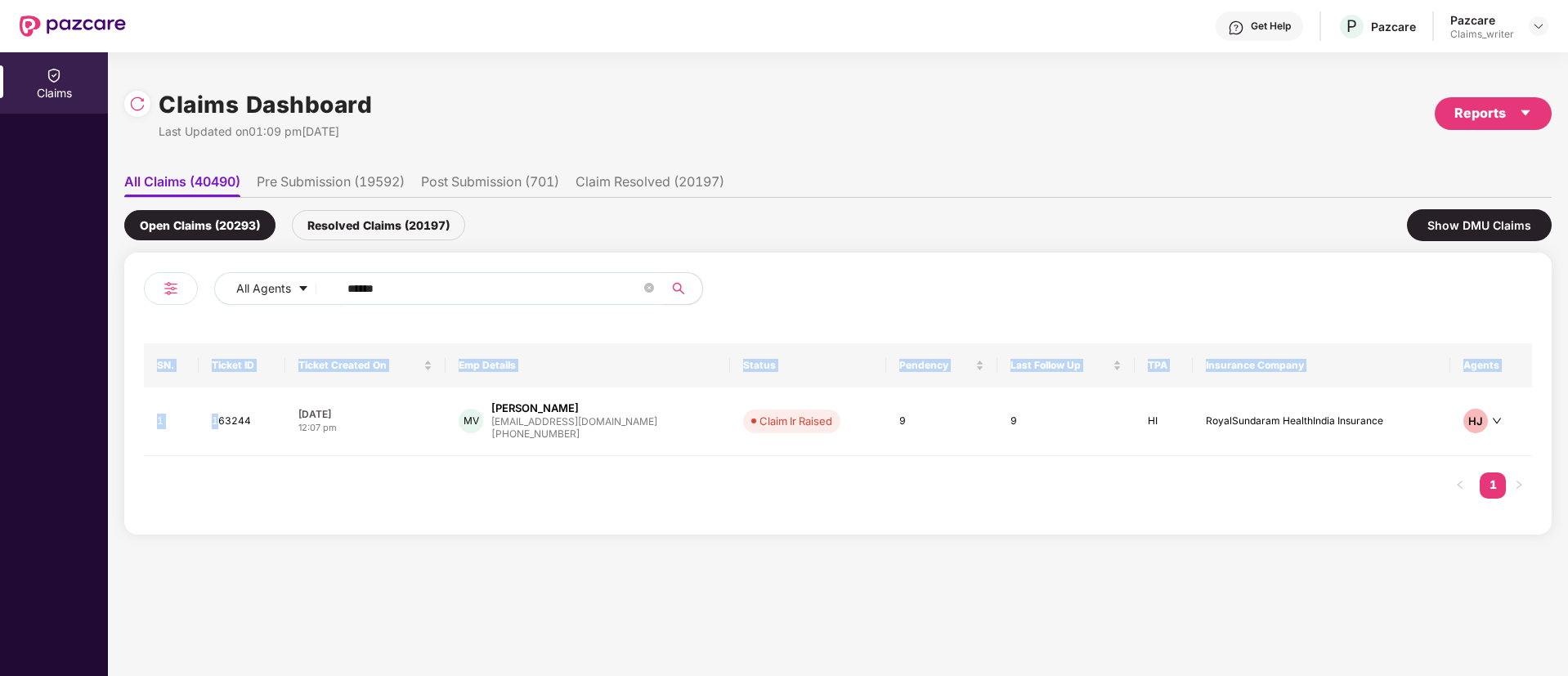
drag, startPoint x: 220, startPoint y: 428, endPoint x: 247, endPoint y: 470, distance: 49.9
click at [247, 470] on div "SN. Ticket ID Ticket Created On Emp Details Status Pendency Last Follow Up TPA …" at bounding box center [838, 428] width 1388 height 172
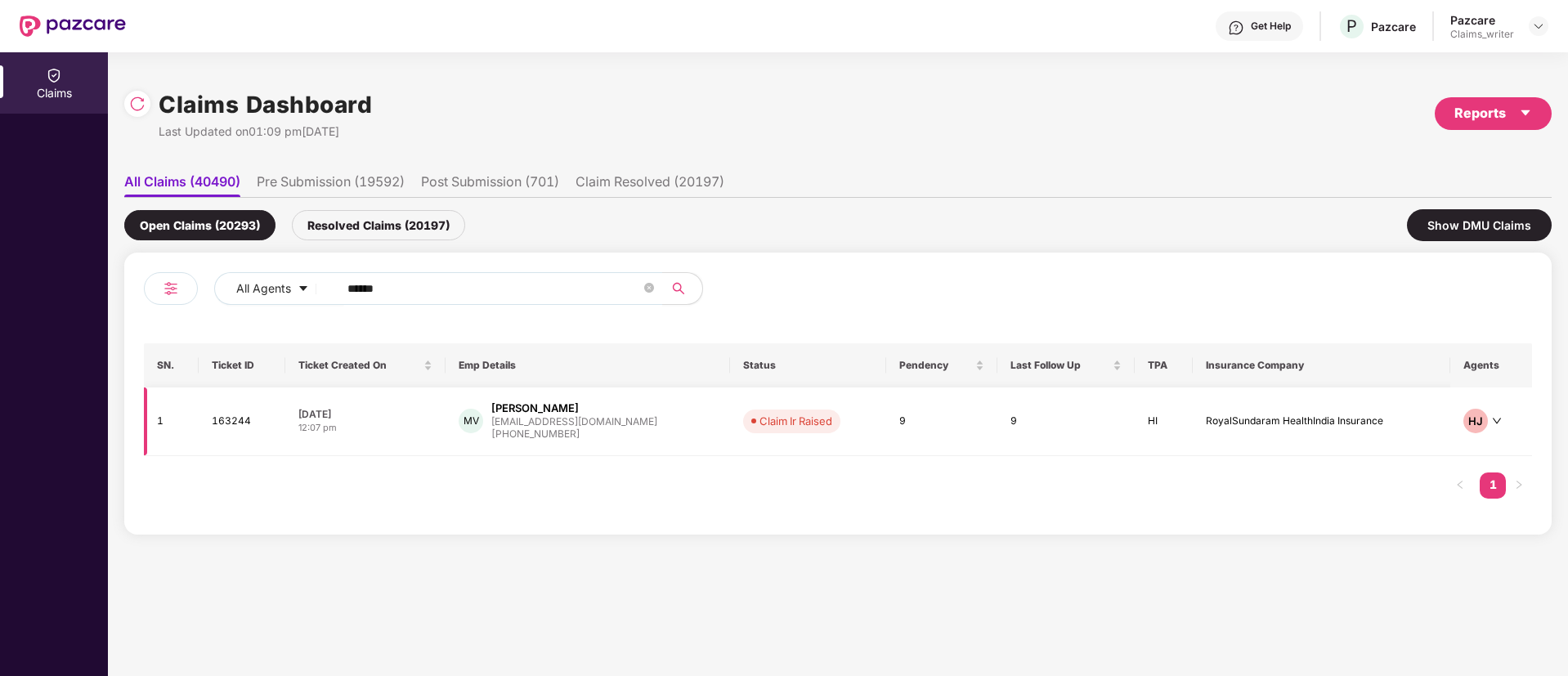
click at [239, 422] on td "163244" at bounding box center [242, 422] width 87 height 69
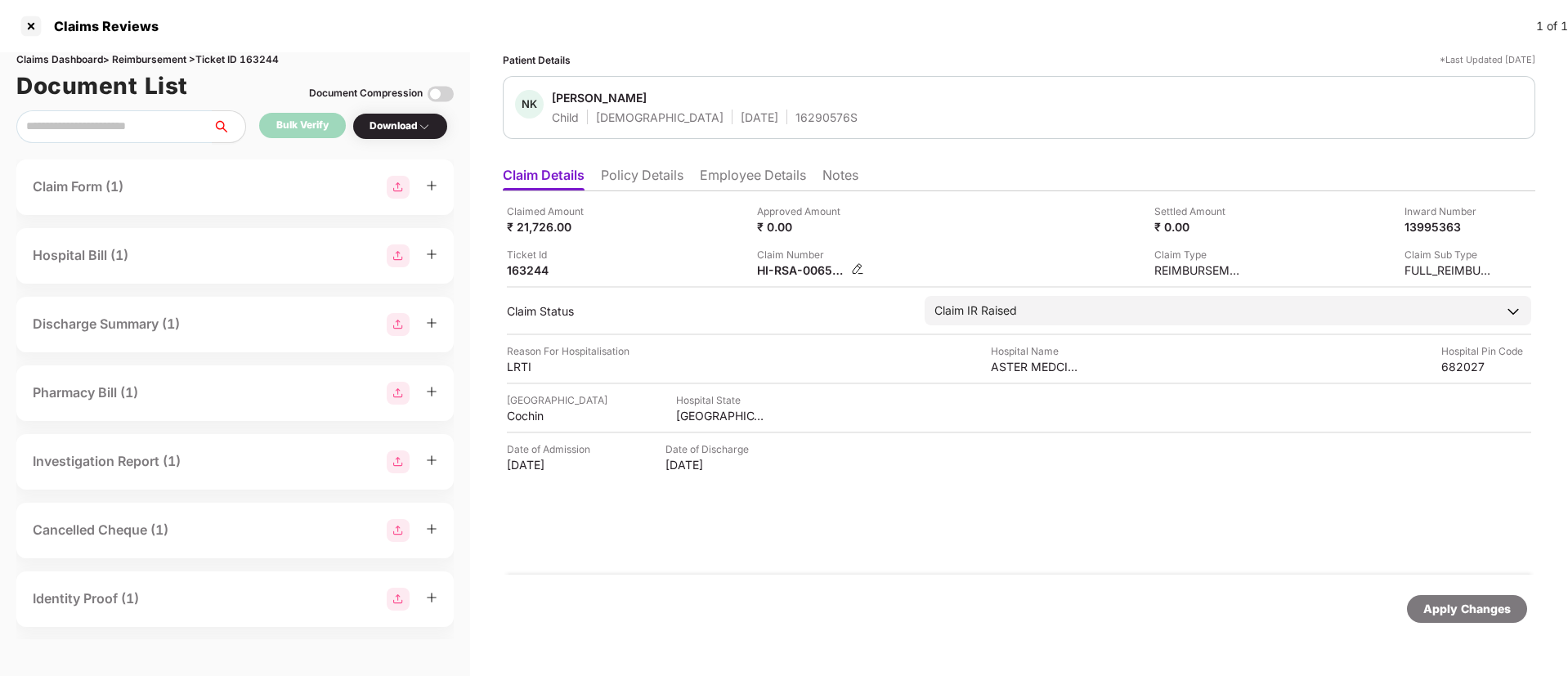
click at [854, 266] on img at bounding box center [857, 268] width 13 height 13
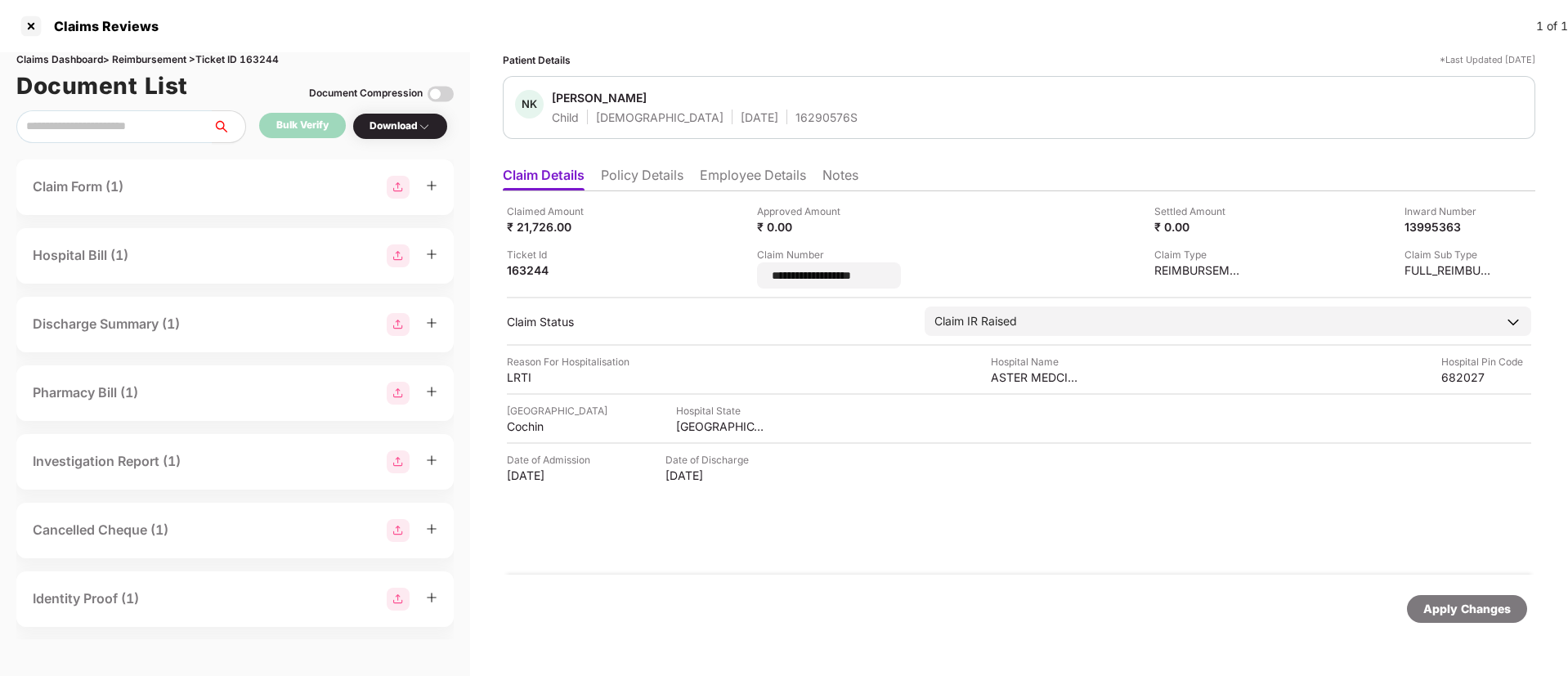
drag, startPoint x: 901, startPoint y: 281, endPoint x: 750, endPoint y: 284, distance: 151.0
click at [750, 284] on div "**********" at bounding box center [1019, 246] width 1024 height 84
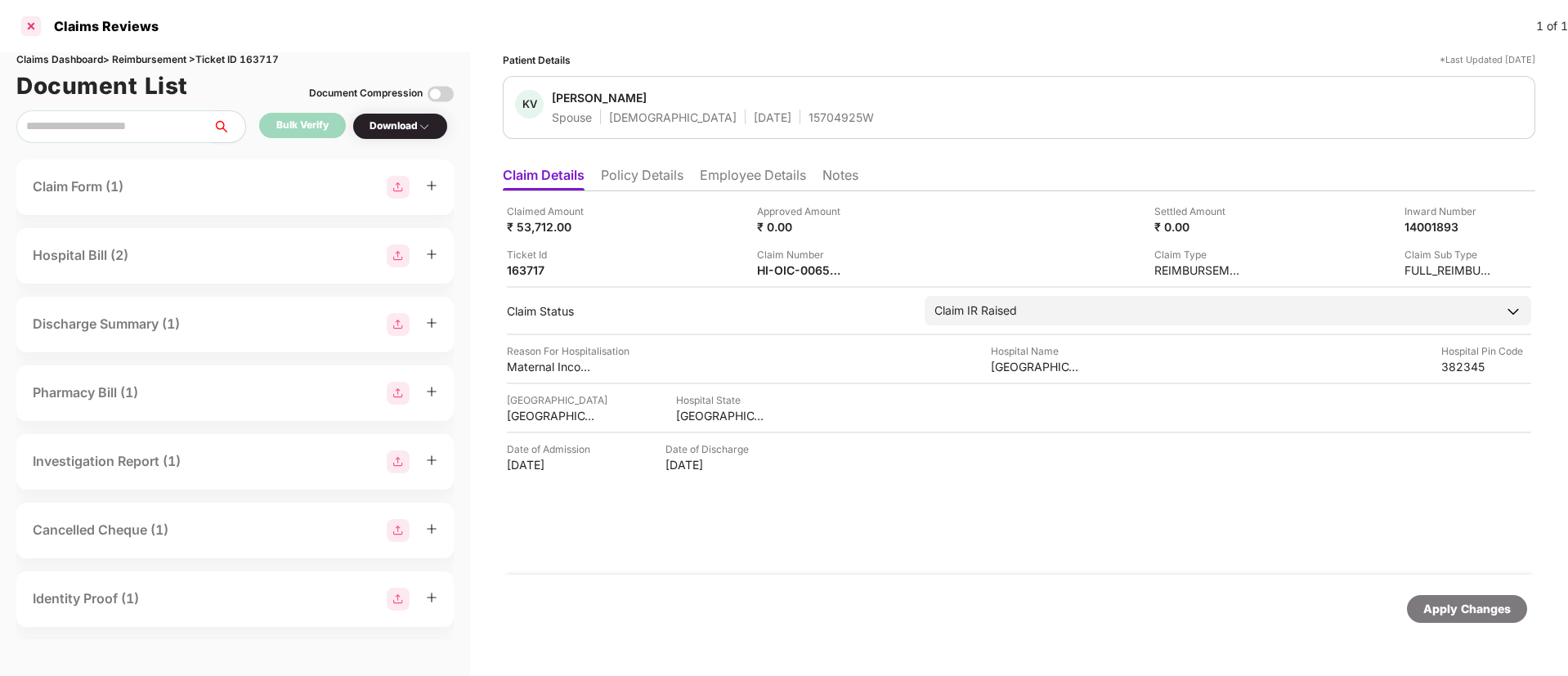
click at [30, 27] on div at bounding box center [31, 26] width 26 height 26
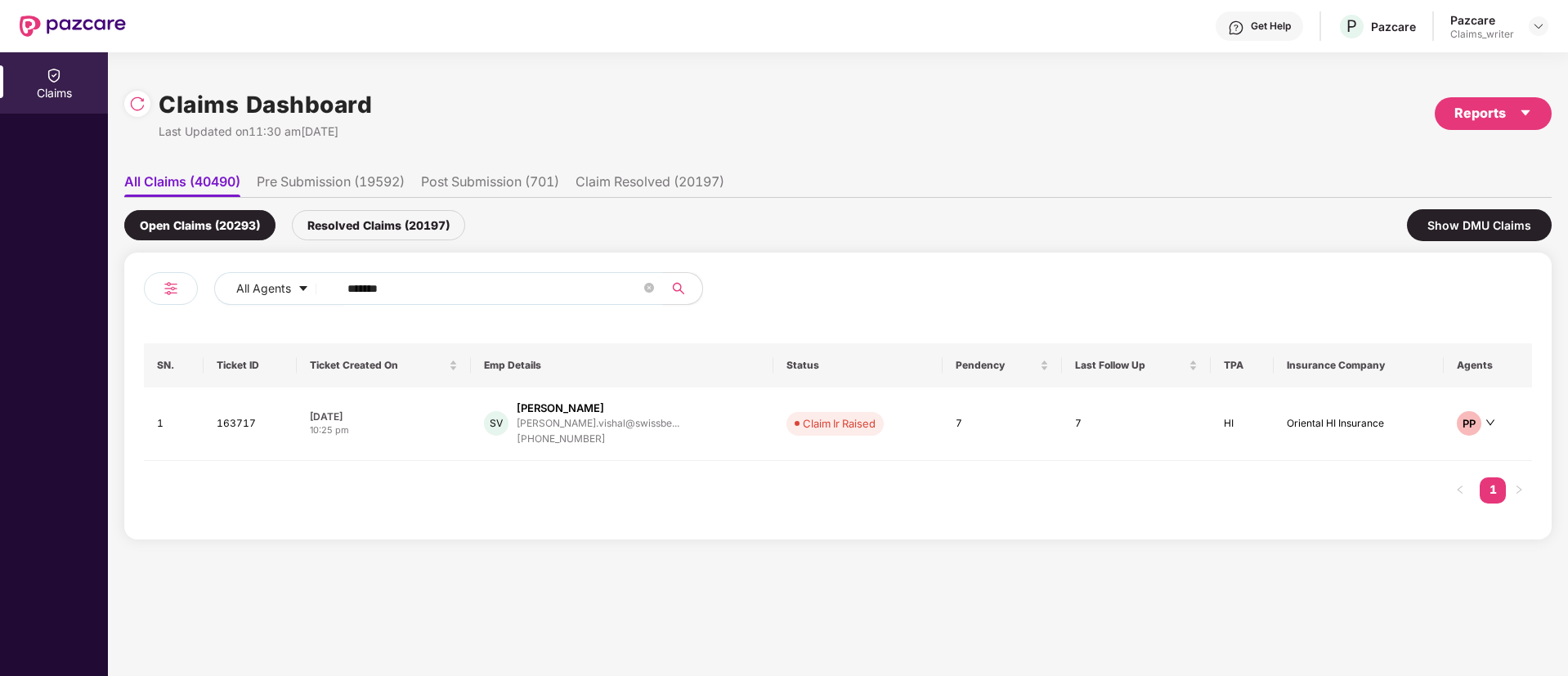
drag, startPoint x: 404, startPoint y: 293, endPoint x: 320, endPoint y: 293, distance: 84.0
click at [321, 293] on div "All Agents ******" at bounding box center [630, 288] width 833 height 33
paste input "text"
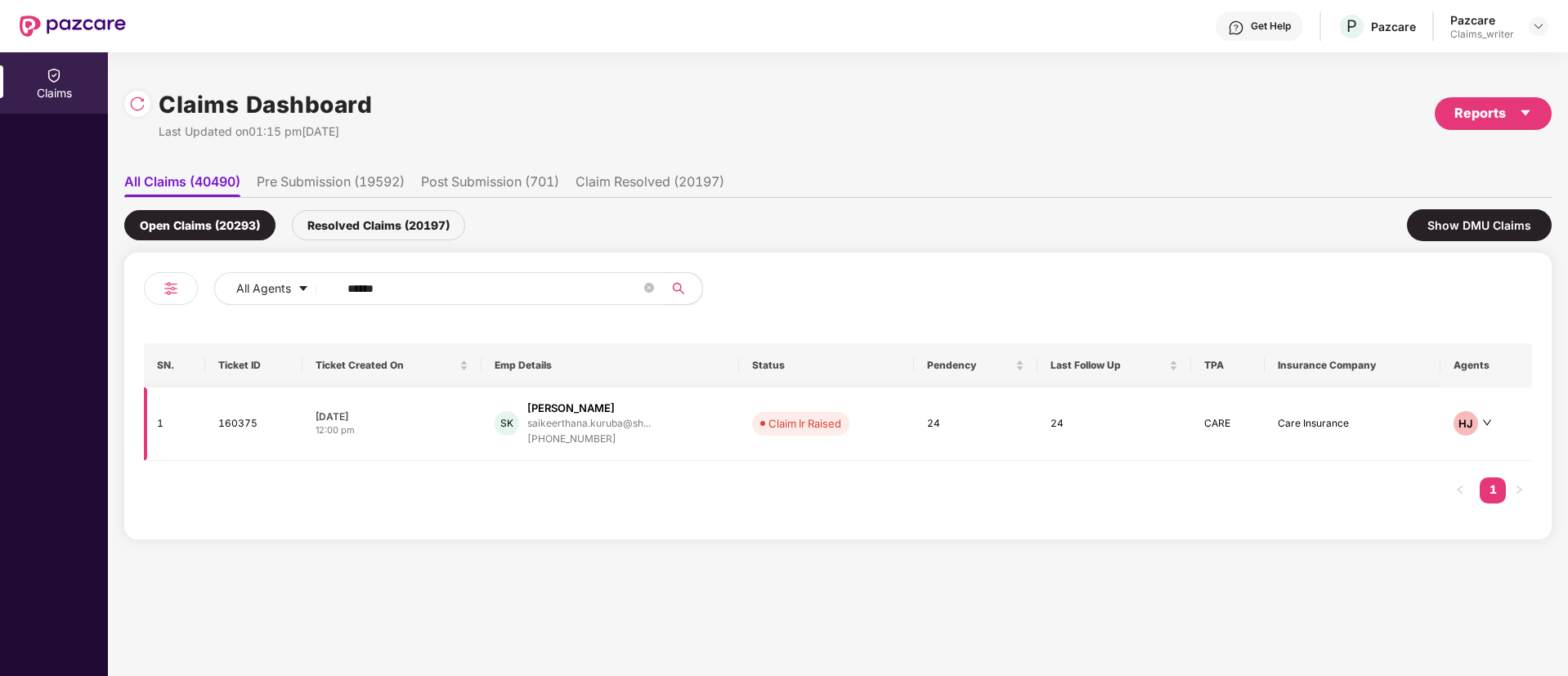
type input "******"
click at [238, 431] on td "160375" at bounding box center [254, 424] width 97 height 74
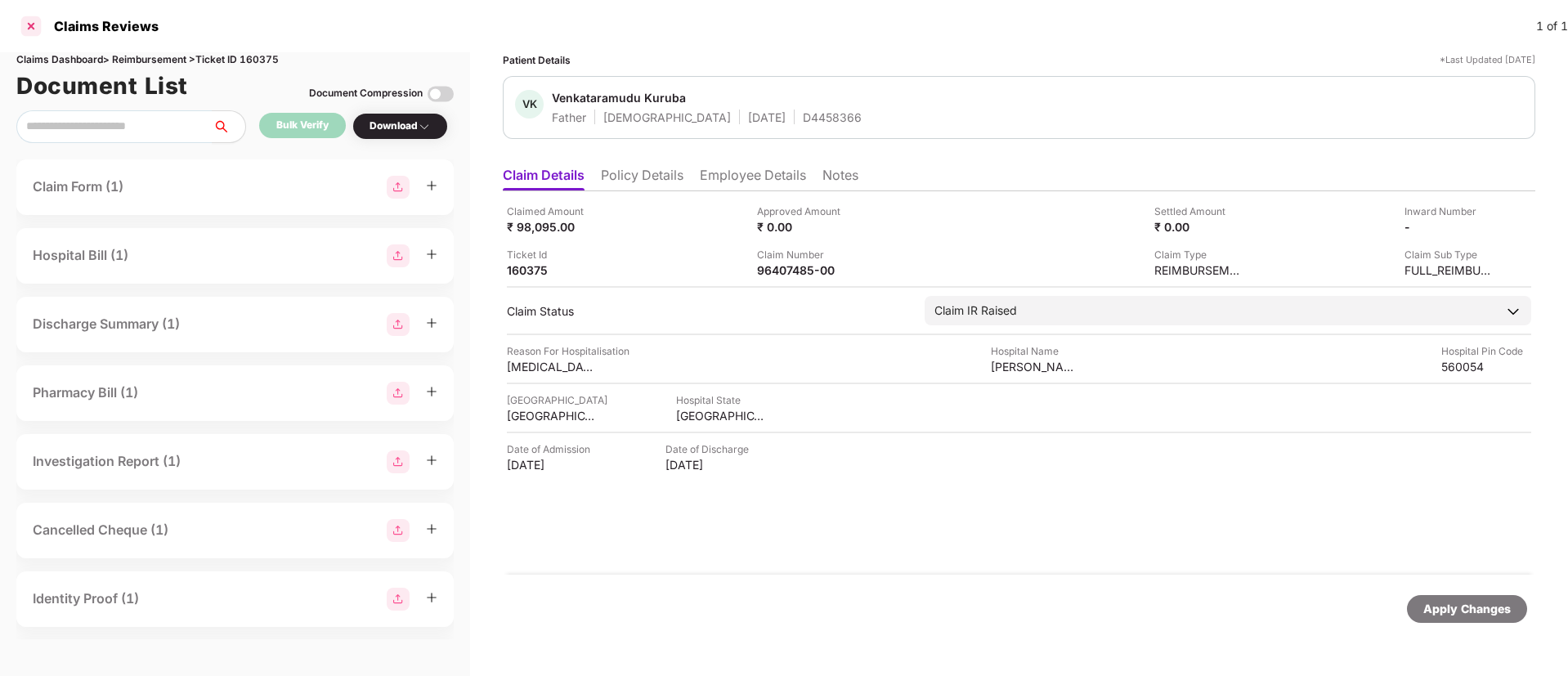
click at [33, 25] on div at bounding box center [31, 26] width 26 height 26
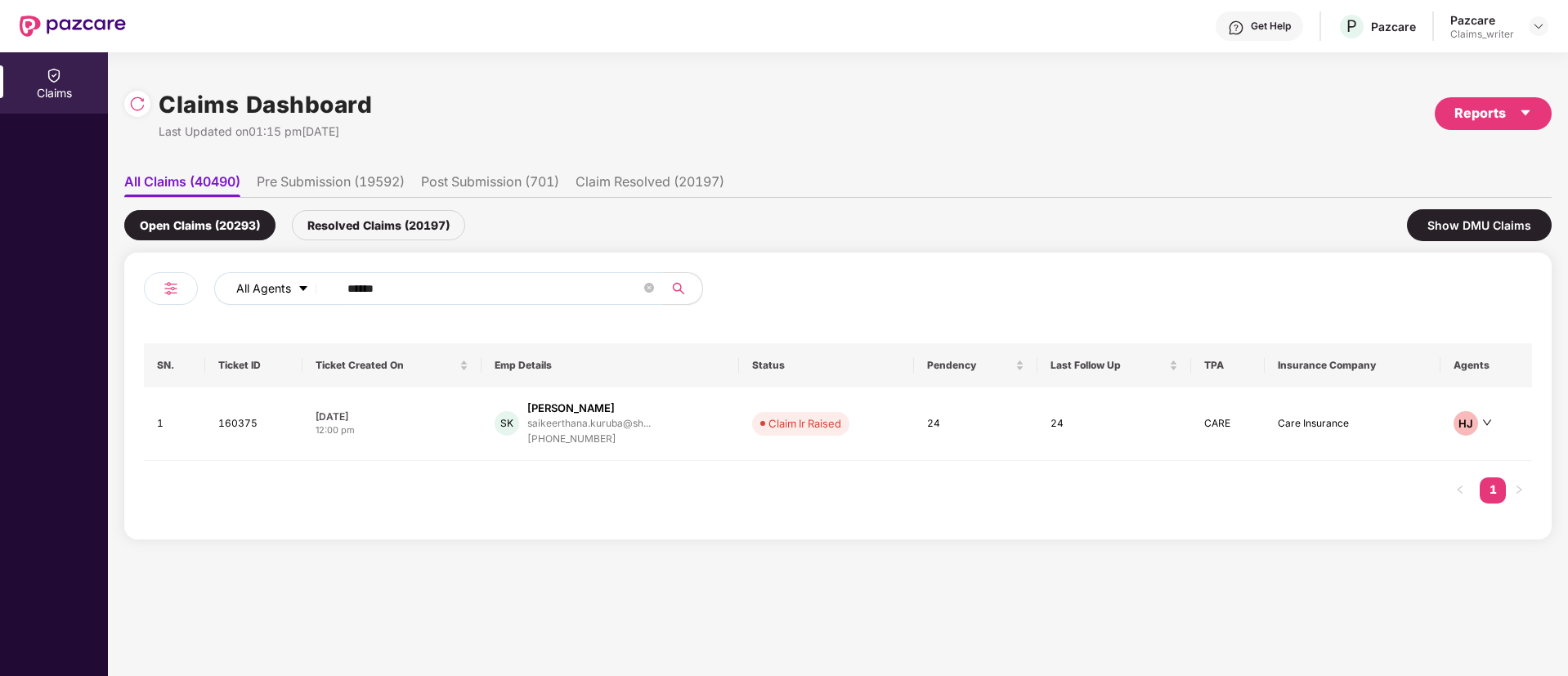
drag, startPoint x: 397, startPoint y: 298, endPoint x: 316, endPoint y: 287, distance: 81.7
click at [316, 287] on div "All Agents ******" at bounding box center [630, 288] width 833 height 33
paste input "text"
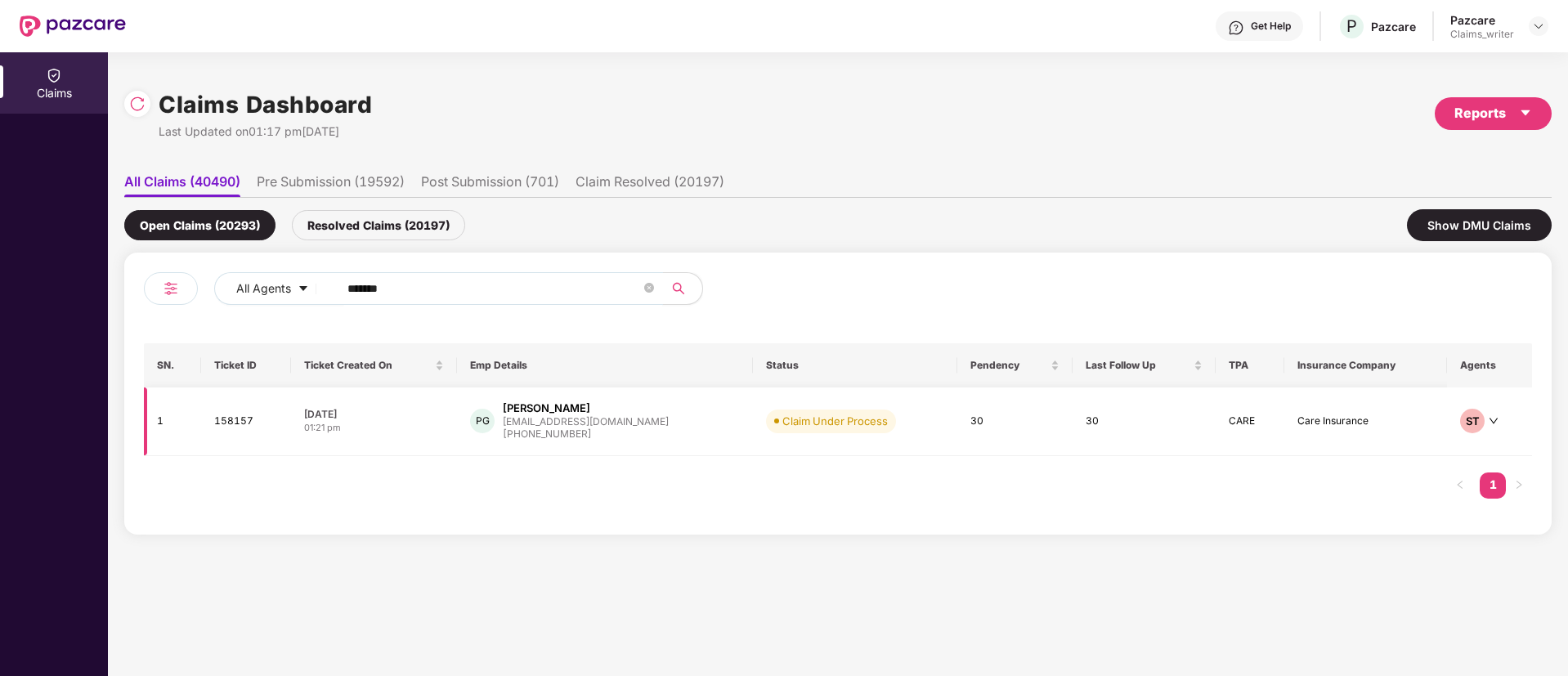
type input "******"
click at [222, 424] on td "158157" at bounding box center [246, 422] width 89 height 69
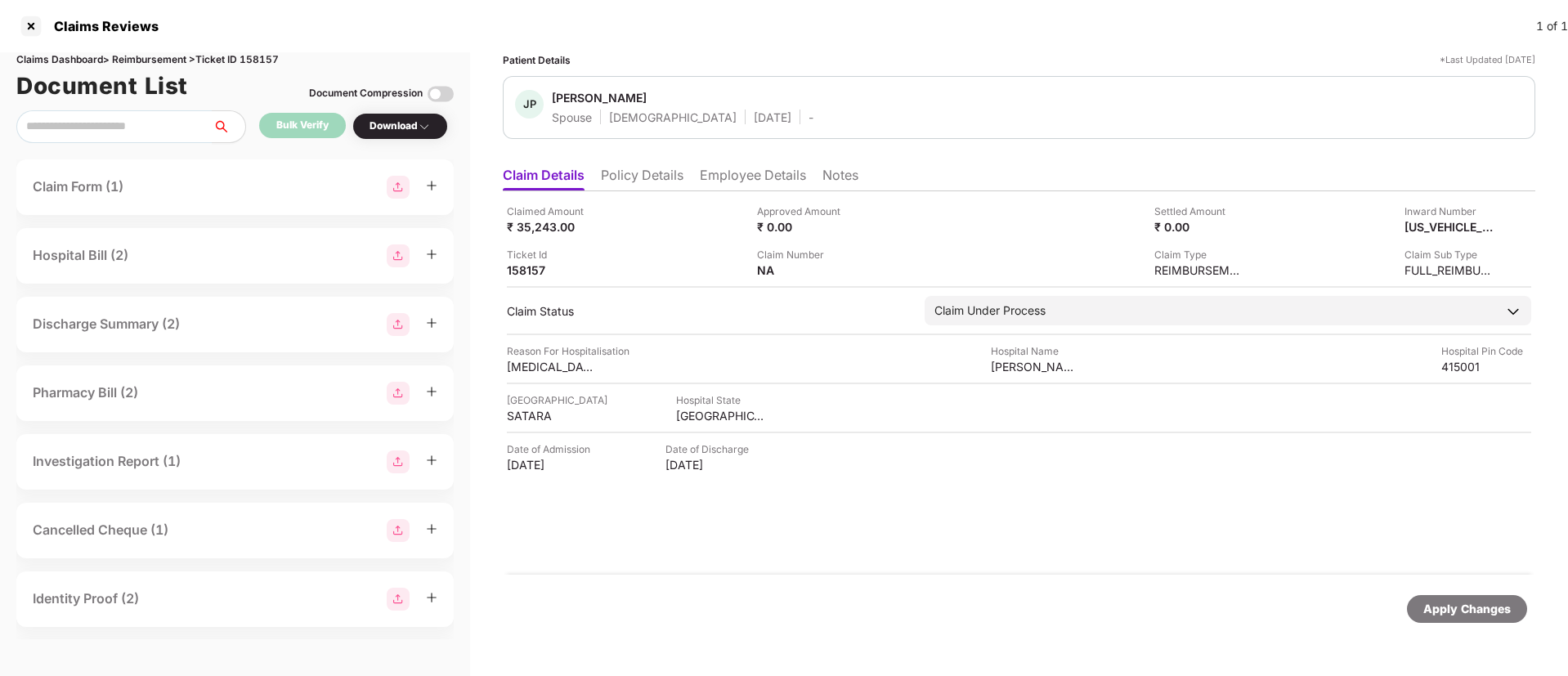
click at [655, 181] on li "Policy Details" at bounding box center [641, 179] width 83 height 24
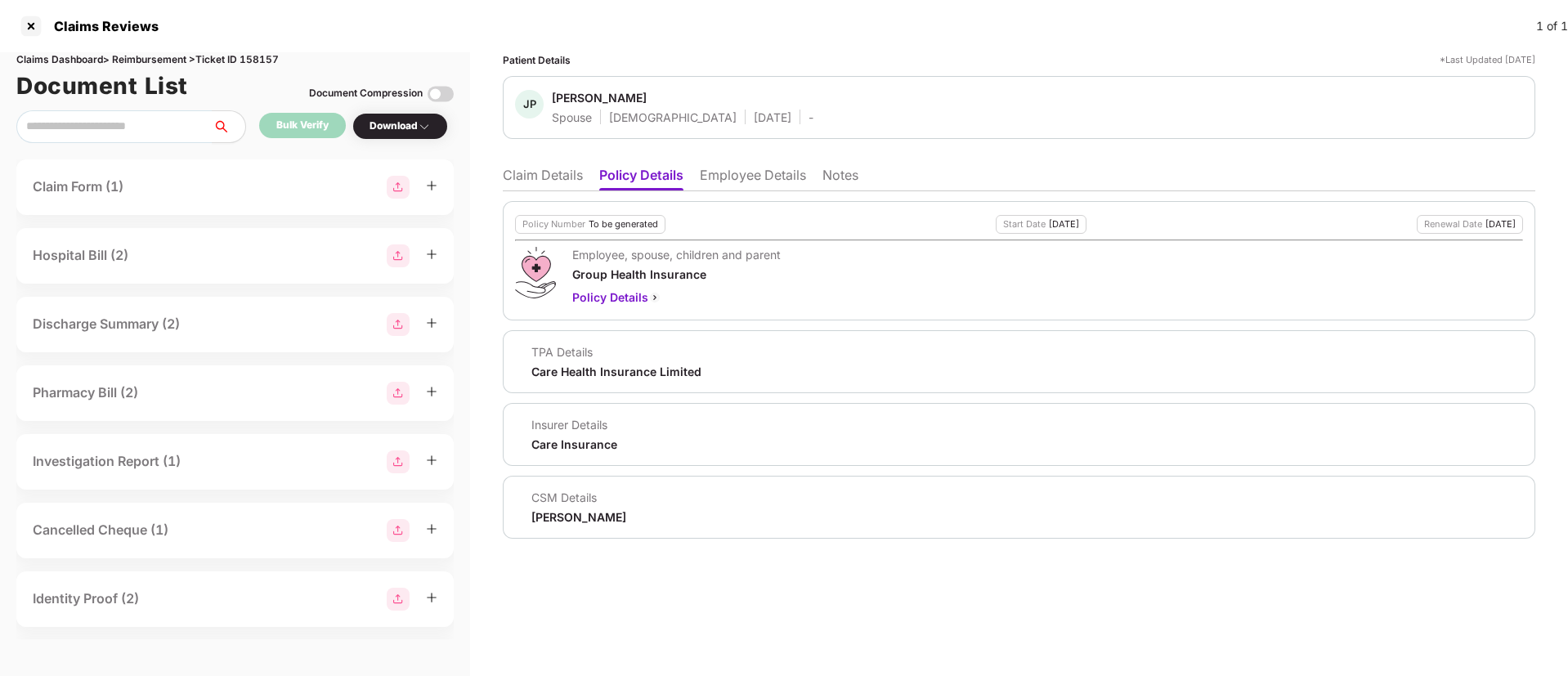
click at [553, 172] on li "Claim Details" at bounding box center [543, 179] width 81 height 24
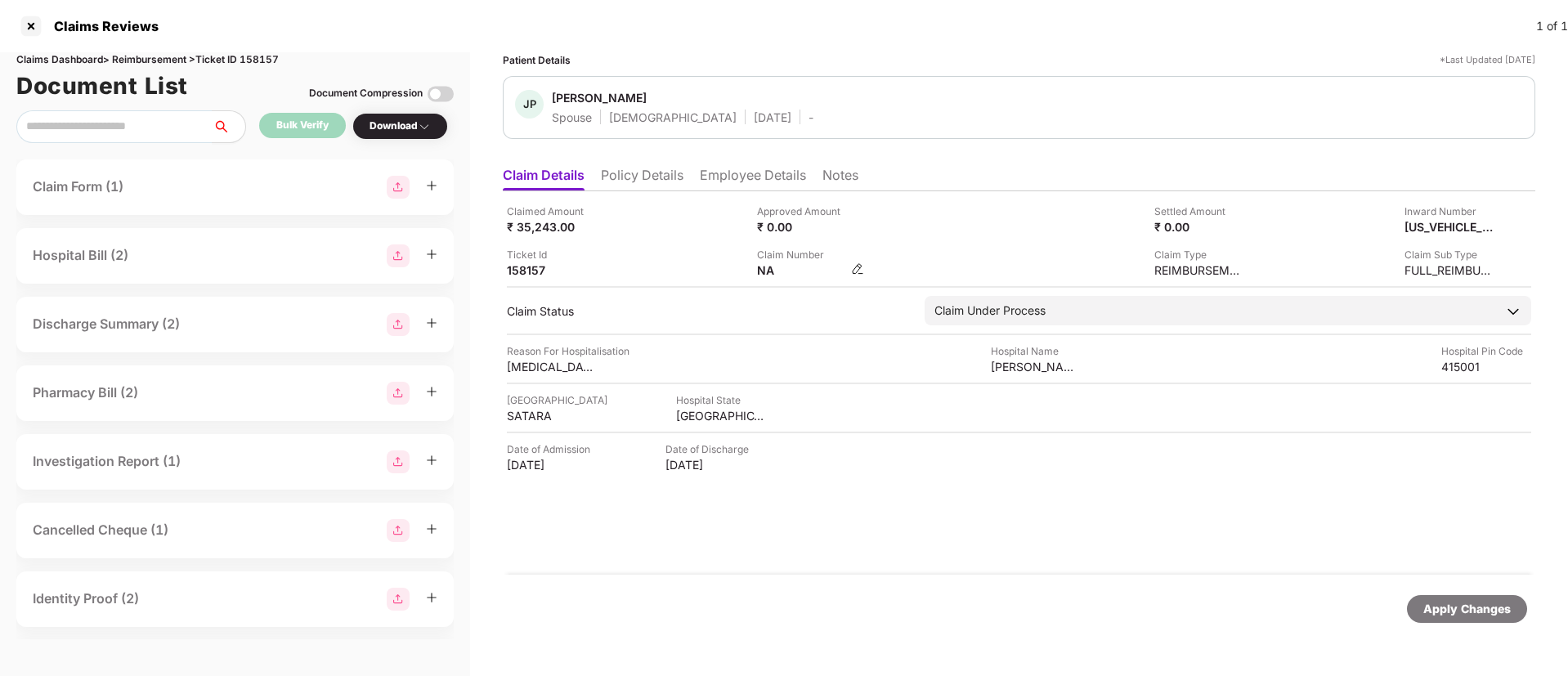
click at [854, 267] on img at bounding box center [857, 268] width 13 height 13
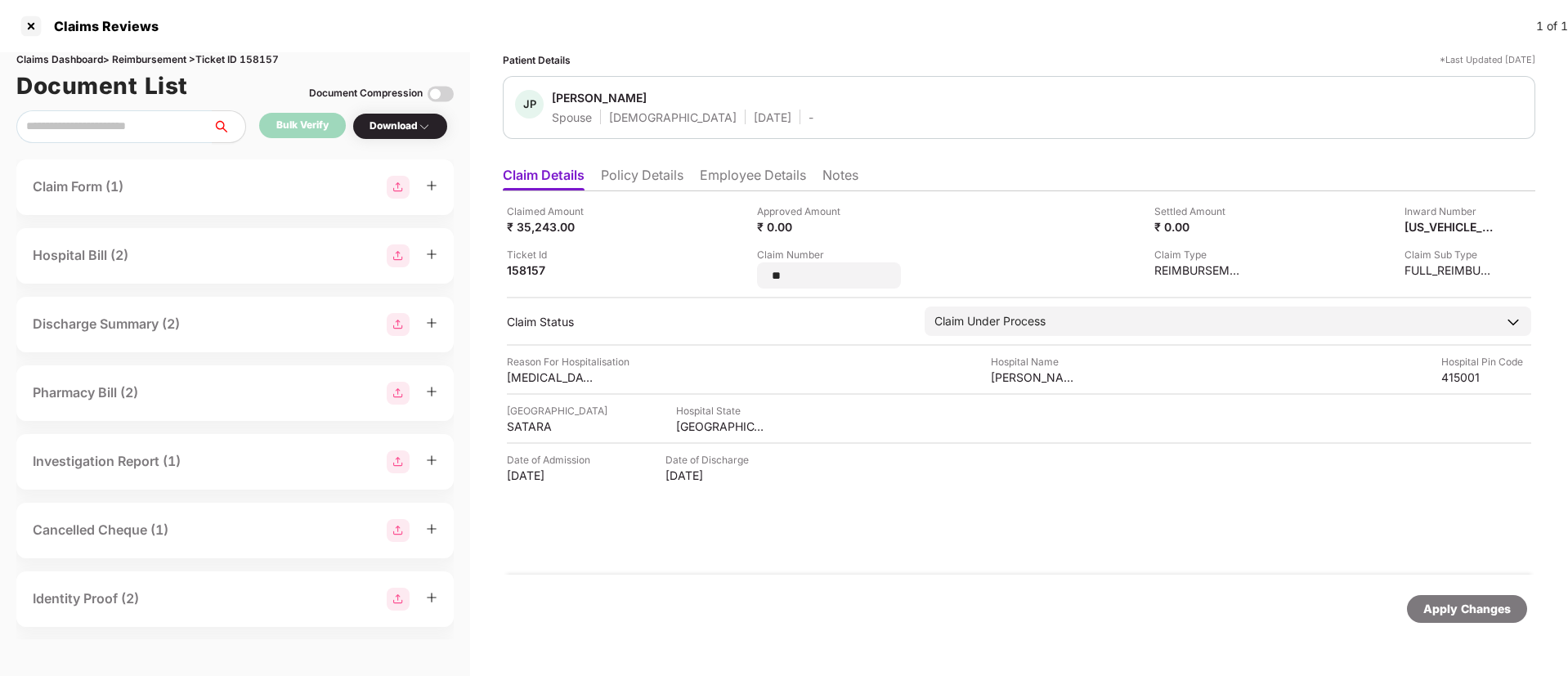
drag, startPoint x: 821, startPoint y: 274, endPoint x: 737, endPoint y: 277, distance: 84.1
click at [737, 277] on div "Claimed Amount ₹ 35,243.00 Approved Amount ₹ 0.00 Settled Amount ₹ 0.00 Inward …" at bounding box center [1019, 246] width 1024 height 84
type input "**********"
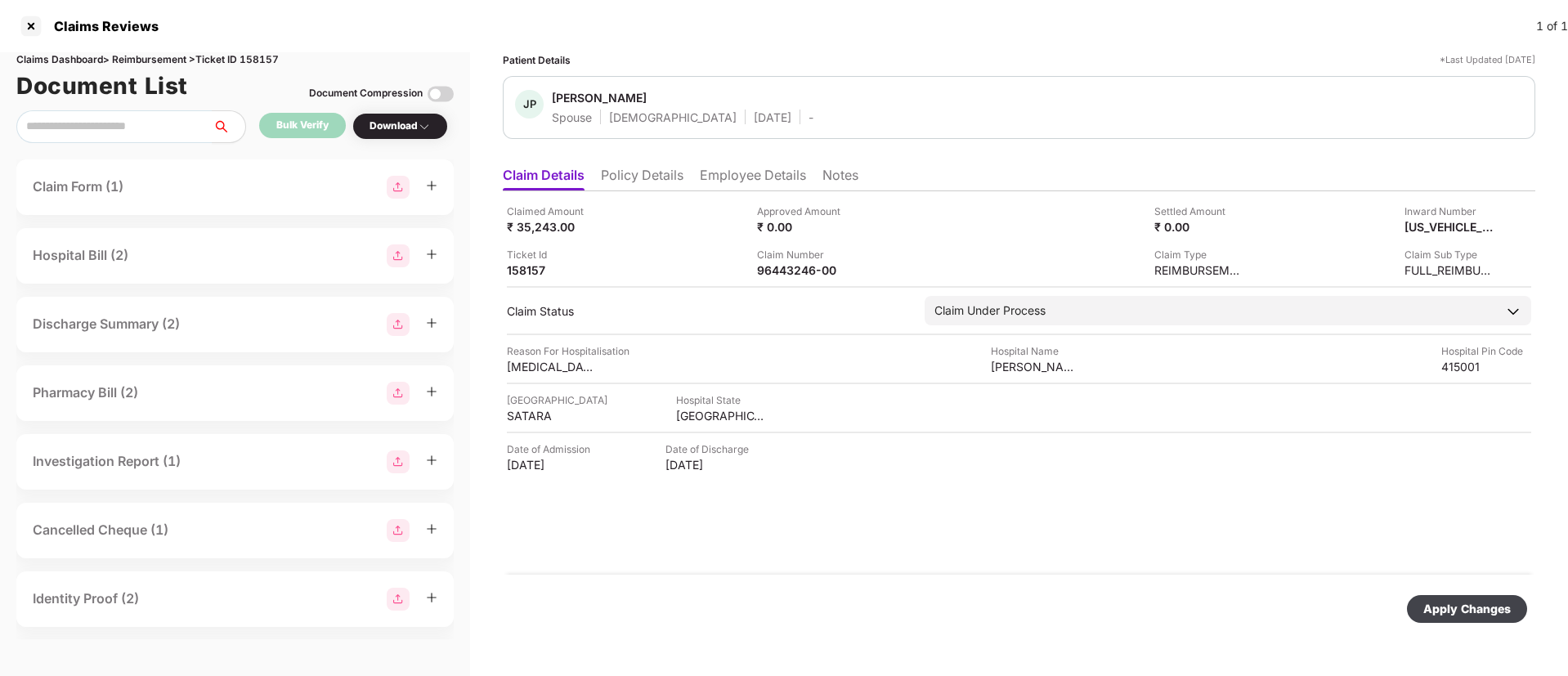
click at [1449, 602] on div "Apply Changes" at bounding box center [1467, 608] width 87 height 18
click at [35, 23] on div at bounding box center [31, 26] width 26 height 26
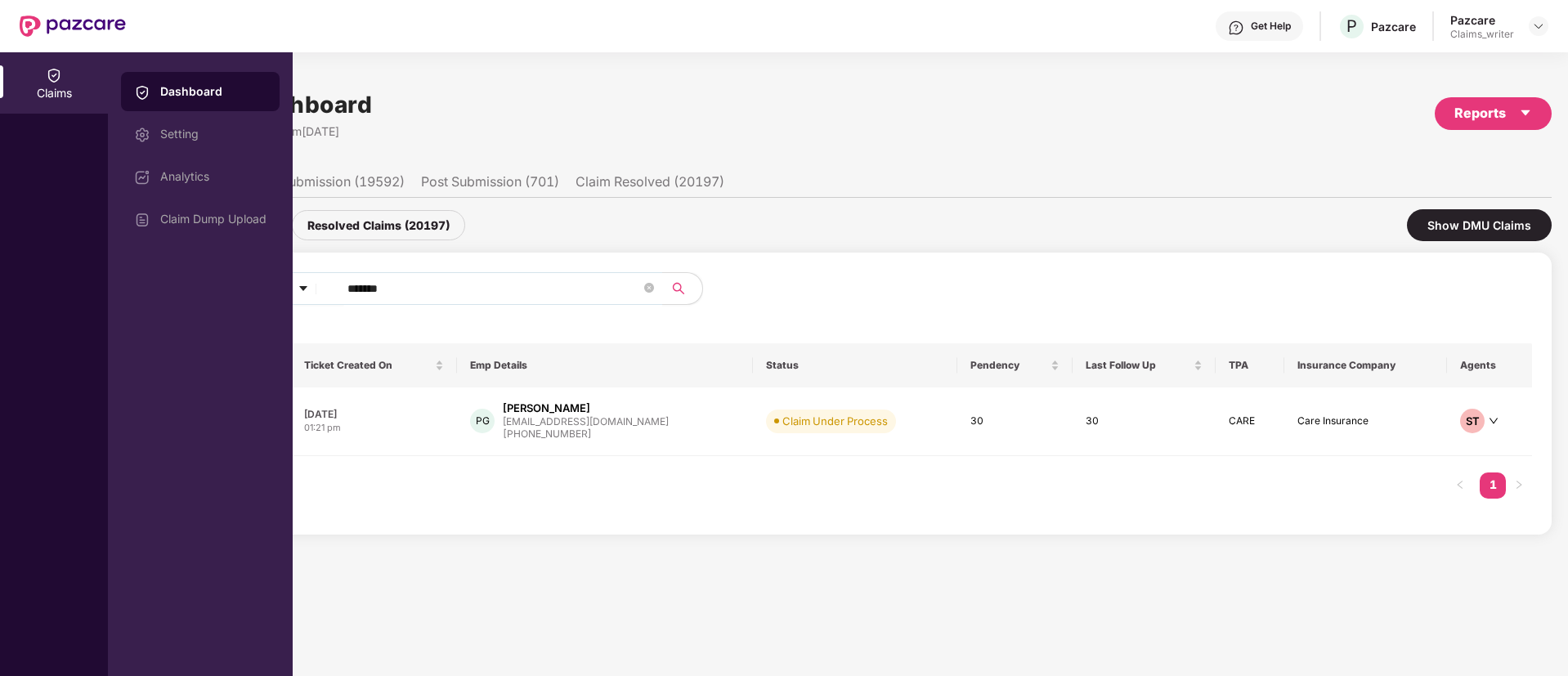
click at [35, 26] on img at bounding box center [73, 26] width 106 height 21
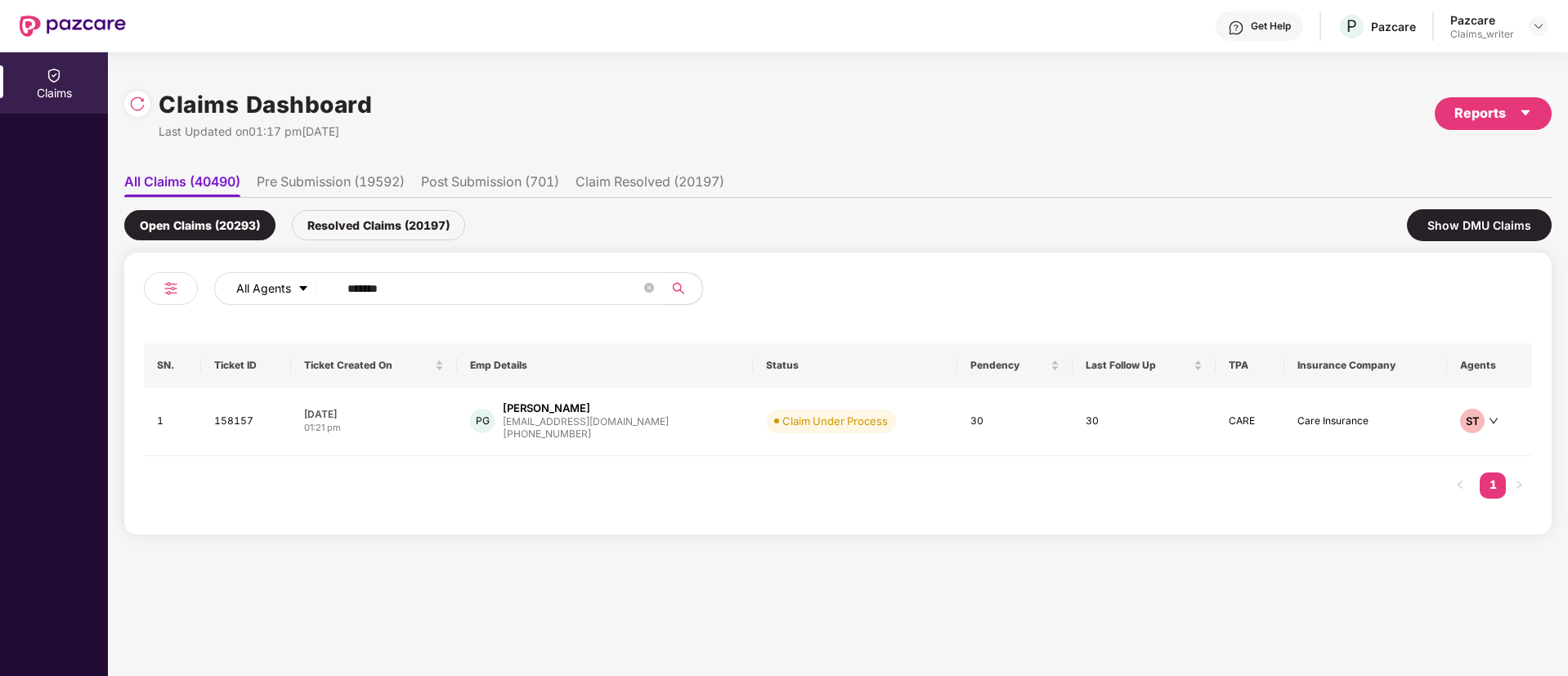
drag, startPoint x: 425, startPoint y: 301, endPoint x: 319, endPoint y: 291, distance: 106.5
click at [319, 291] on div "All Agents ******" at bounding box center [630, 288] width 833 height 33
paste input "text"
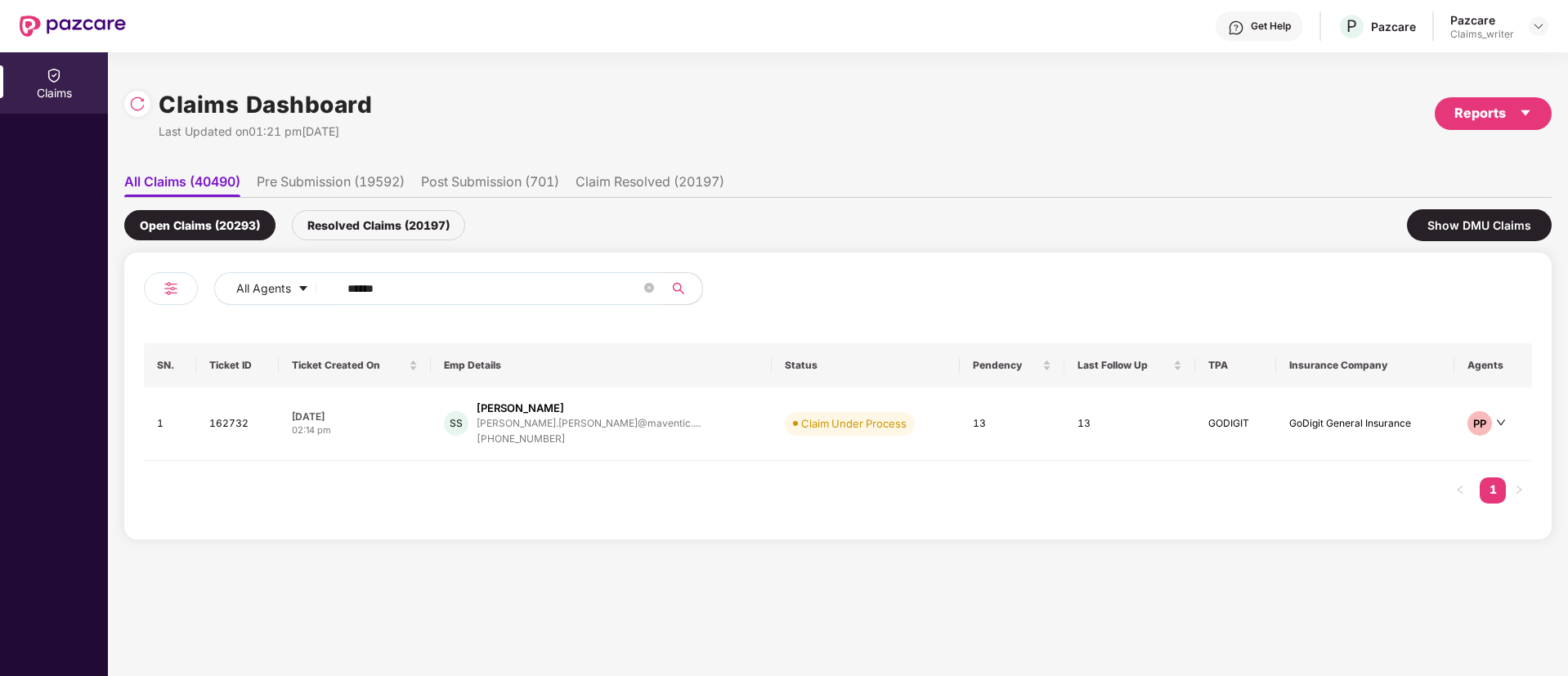
type input "******"
click at [222, 426] on td "162732" at bounding box center [237, 424] width 83 height 74
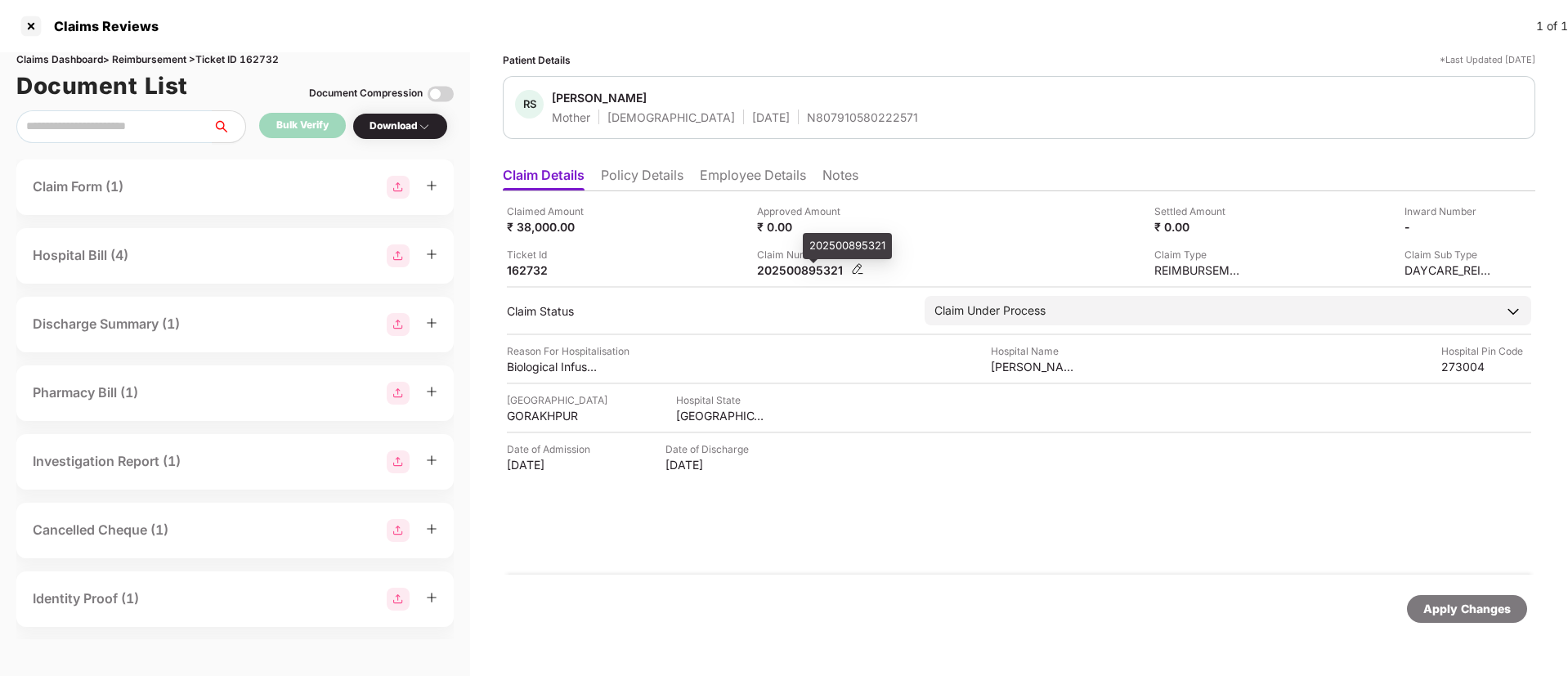
click at [788, 271] on div "202500895321" at bounding box center [801, 270] width 89 height 16
copy div "202500895321"
click at [35, 25] on div at bounding box center [31, 26] width 26 height 26
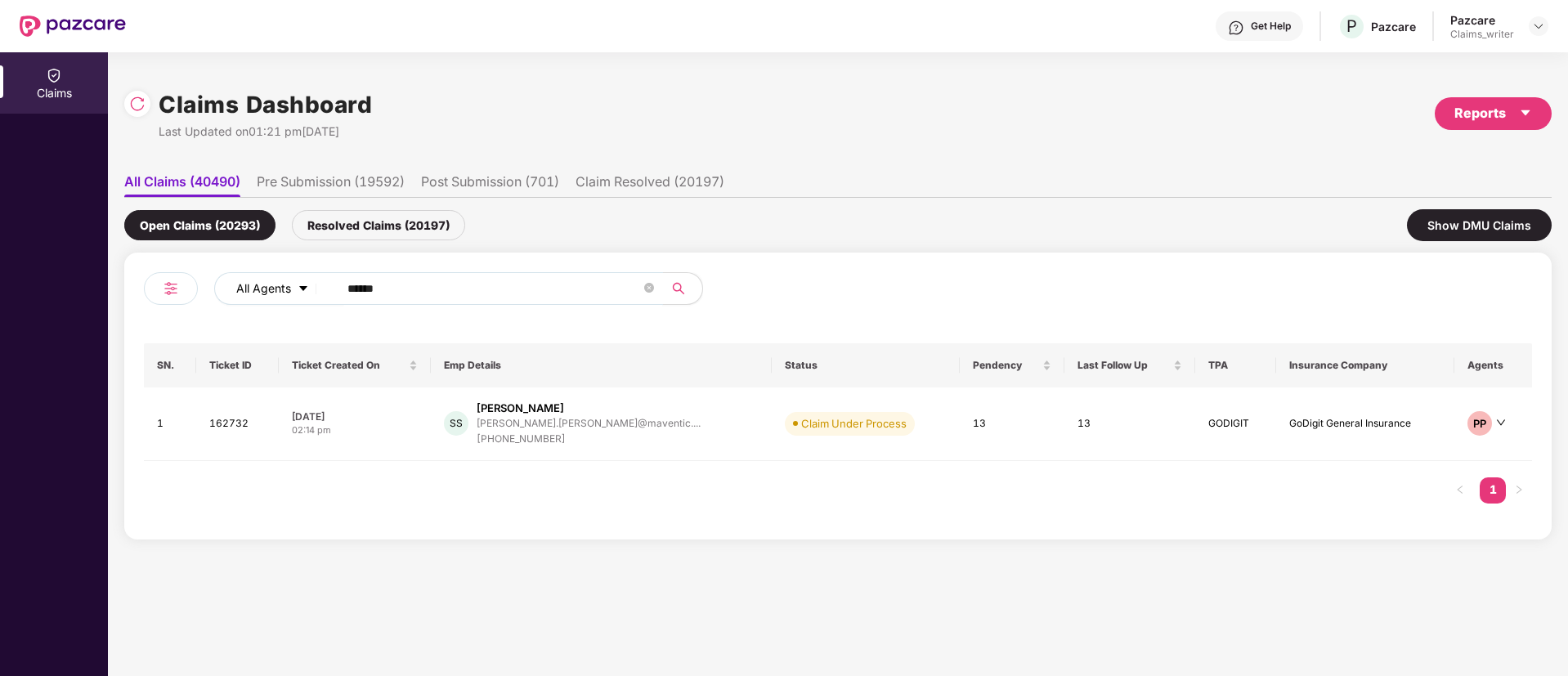
drag, startPoint x: 411, startPoint y: 291, endPoint x: 314, endPoint y: 287, distance: 97.1
click at [314, 287] on div "All Agents ******" at bounding box center [630, 288] width 833 height 33
paste input "text"
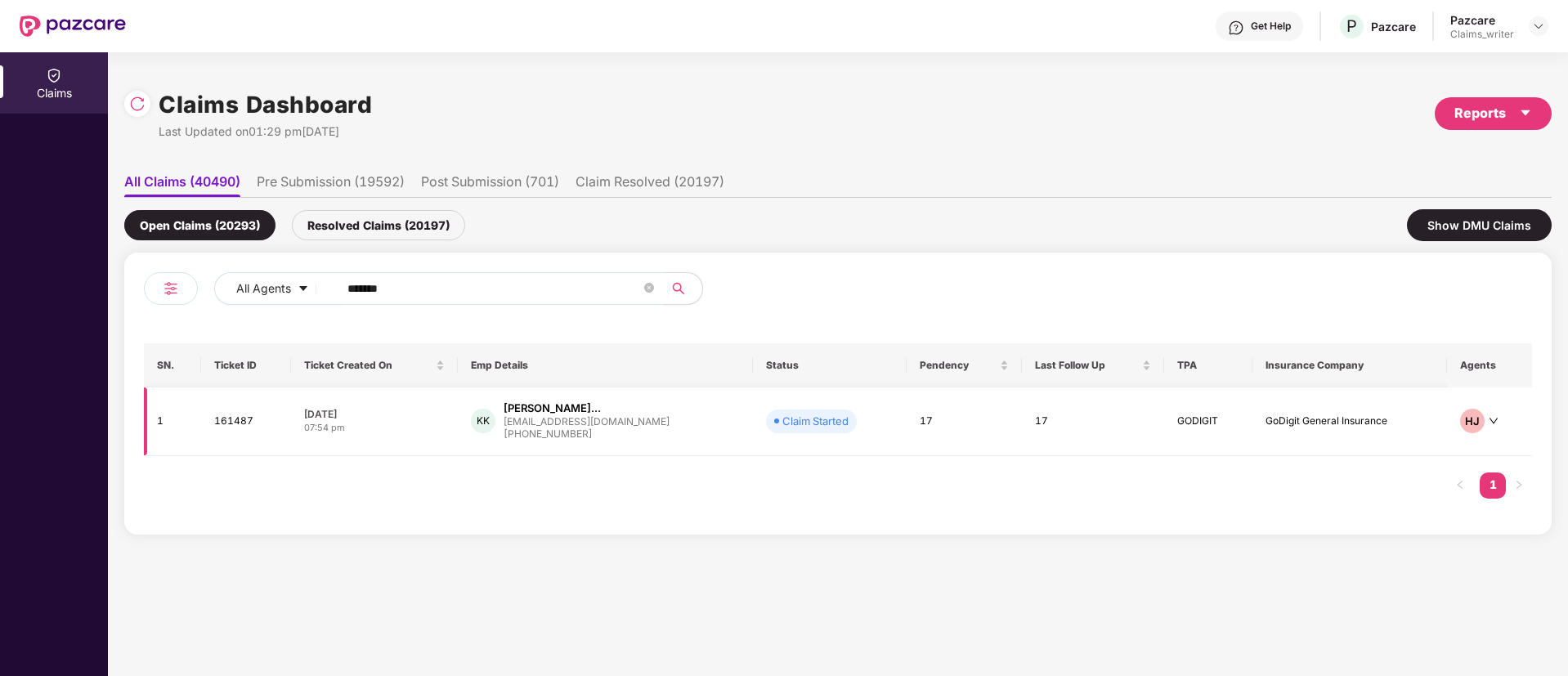
type input "******"
click at [224, 426] on td "161487" at bounding box center [246, 422] width 89 height 69
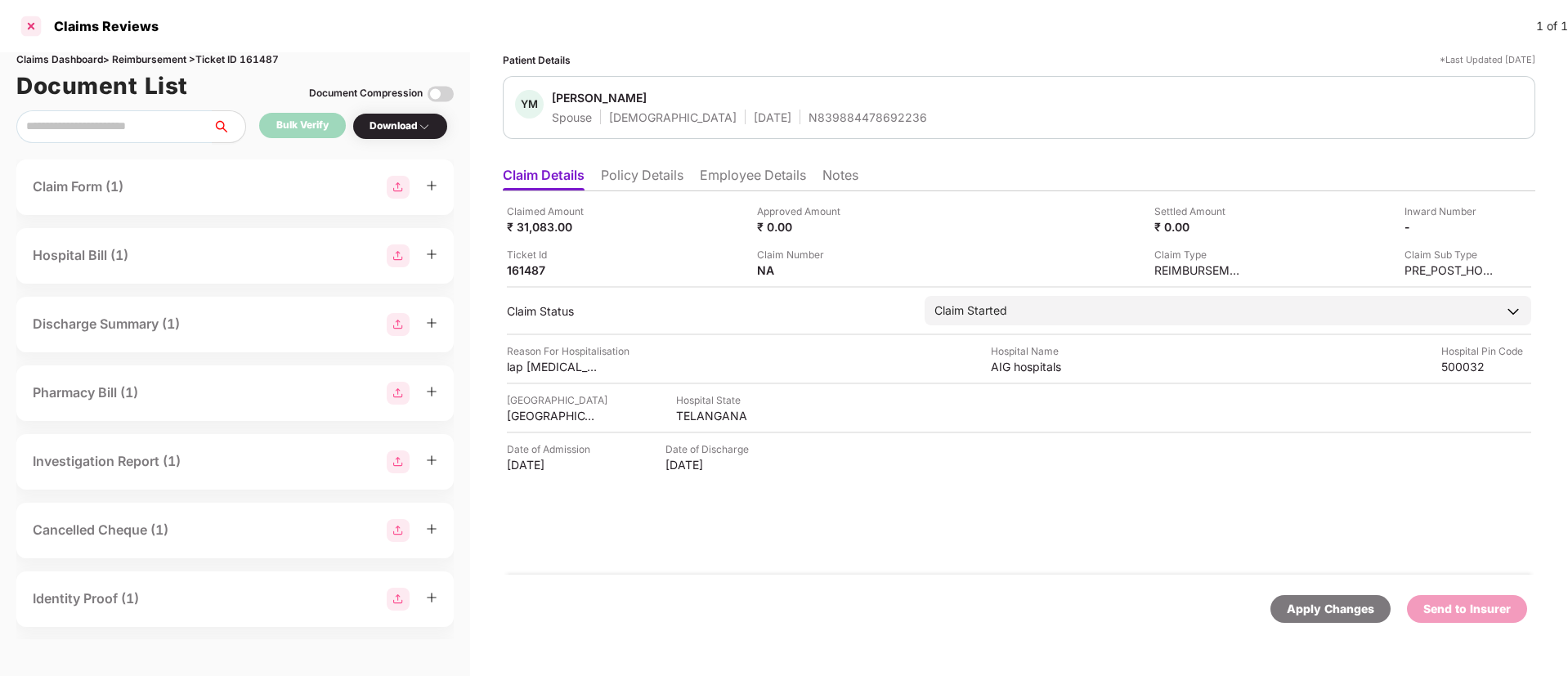
click at [32, 35] on div at bounding box center [31, 26] width 26 height 26
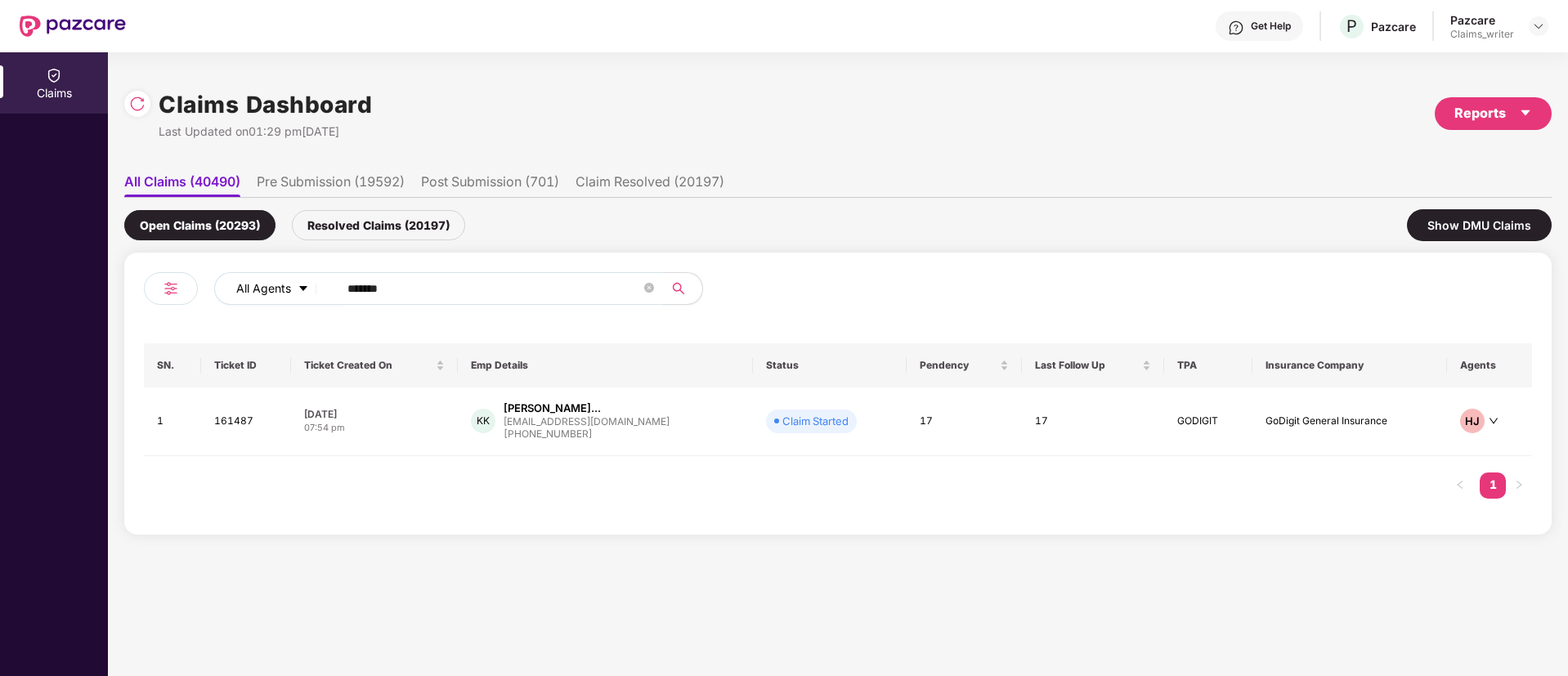
drag, startPoint x: 400, startPoint y: 288, endPoint x: 303, endPoint y: 295, distance: 97.3
click at [303, 295] on div "All Agents ******" at bounding box center [630, 288] width 833 height 33
paste input "text"
type input "******"
click at [220, 428] on td "162545" at bounding box center [242, 422] width 87 height 69
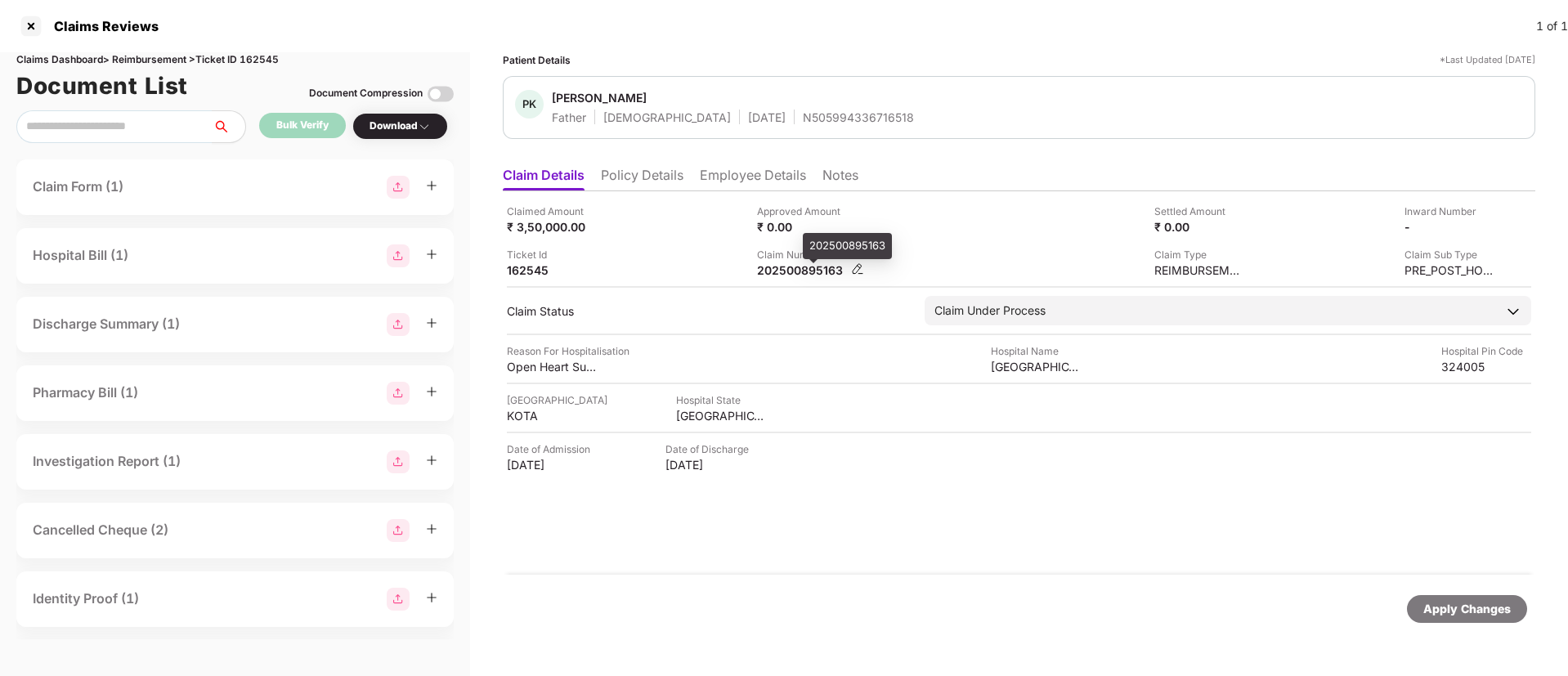
click at [789, 267] on div "202500895163" at bounding box center [801, 270] width 89 height 16
copy div "202500895163"
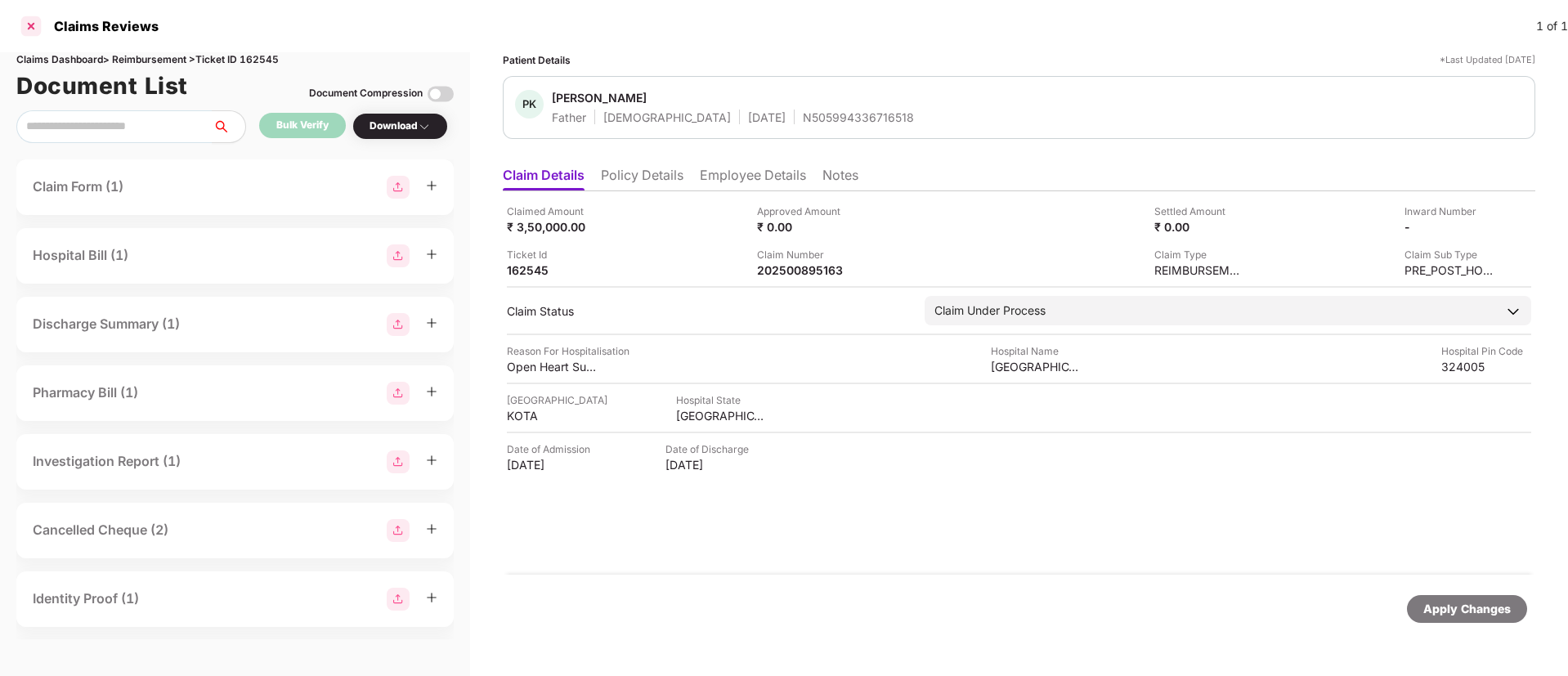
click at [29, 28] on div at bounding box center [31, 26] width 26 height 26
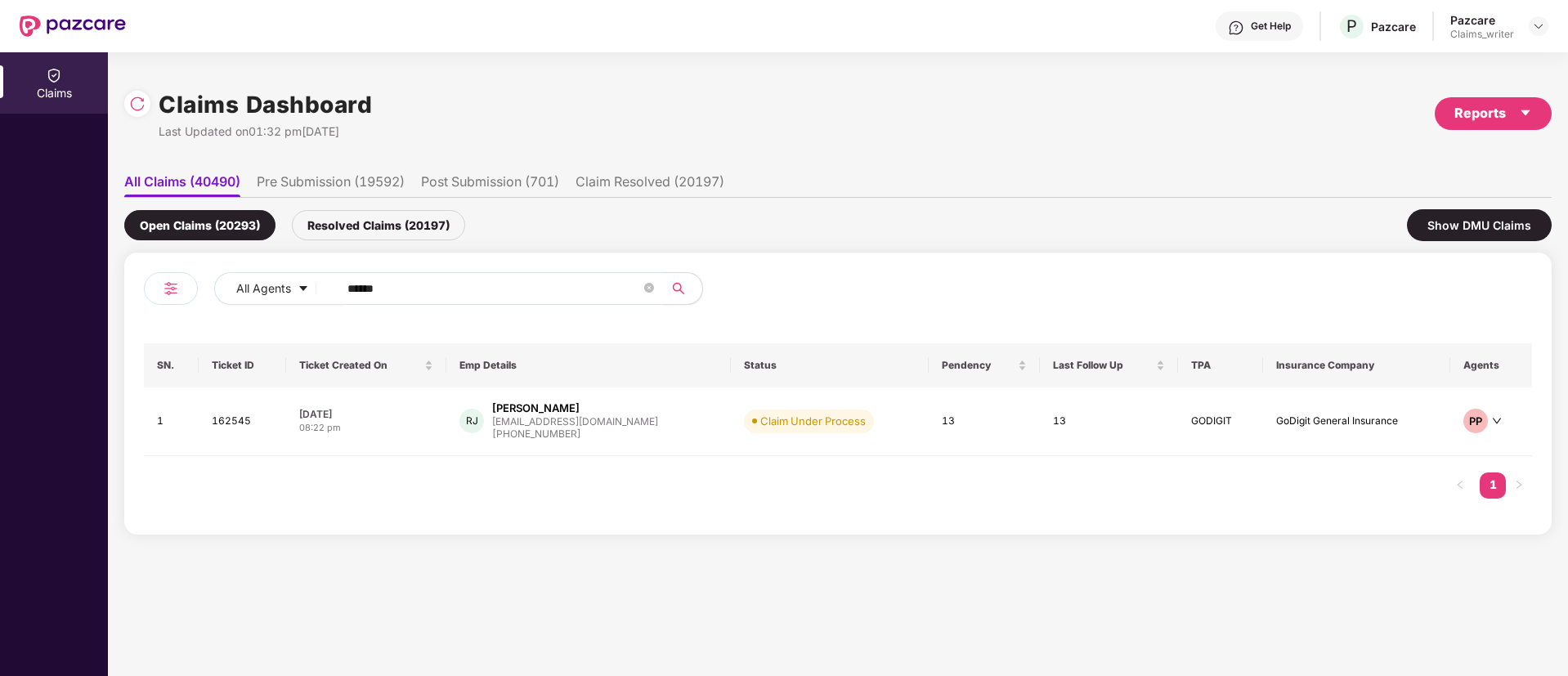
drag, startPoint x: 410, startPoint y: 295, endPoint x: 332, endPoint y: 291, distance: 78.1
click at [332, 291] on span "******" at bounding box center [495, 288] width 335 height 33
paste input "text"
type input "******"
click at [237, 423] on td "162709" at bounding box center [245, 424] width 89 height 74
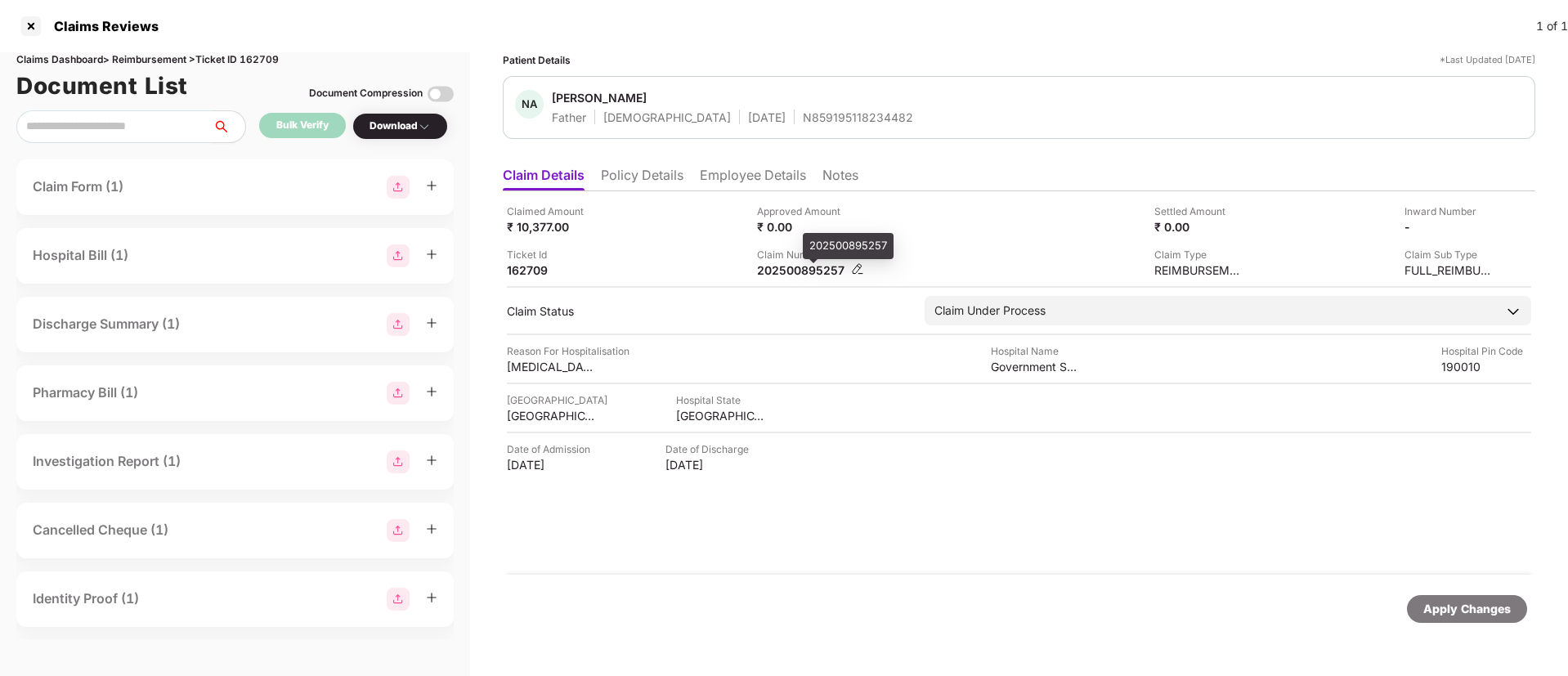
click at [797, 269] on div "202500895257" at bounding box center [801, 270] width 89 height 16
copy div "202500895257"
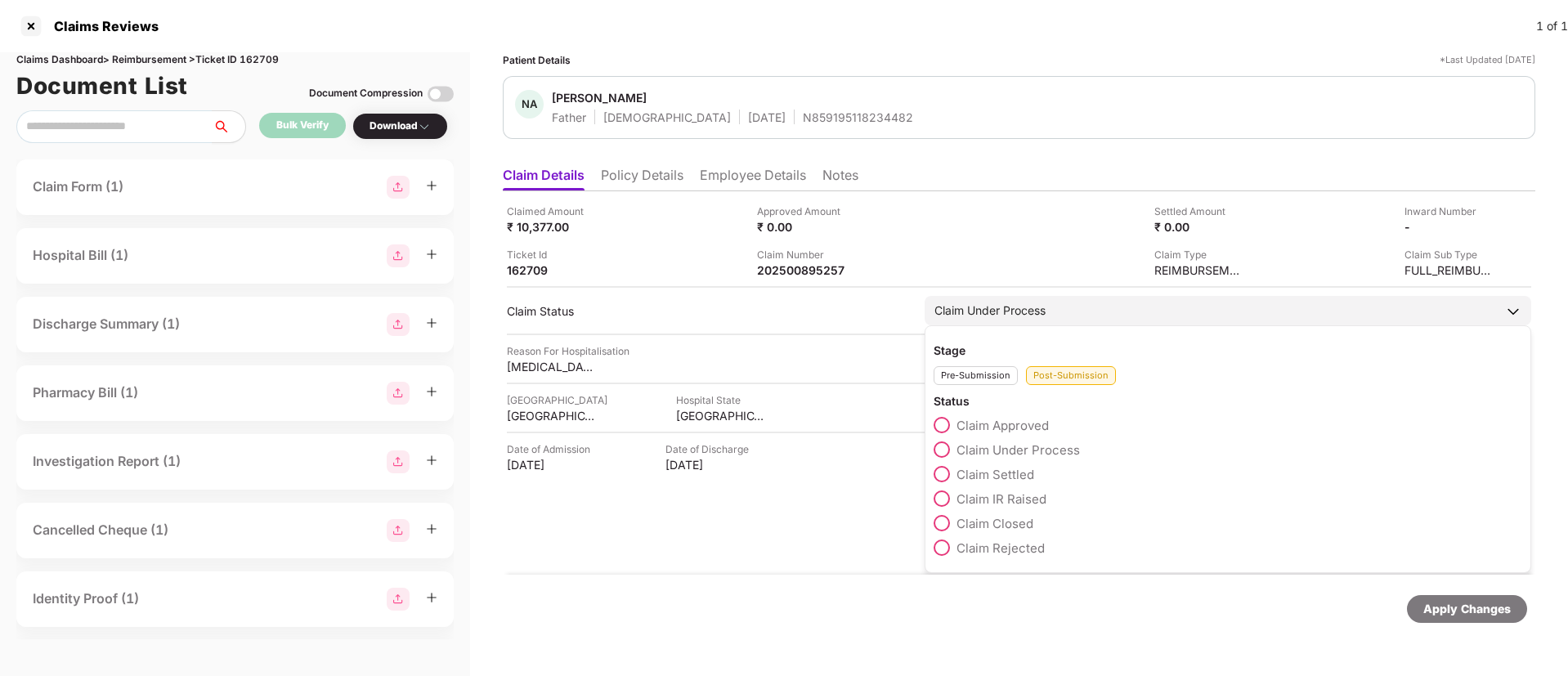
click at [939, 426] on span at bounding box center [942, 424] width 16 height 16
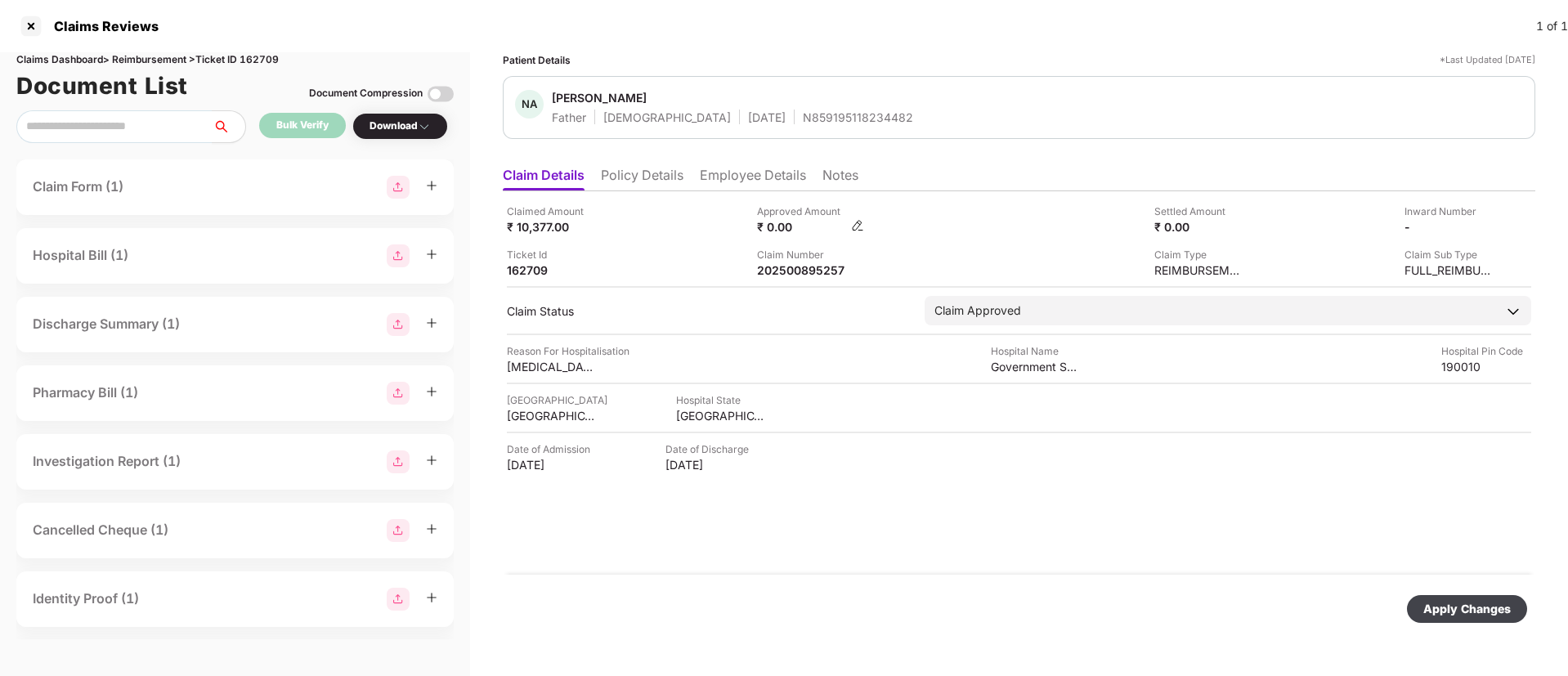
click at [857, 228] on img at bounding box center [857, 225] width 13 height 13
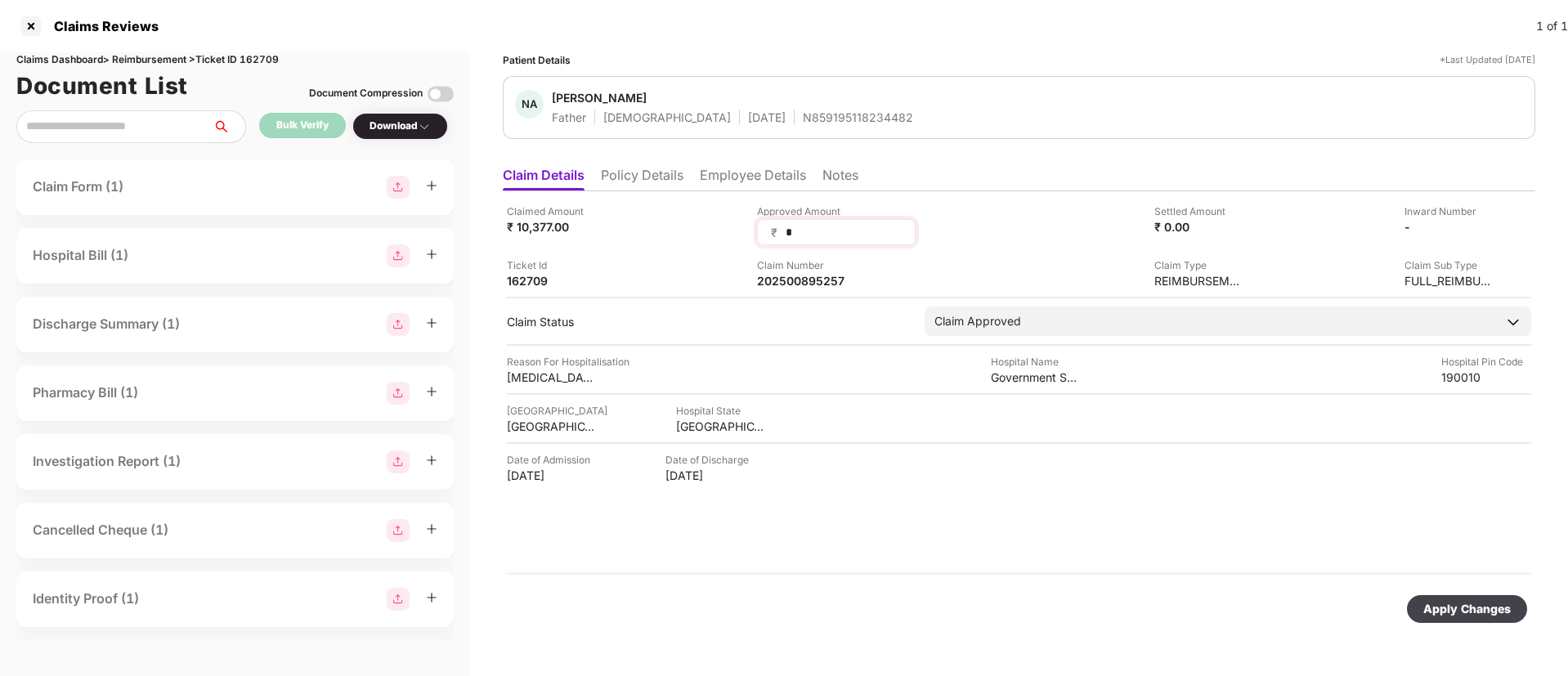
drag, startPoint x: 800, startPoint y: 236, endPoint x: 757, endPoint y: 226, distance: 44.1
click at [757, 226] on div "₹ *" at bounding box center [835, 232] width 158 height 26
type input "****"
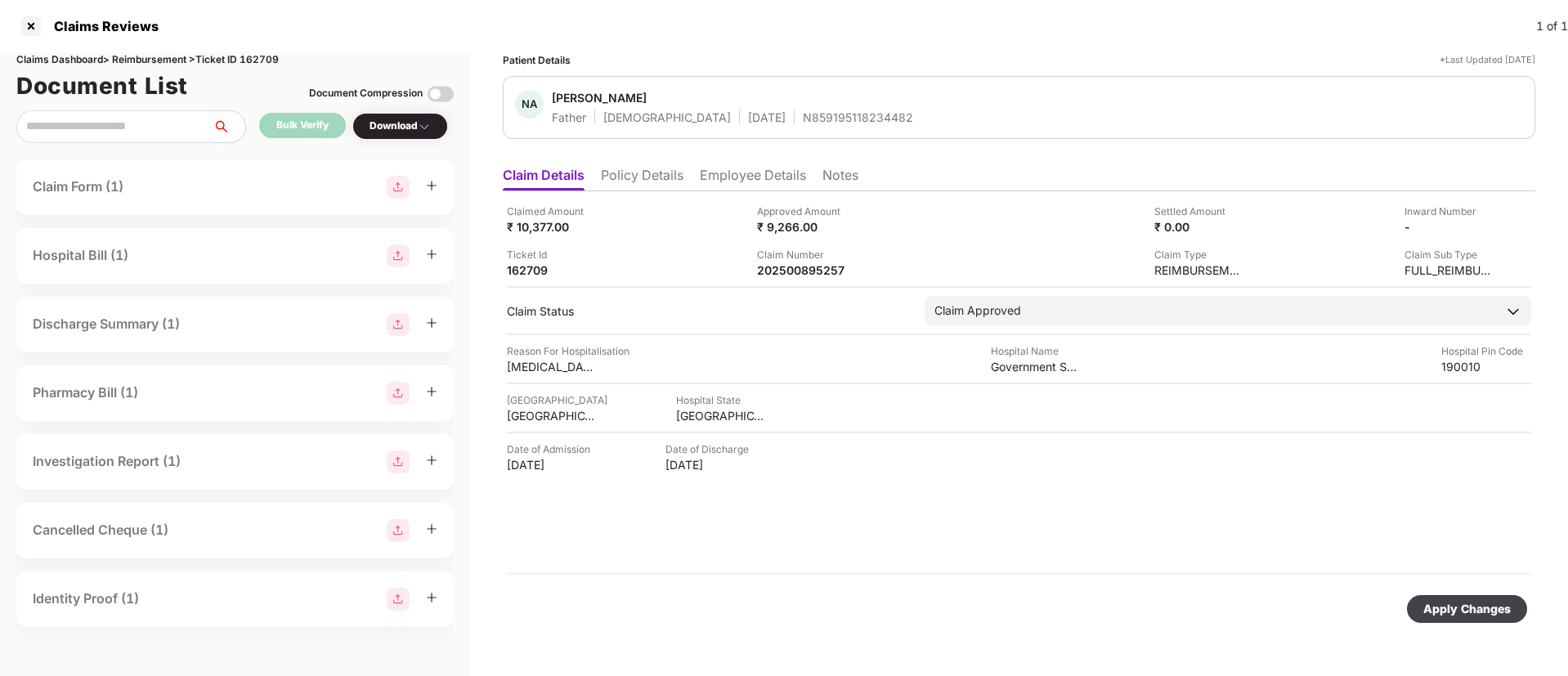
click at [1477, 599] on div "Apply Changes" at bounding box center [1467, 608] width 87 height 18
click at [777, 275] on div "202500895257" at bounding box center [801, 270] width 89 height 16
copy div "202500895257"
